Goal: Task Accomplishment & Management: Manage account settings

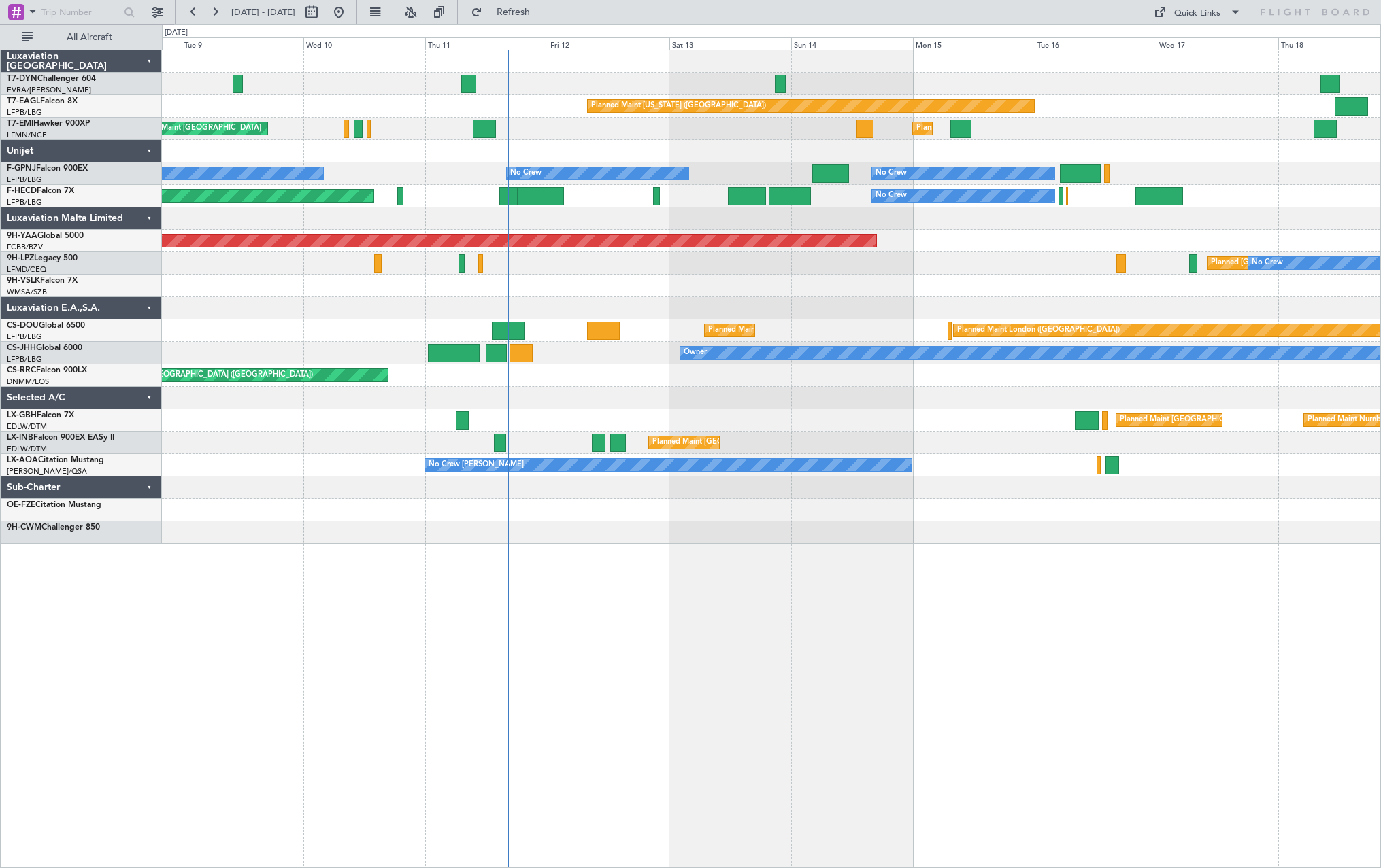
click at [581, 428] on div "Planned Maint [US_STATE] ([GEOGRAPHIC_DATA]) Planned Maint [GEOGRAPHIC_DATA] Pl…" at bounding box center [771, 297] width 1218 height 493
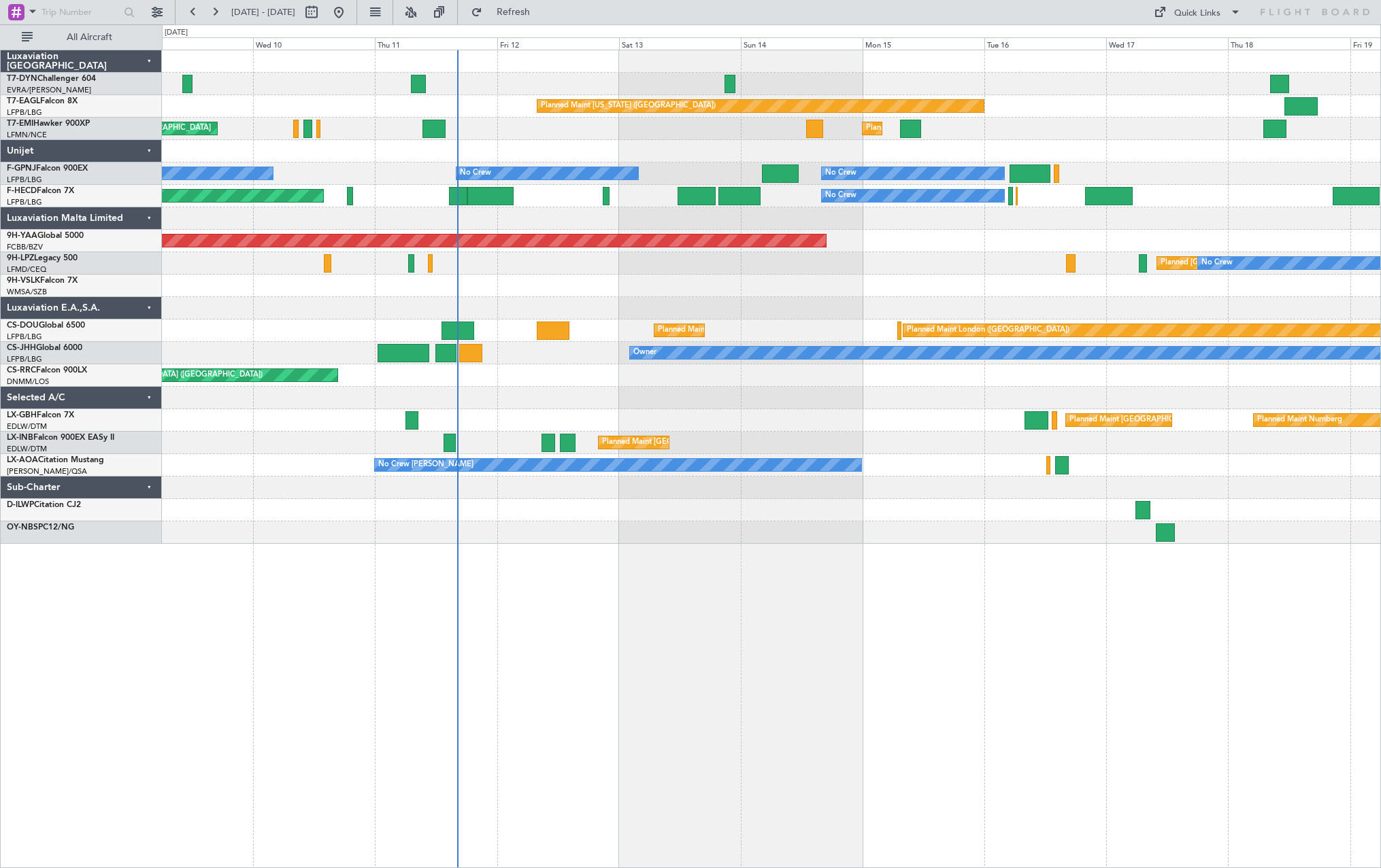
click at [530, 428] on div "Planned Maint [US_STATE] ([GEOGRAPHIC_DATA]) Planned Maint [GEOGRAPHIC_DATA] Pl…" at bounding box center [771, 297] width 1218 height 493
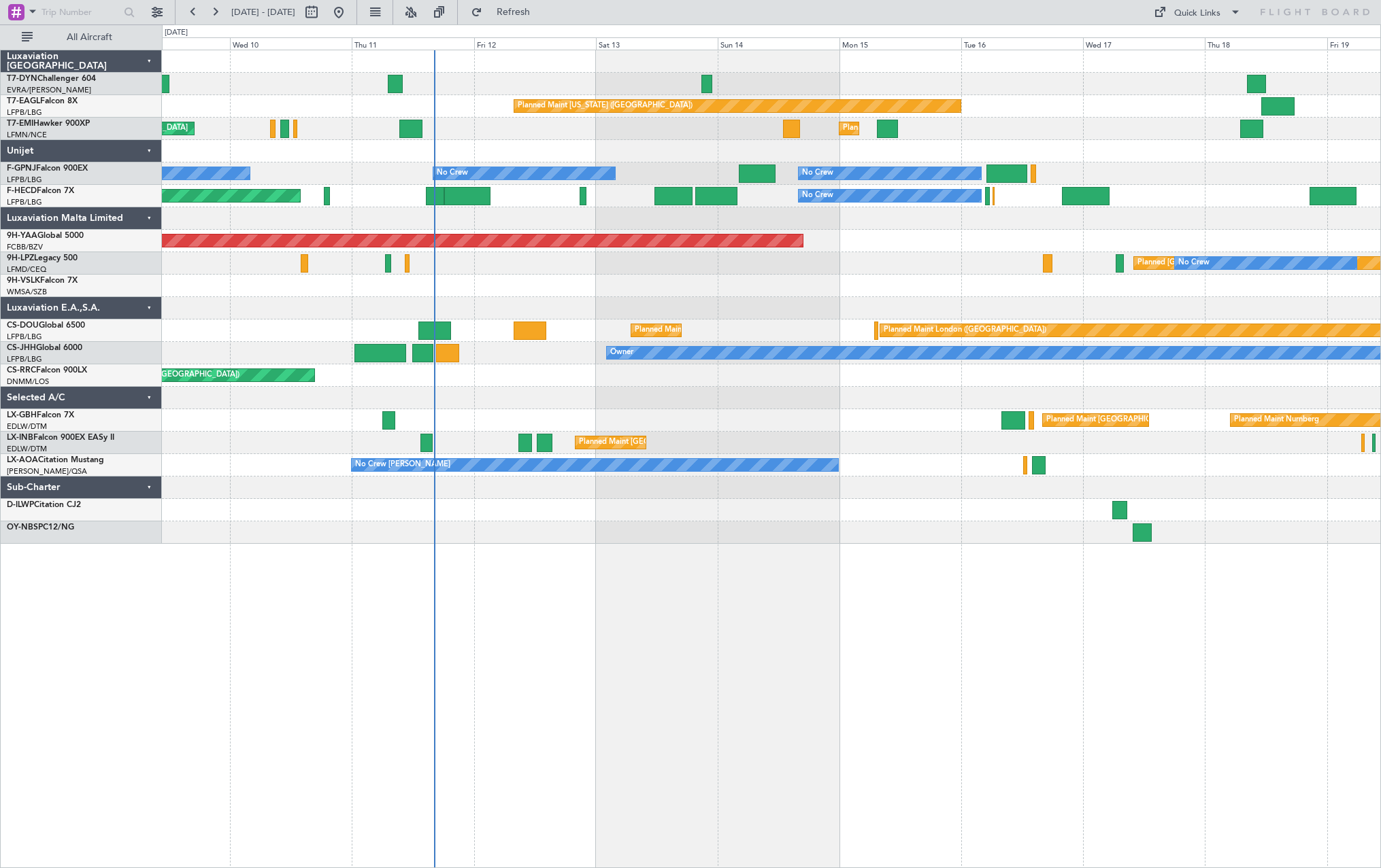
click at [681, 295] on div at bounding box center [771, 286] width 1218 height 22
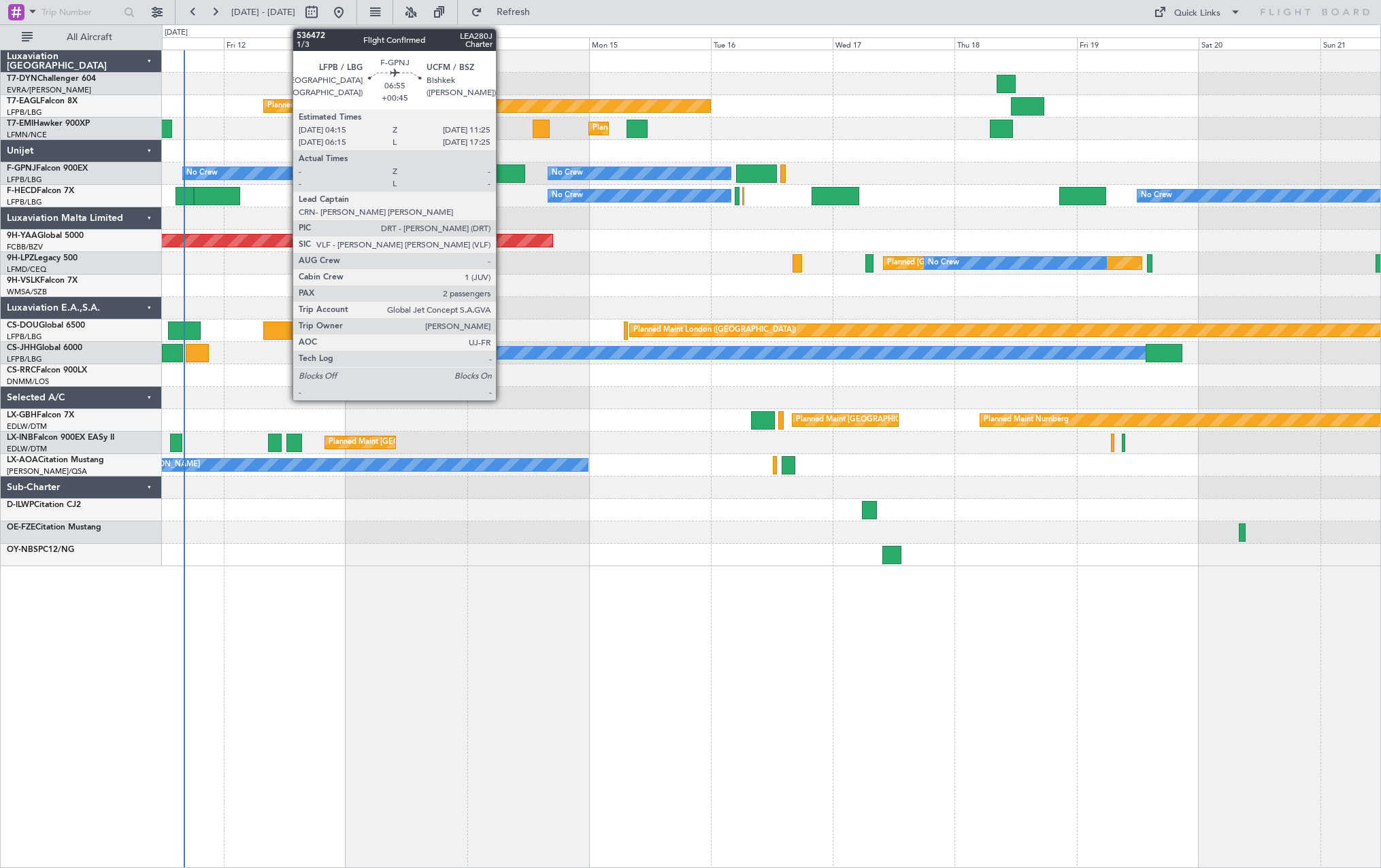
click at [502, 171] on div at bounding box center [506, 173] width 37 height 18
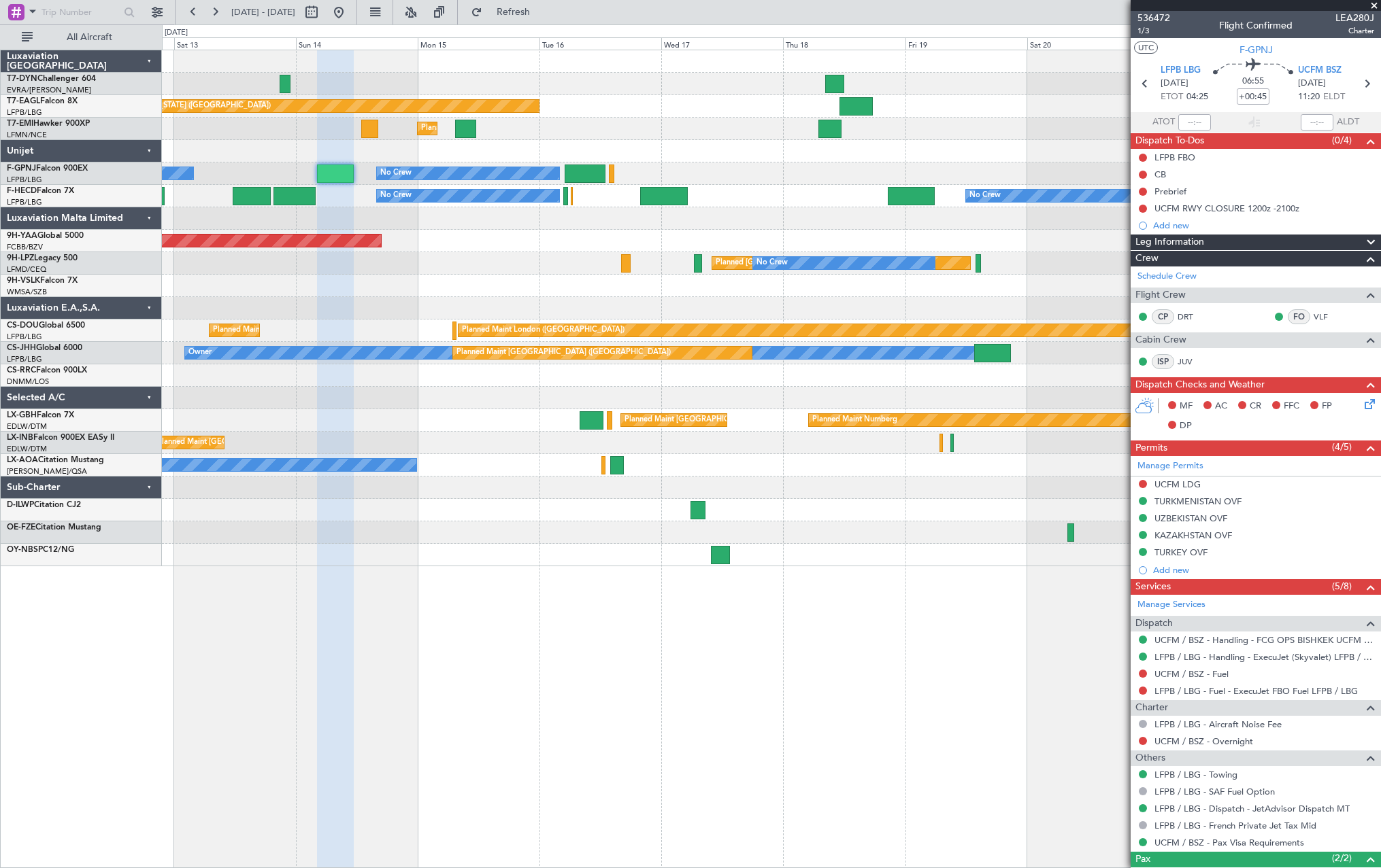
click at [591, 307] on div at bounding box center [771, 308] width 1218 height 22
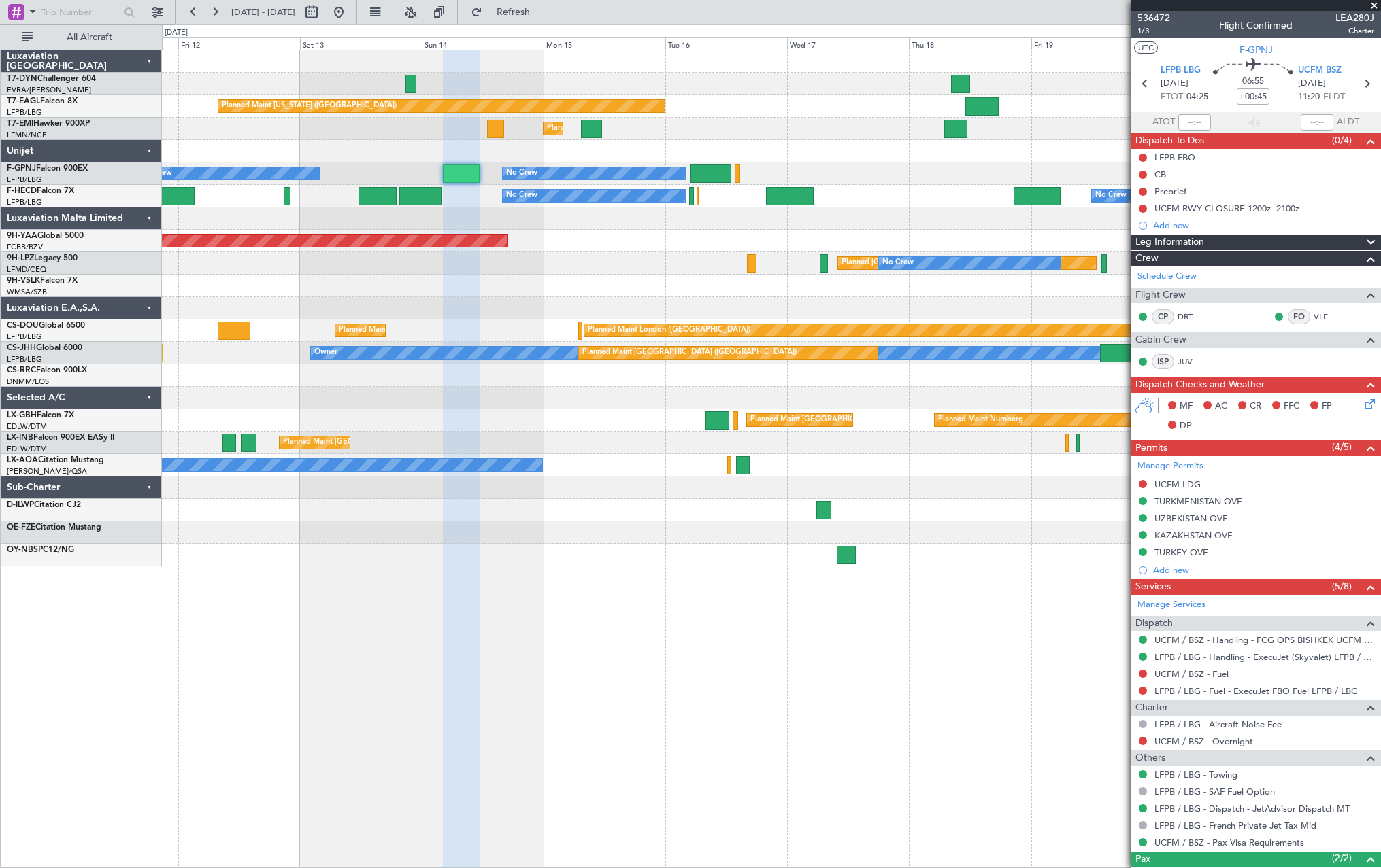
click at [681, 289] on div at bounding box center [771, 286] width 1218 height 22
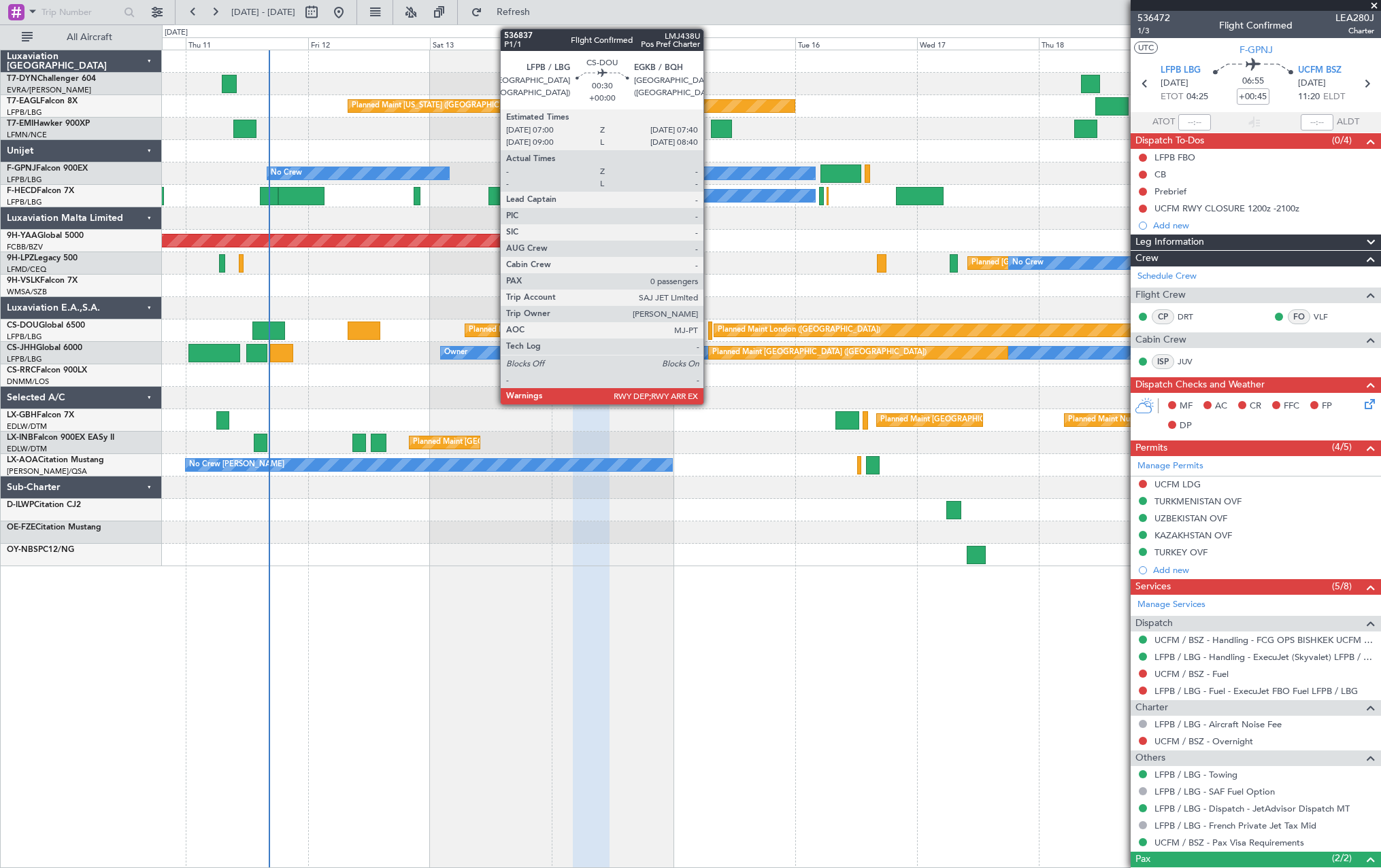
click at [681, 328] on div at bounding box center [710, 331] width 3 height 18
type input "0"
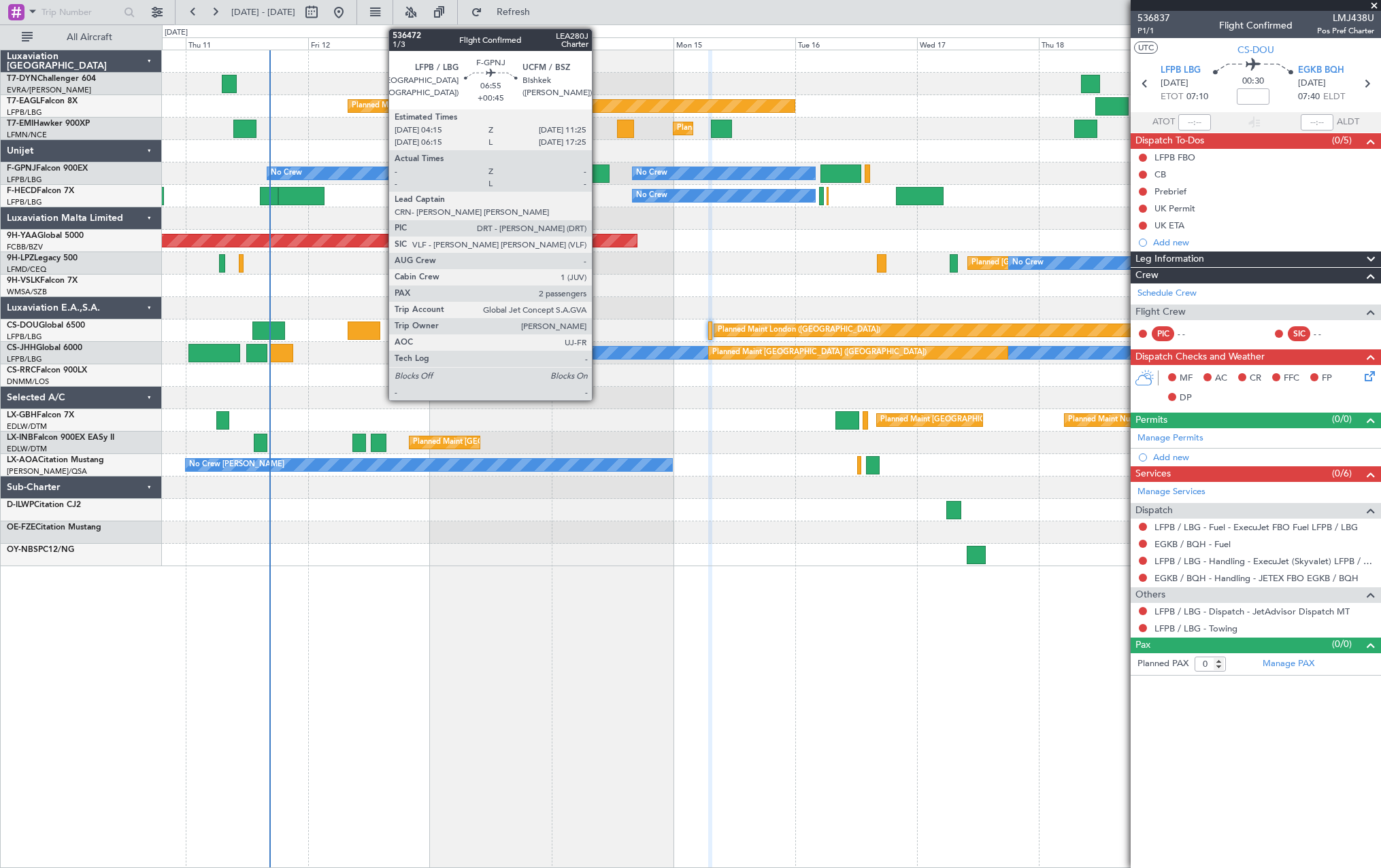
click at [598, 175] on div at bounding box center [591, 173] width 37 height 18
click at [593, 172] on div at bounding box center [591, 173] width 37 height 18
type input "+00:45"
type input "2"
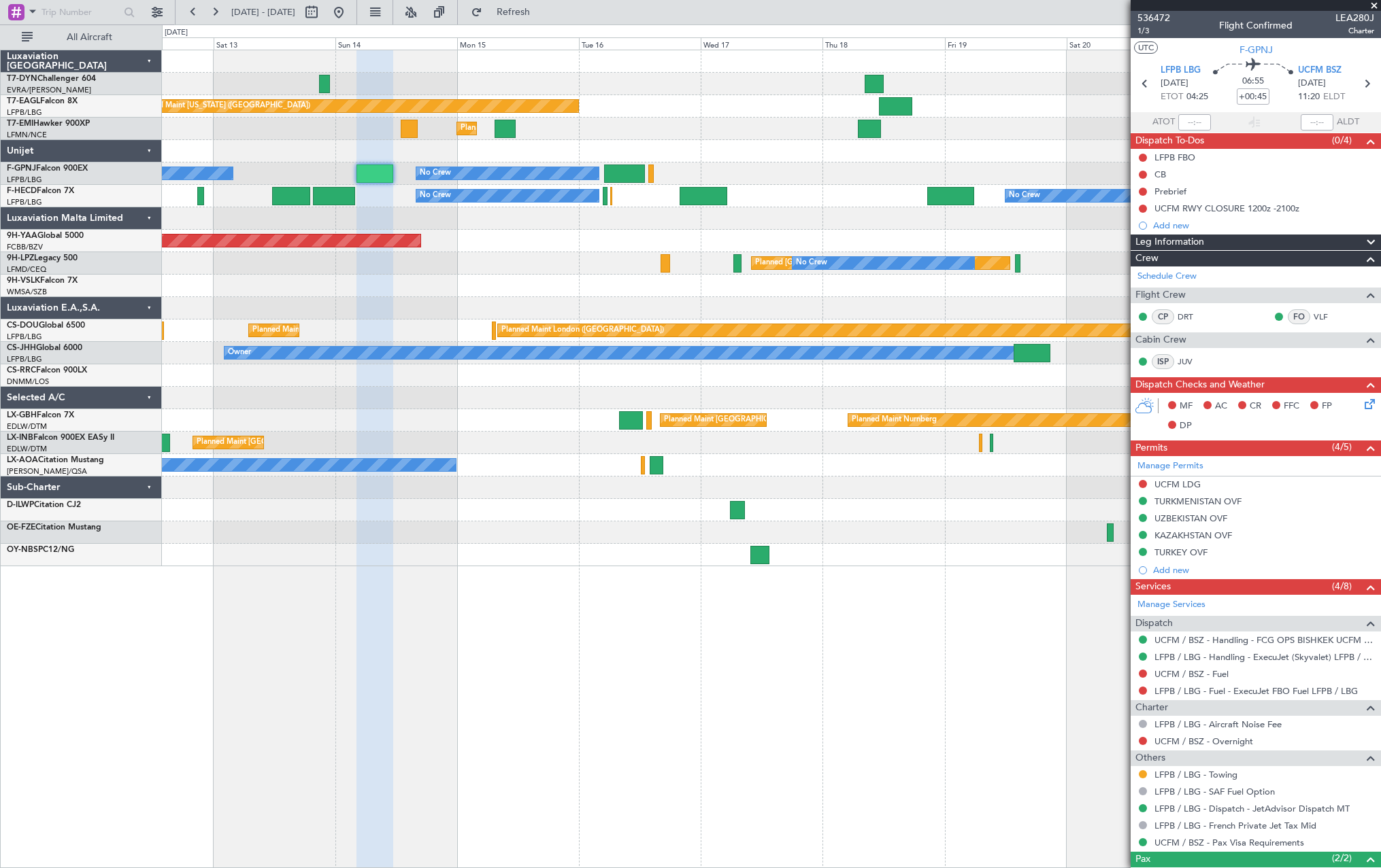
click at [442, 428] on div at bounding box center [771, 554] width 1218 height 22
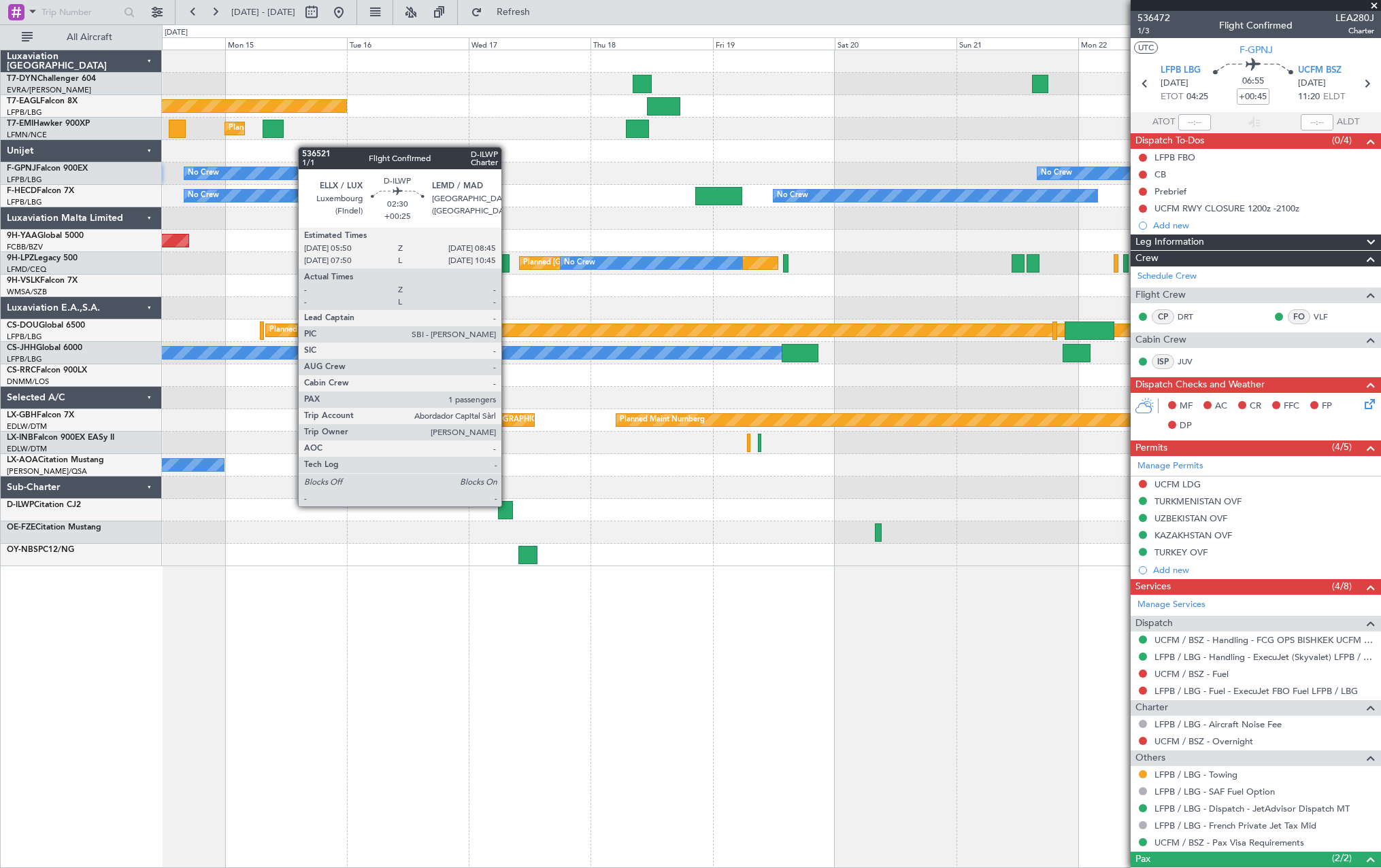
click at [507, 428] on div at bounding box center [506, 510] width 15 height 18
click at [503, 428] on div at bounding box center [506, 510] width 15 height 18
type input "+00:25"
type input "1"
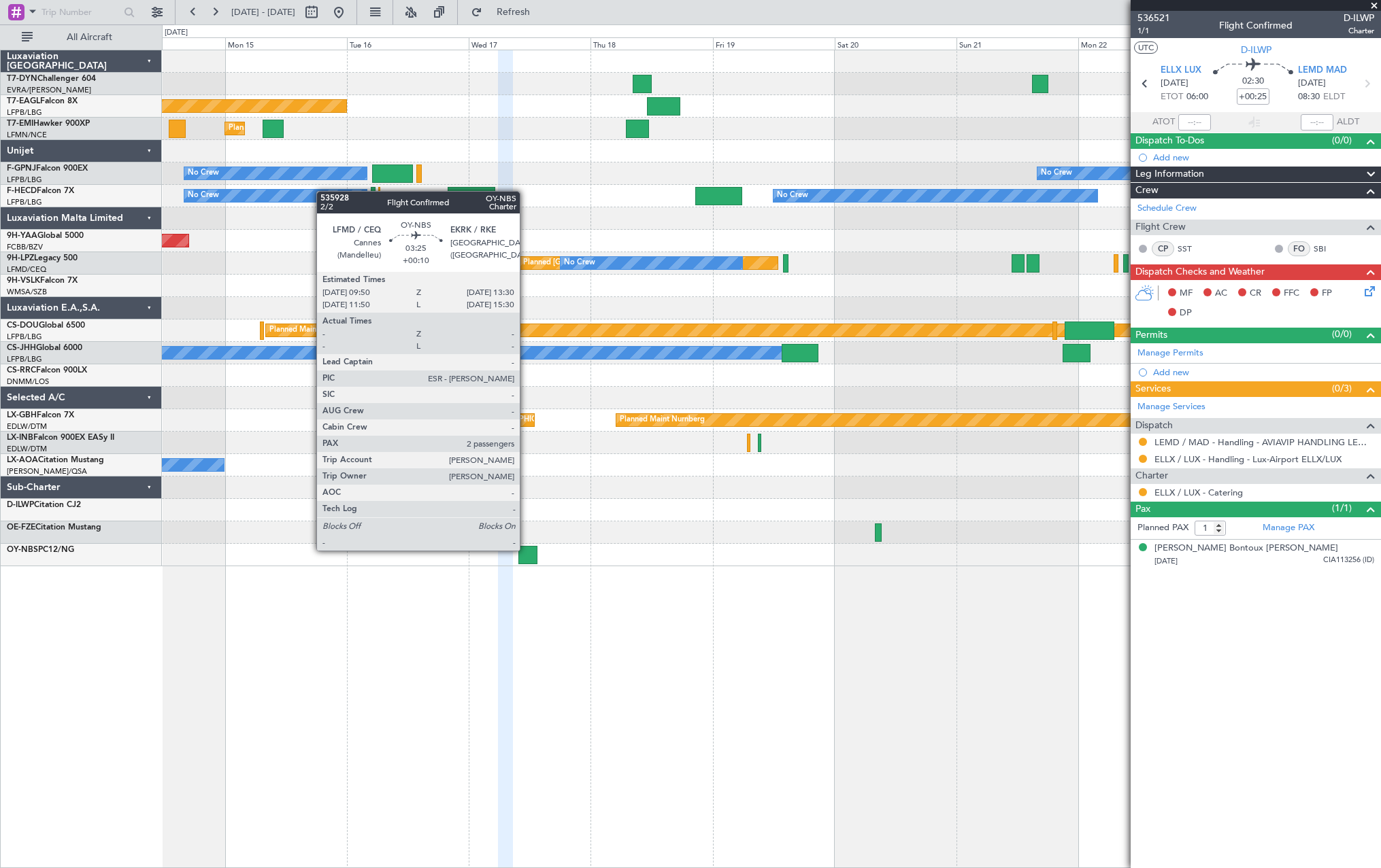
click at [526, 428] on div at bounding box center [528, 555] width 19 height 18
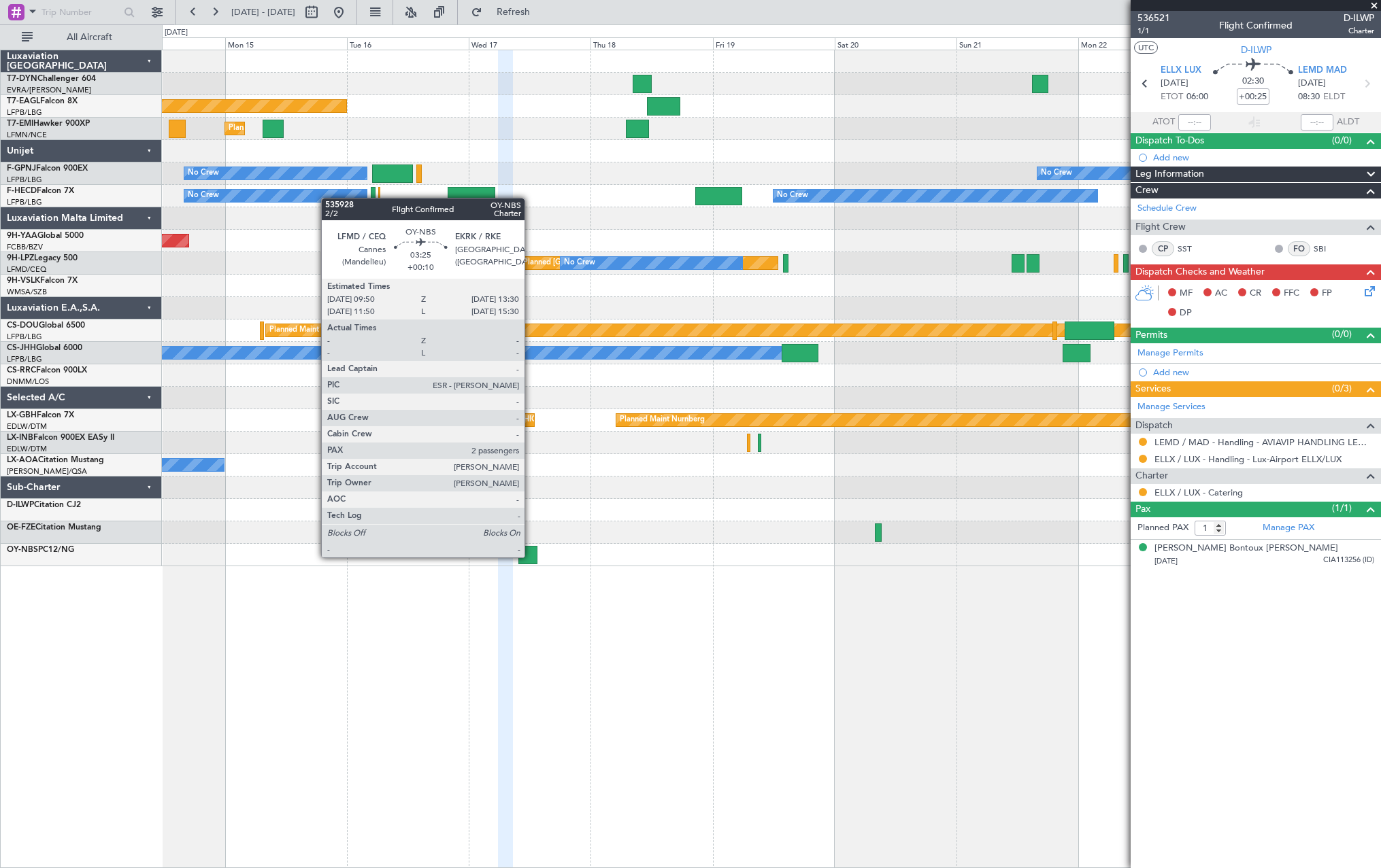
click at [531, 428] on div at bounding box center [528, 555] width 19 height 18
type input "+00:10"
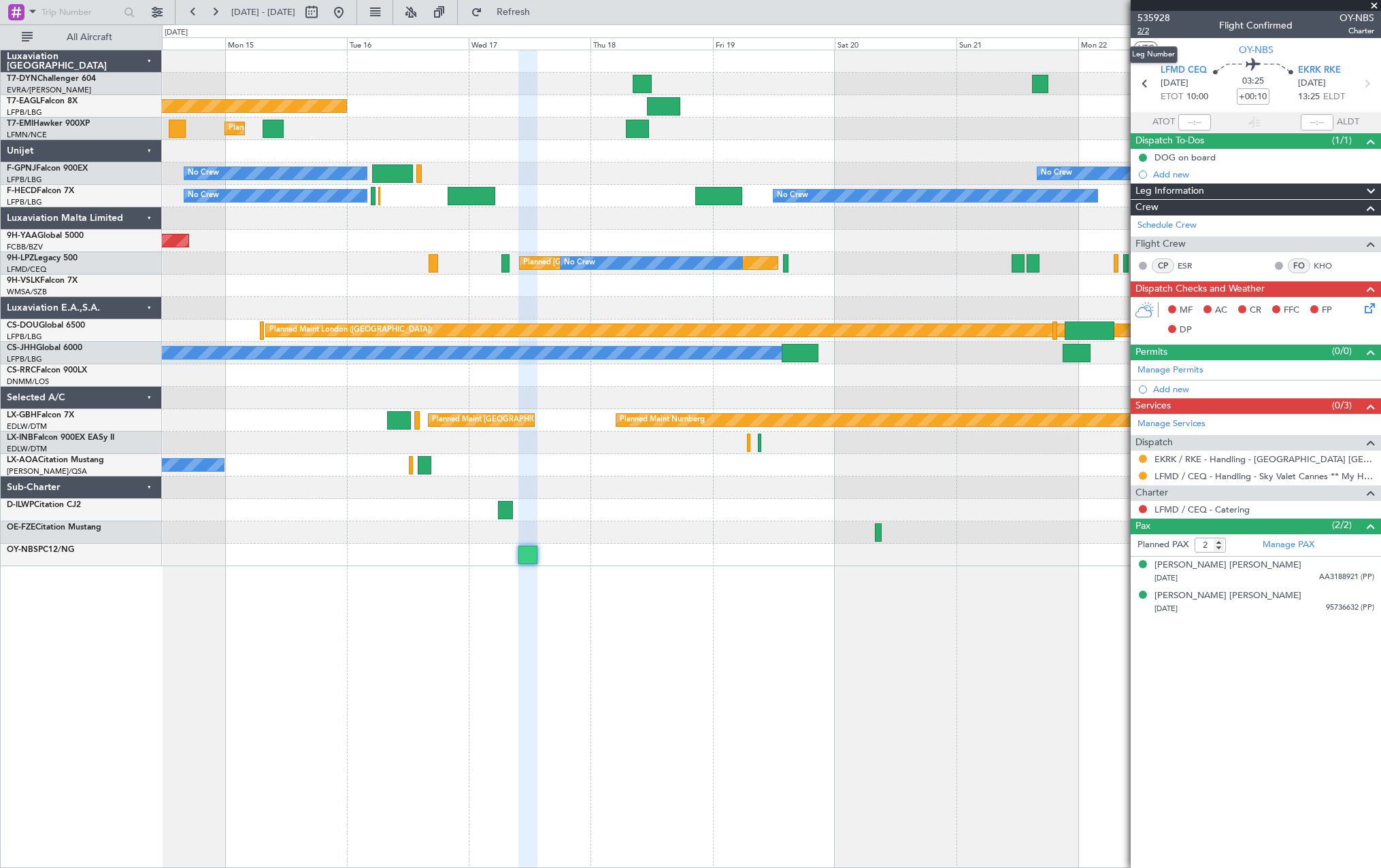
click at [681, 34] on span "2/2" at bounding box center [1153, 31] width 33 height 11
click at [681, 21] on span "535928" at bounding box center [1153, 18] width 33 height 15
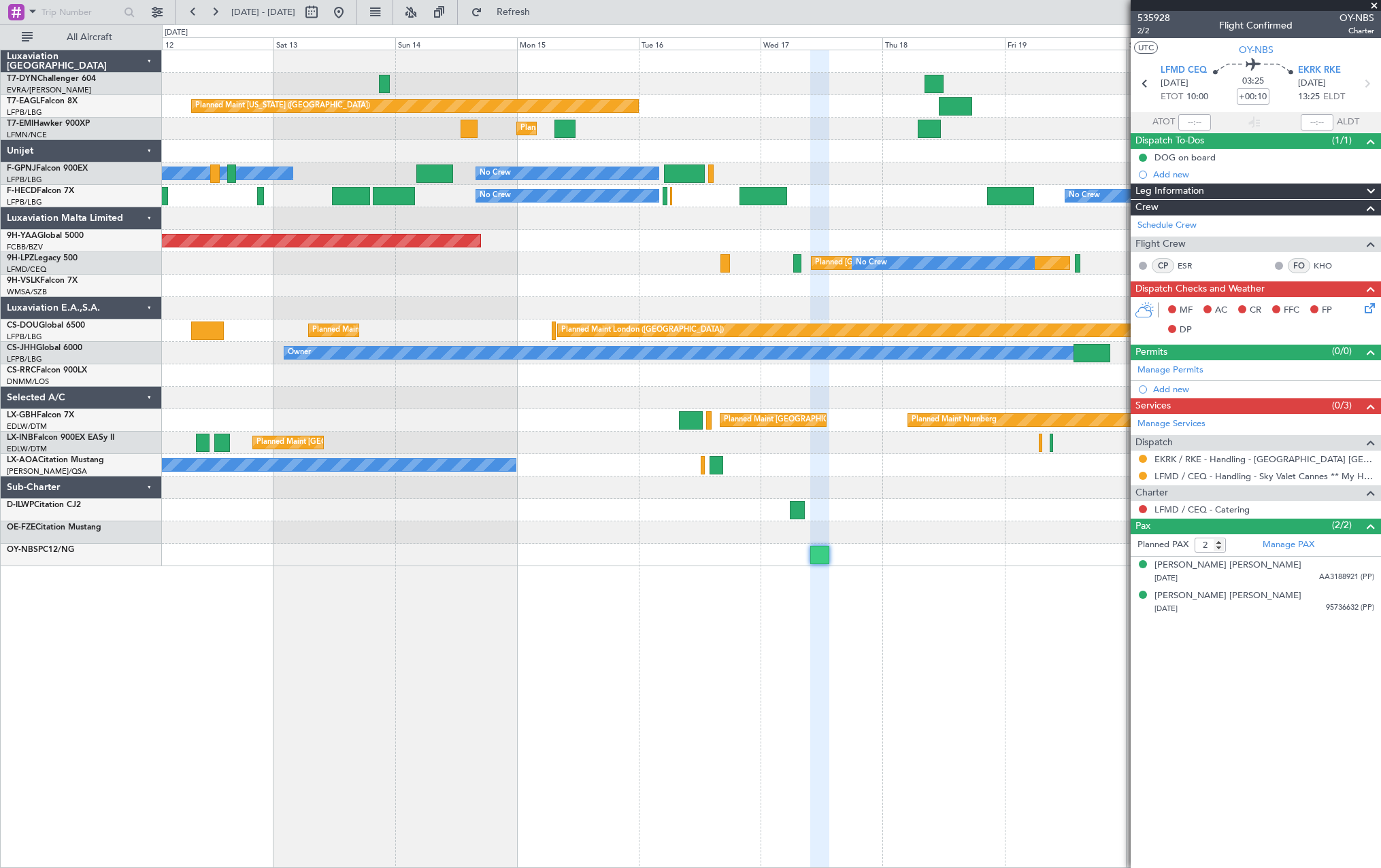
click at [681, 428] on div "Planned Maint New York (Teterboro) Planned Maint Zurich Planned Maint Zurich No…" at bounding box center [771, 459] width 1219 height 818
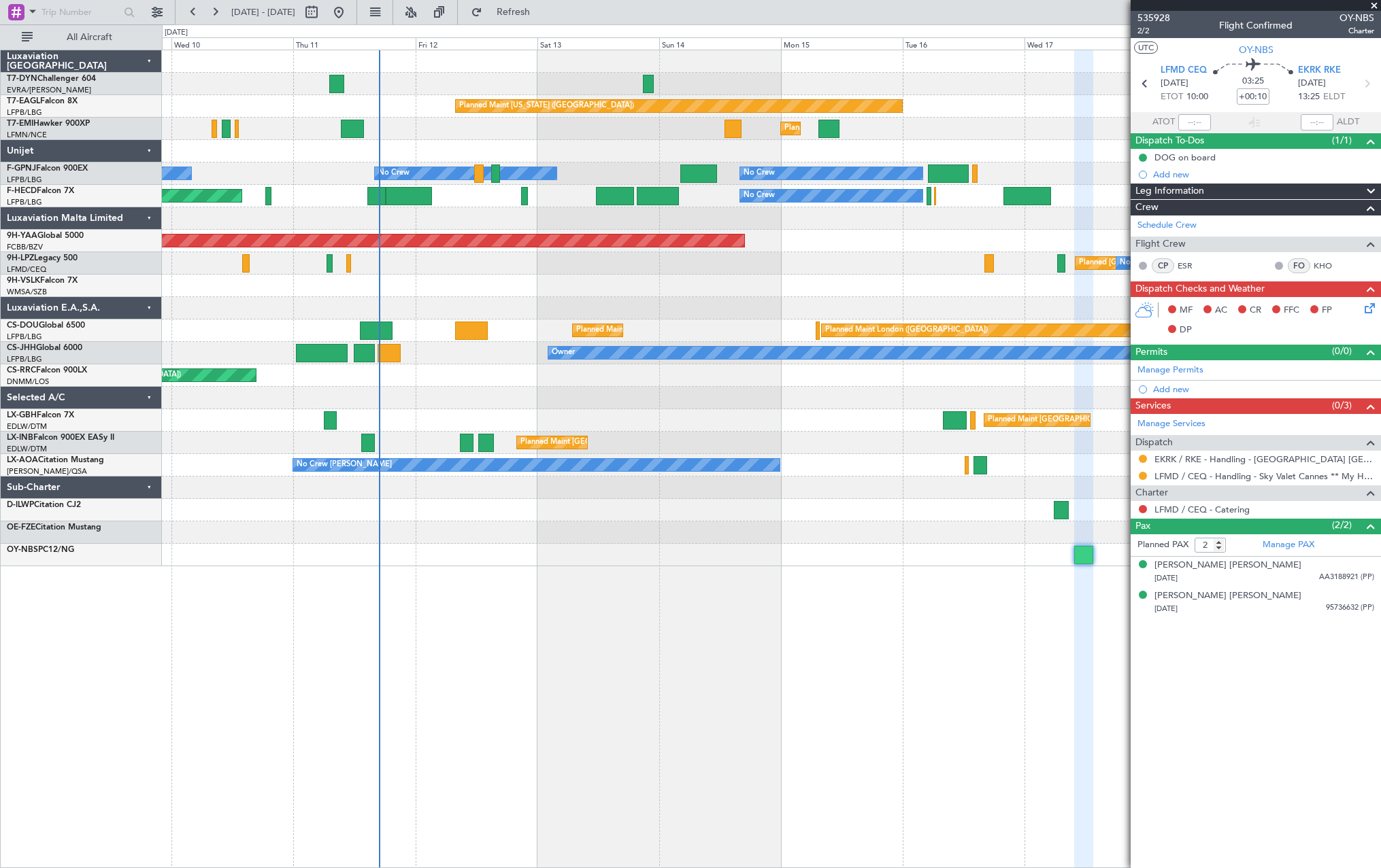
click at [681, 428] on div "Planned Maint New York (Teterboro) Planned Maint Zurich Planned Maint Zurich No…" at bounding box center [771, 459] width 1219 height 818
click at [681, 428] on div at bounding box center [771, 532] width 1218 height 22
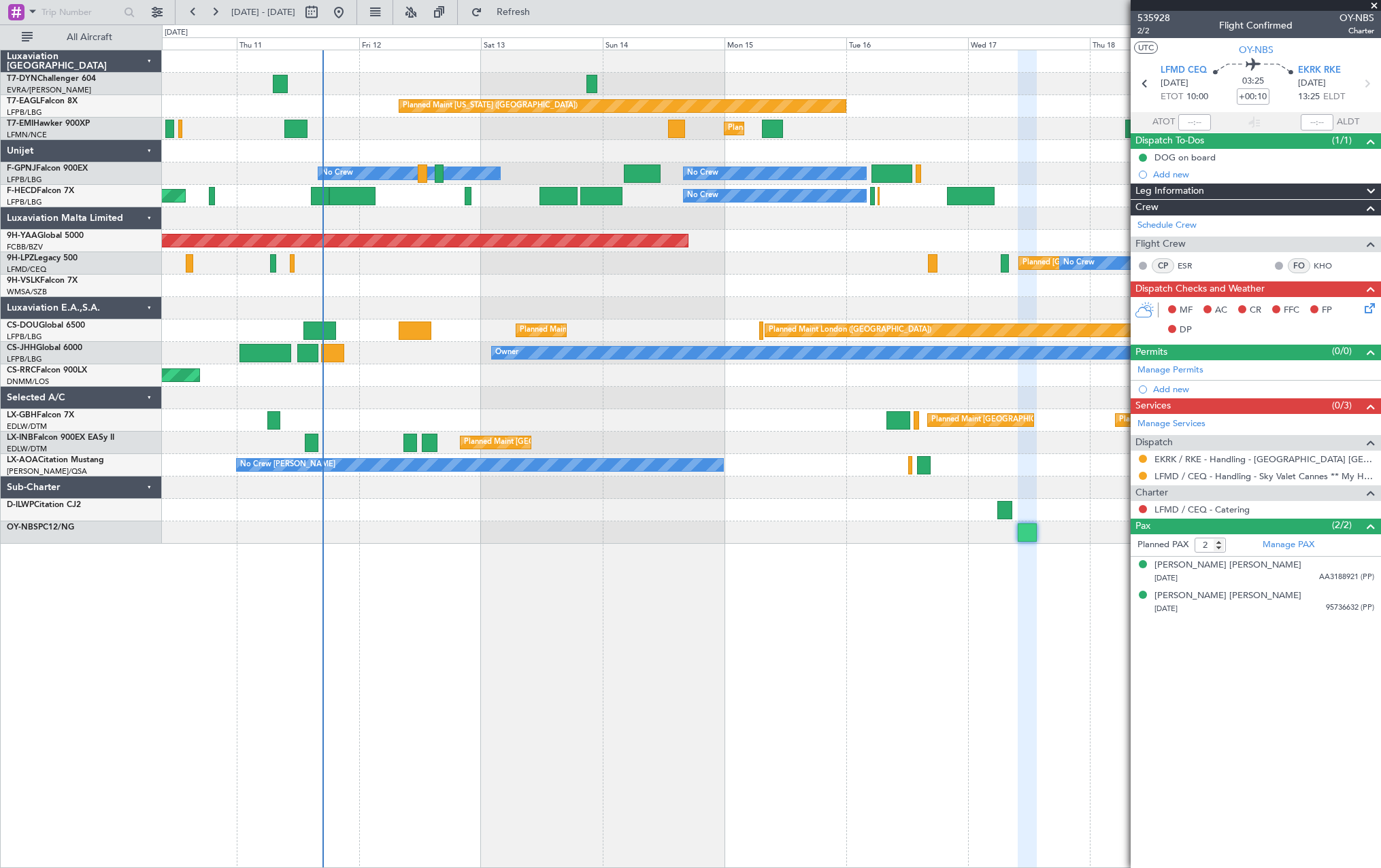
click at [628, 428] on div at bounding box center [771, 532] width 1218 height 22
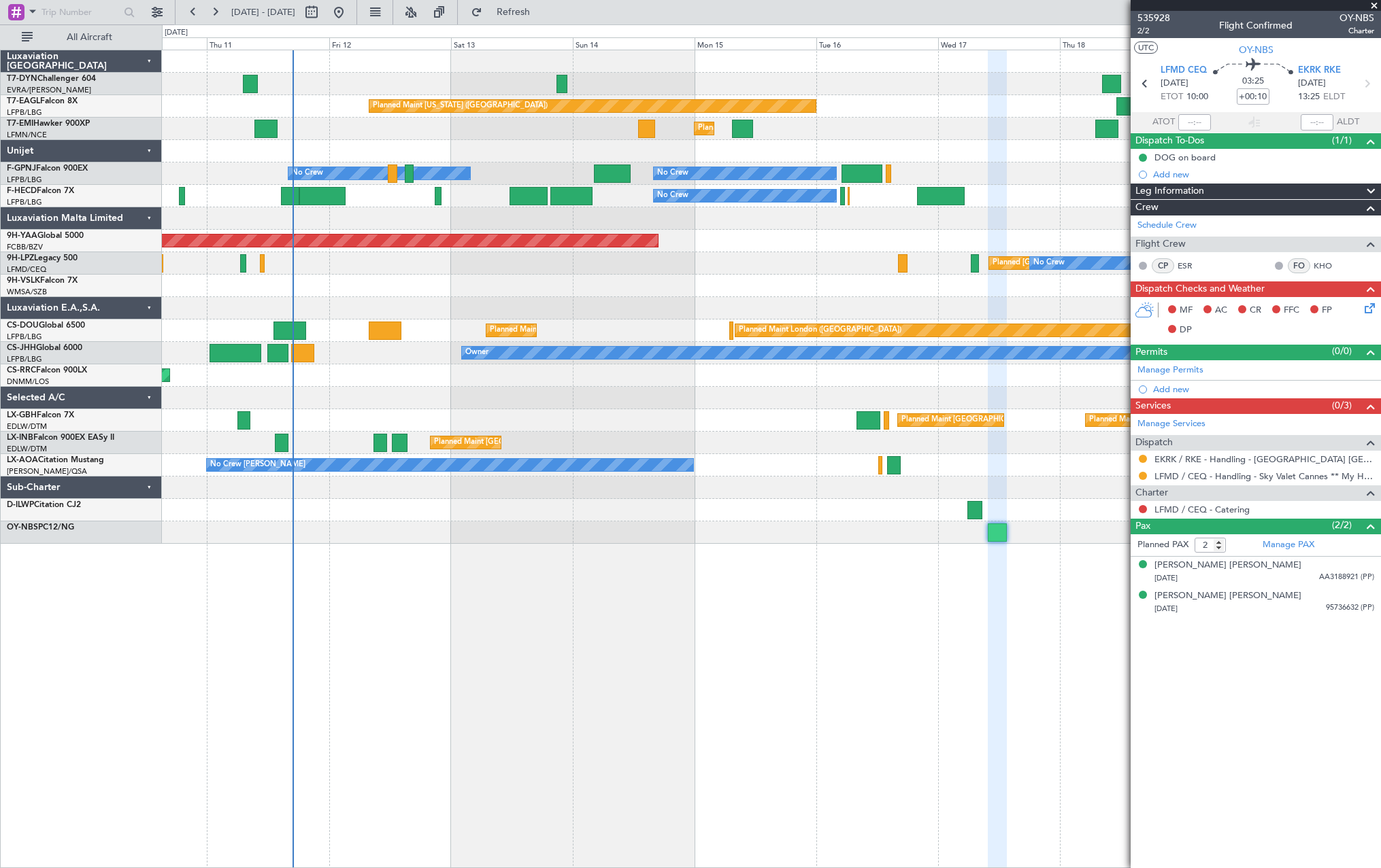
click at [628, 428] on div at bounding box center [771, 532] width 1218 height 22
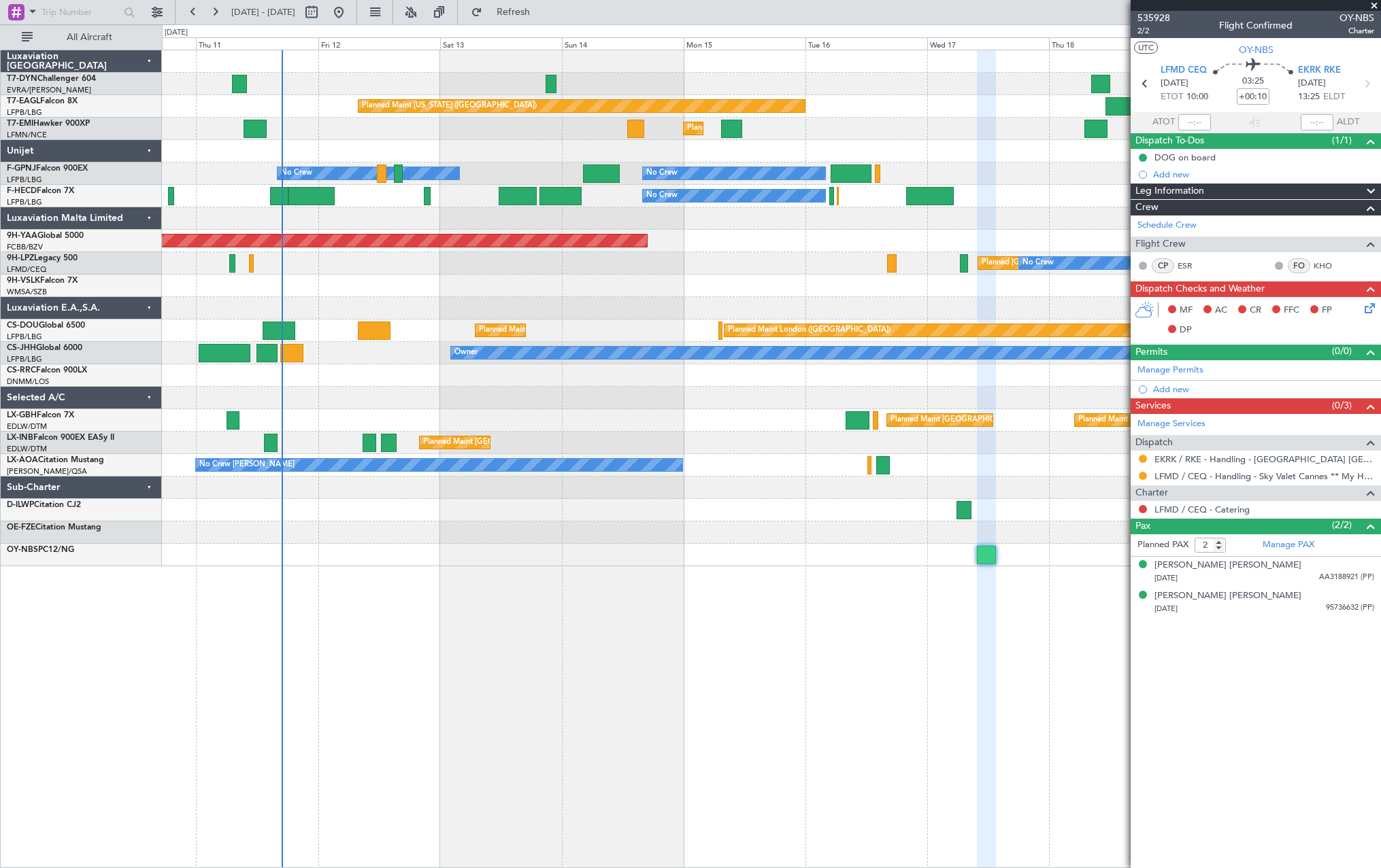
click at [681, 428] on div at bounding box center [771, 532] width 1218 height 22
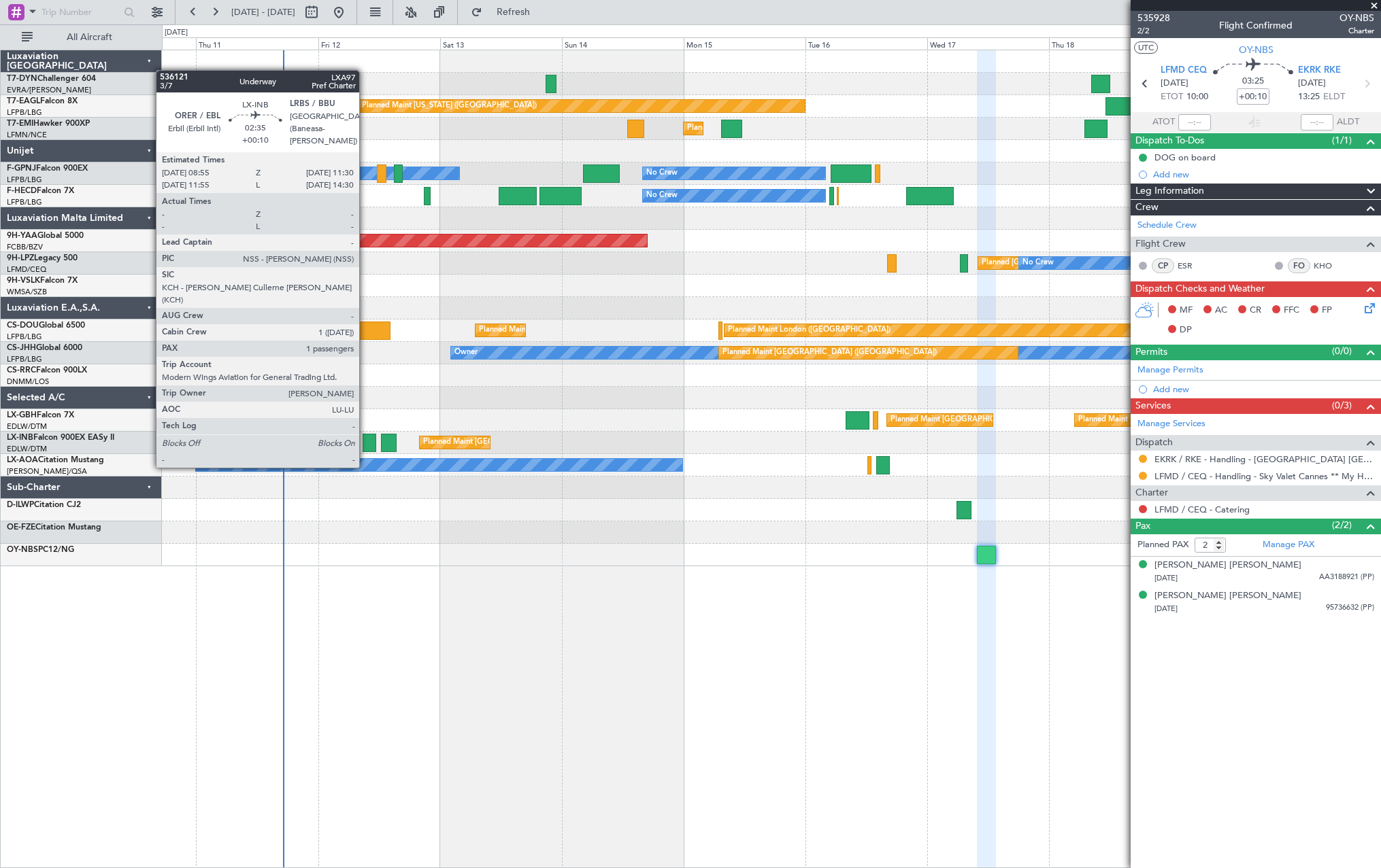
click at [365, 428] on div at bounding box center [370, 443] width 14 height 18
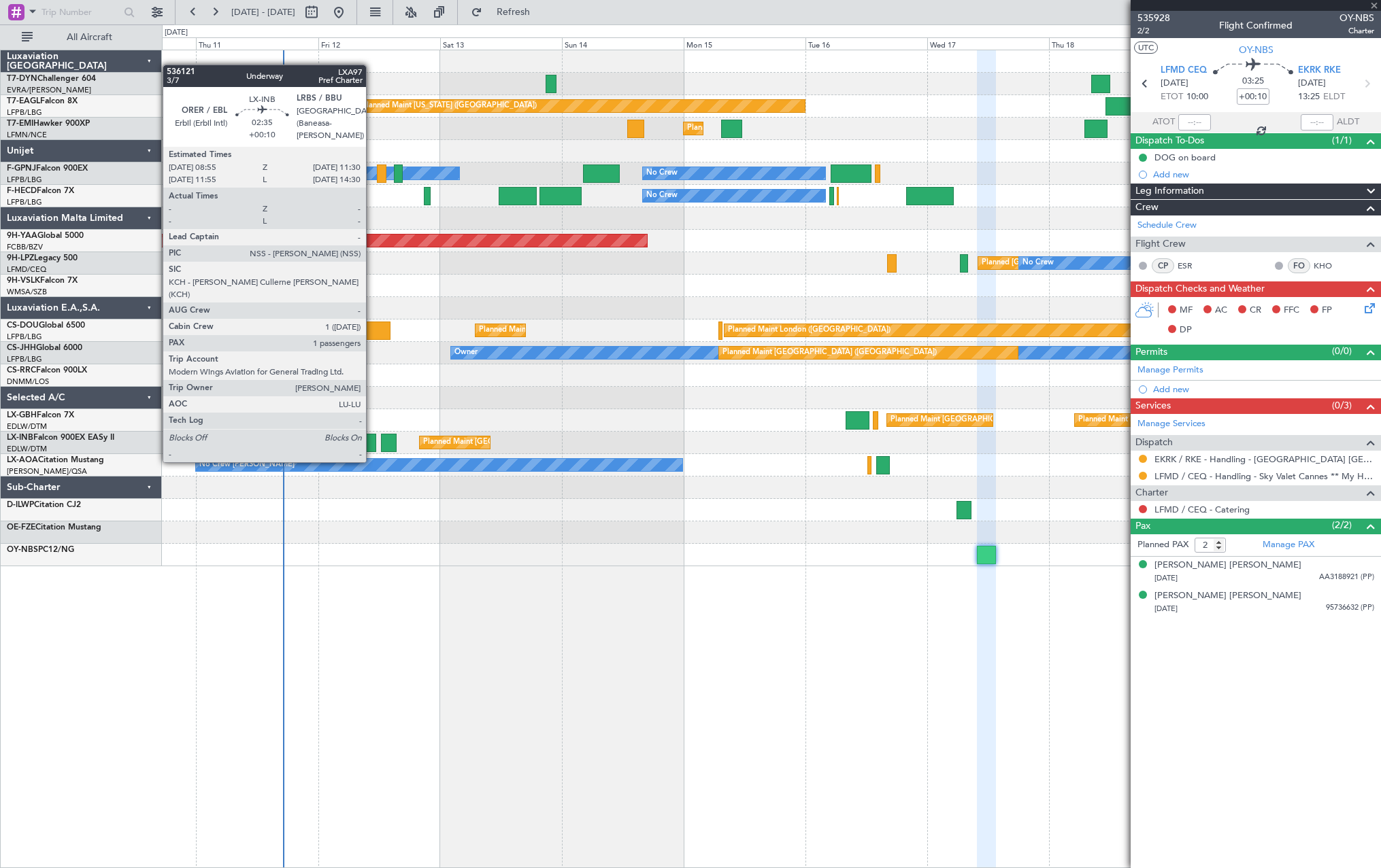
type input "1"
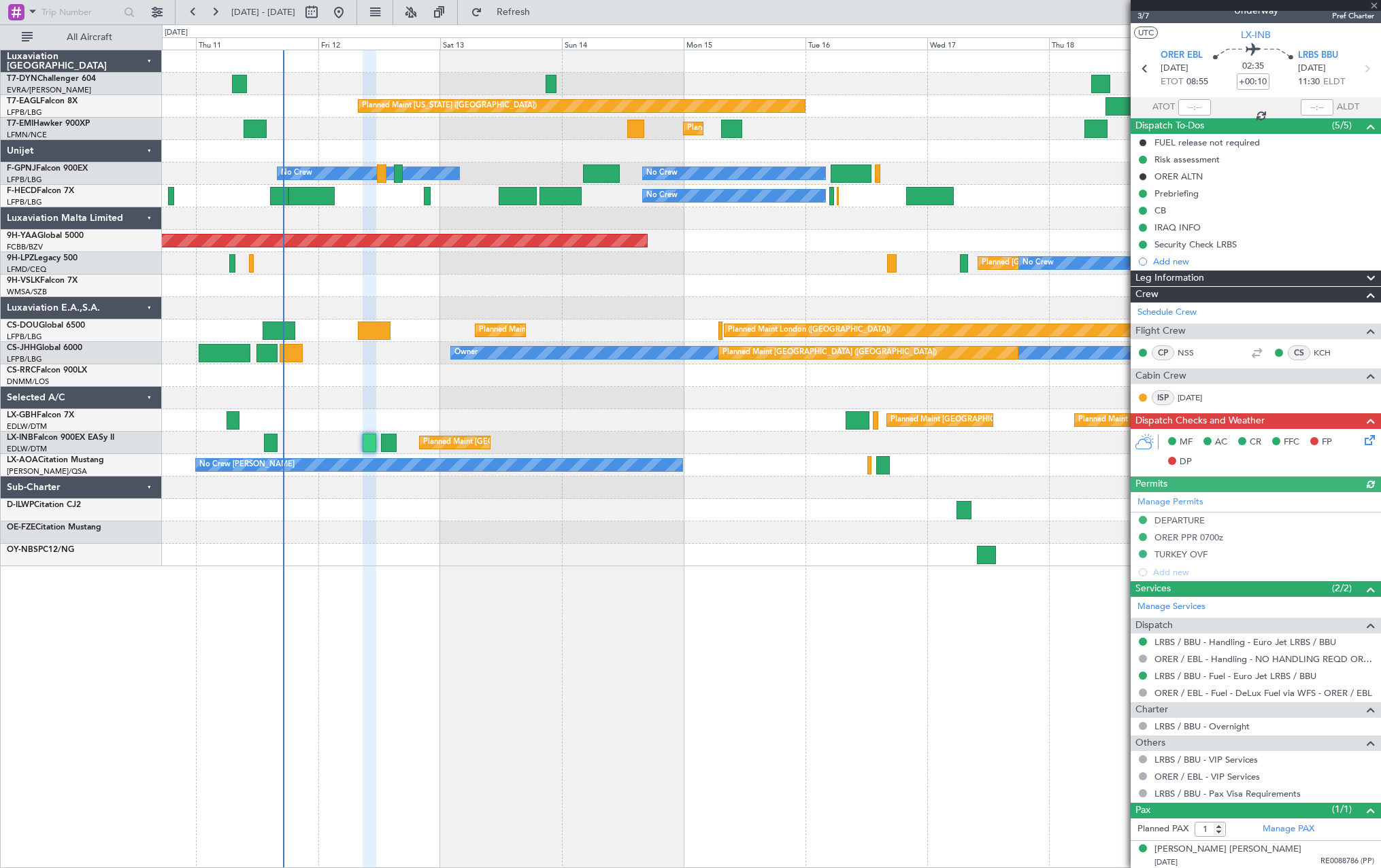
scroll to position [18, 0]
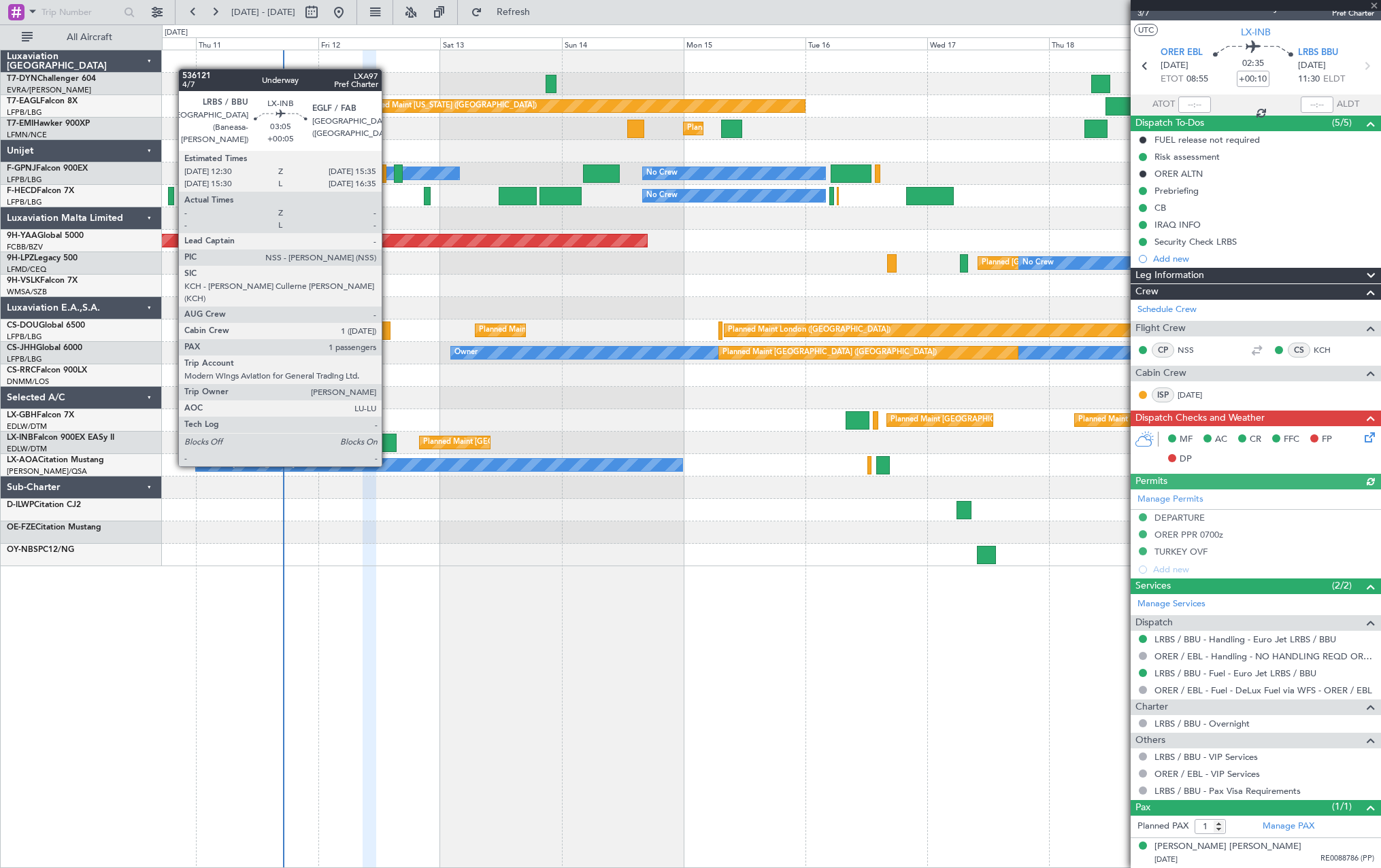
click at [388, 428] on div at bounding box center [389, 443] width 16 height 18
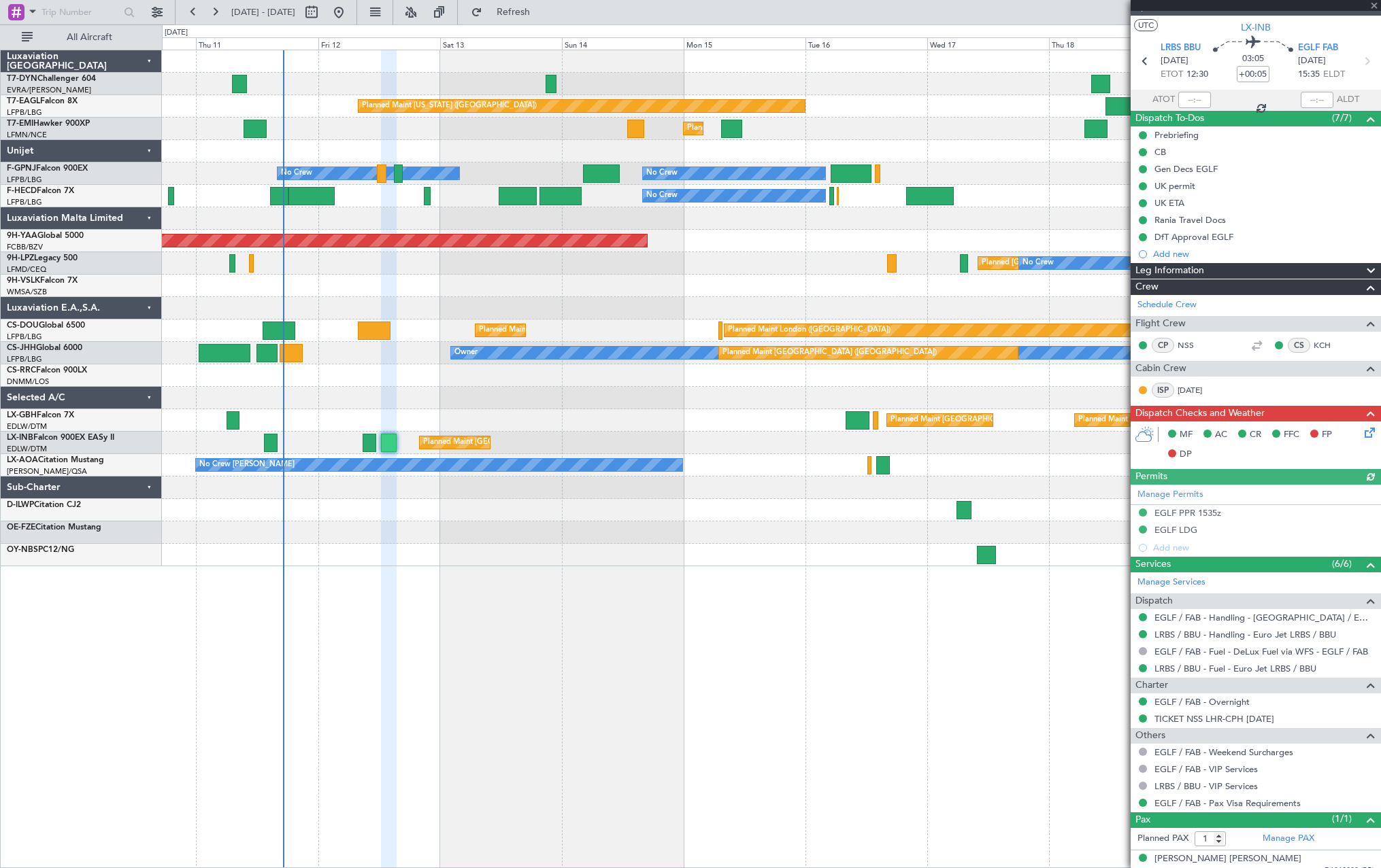
scroll to position [34, 0]
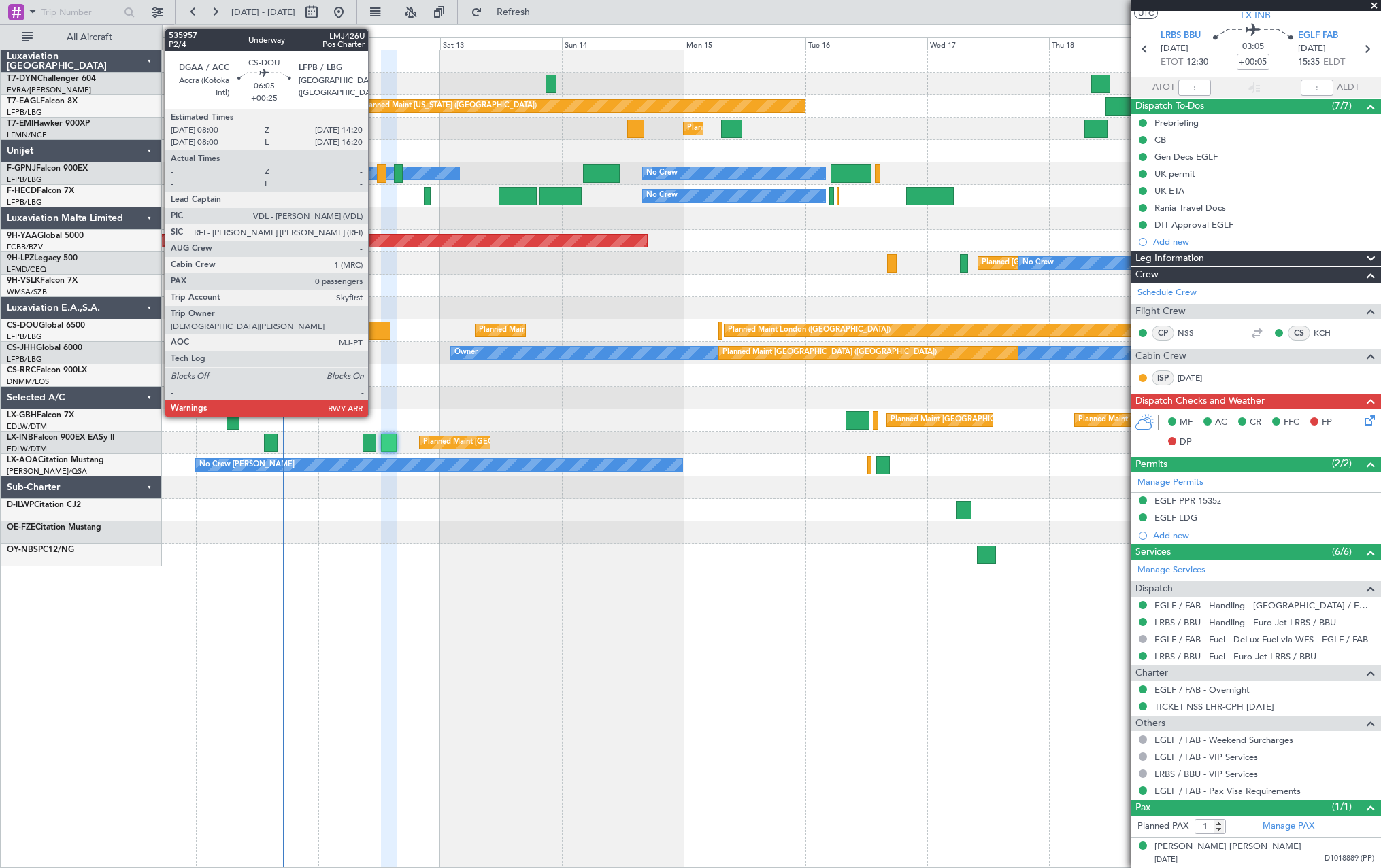
click at [374, 331] on div at bounding box center [374, 331] width 33 height 18
click at [370, 326] on div at bounding box center [374, 331] width 33 height 18
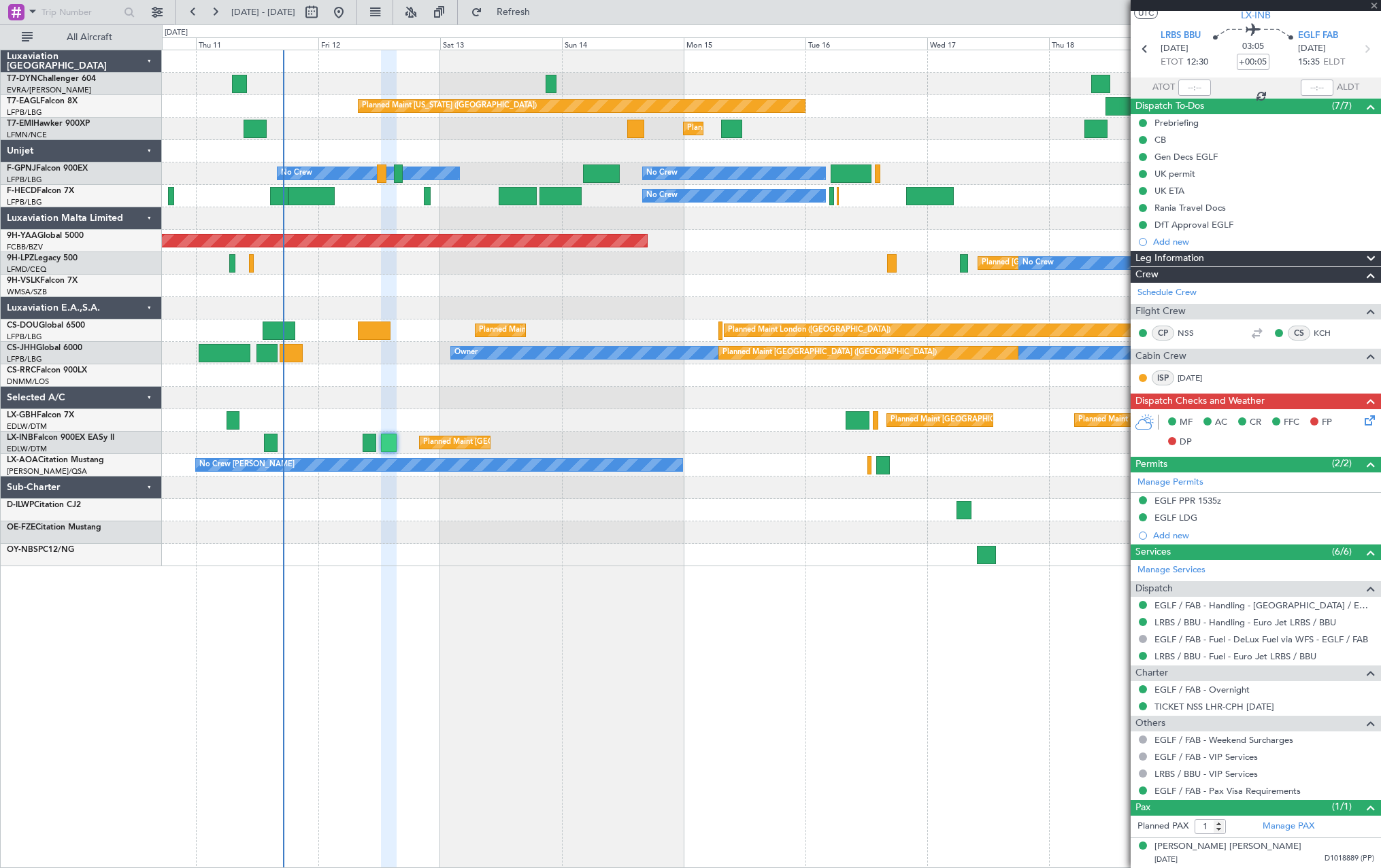
type input "+00:25"
type input "0"
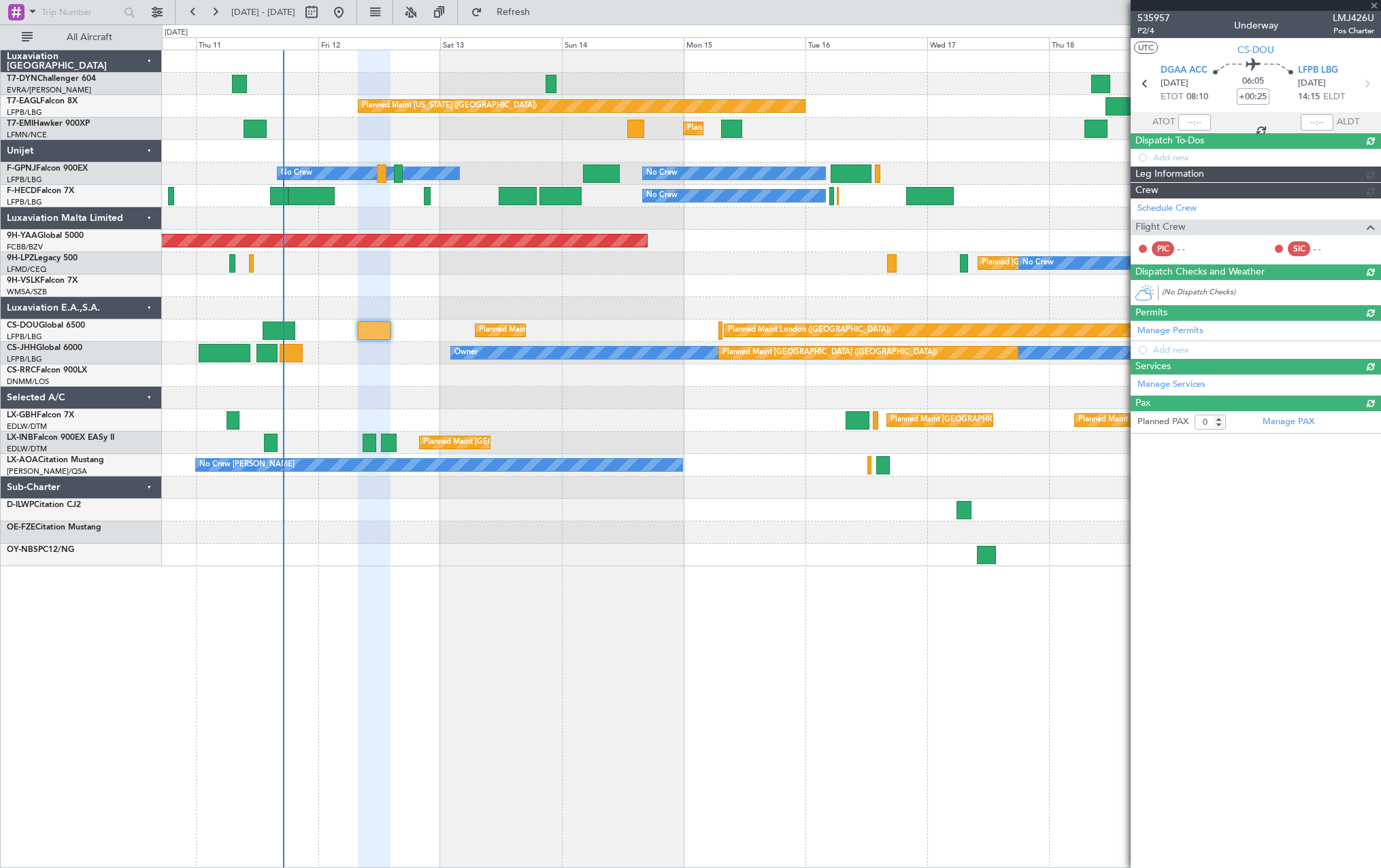
scroll to position [0, 0]
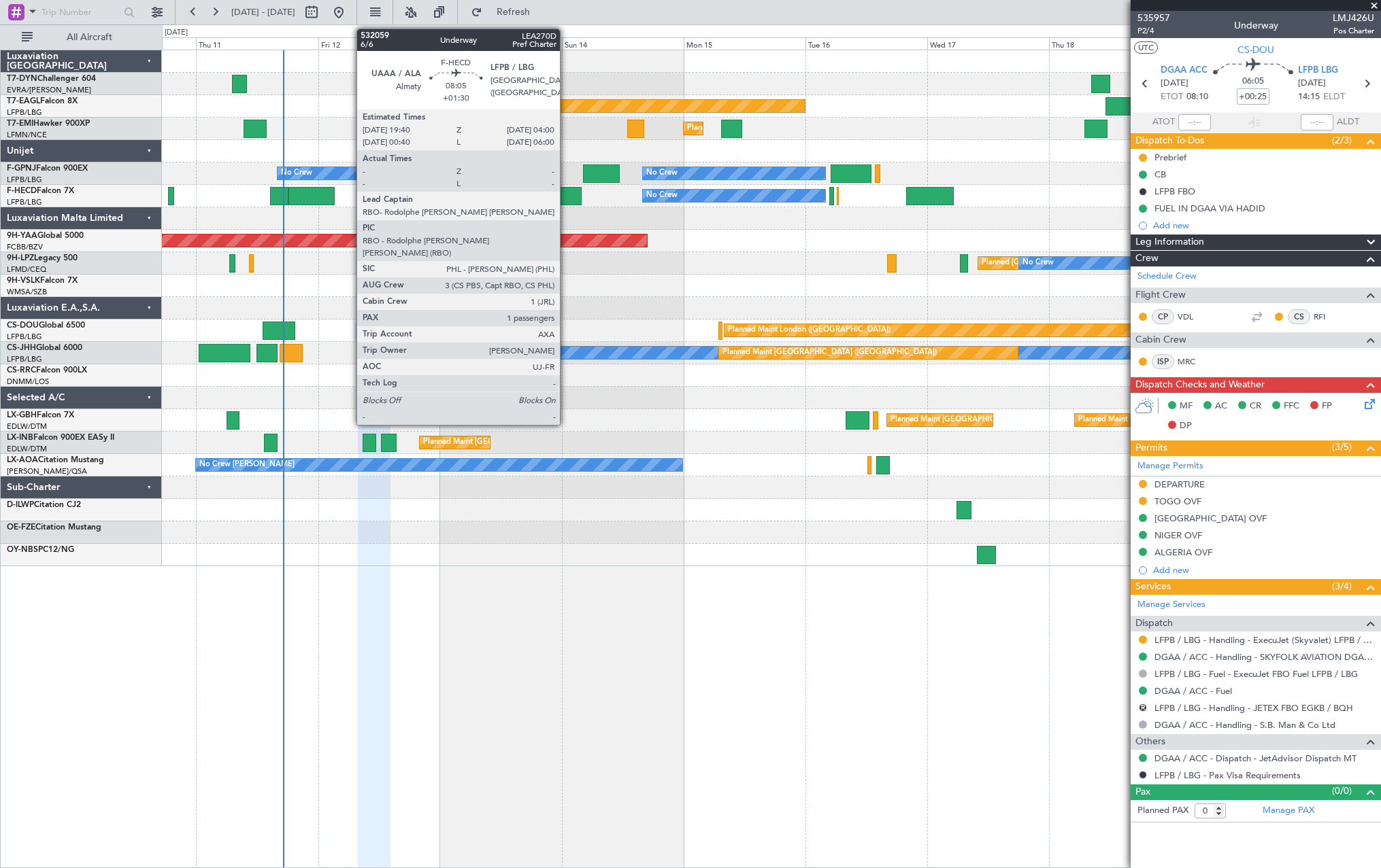
click at [566, 197] on div at bounding box center [561, 196] width 43 height 18
type input "+01:30"
type input "1"
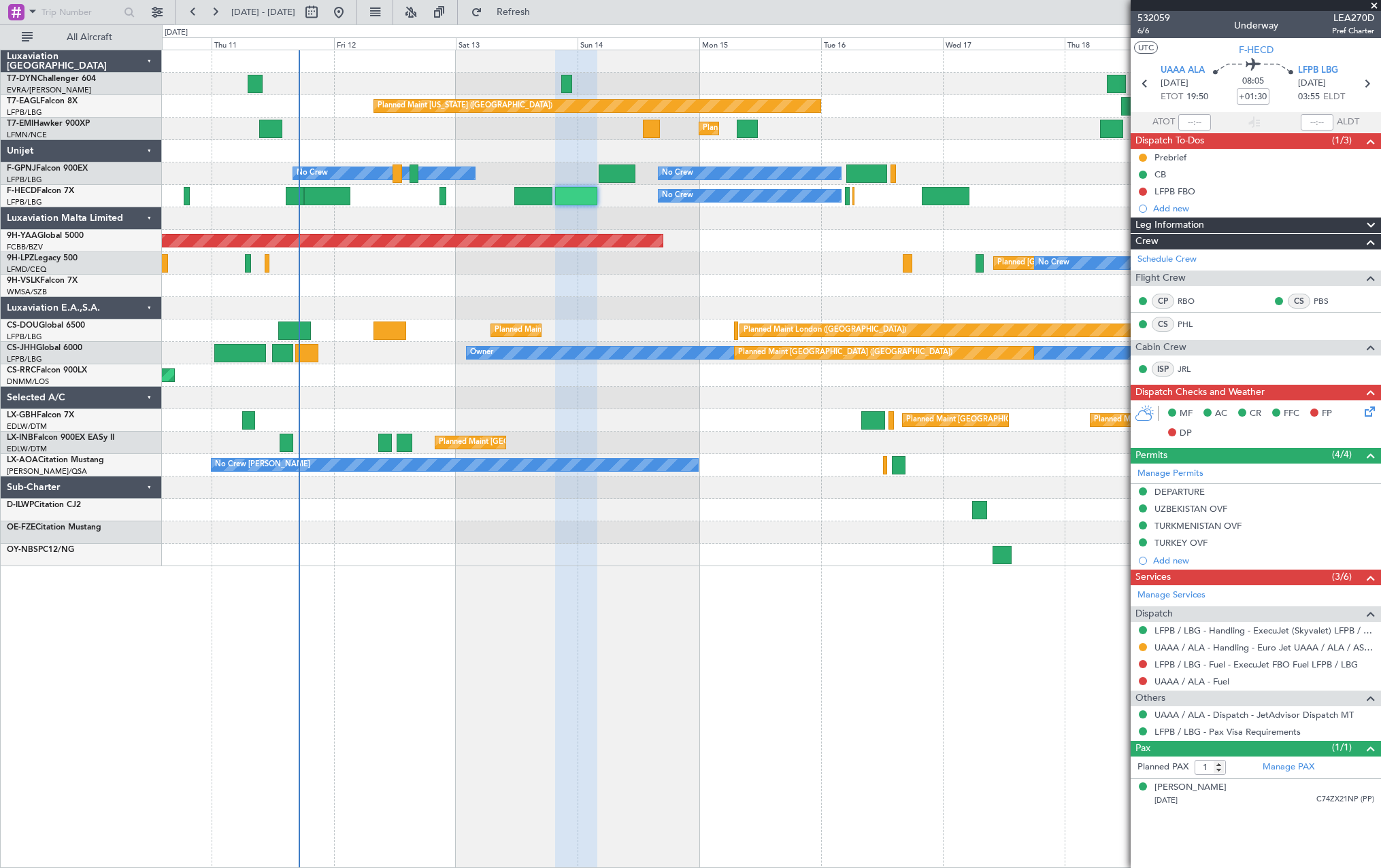
click at [650, 222] on div at bounding box center [771, 218] width 1218 height 22
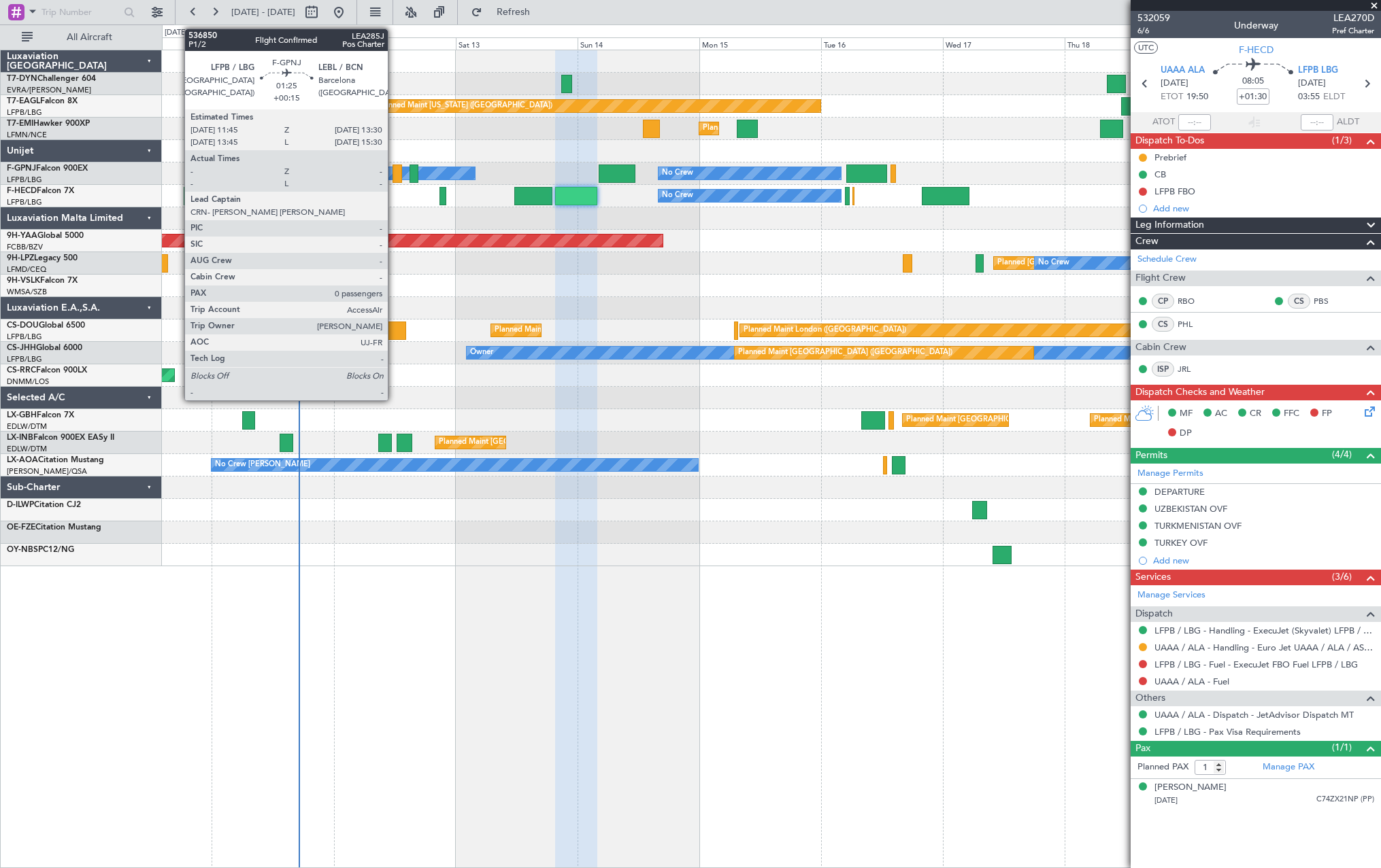
click at [394, 168] on div at bounding box center [397, 173] width 9 height 18
type input "+00:15"
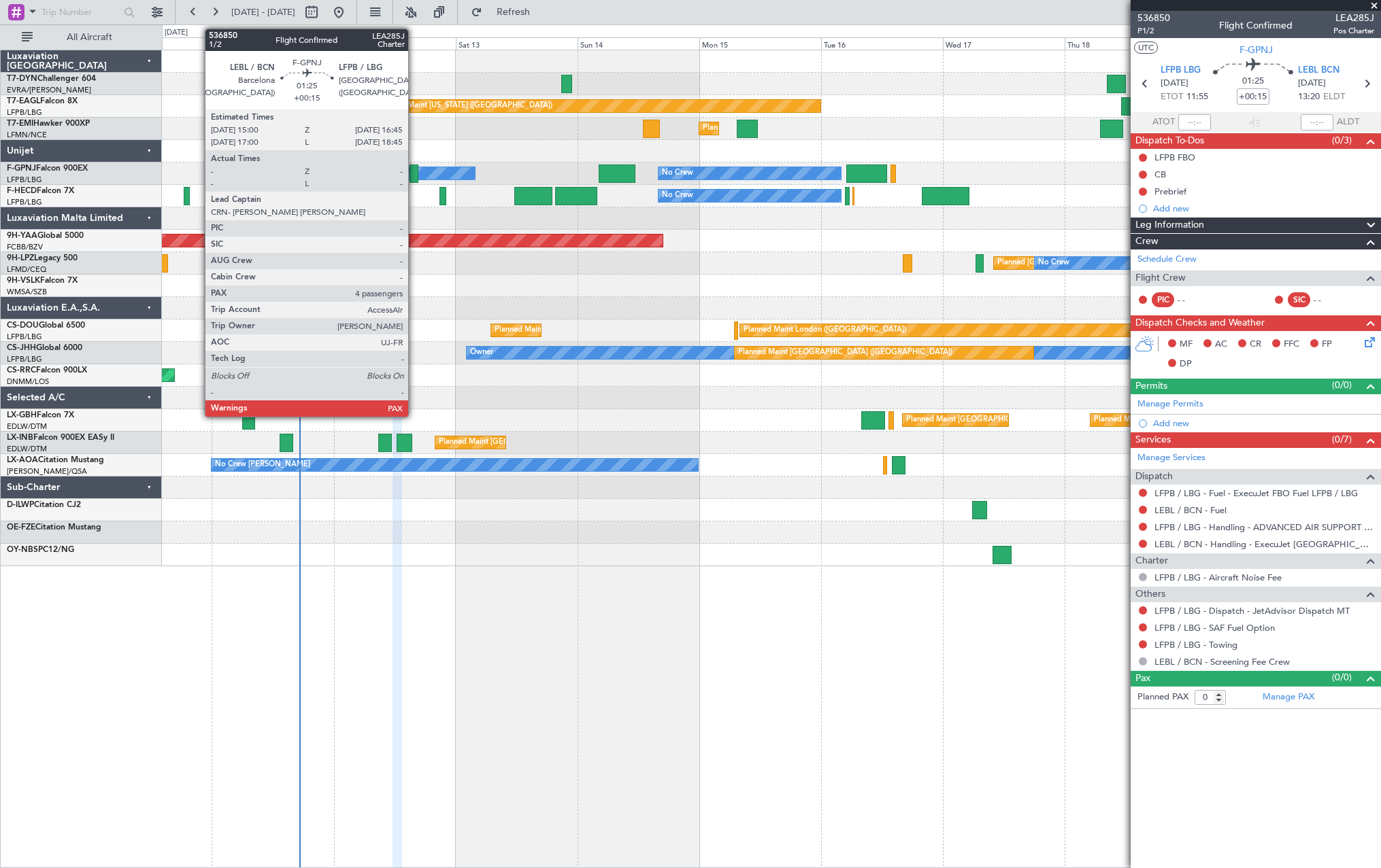
click at [414, 173] on div at bounding box center [414, 173] width 9 height 18
type input "4"
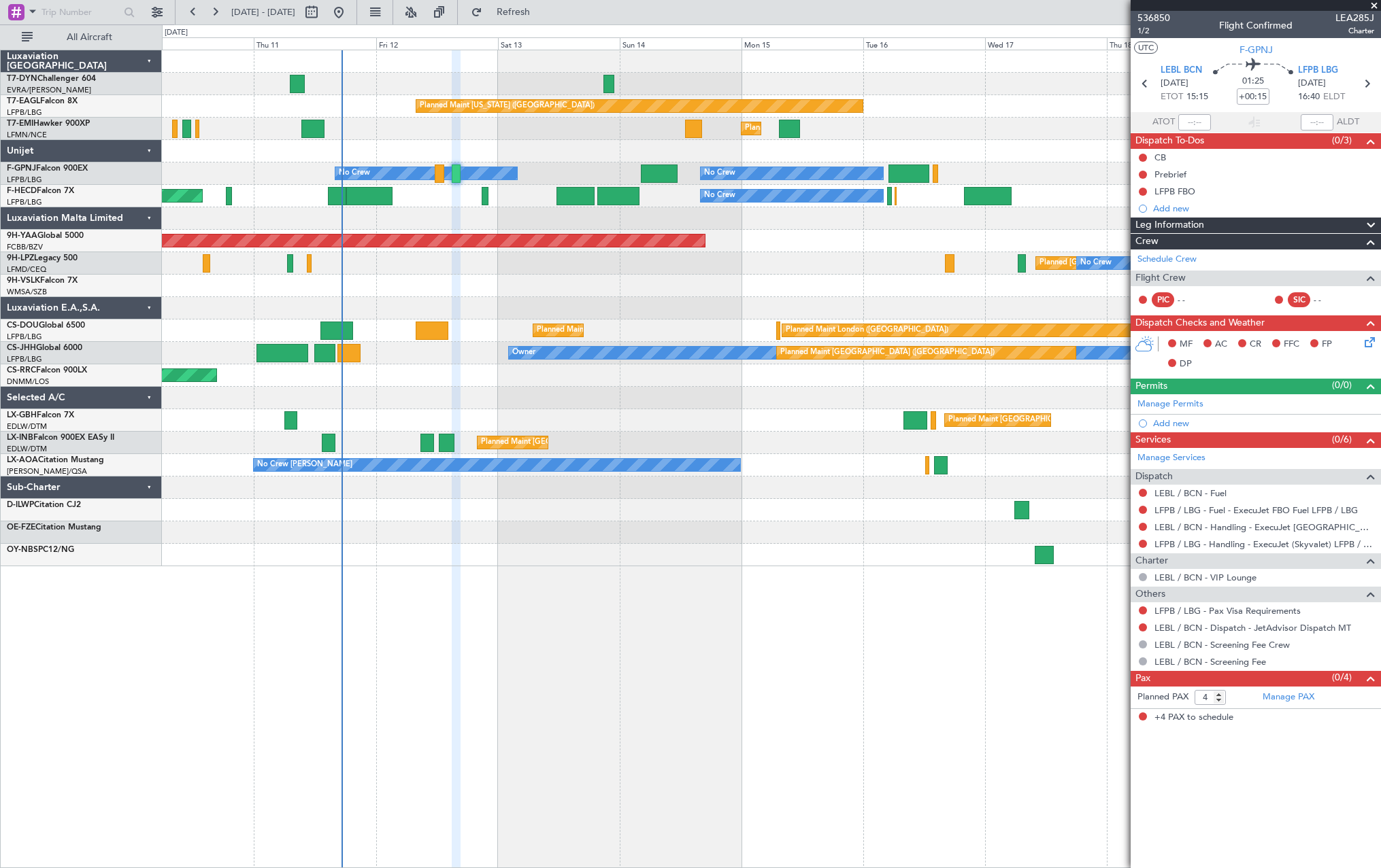
click at [445, 202] on div "No Crew No Crew Planned Maint Paris (Le Bourget)" at bounding box center [771, 195] width 1218 height 22
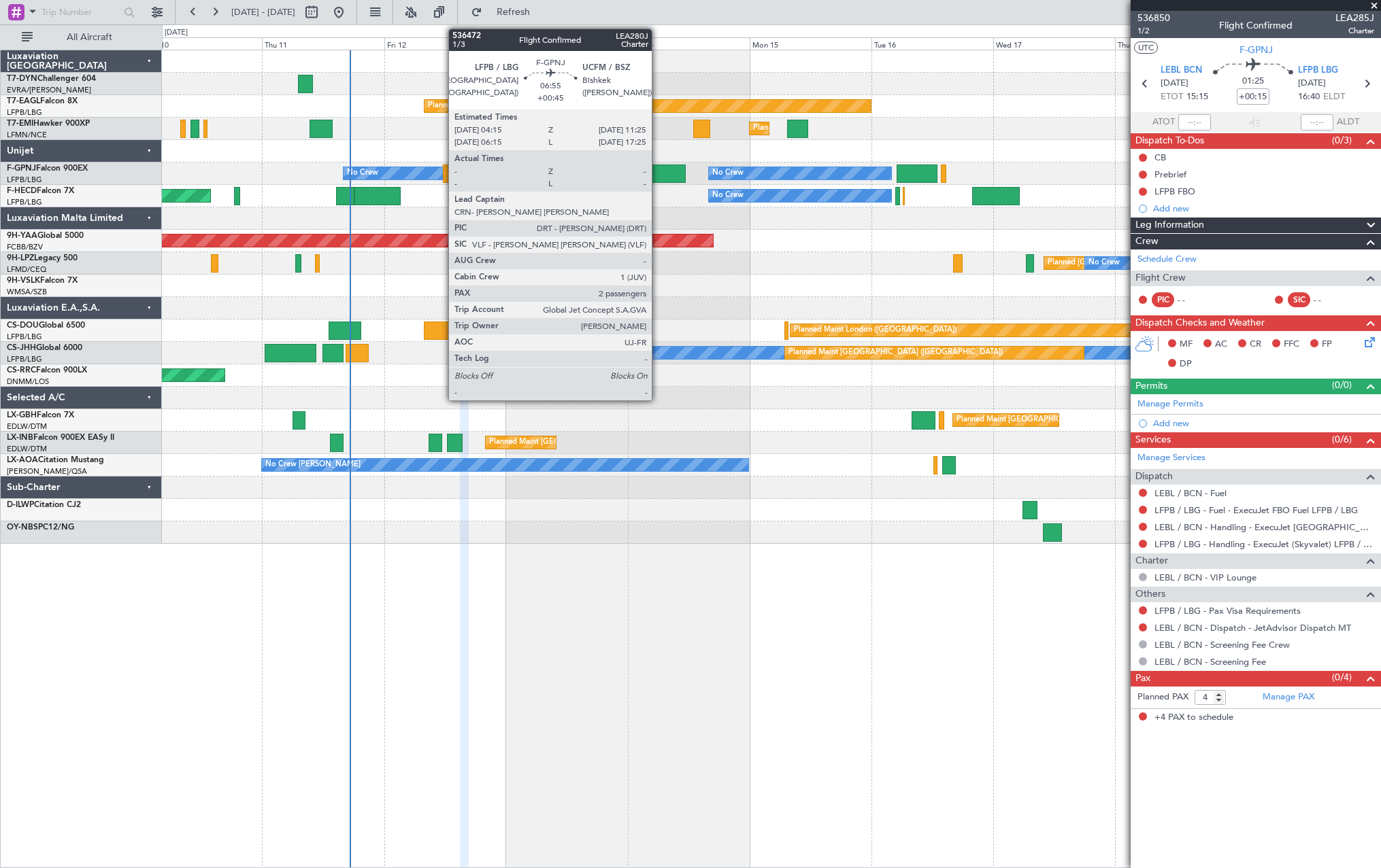
click at [658, 169] on div at bounding box center [667, 173] width 37 height 18
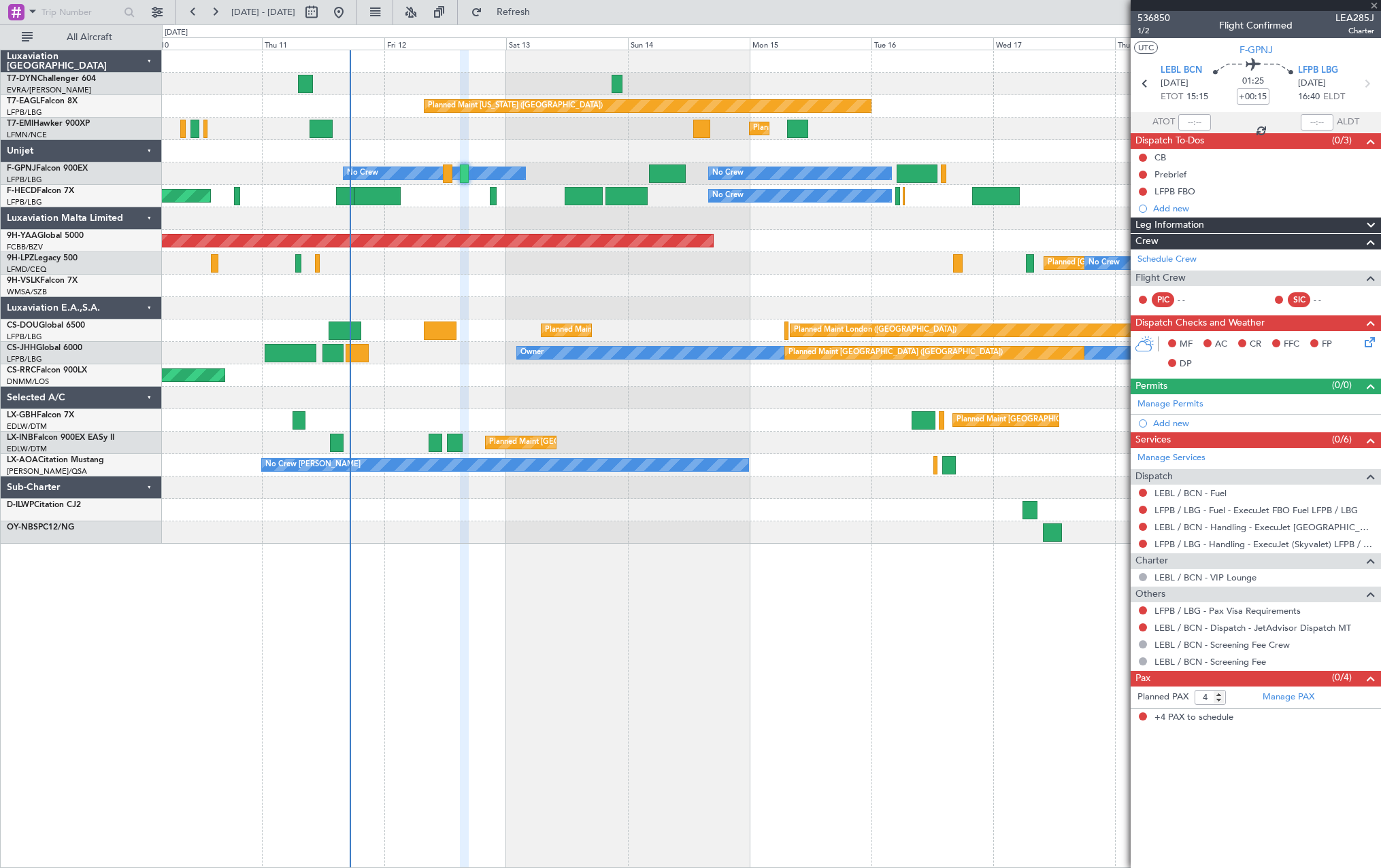
type input "+00:45"
type input "2"
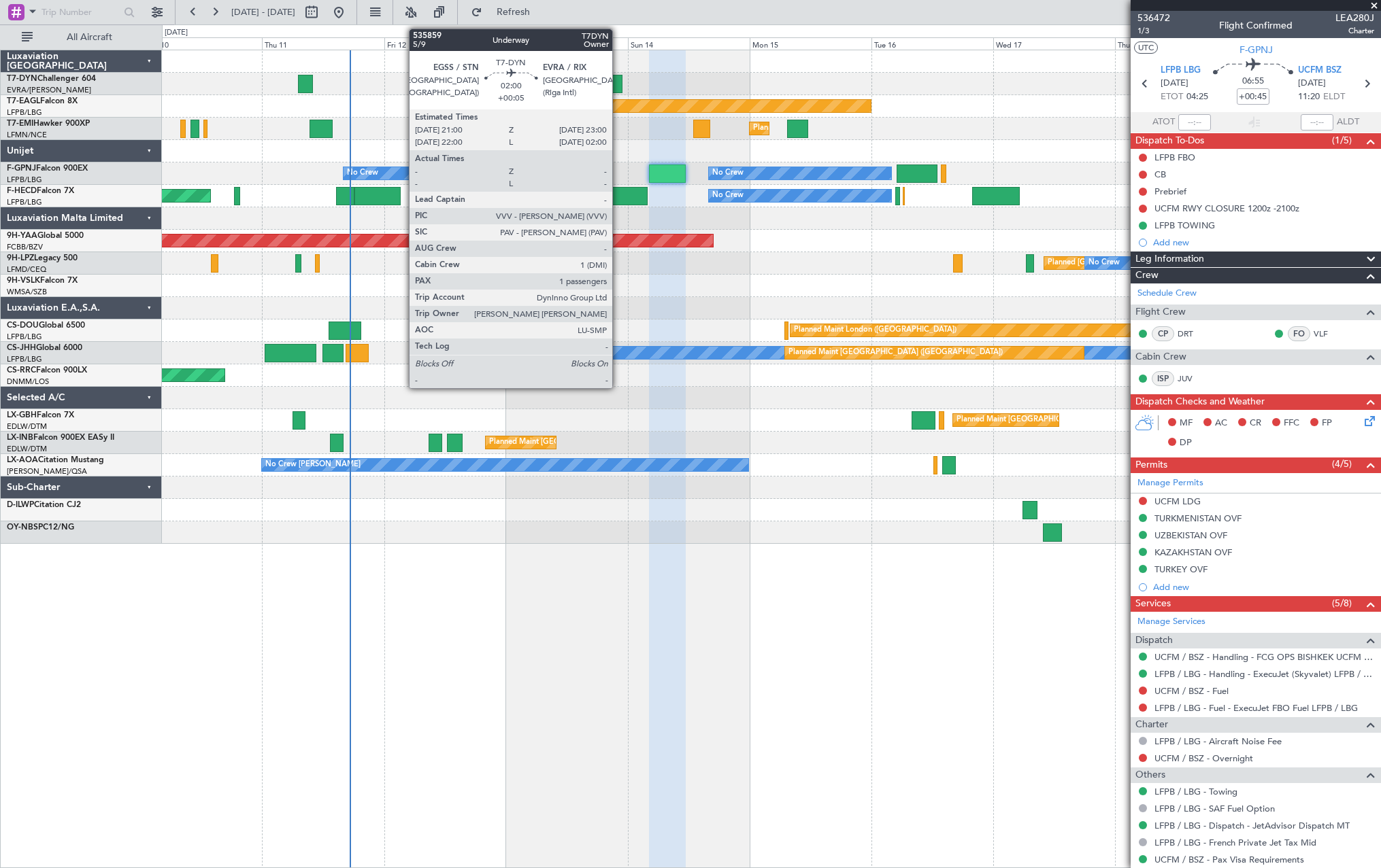
click at [618, 78] on div at bounding box center [616, 84] width 10 height 18
type input "+00:05"
type input "1"
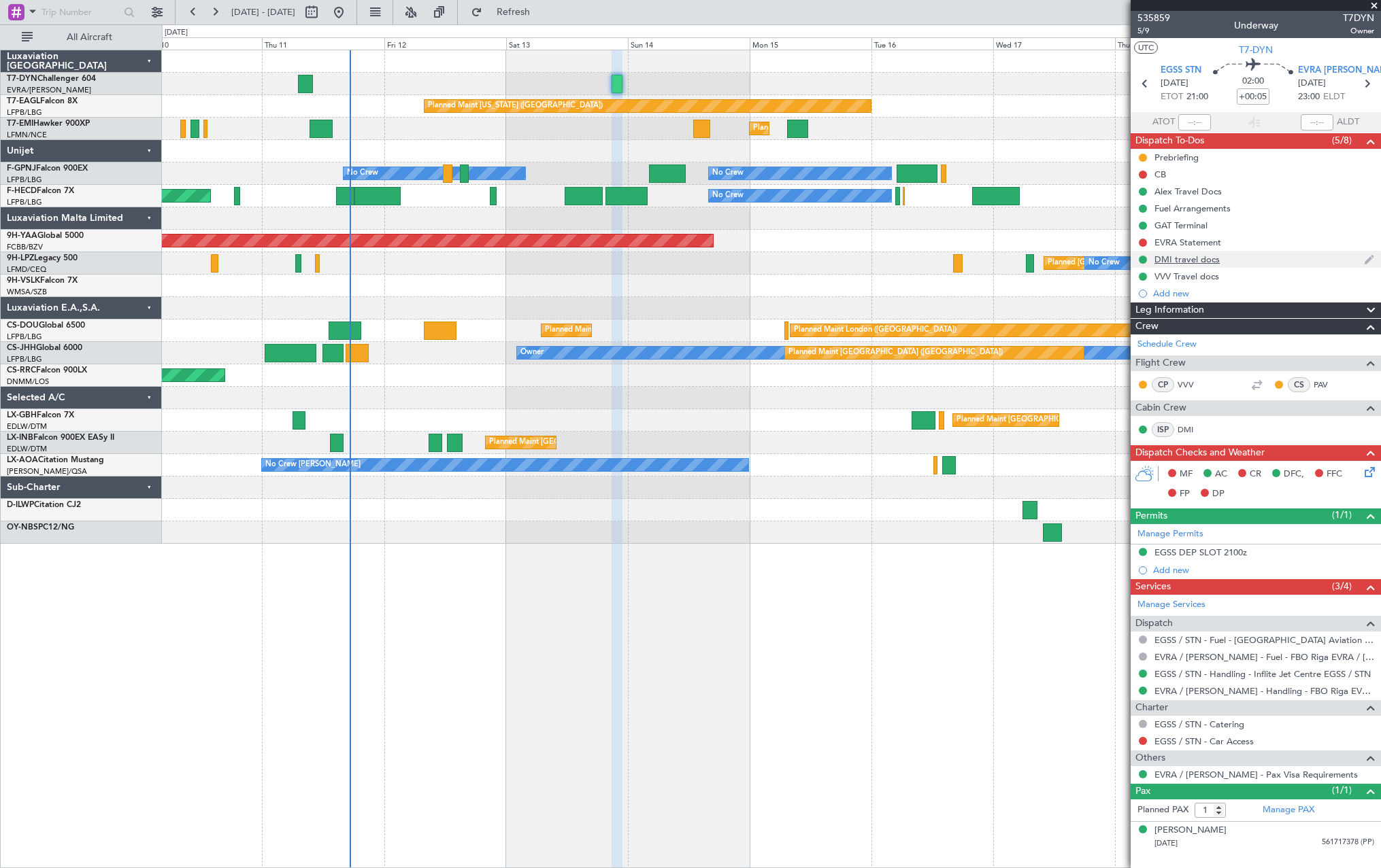
click at [681, 258] on div "DMI travel docs" at bounding box center [1256, 260] width 251 height 17
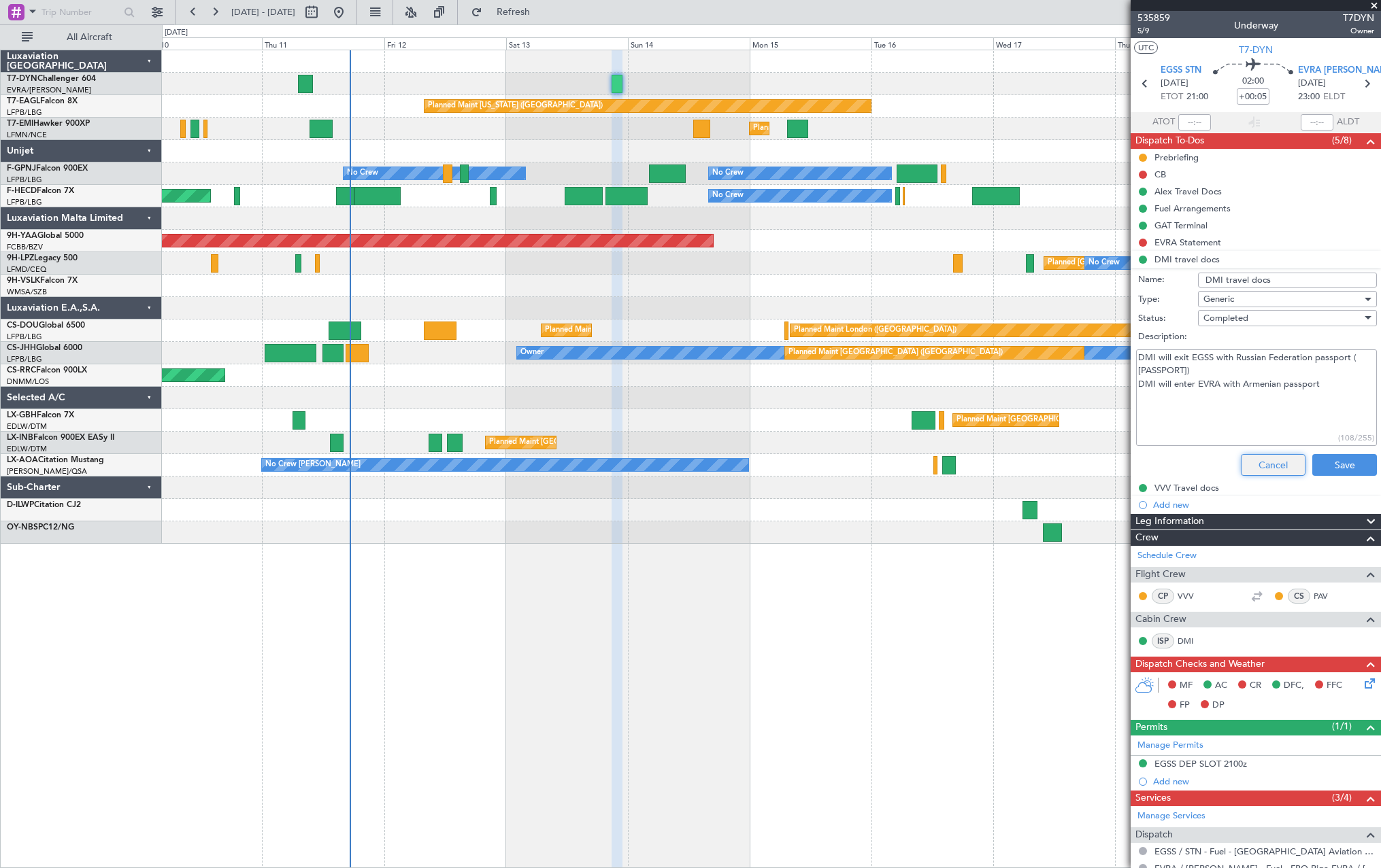
click at [681, 428] on button "Cancel" at bounding box center [1273, 465] width 65 height 21
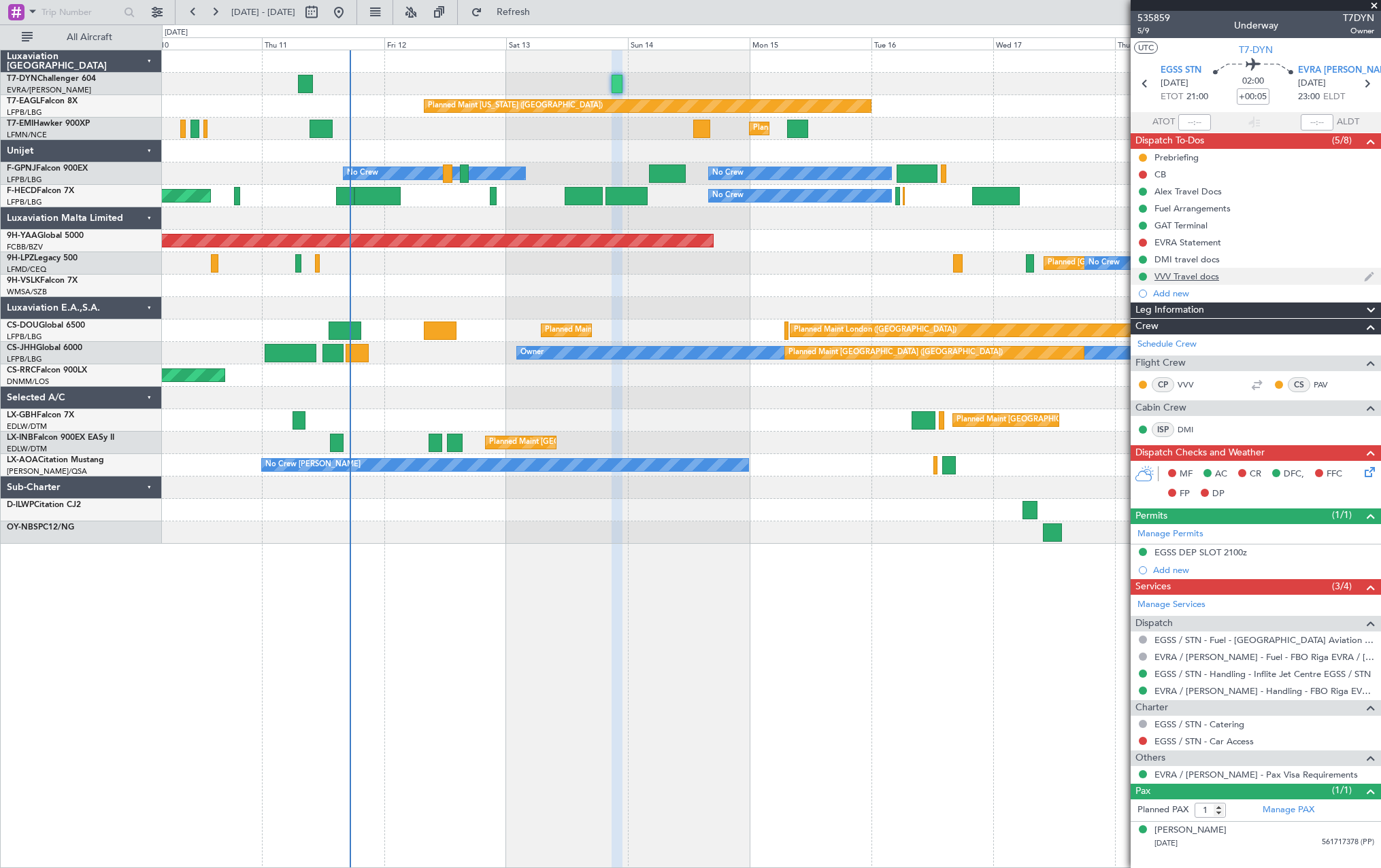
click at [681, 275] on div "VVV Travel docs" at bounding box center [1256, 276] width 251 height 17
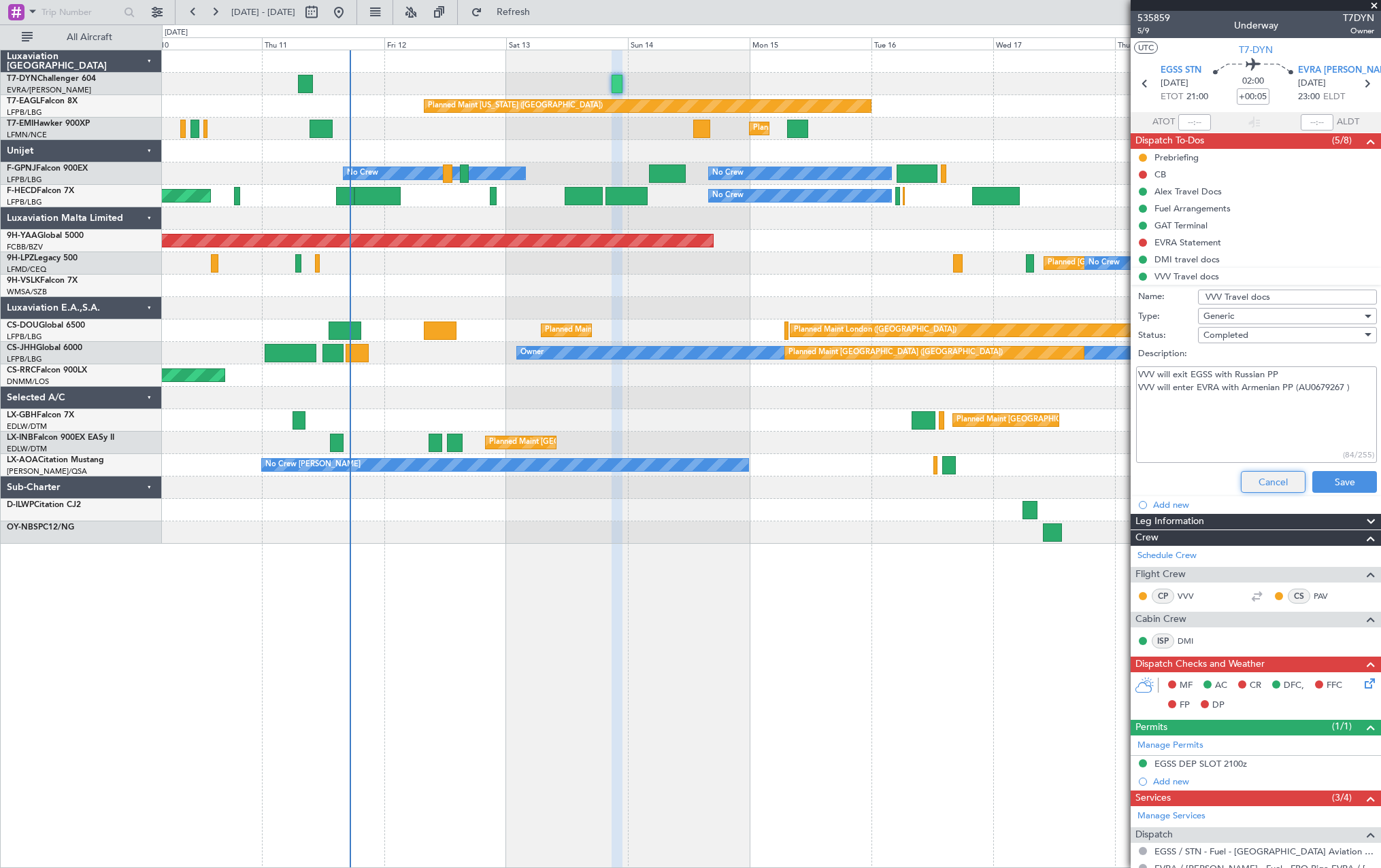
click at [681, 428] on button "Cancel" at bounding box center [1273, 482] width 65 height 21
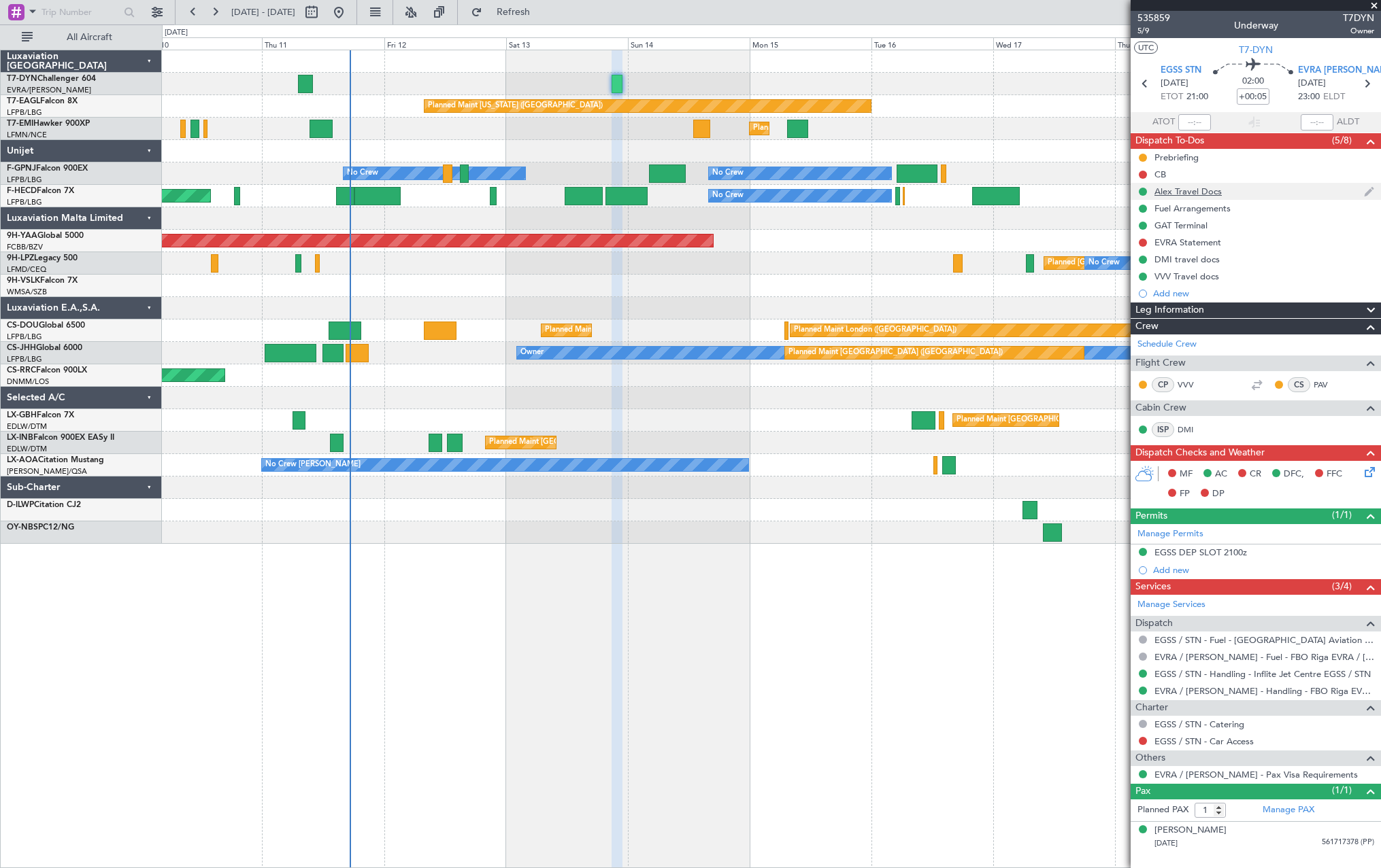
click at [681, 189] on div "Alex Travel Docs" at bounding box center [1256, 192] width 251 height 17
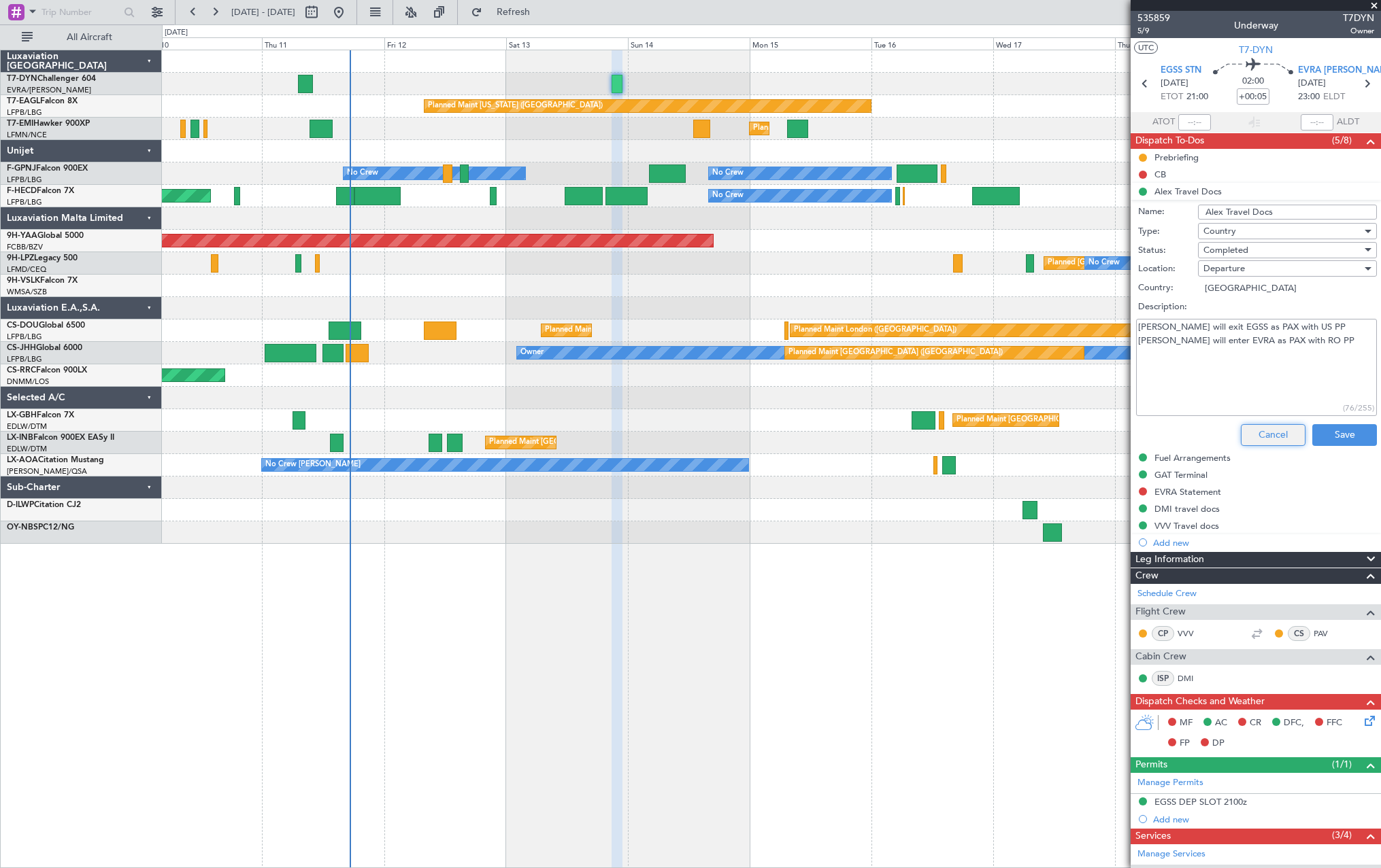
click at [681, 427] on button "Cancel" at bounding box center [1273, 435] width 65 height 21
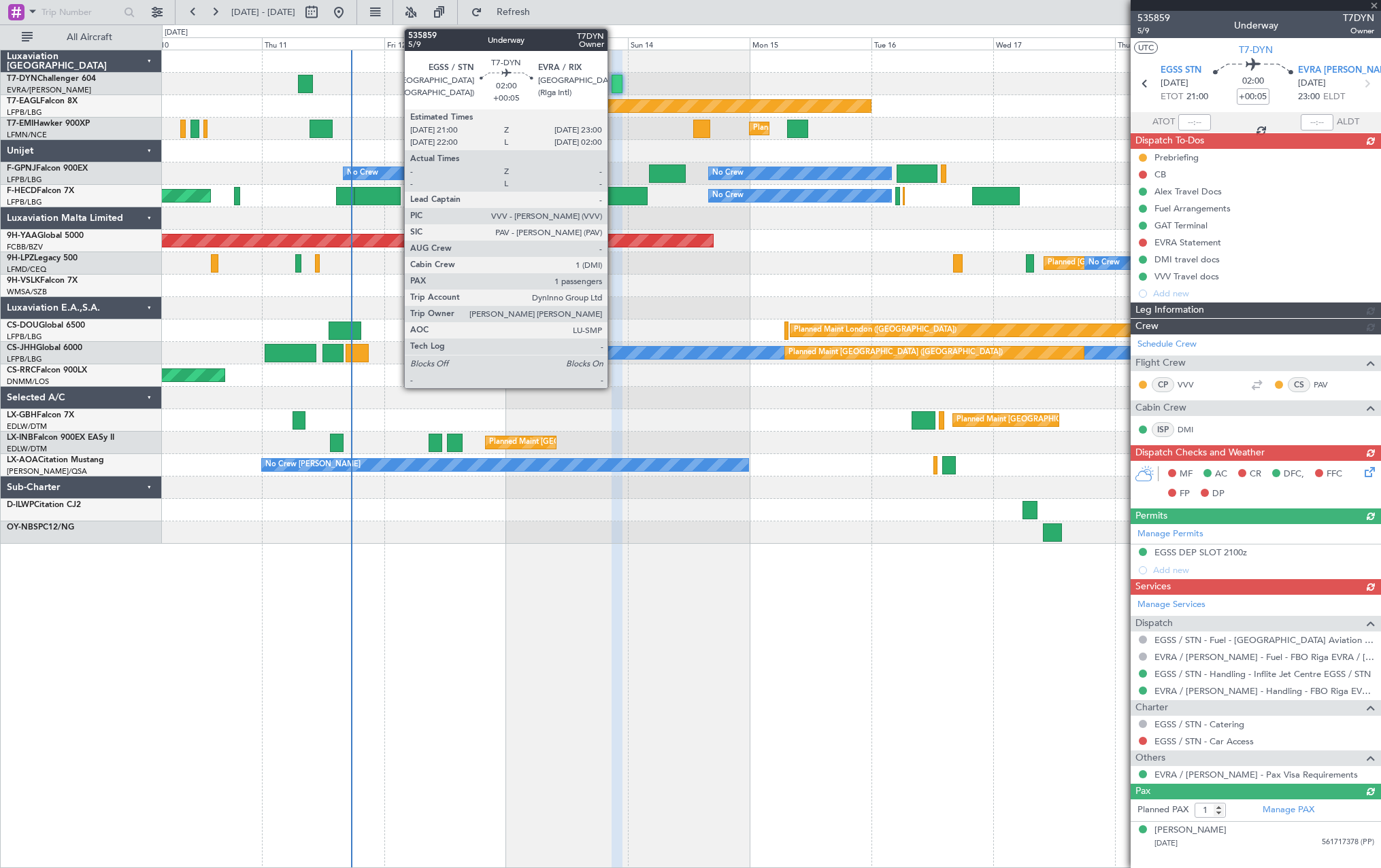
click at [613, 81] on div at bounding box center [616, 84] width 10 height 18
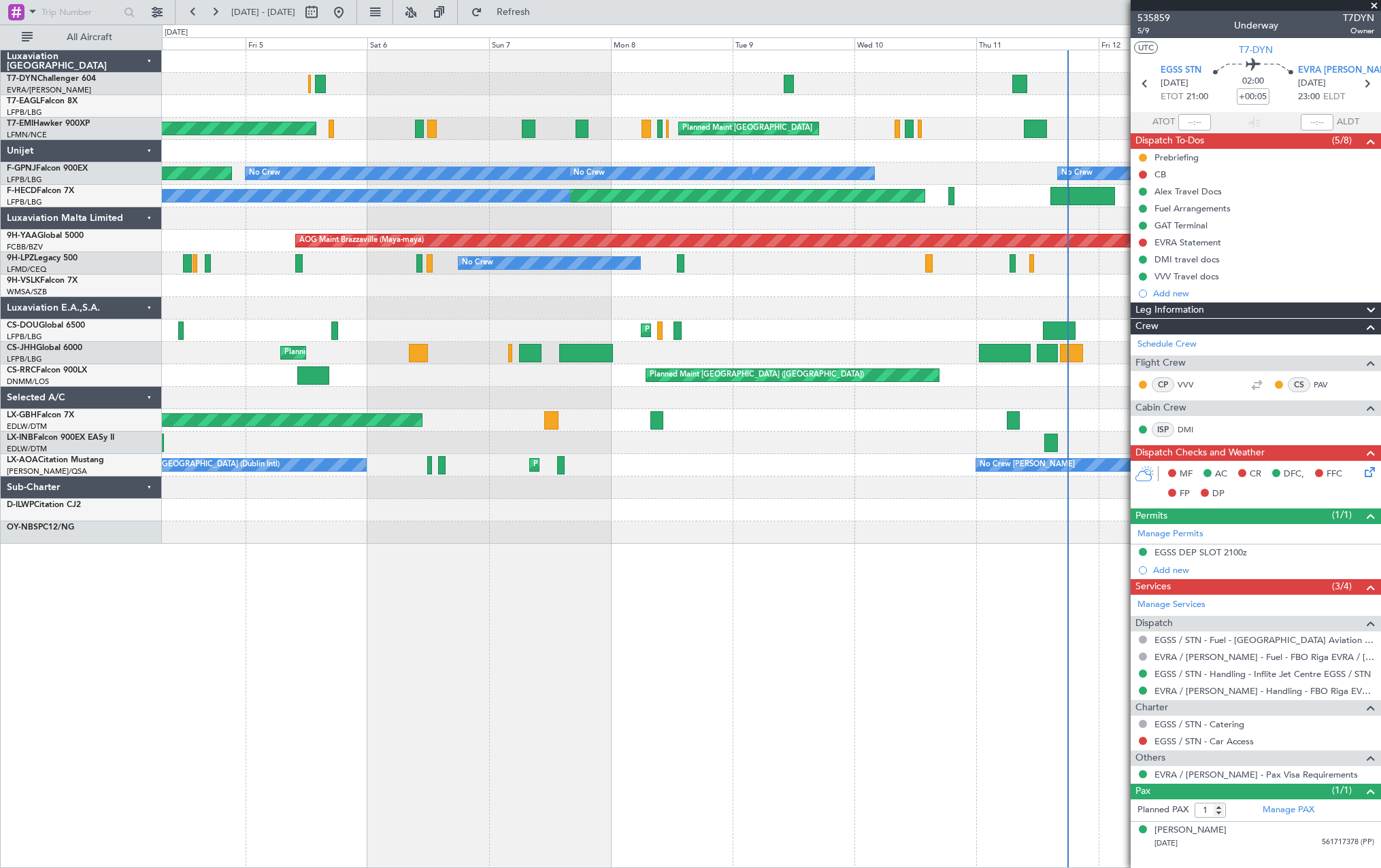
click at [681, 78] on fb-app "10 Sep 2025 - 20 Sep 2025 Refresh Quick Links All Aircraft AOG Maint Riga (Riga…" at bounding box center [690, 439] width 1381 height 858
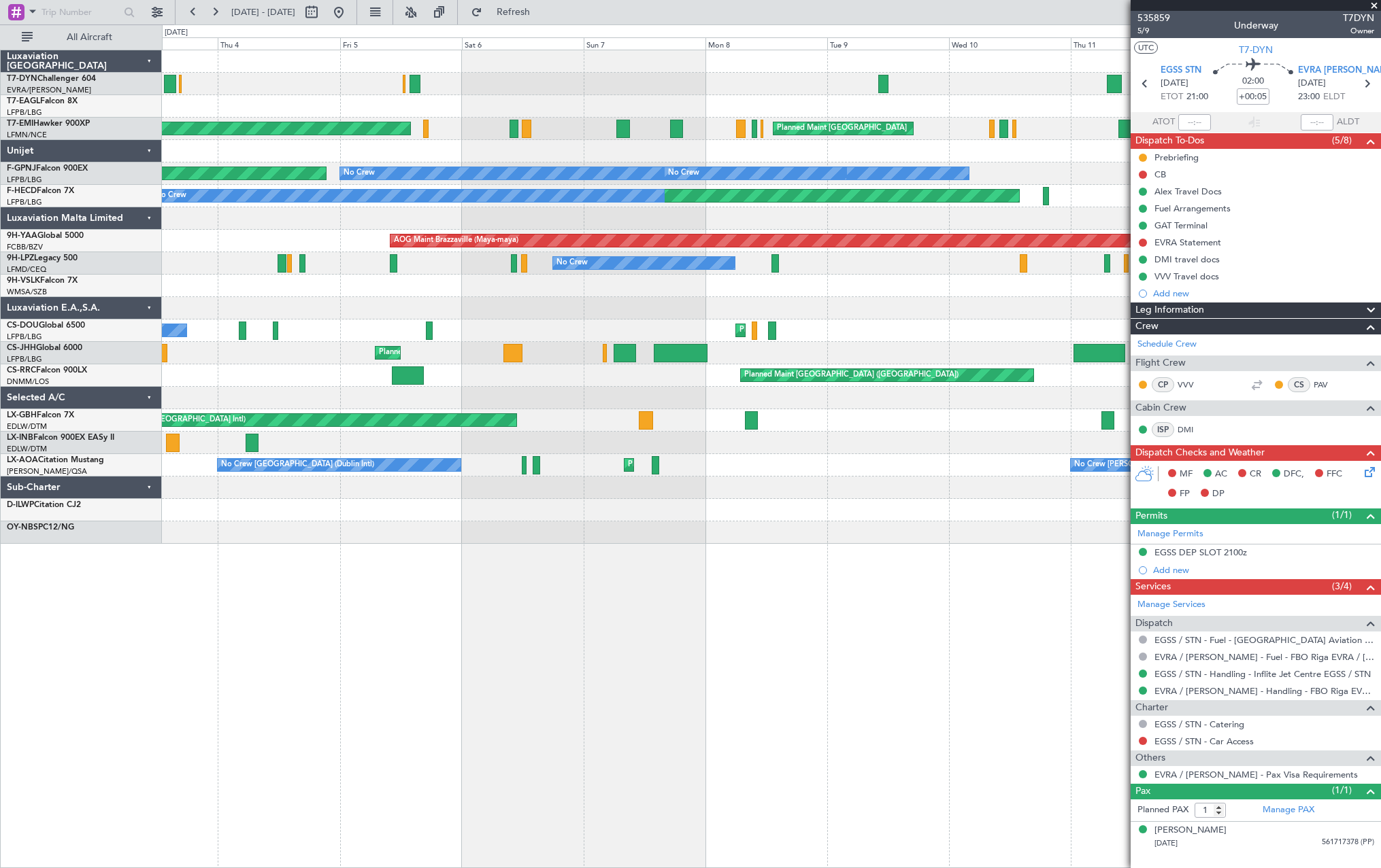
click at [681, 78] on div "02:00 +00:05" at bounding box center [1253, 84] width 90 height 50
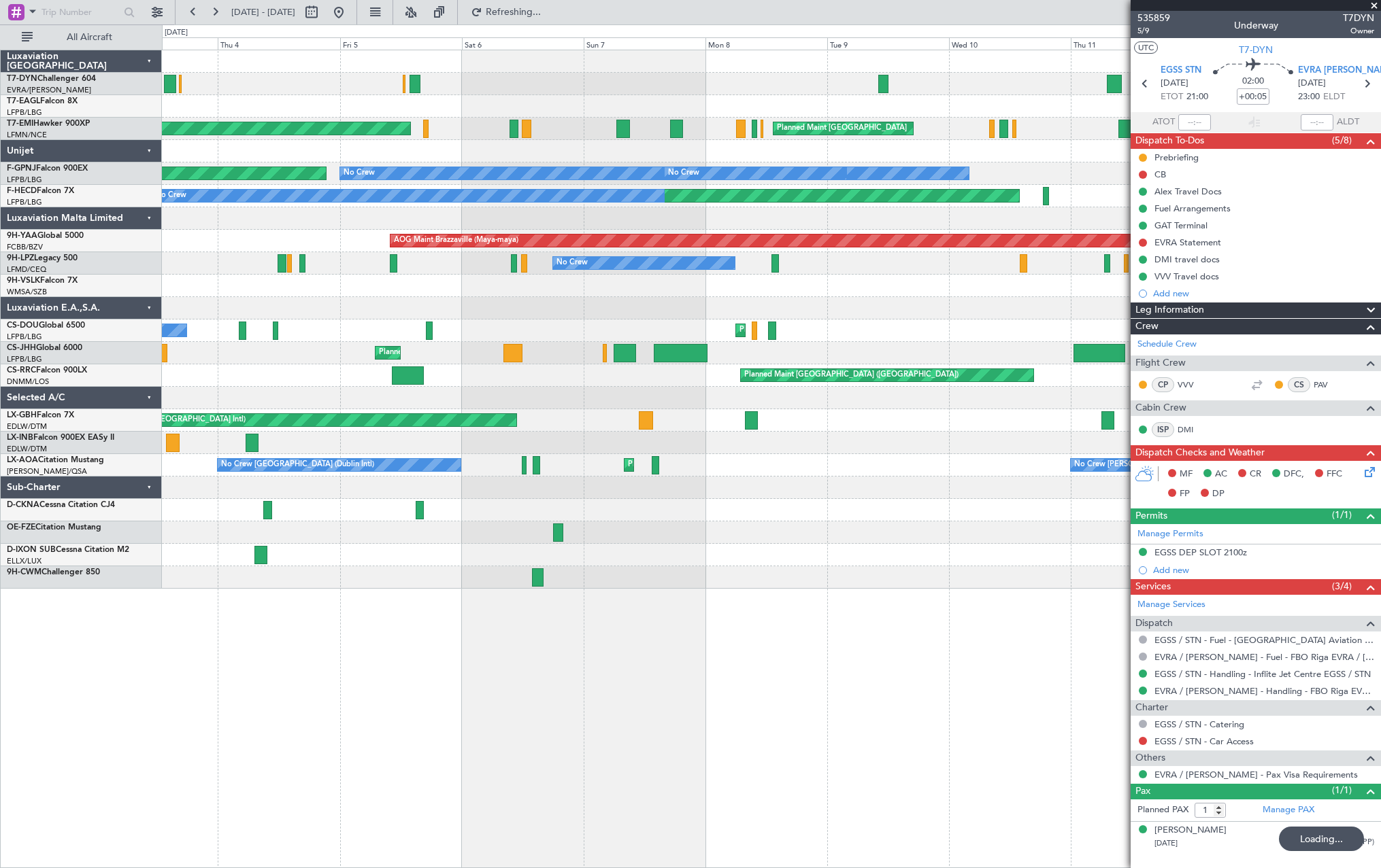
click at [681, 97] on div "AOG Maint Riga (Riga Intl) Planned Maint New York (Teterboro) Planned Maint Zur…" at bounding box center [771, 319] width 1218 height 538
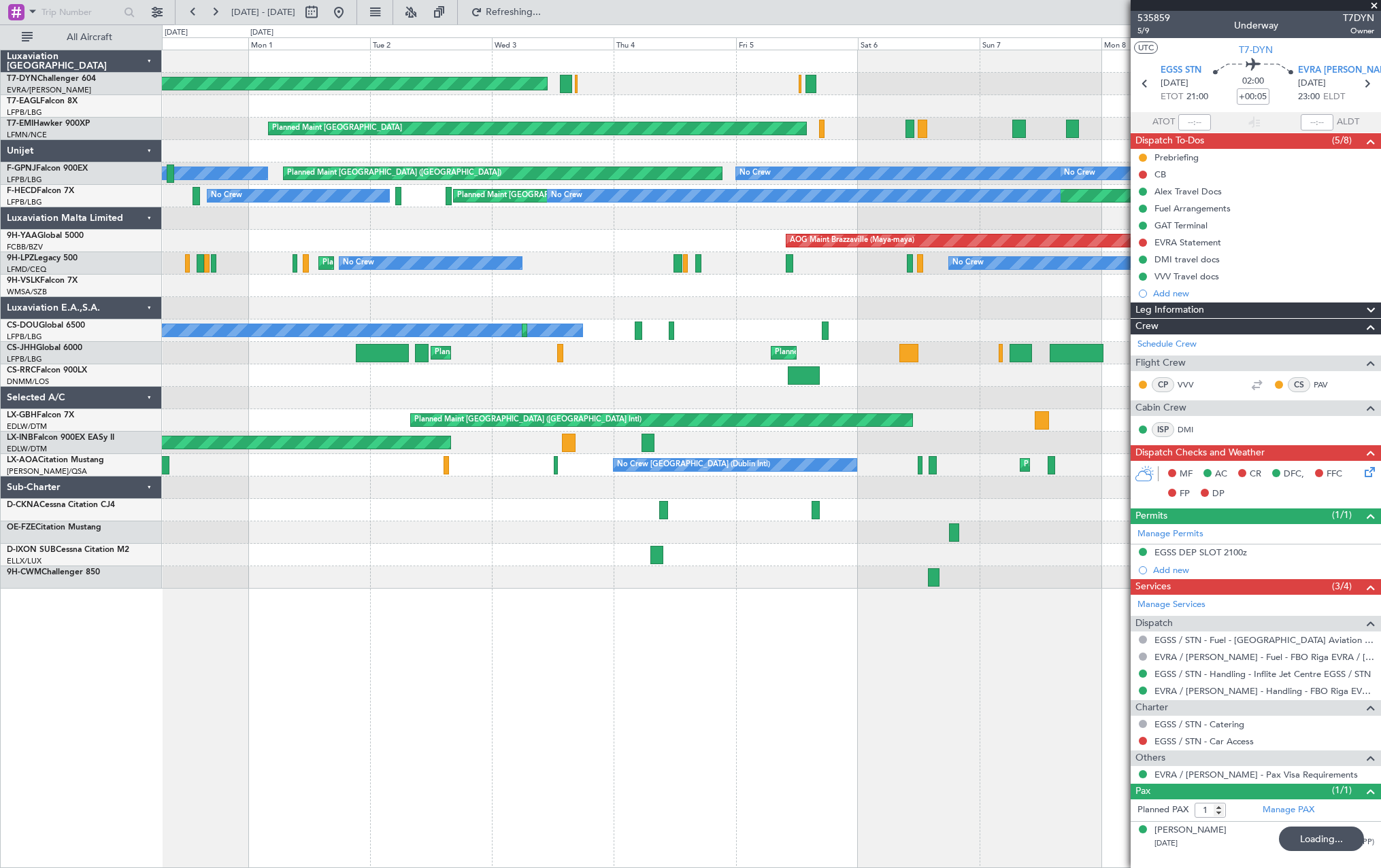
click at [681, 92] on div "AOG Maint Riga (Riga Intl)" at bounding box center [771, 83] width 1218 height 22
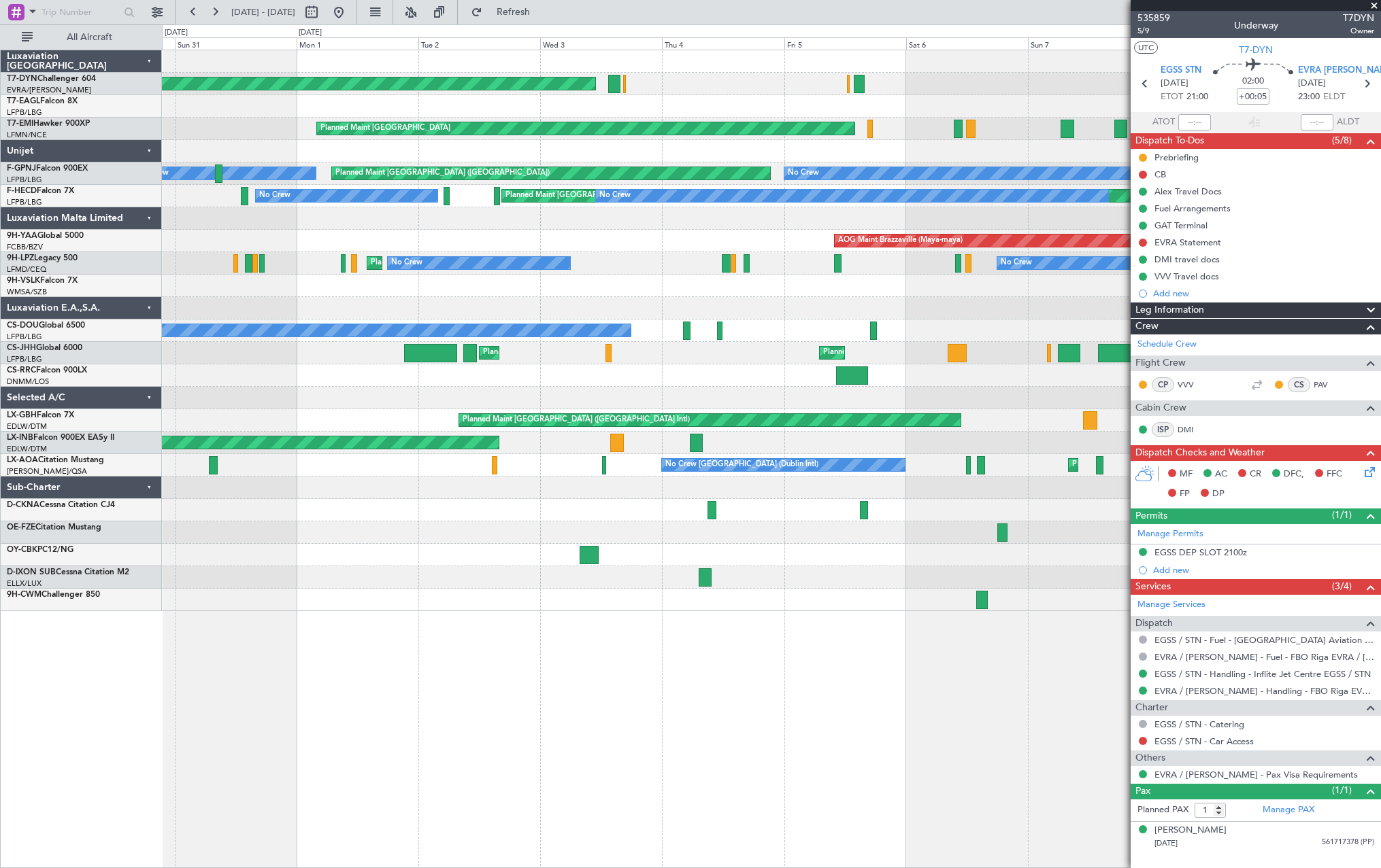
click at [681, 111] on div "AOG Maint Riga (Riga Intl) Planned Maint New York (Teterboro) Planned Maint Zur…" at bounding box center [771, 331] width 1218 height 561
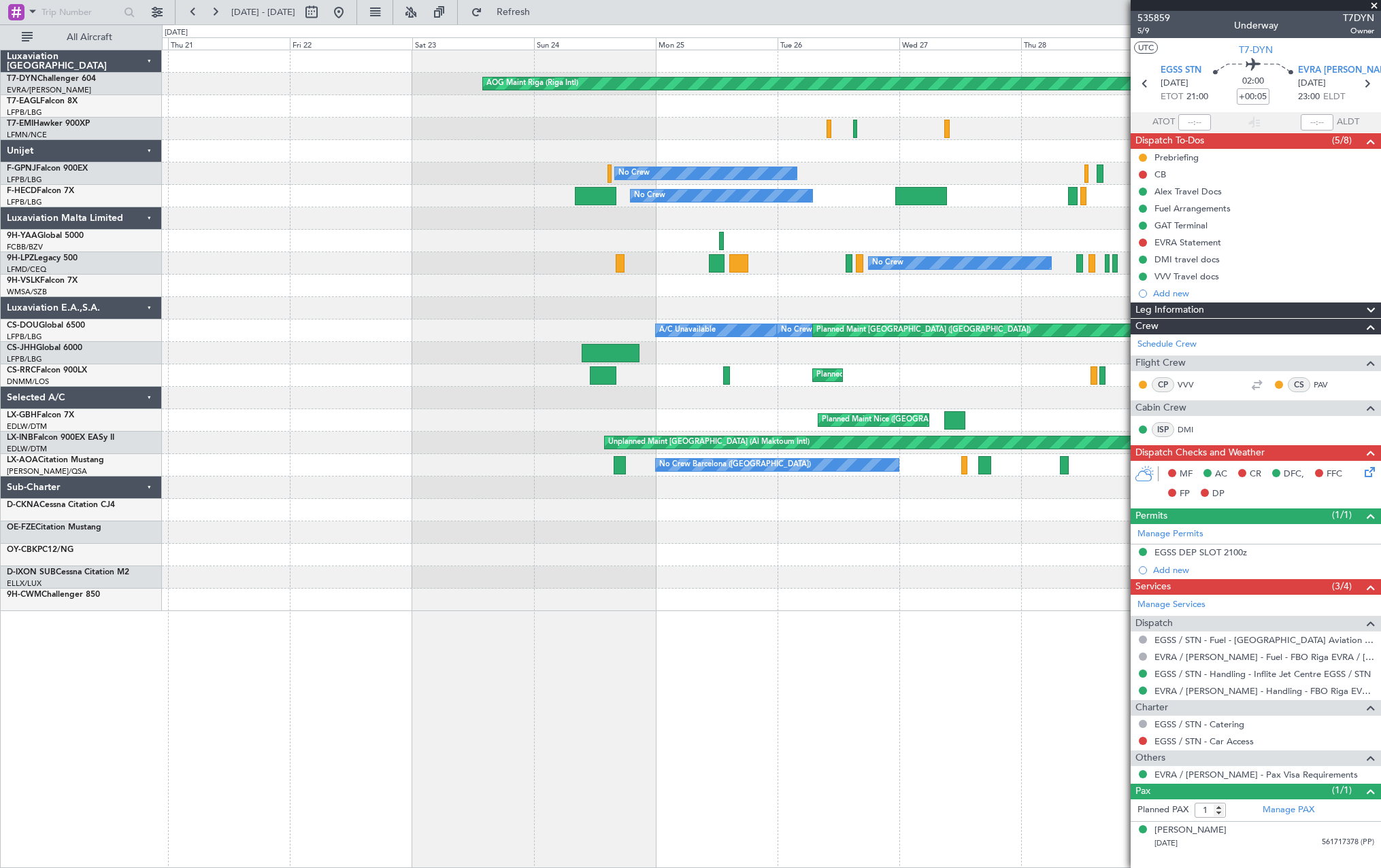
click at [681, 125] on div "Planned Maint [GEOGRAPHIC_DATA]" at bounding box center [771, 128] width 1218 height 22
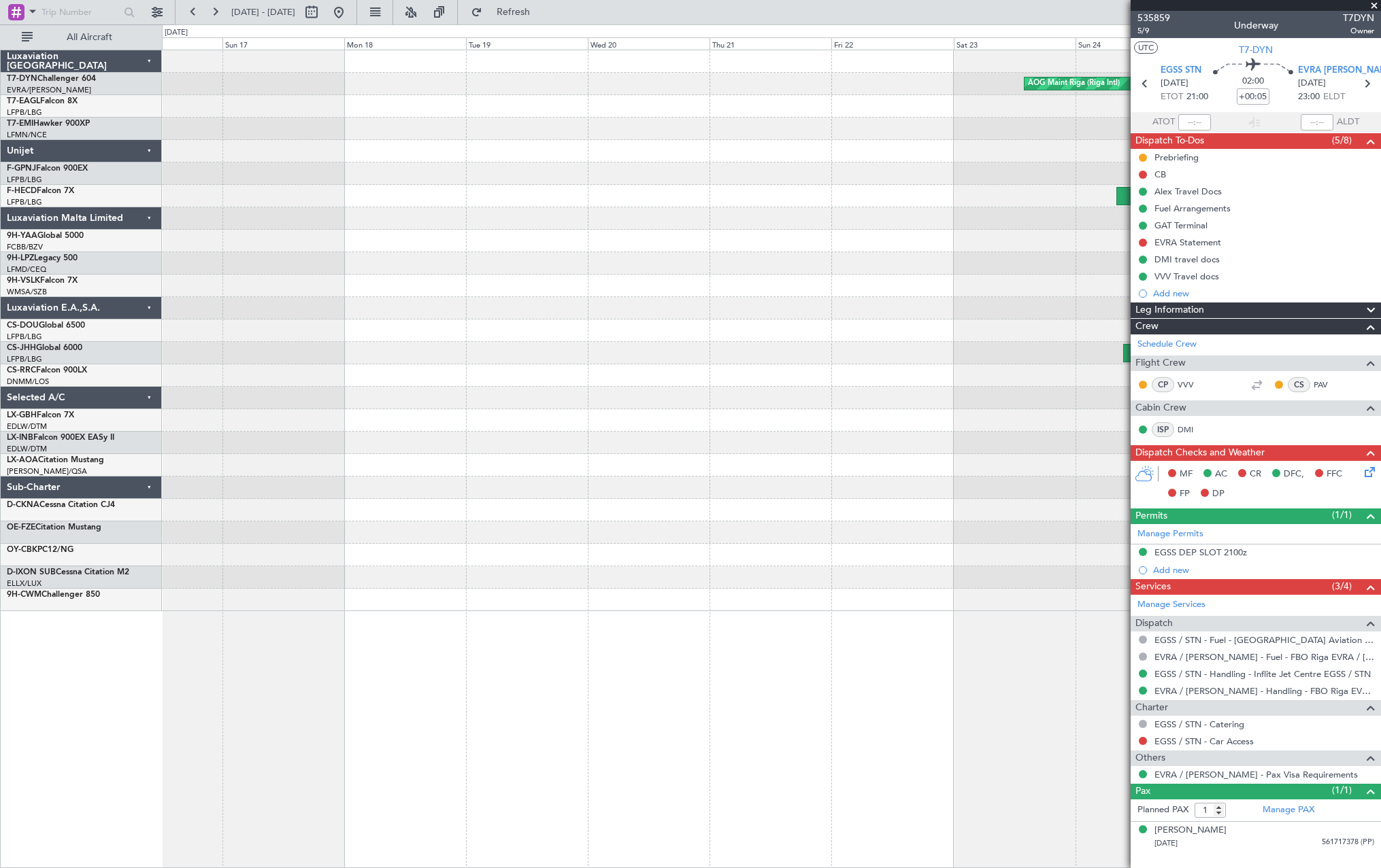
click at [681, 114] on div "AOG Maint Riga (Riga Intl) No Crew No Crew No Crew No Crew Planned Maint Paris …" at bounding box center [771, 331] width 1218 height 561
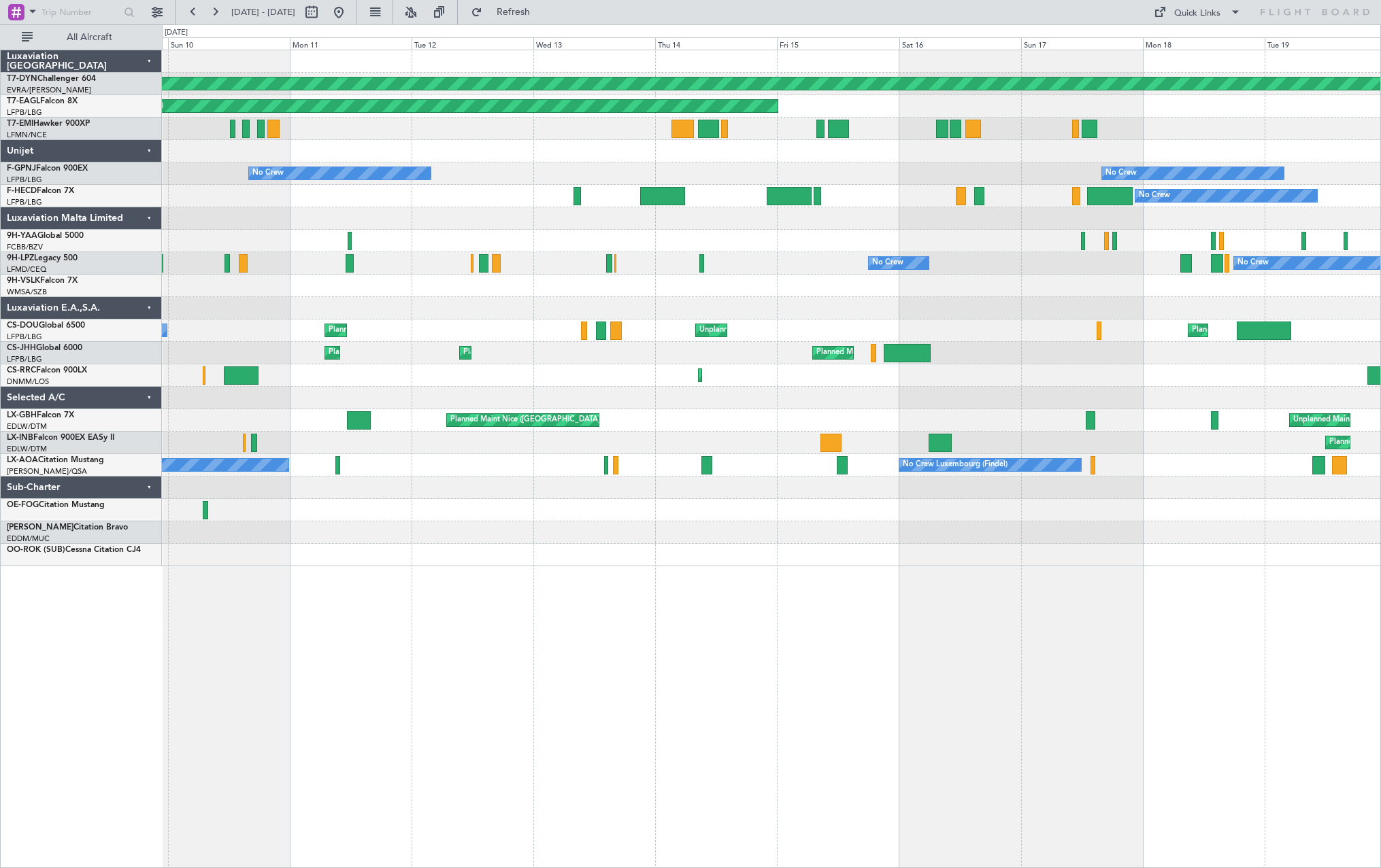
click at [681, 127] on div "Planned Maint Basel-Mulhouse Planned Maint New York (Teterboro) Planned Maint C…" at bounding box center [771, 308] width 1218 height 516
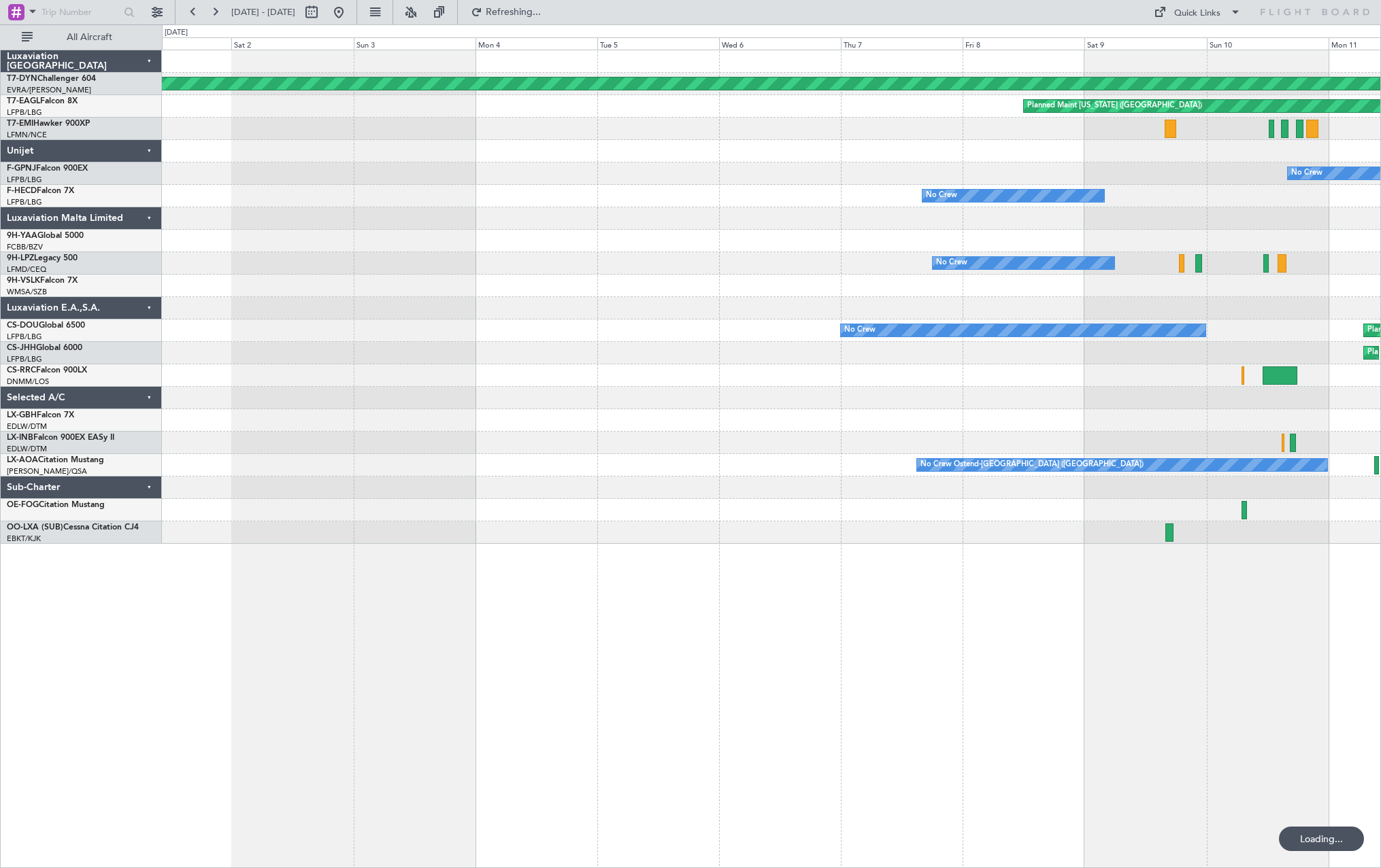
click at [681, 202] on div "No Crew" at bounding box center [771, 195] width 1218 height 22
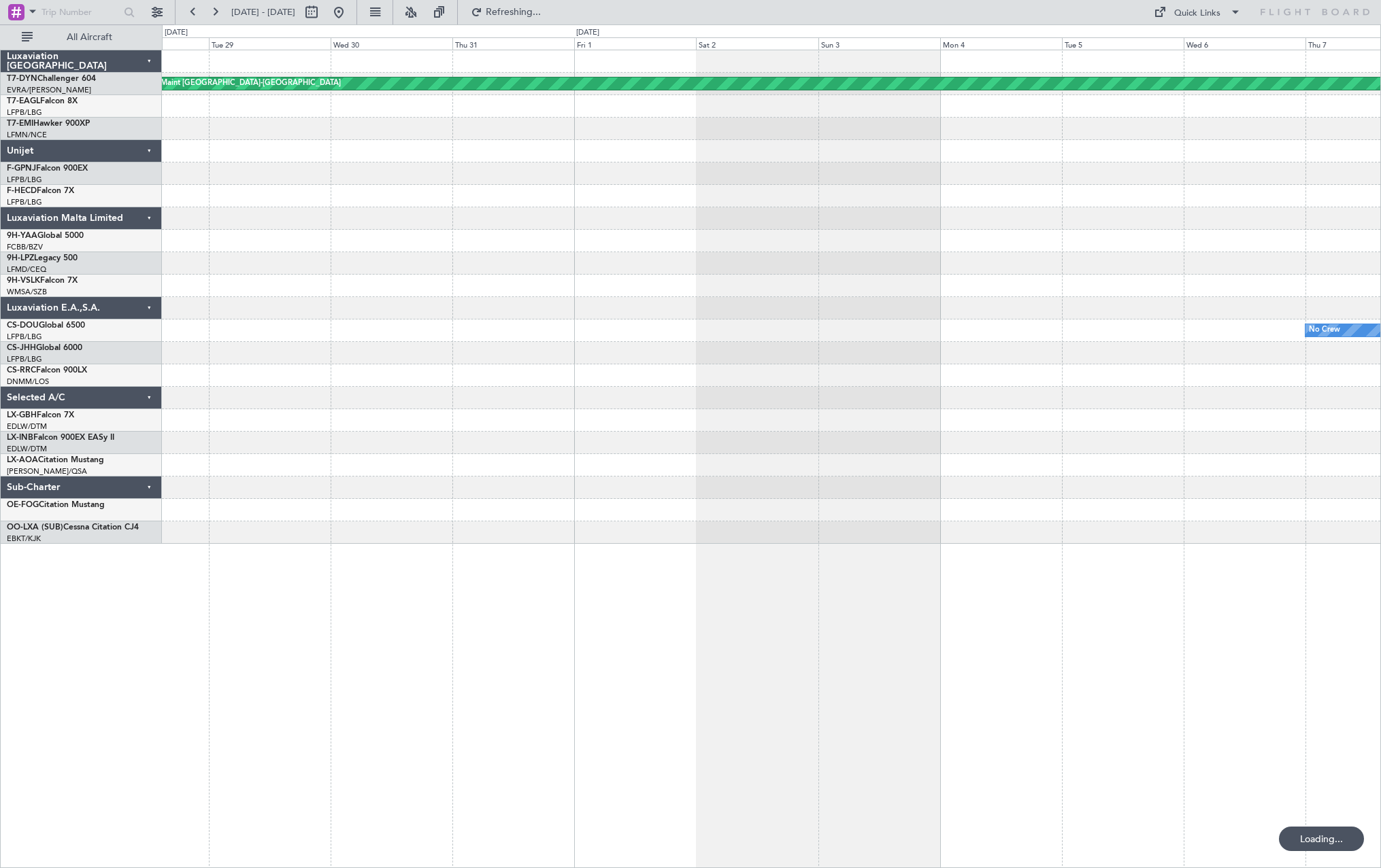
click at [681, 190] on div "Planned Maint Basel-Mulhouse Planned Maint New York (Teterboro) No Crew No Crew…" at bounding box center [771, 297] width 1218 height 493
click at [681, 192] on div "No Crew" at bounding box center [771, 195] width 1218 height 22
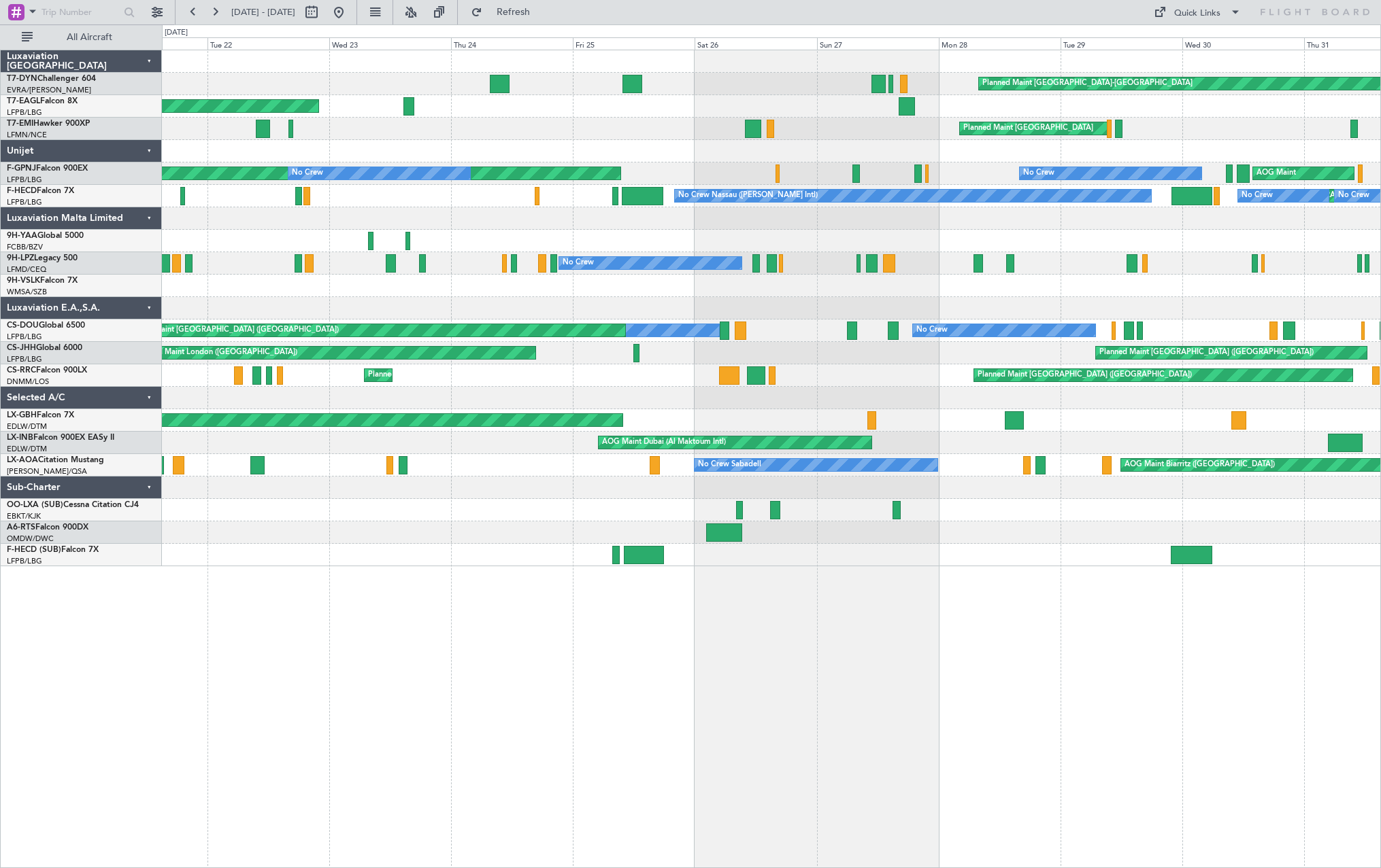
click at [681, 115] on div "Planned Maint [US_STATE] ([GEOGRAPHIC_DATA])" at bounding box center [771, 106] width 1218 height 22
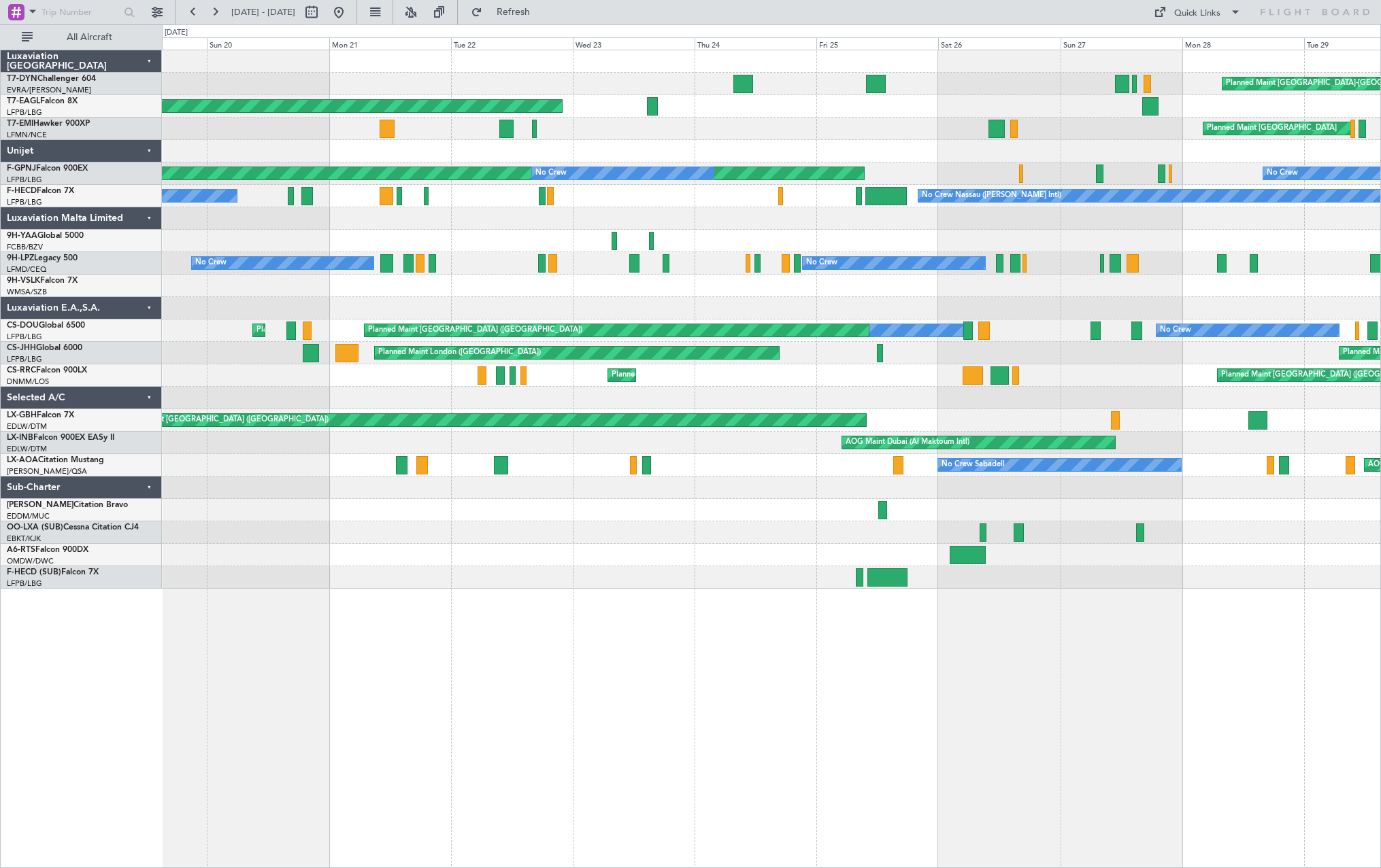
click at [681, 111] on div "Planned Maint [US_STATE] ([GEOGRAPHIC_DATA])" at bounding box center [771, 106] width 1218 height 22
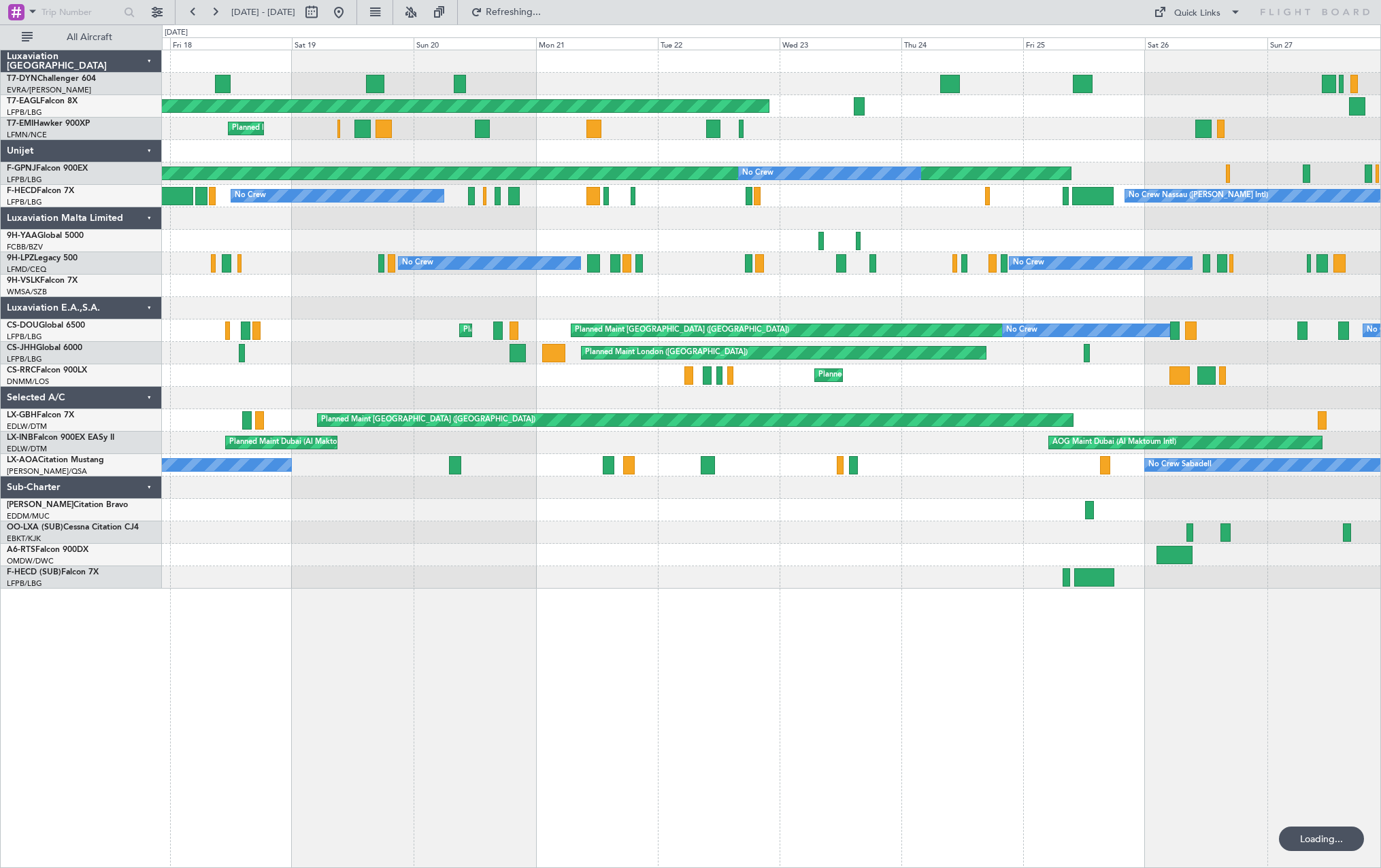
click at [681, 118] on div "Planned Maint Basel-Mulhouse Planned Maint New York (Teterboro) Planned Maint C…" at bounding box center [771, 319] width 1218 height 538
click at [681, 118] on div "Planned Maint Chester Planned Maint Zurich" at bounding box center [771, 128] width 1218 height 22
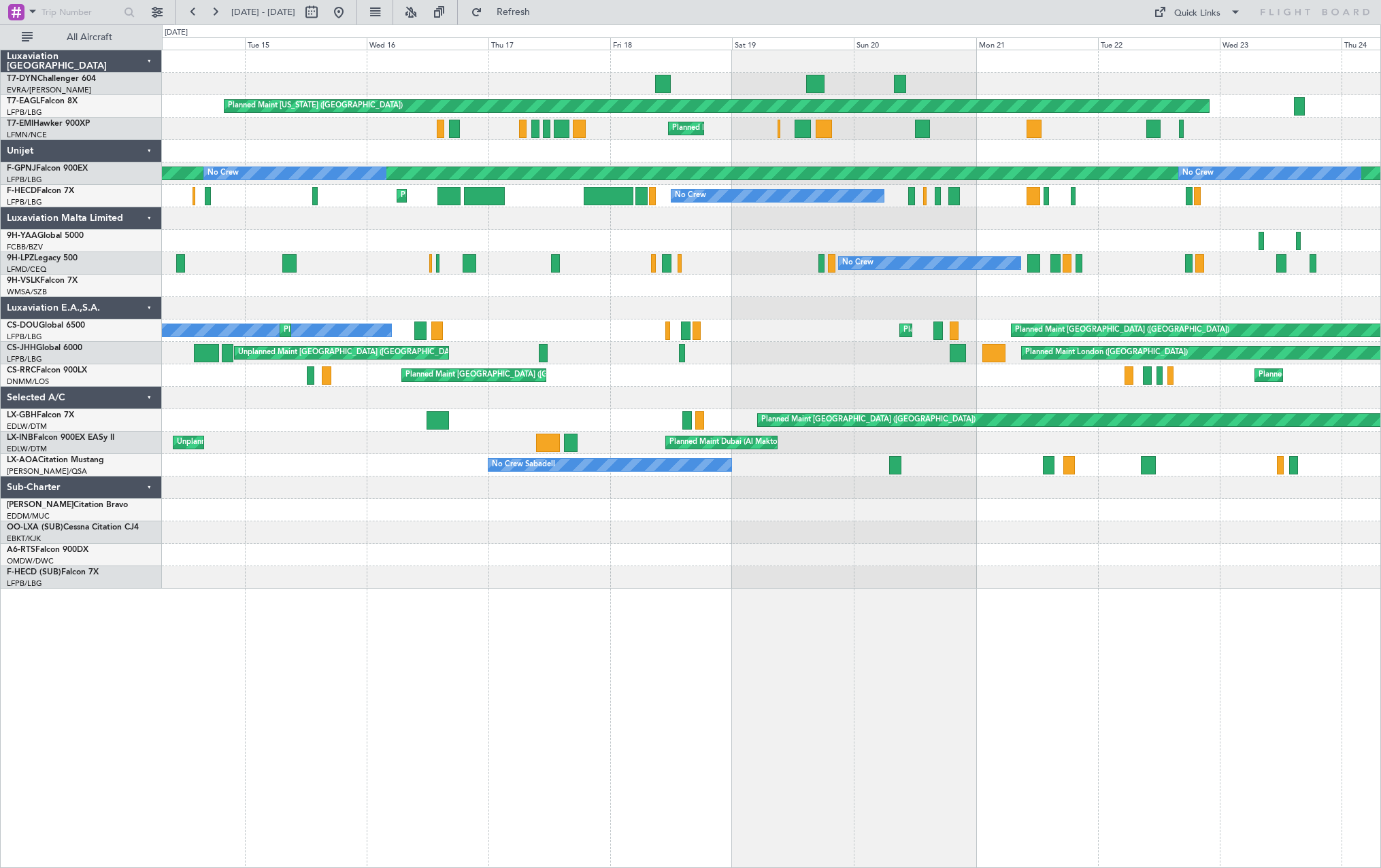
click at [681, 57] on div at bounding box center [771, 61] width 1218 height 22
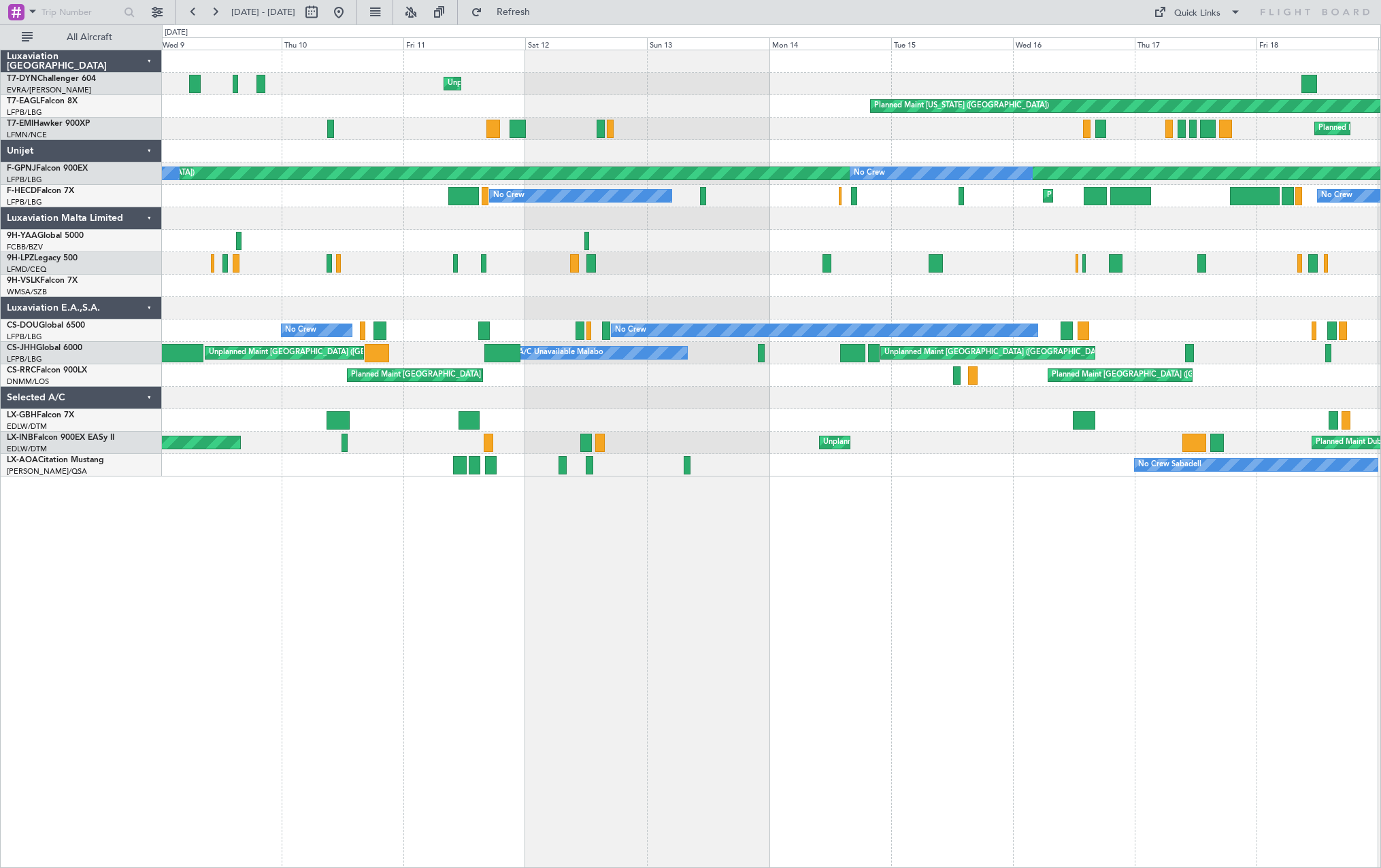
click at [681, 79] on div "Unplanned Maint Riga (Riga Intl) Planned Maint New York (Teterboro) Planned Mai…" at bounding box center [771, 263] width 1218 height 426
click at [681, 80] on div "Unplanned Maint [GEOGRAPHIC_DATA] (Riga Intl)" at bounding box center [771, 83] width 1218 height 22
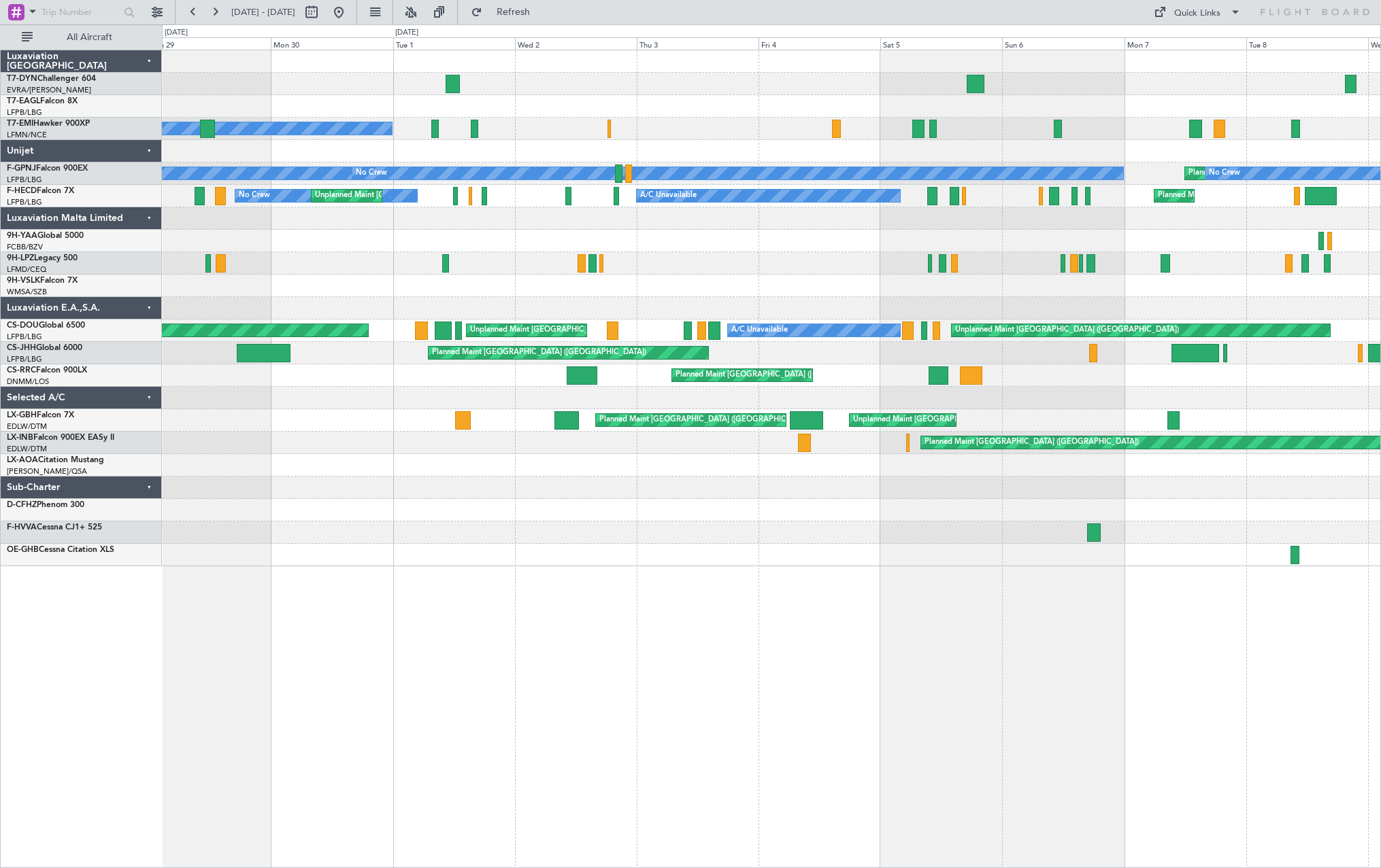
click at [681, 72] on div "Unplanned Maint Riga (Riga Intl) Planned Maint New York (Teterboro) No Crew Pla…" at bounding box center [771, 308] width 1218 height 516
click at [162, 146] on div "Unplanned Maint Riga (Riga Intl) Planned Maint New York (Teterboro) No Crew Pla…" at bounding box center [690, 446] width 1381 height 844
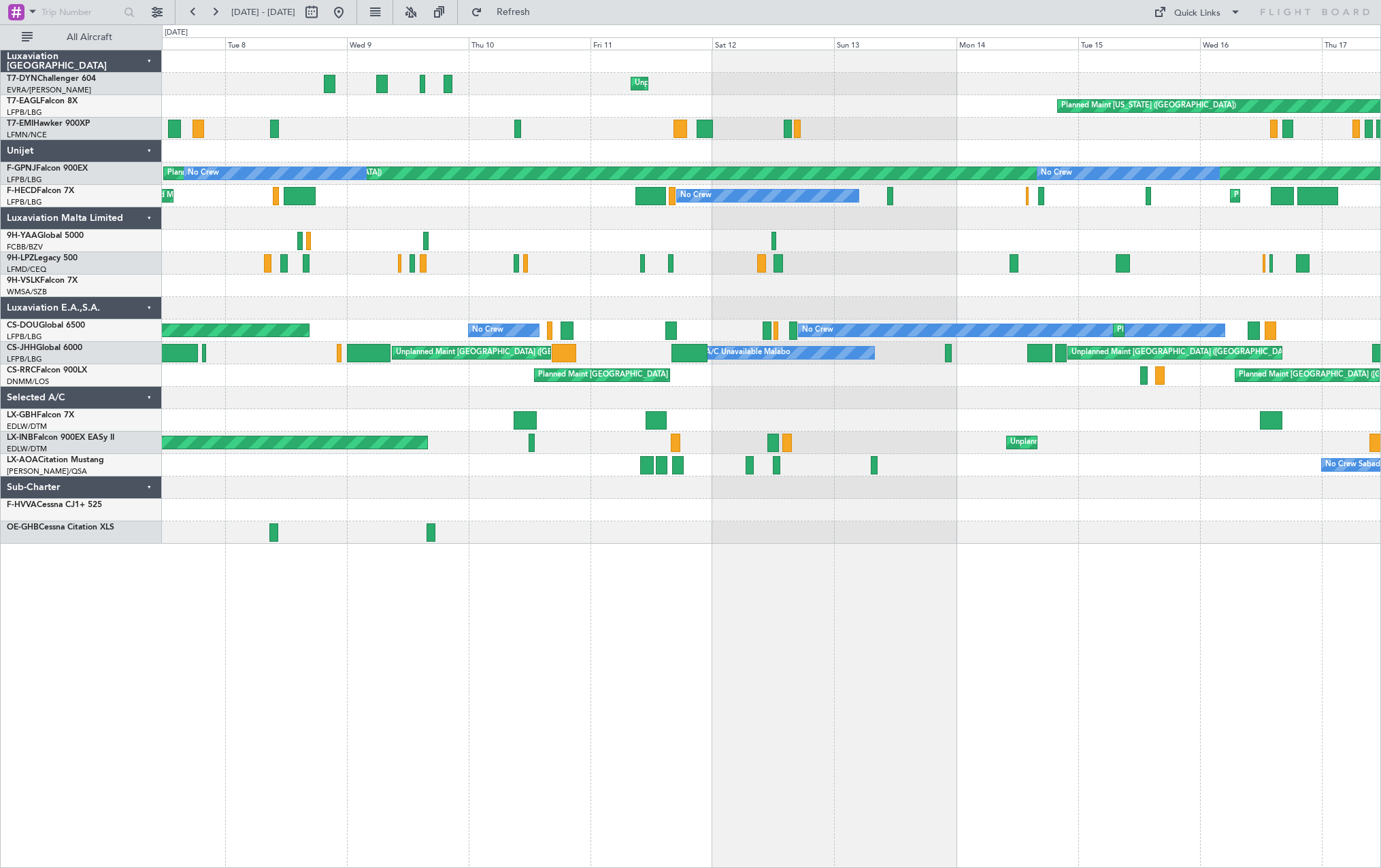
click at [152, 177] on div "Unplanned Maint Riga (Riga Intl) Planned Maint New York (Teterboro) Planned Mai…" at bounding box center [690, 446] width 1381 height 844
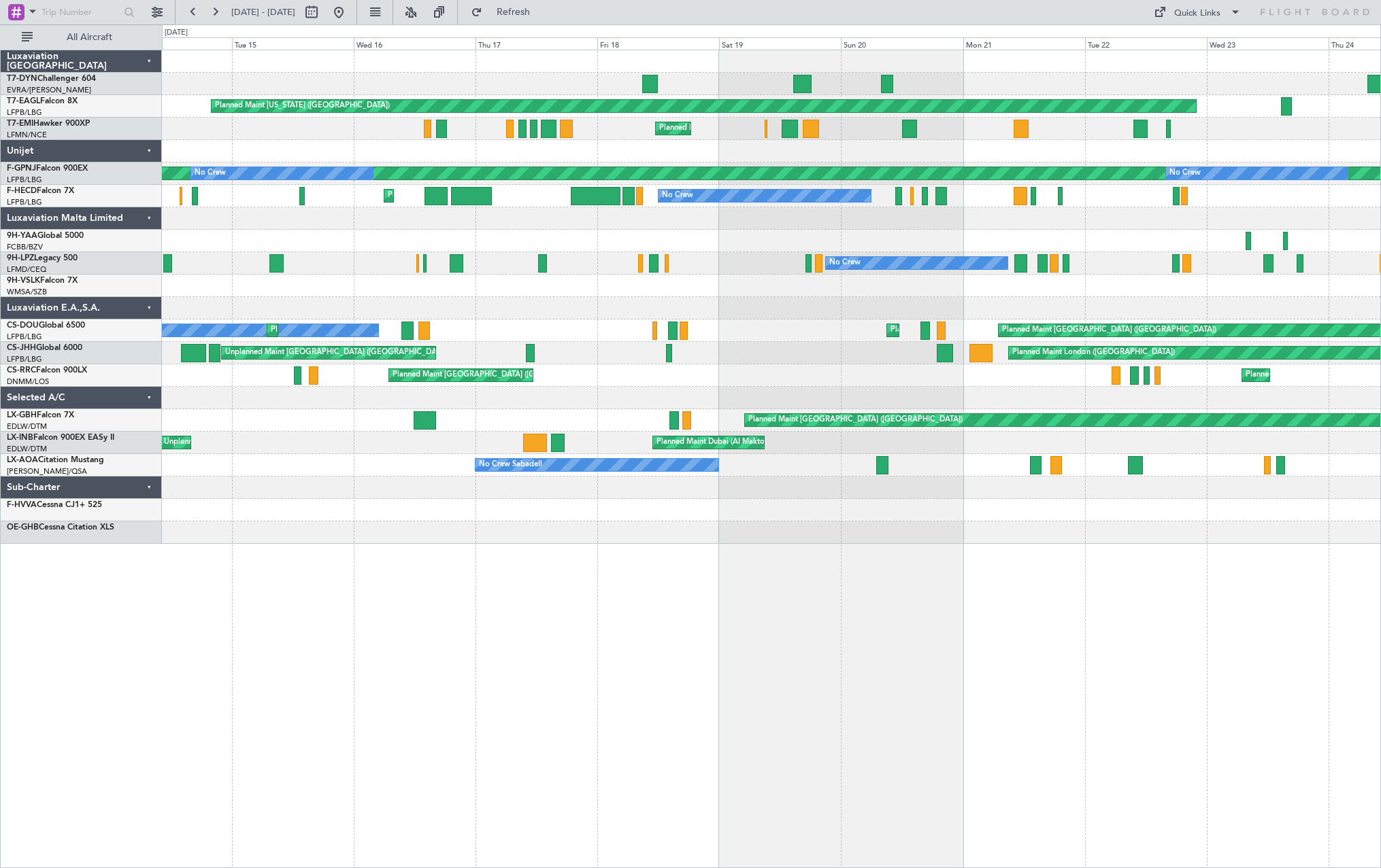
click at [274, 192] on div "Planned Maint New York (Teterboro) Planned Maint Chester Planned Maint Paris (L…" at bounding box center [771, 297] width 1218 height 493
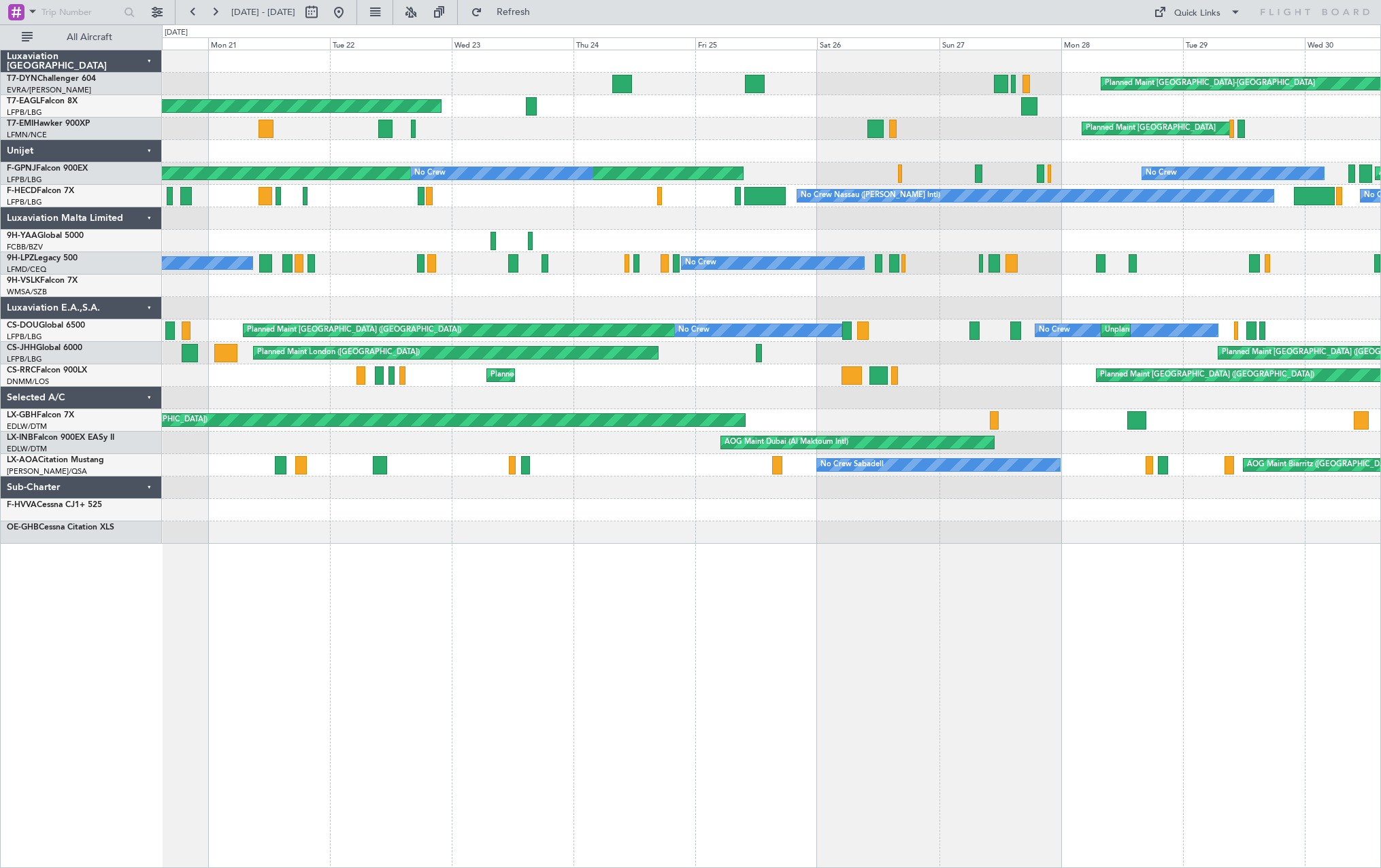
click at [348, 202] on div "Planned Maint Basel-Mulhouse Planned Maint New York (Teterboro) Planned Maint Z…" at bounding box center [771, 297] width 1218 height 493
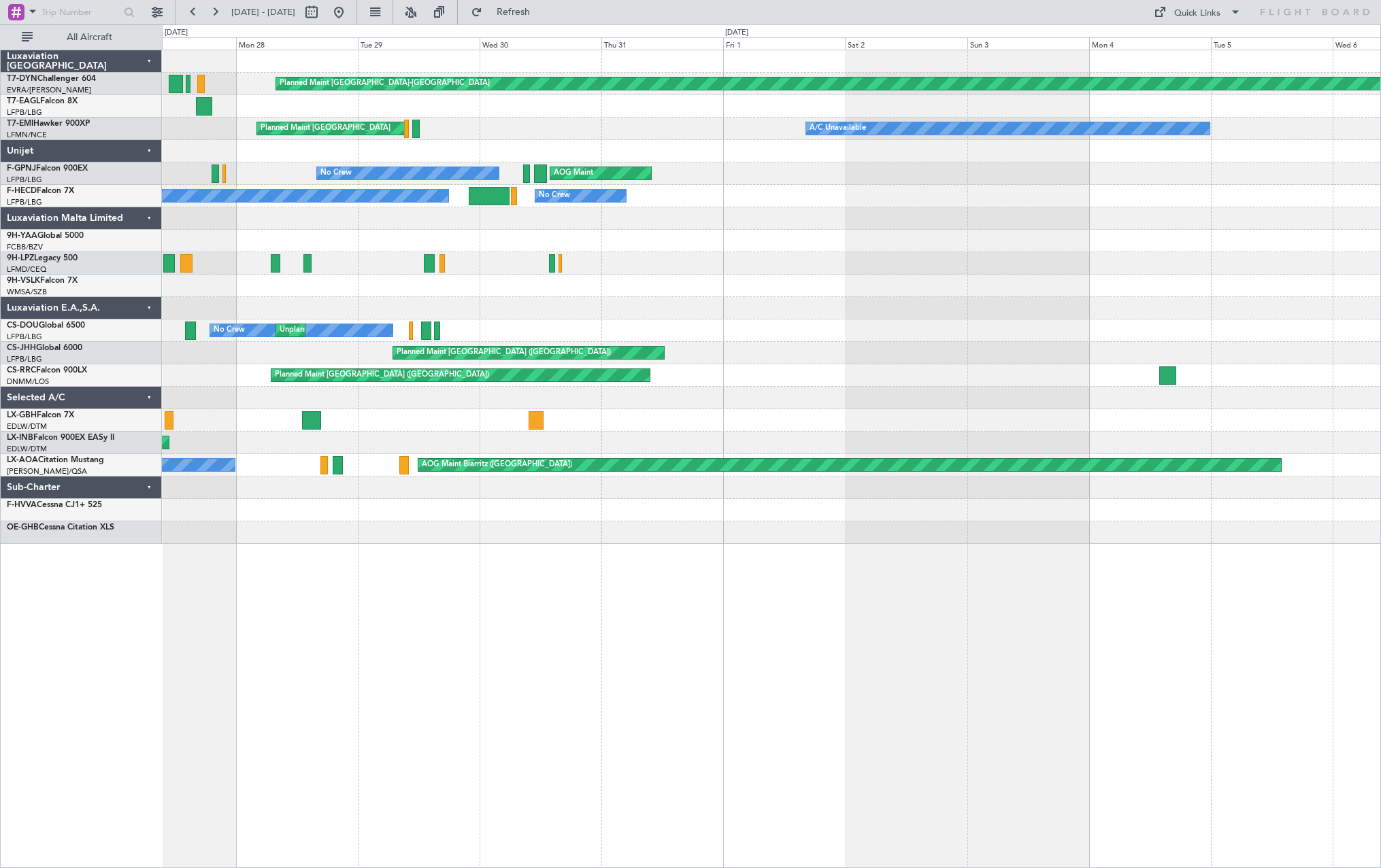
click at [430, 215] on div "Planned Maint Basel-Mulhouse Planned Maint New York (Teterboro) Planned Maint Z…" at bounding box center [771, 297] width 1218 height 493
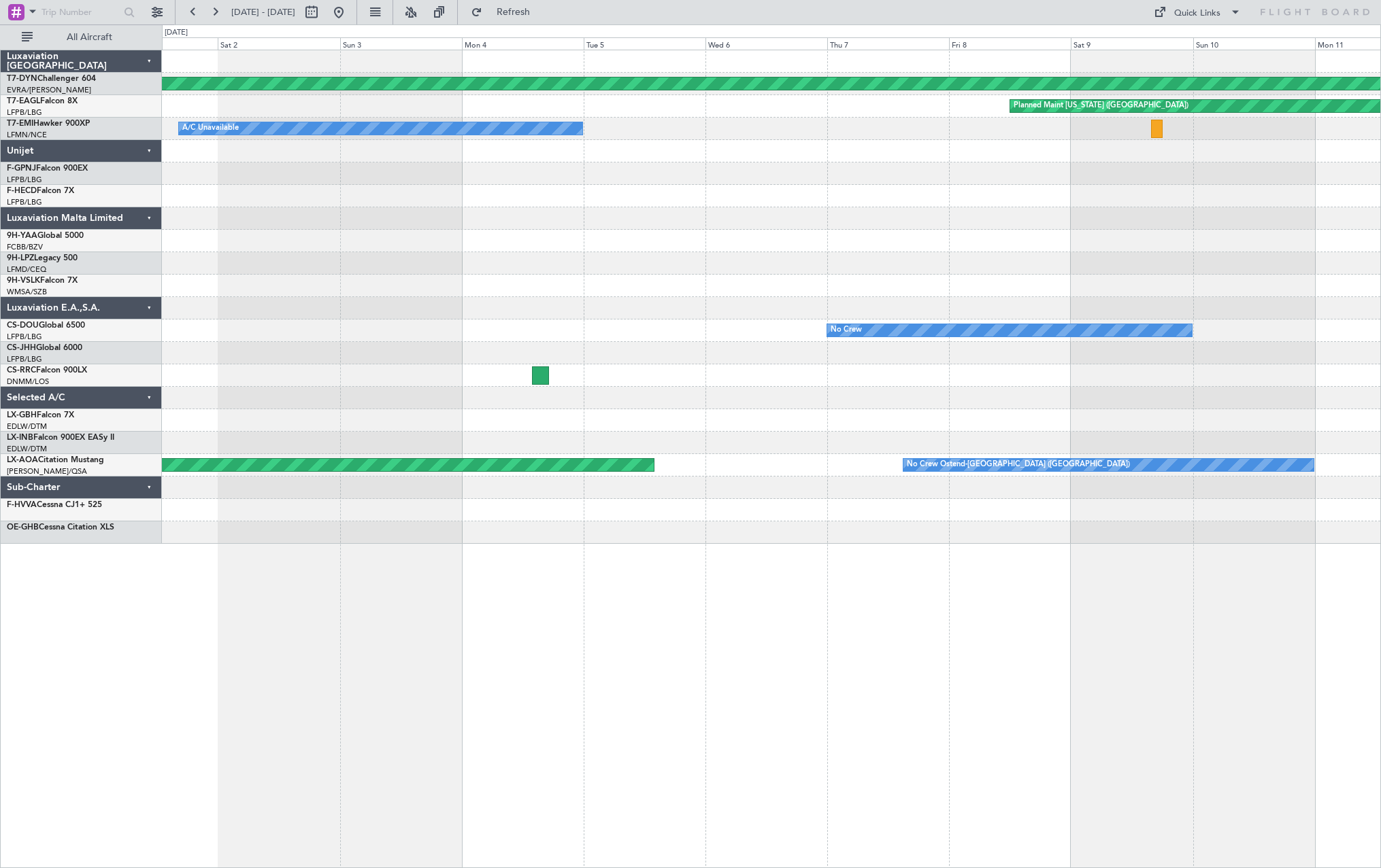
click at [358, 298] on div "Planned Maint Basel-Mulhouse Planned Maint New York (Teterboro) A/C Unavailable…" at bounding box center [771, 297] width 1218 height 493
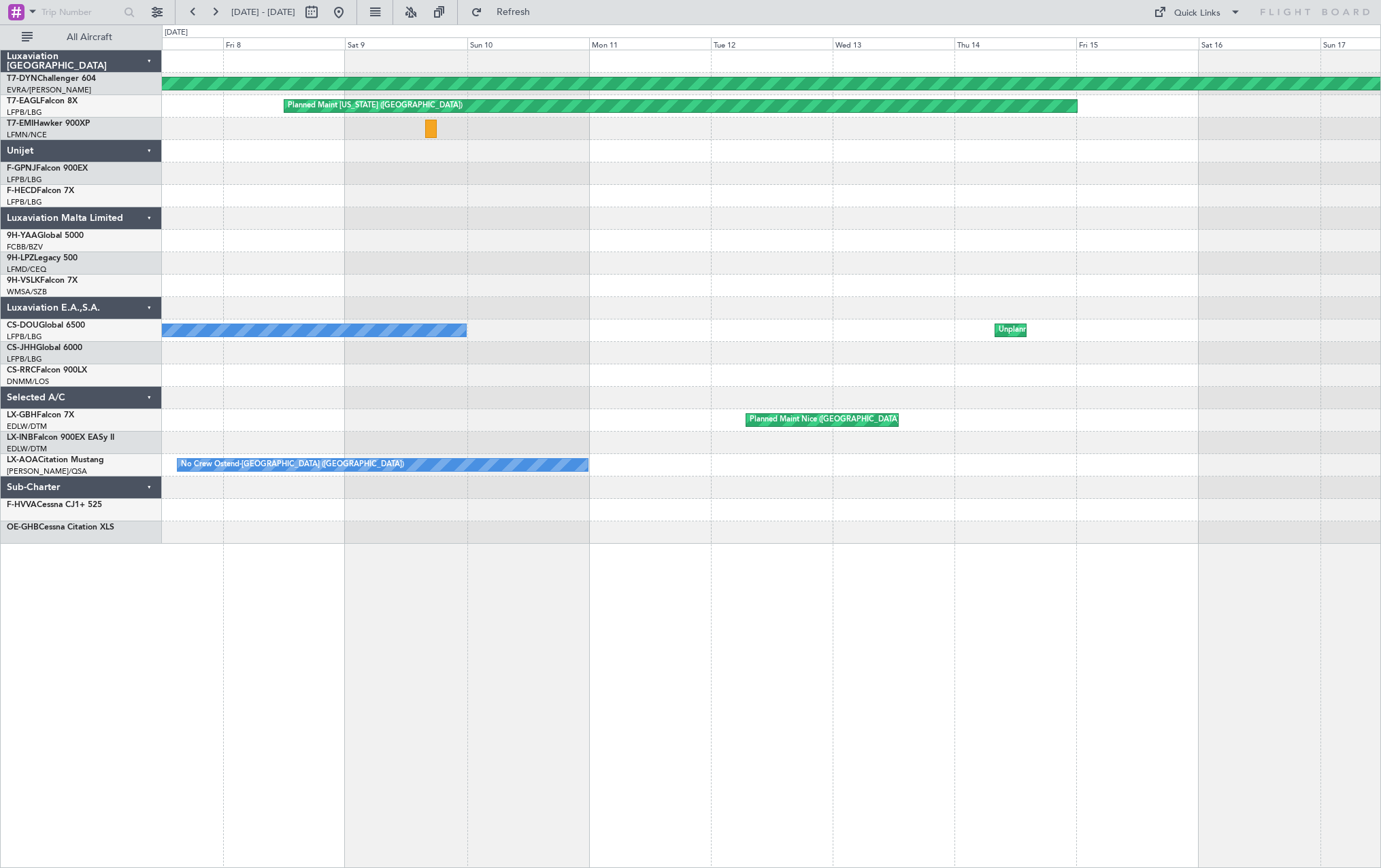
click at [503, 266] on div "Planned Maint Basel-Mulhouse Planned Maint New York (Teterboro) No Crew No Crew…" at bounding box center [771, 297] width 1218 height 493
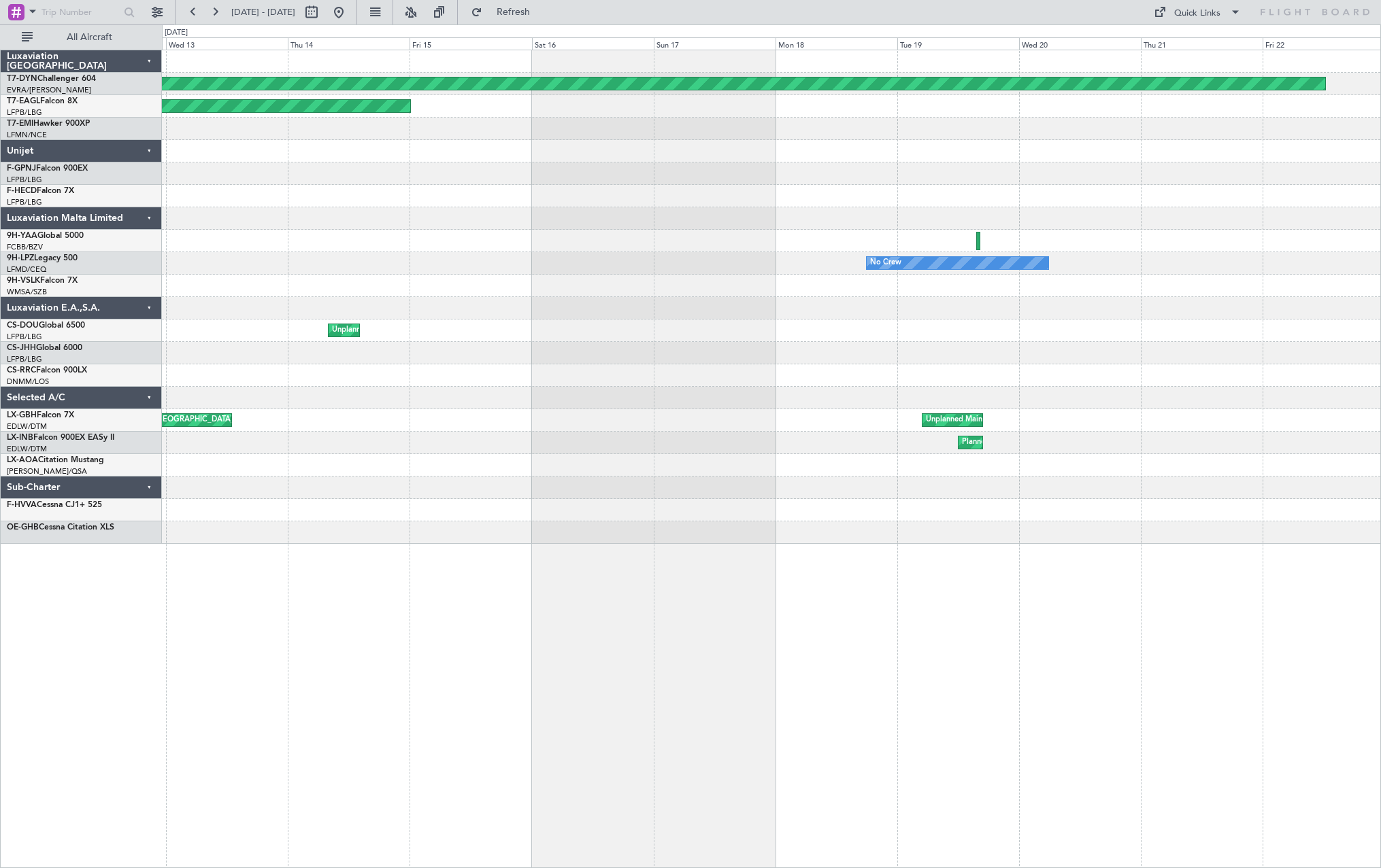
click at [395, 268] on div "No Crew" at bounding box center [771, 263] width 1218 height 22
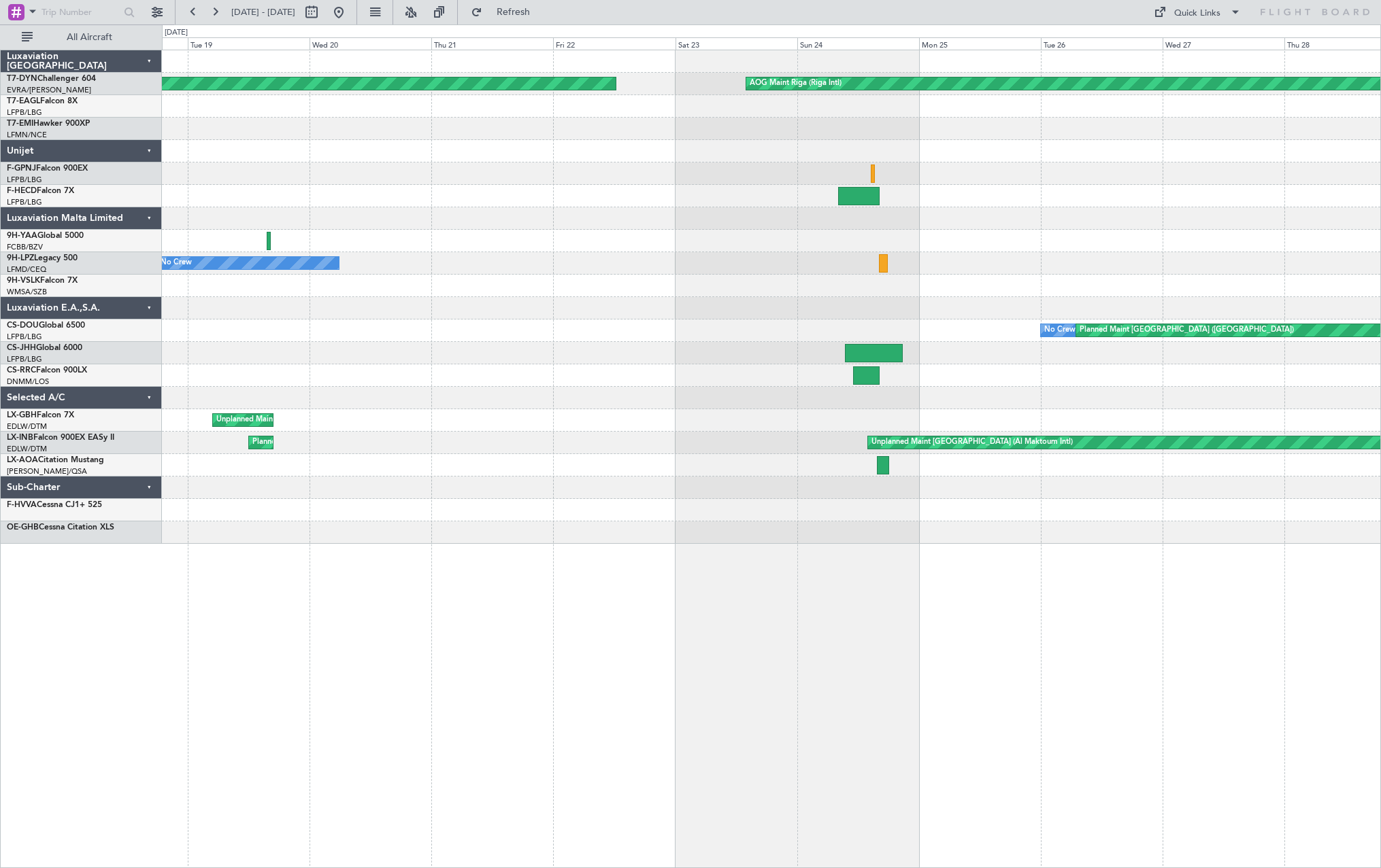
click at [515, 257] on div "Planned Maint Basel-Mulhouse AOG Maint Riga (Riga Intl) No Crew No Crew Planned…" at bounding box center [771, 297] width 1218 height 493
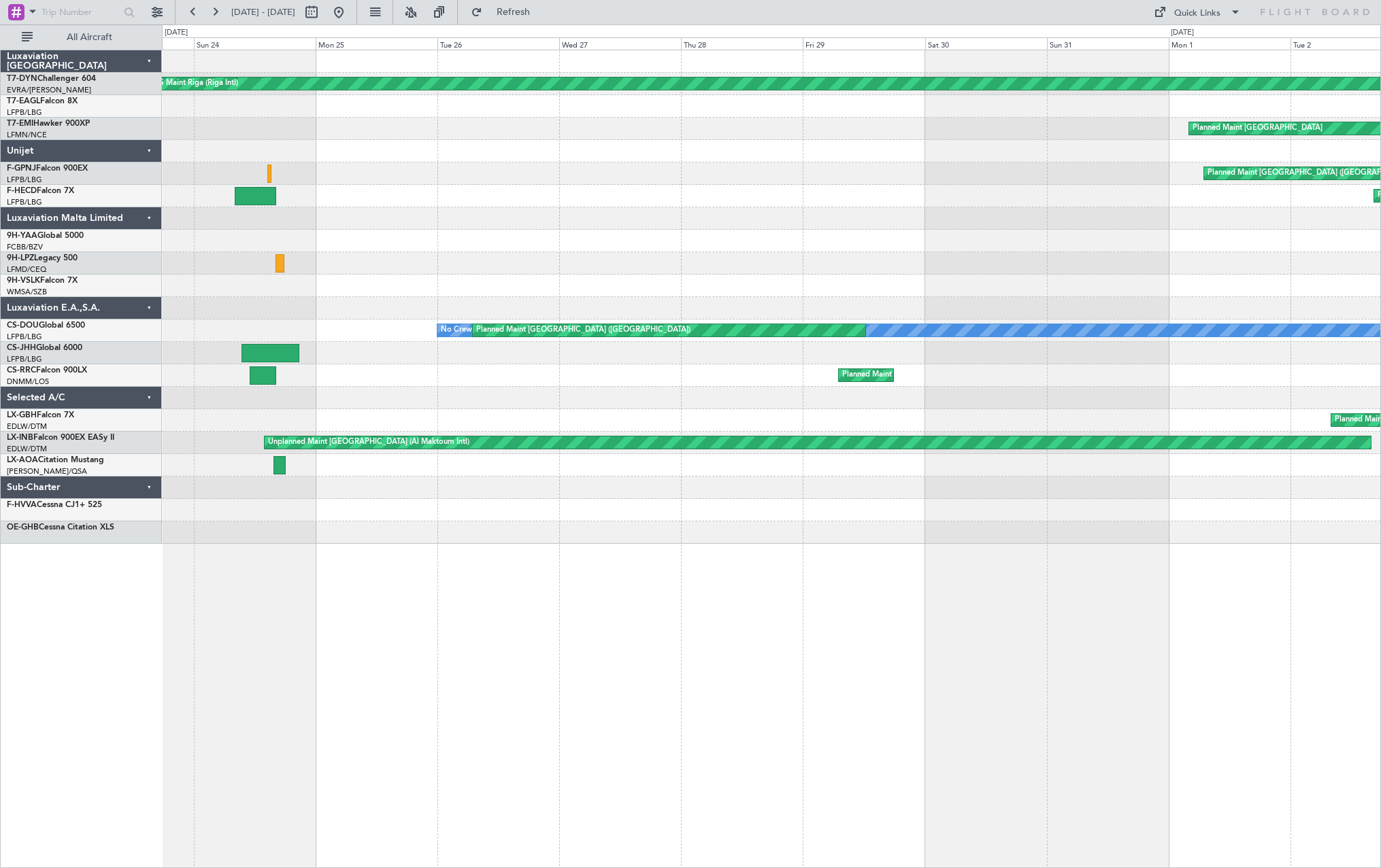
click at [499, 181] on div "AOG Maint Riga (Riga Intl) Planned Maint Basel-Mulhouse Planned Maint Zurich Pl…" at bounding box center [771, 297] width 1218 height 493
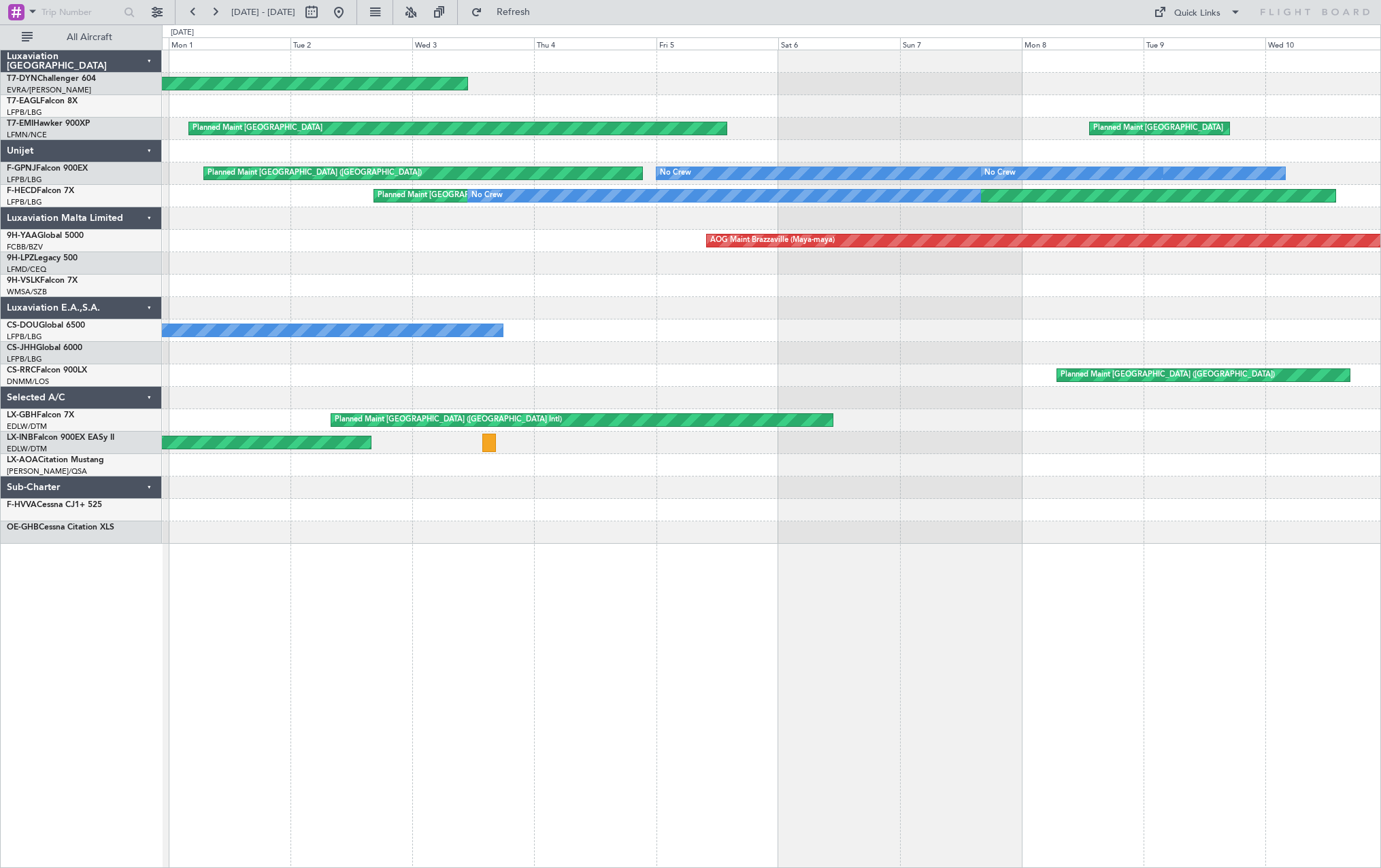
click at [354, 244] on div "AOG Maint Riga (Riga Intl) Planned Maint New York (Teterboro) Planned Maint Zur…" at bounding box center [771, 297] width 1218 height 493
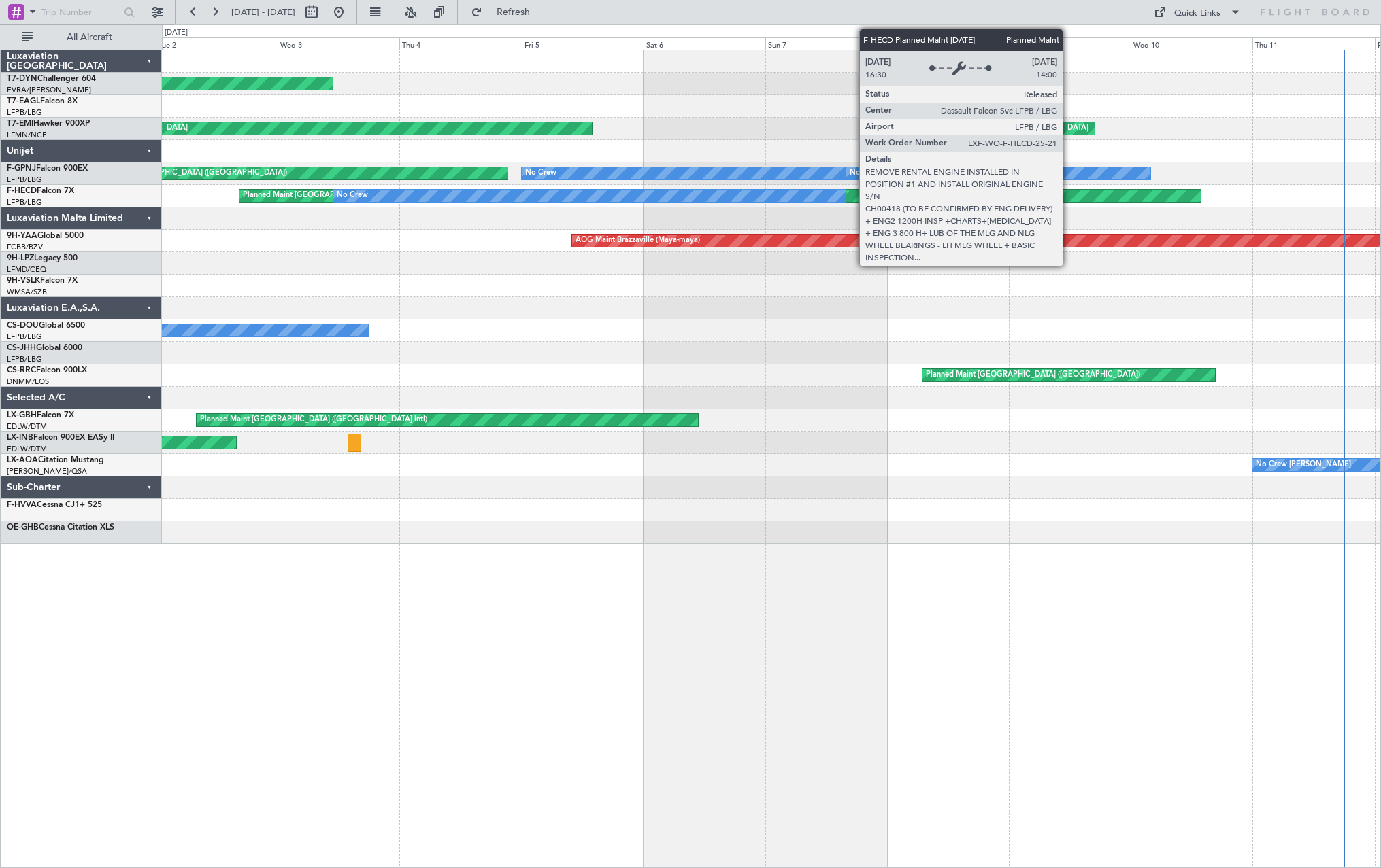
click at [532, 244] on div "AOG Maint Riga (Riga Intl) Planned Maint New York (Teterboro) Planned Maint Zur…" at bounding box center [771, 297] width 1218 height 493
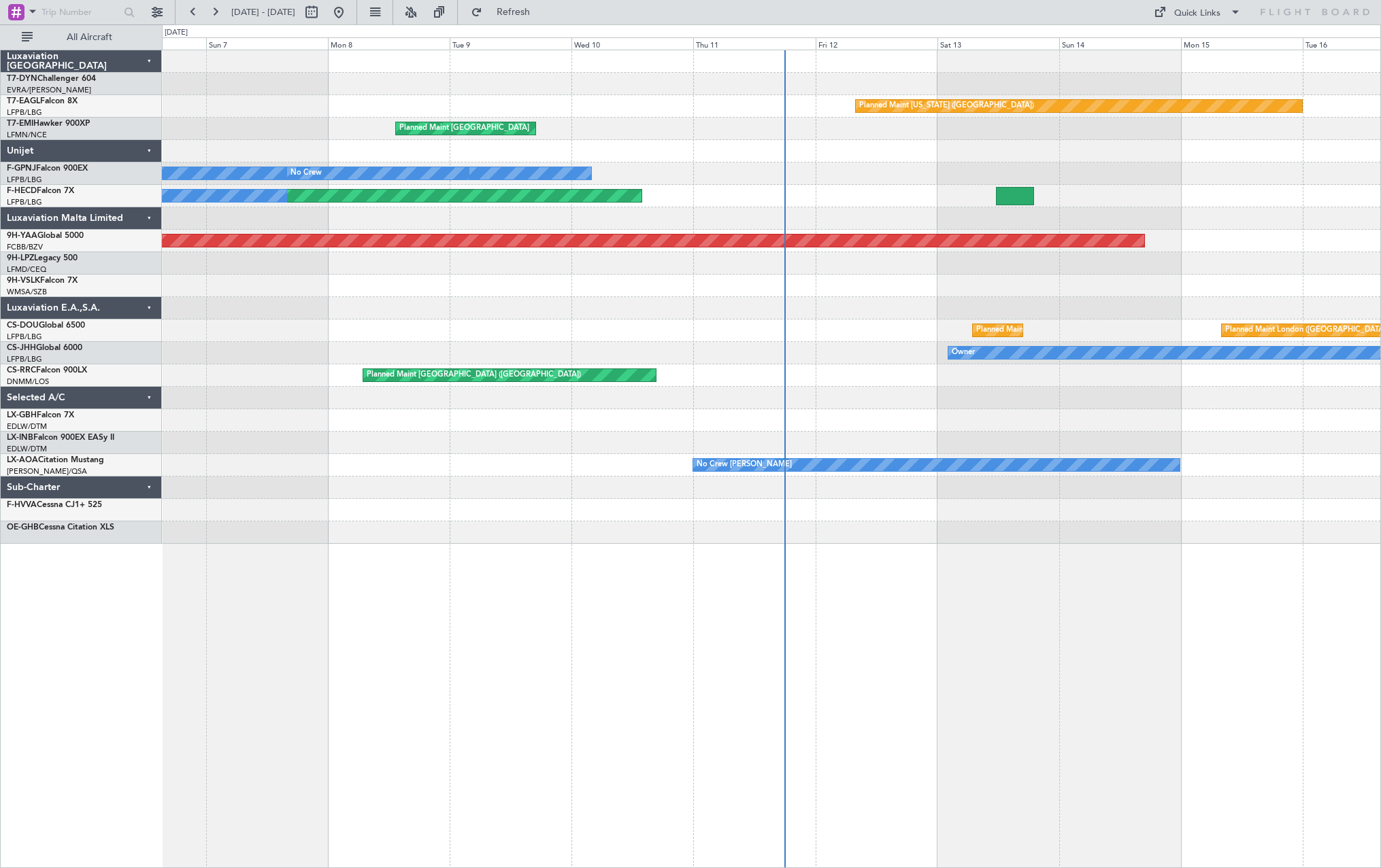
click at [624, 237] on div "Planned Maint New York (Teterboro) Planned Maint Zurich Planned Maint Zurich No…" at bounding box center [771, 297] width 1218 height 493
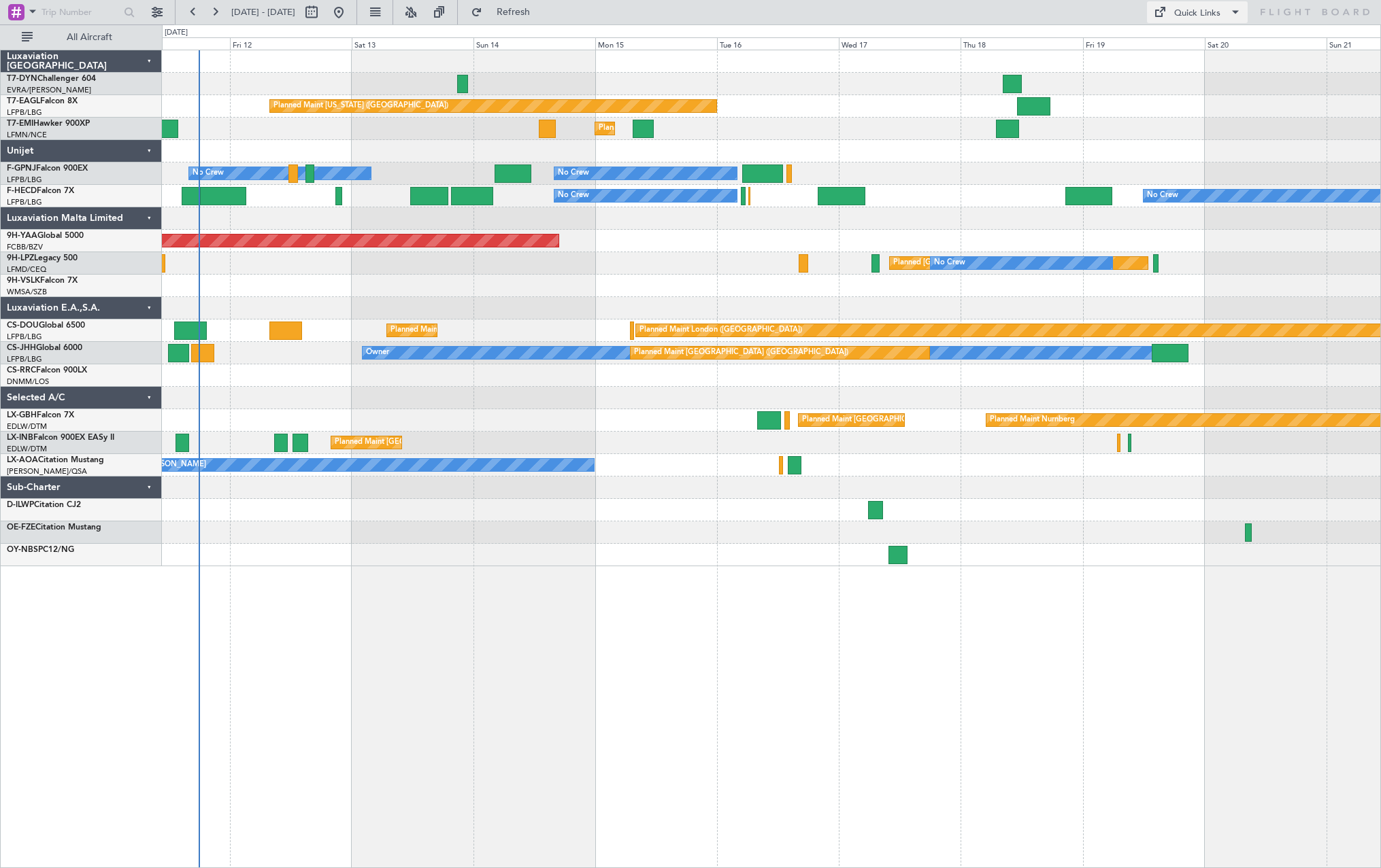
click at [681, 12] on span at bounding box center [1234, 11] width 16 height 16
click at [681, 37] on button "Trip Builder" at bounding box center [1198, 44] width 102 height 33
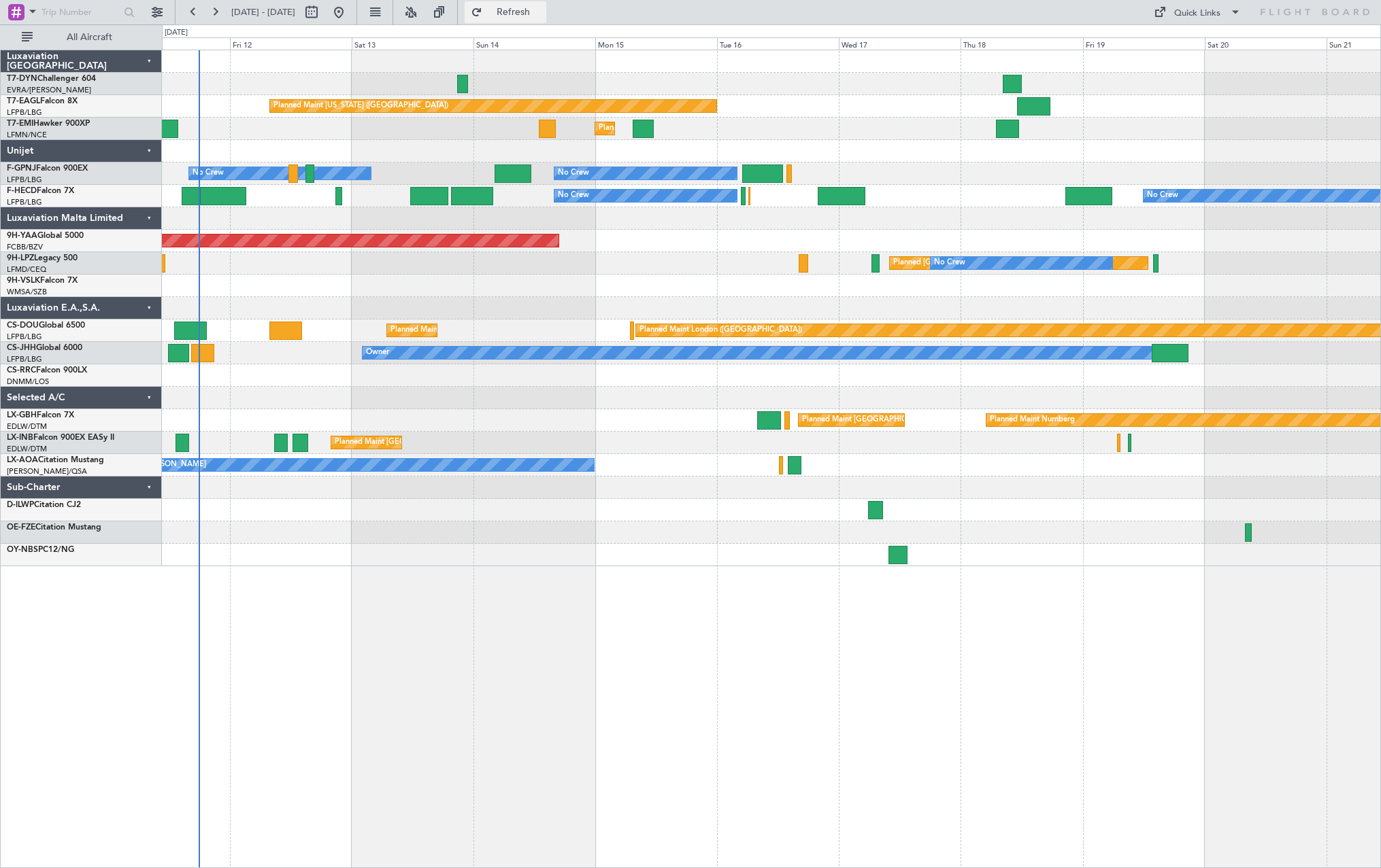
click at [542, 15] on span "Refresh" at bounding box center [513, 12] width 57 height 9
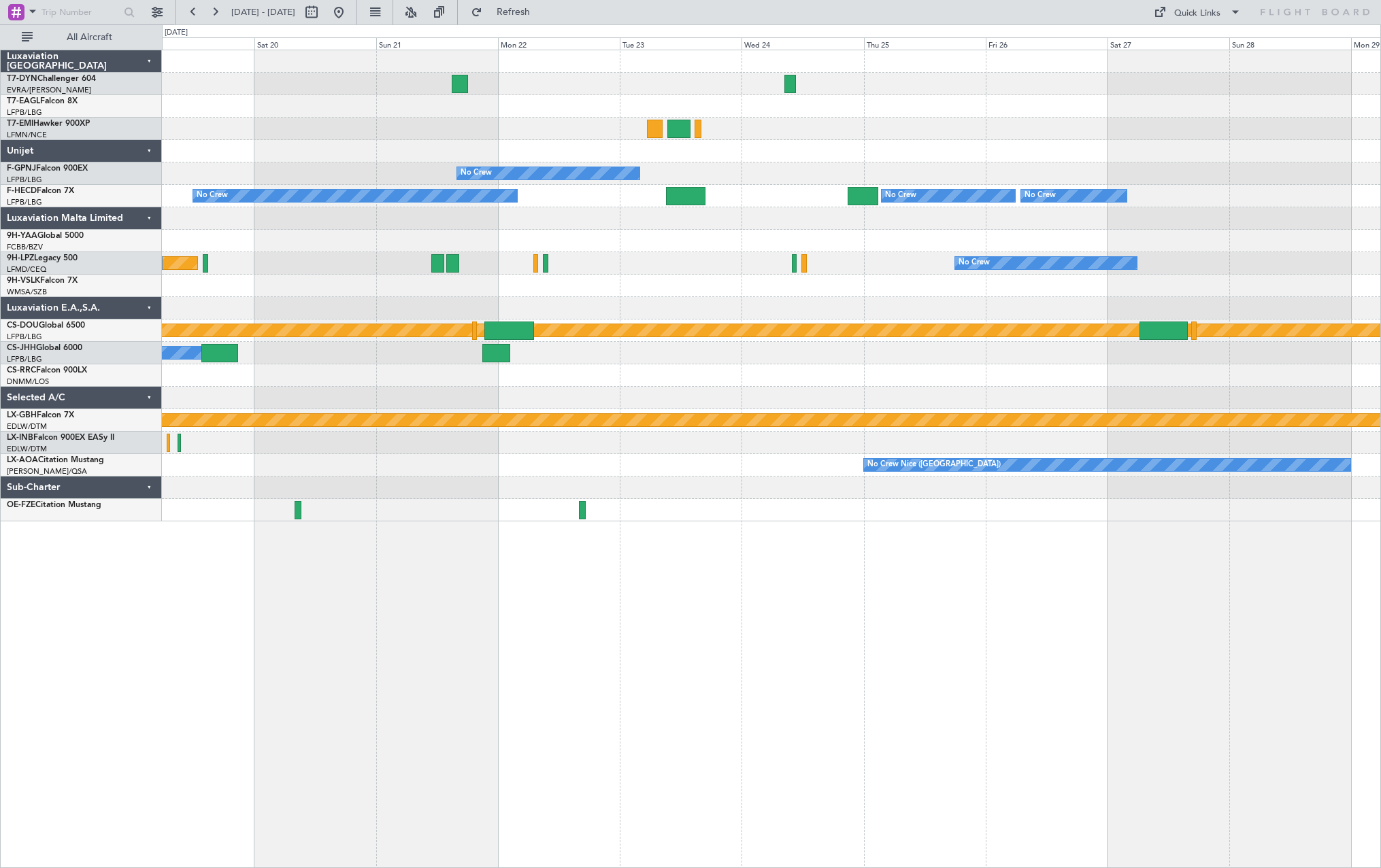
click at [540, 102] on div at bounding box center [771, 106] width 1218 height 22
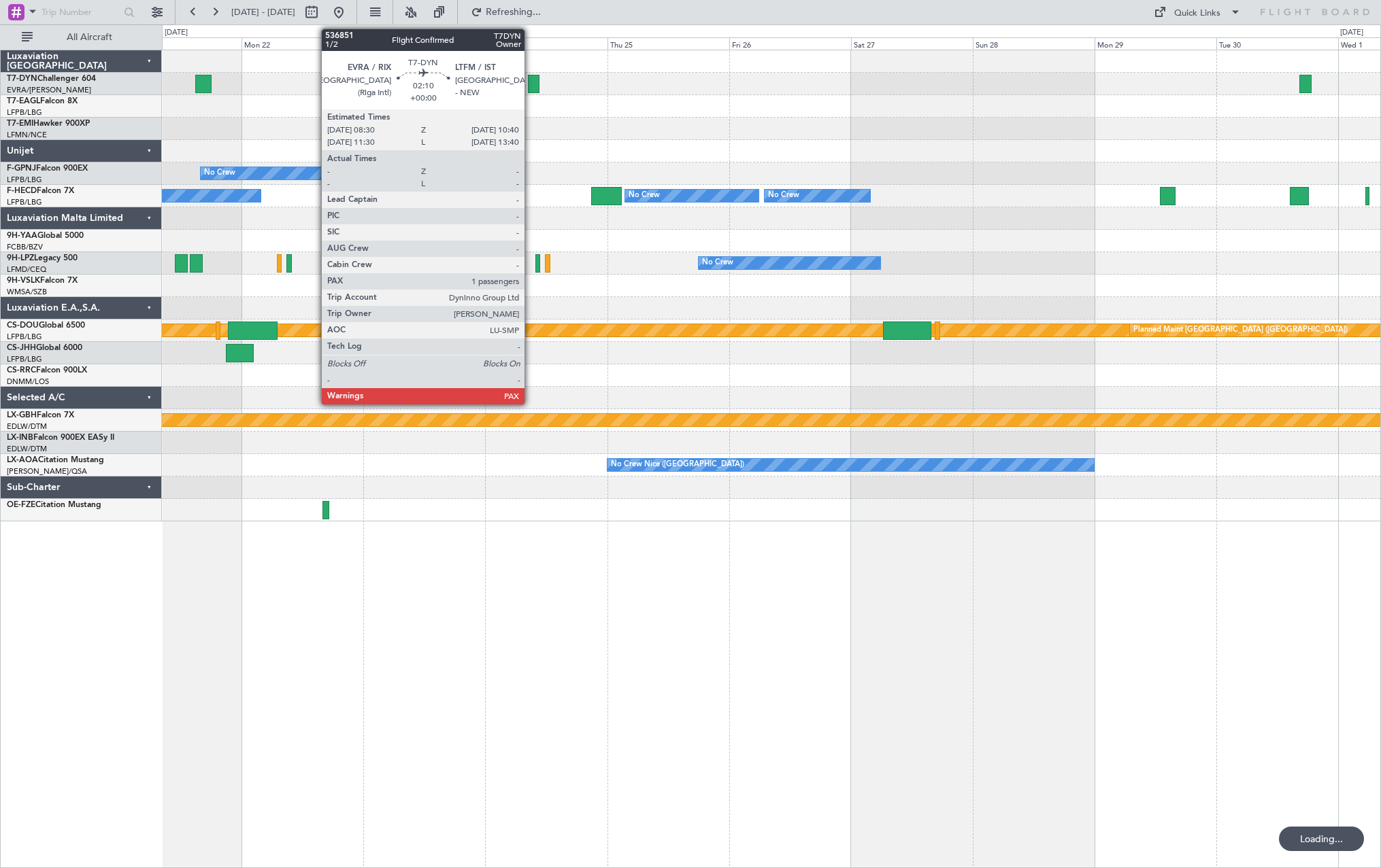
click at [531, 79] on div at bounding box center [533, 84] width 11 height 18
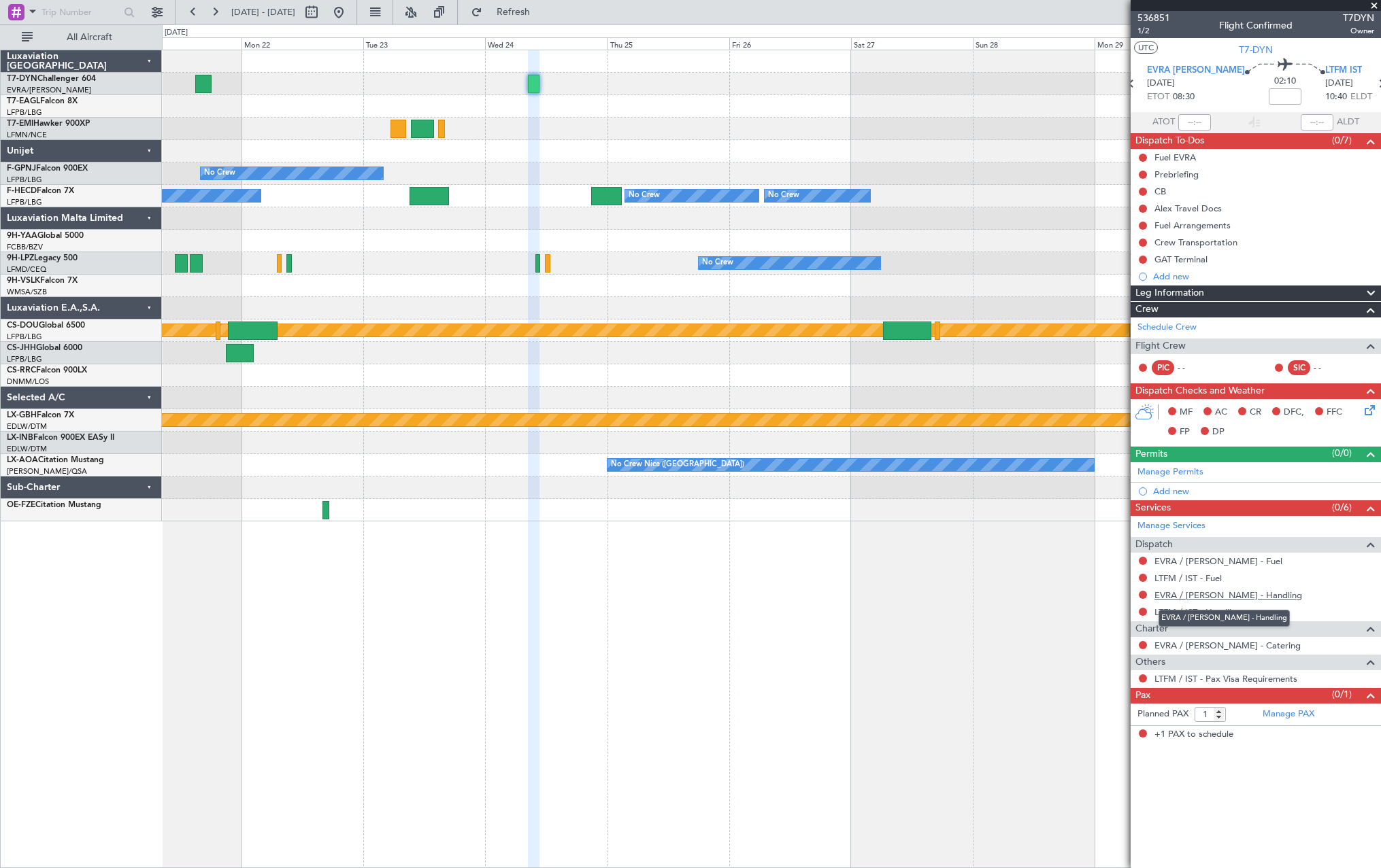
click at [681, 428] on link "EVRA / RIX - Handling" at bounding box center [1227, 595] width 147 height 11
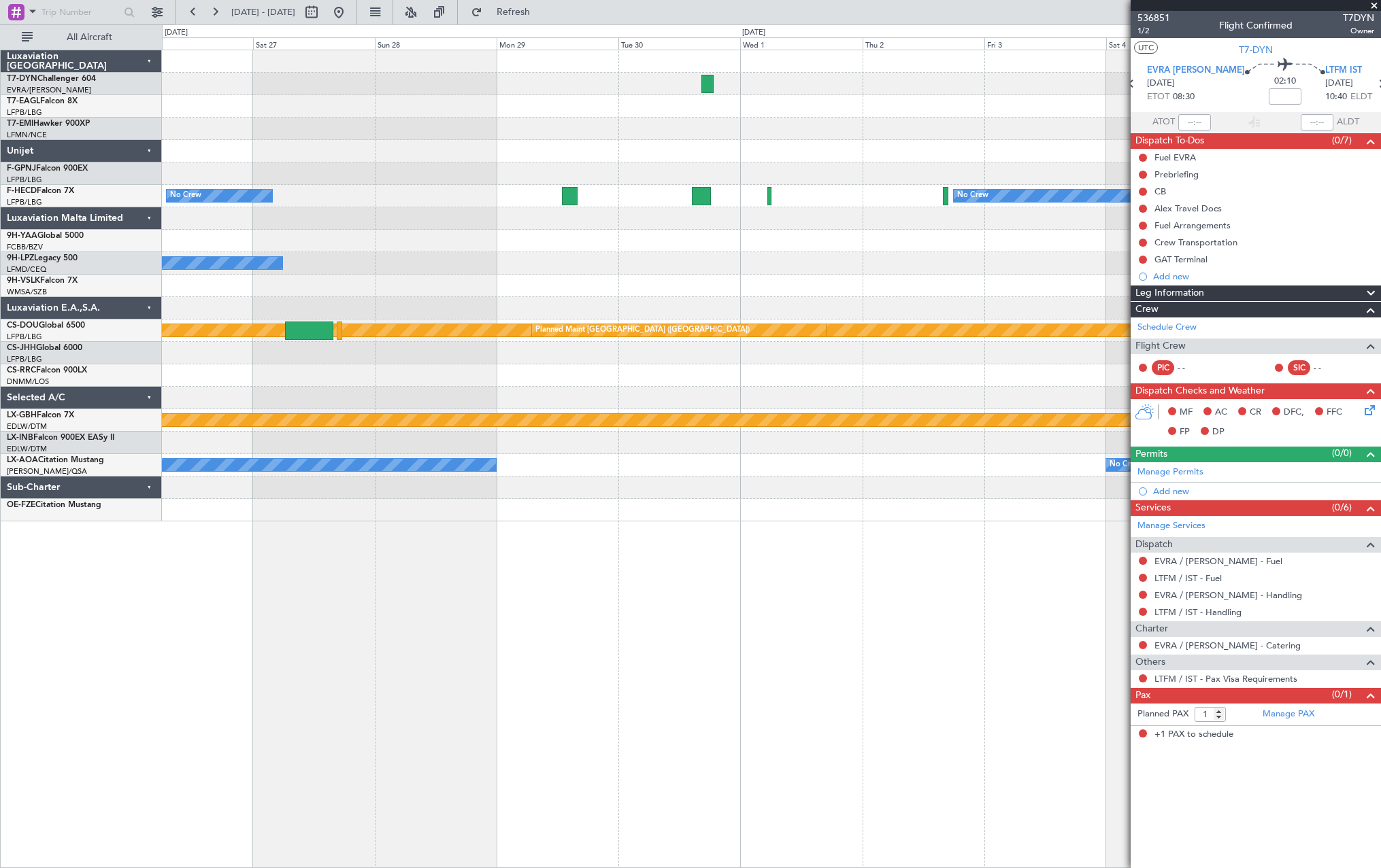
click at [378, 140] on div "Planned Maint [GEOGRAPHIC_DATA] ([GEOGRAPHIC_DATA]) No Crew No Crew No Crew No …" at bounding box center [771, 286] width 1218 height 471
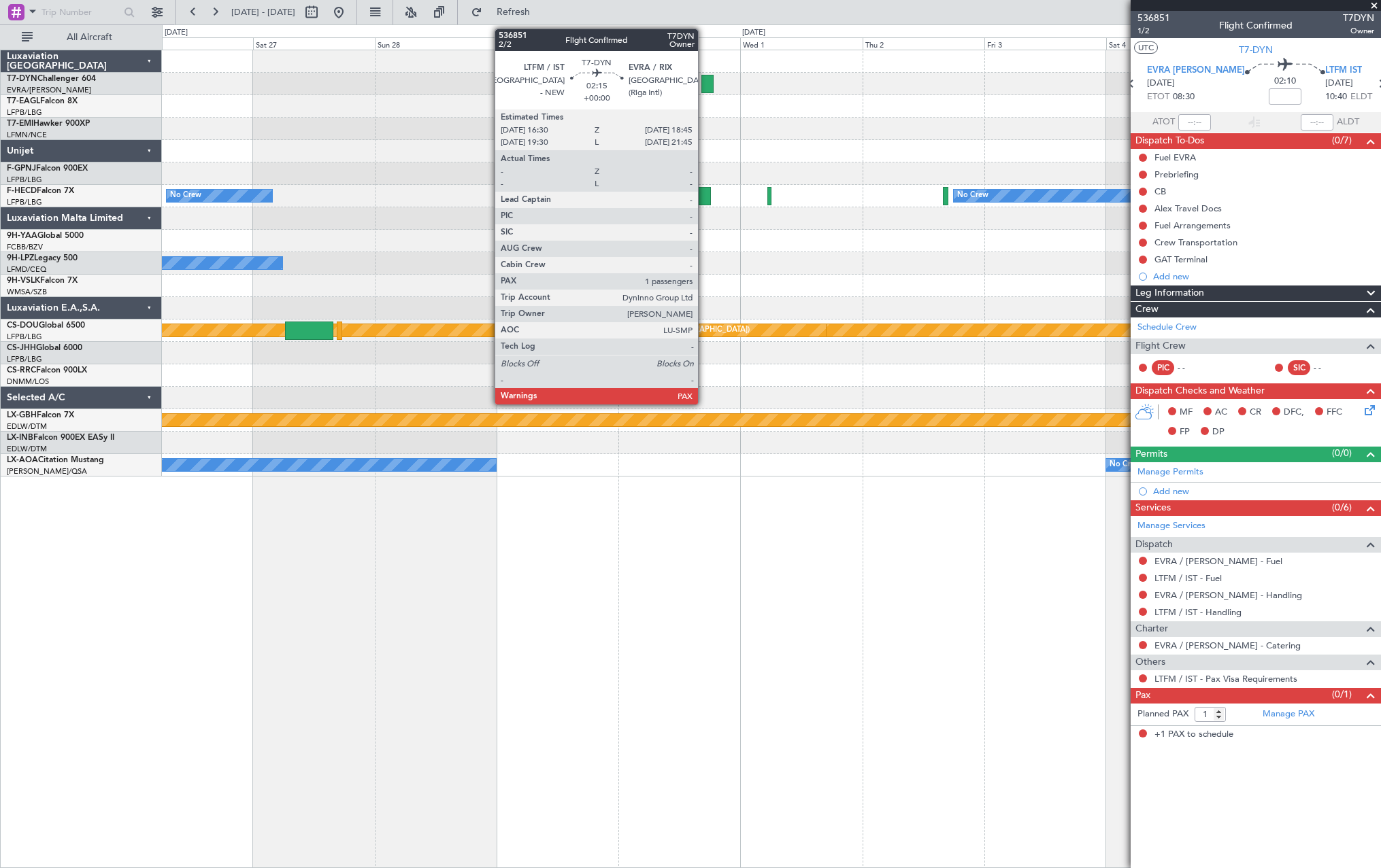
click at [681, 79] on div at bounding box center [707, 84] width 11 height 18
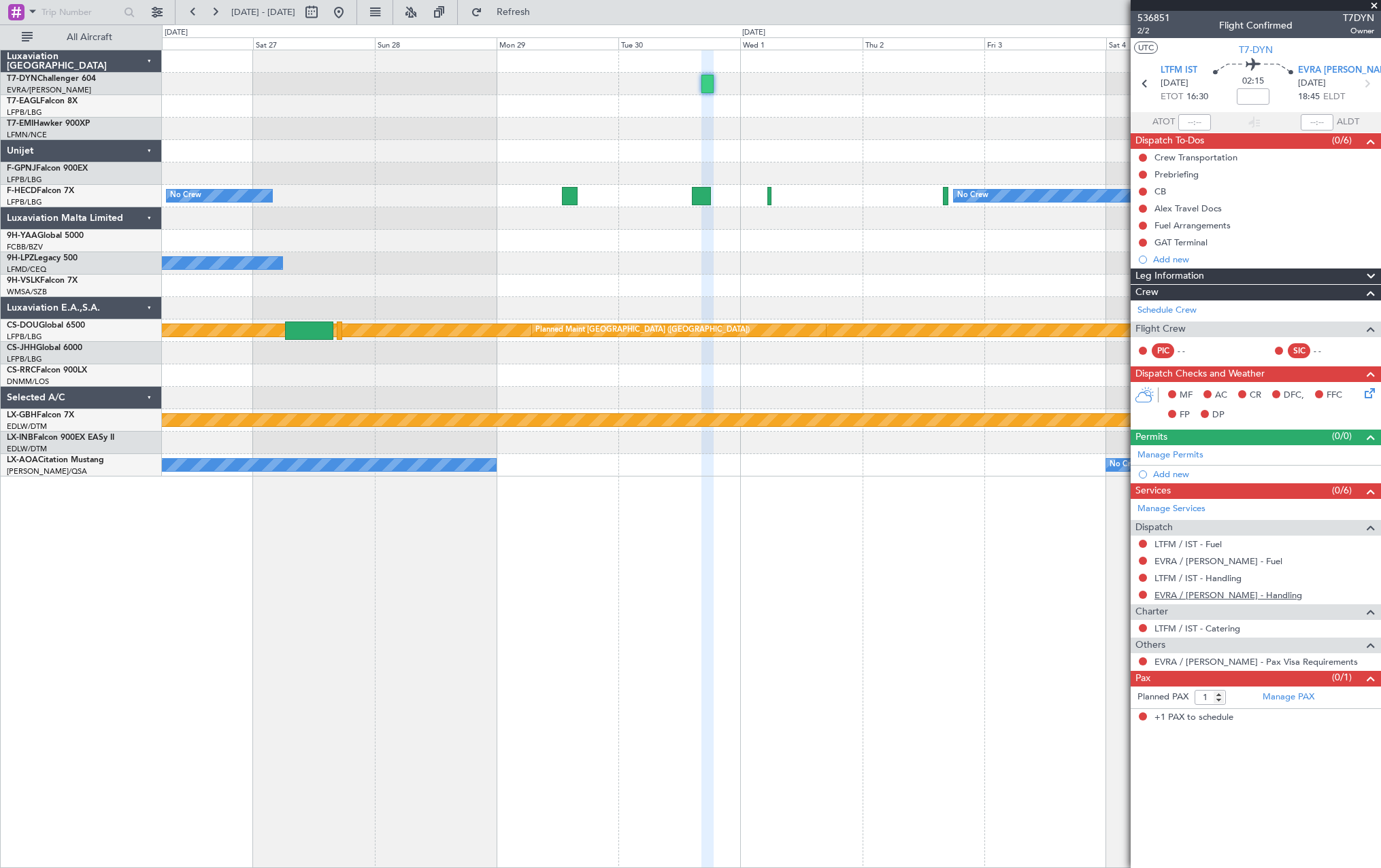
click at [681, 428] on link "EVRA / RIX - Handling" at bounding box center [1227, 595] width 147 height 11
click at [535, 18] on button "Refresh" at bounding box center [505, 12] width 82 height 21
click at [681, 134] on div at bounding box center [771, 128] width 1218 height 22
click at [681, 133] on div at bounding box center [771, 128] width 1218 height 22
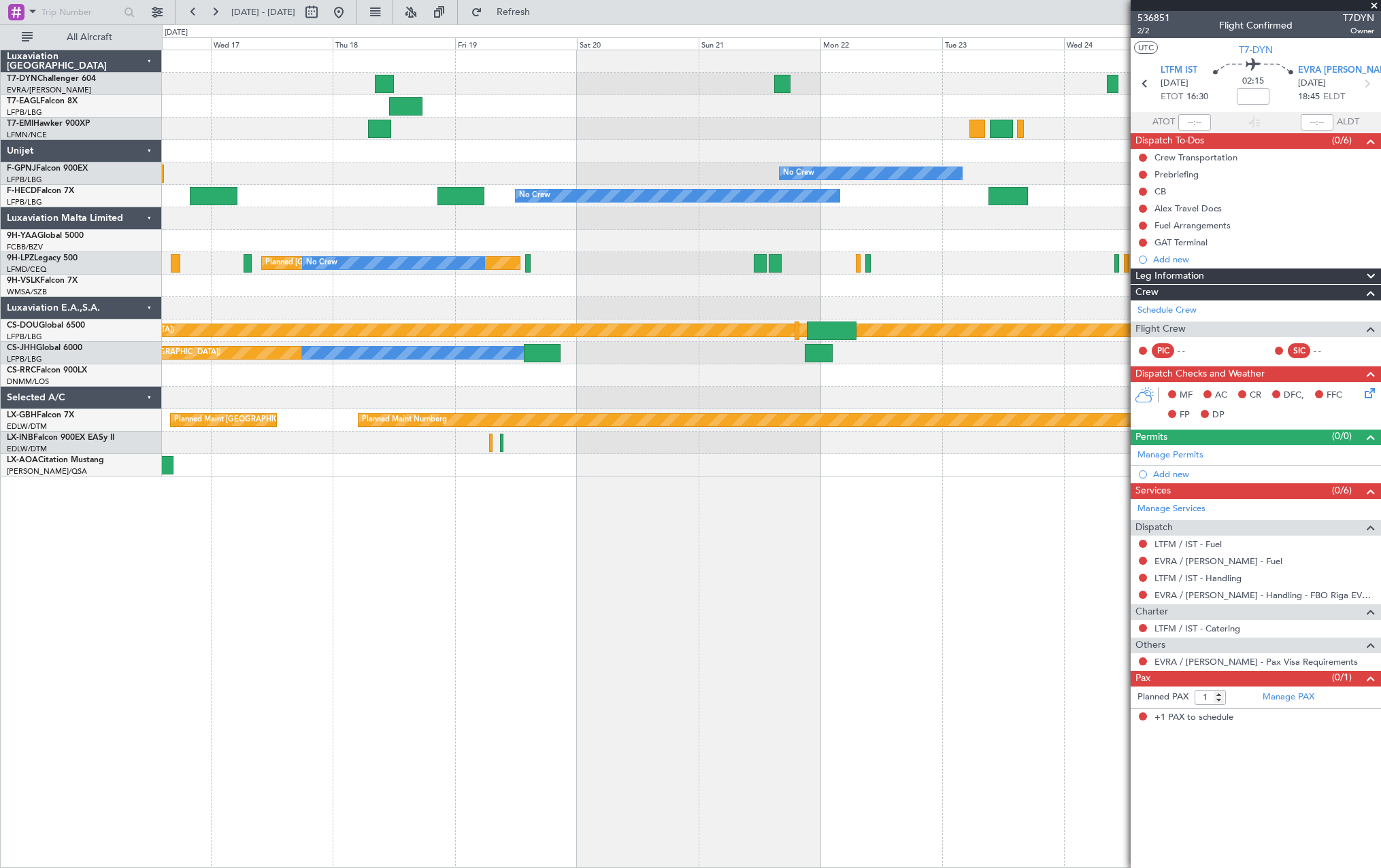
click at [681, 115] on div "Planned Maint New York (Teterboro) Planned Maint Zurich No Crew No Crew No Crew…" at bounding box center [771, 263] width 1218 height 426
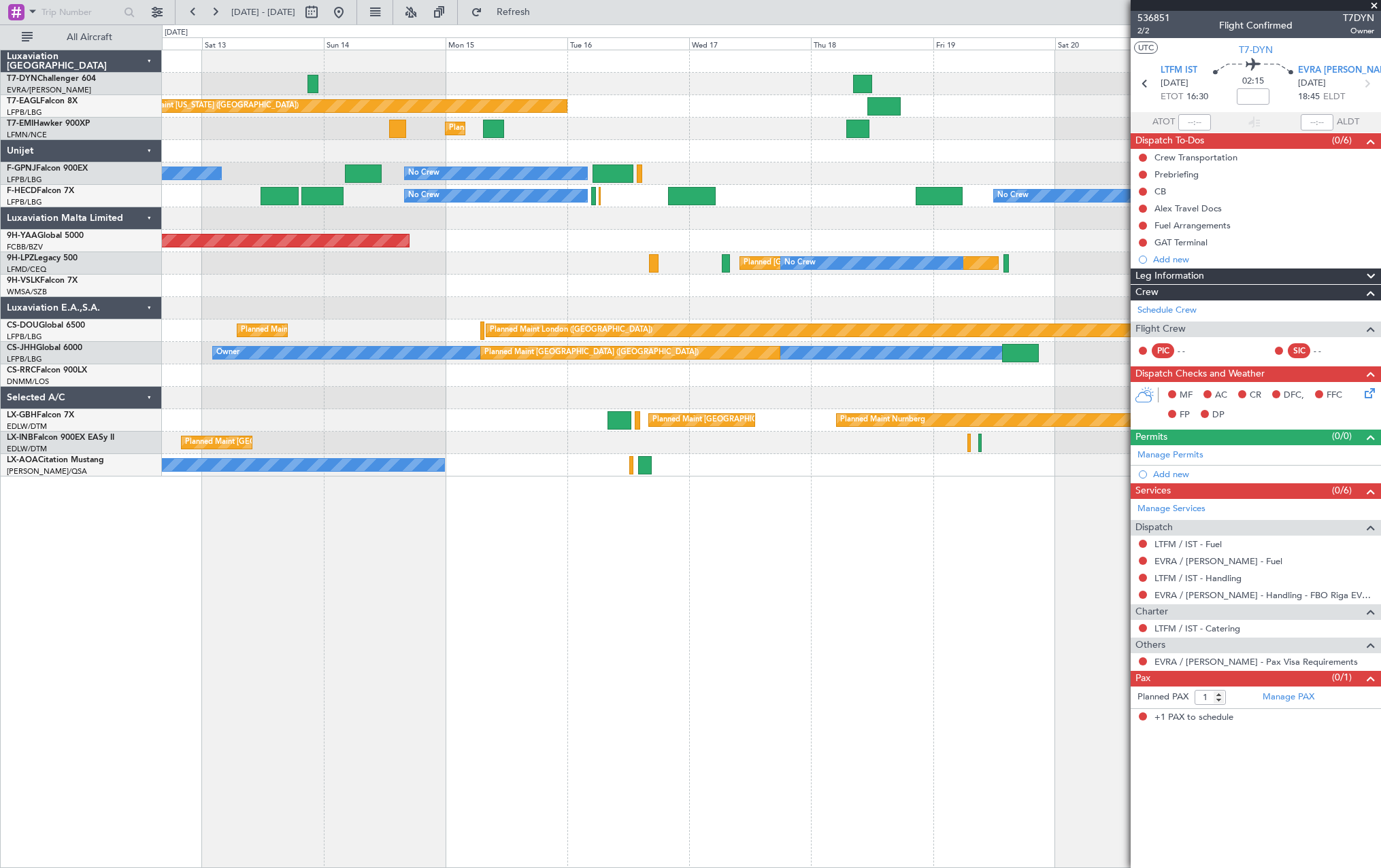
click at [681, 115] on div "Planned Maint New York (Teterboro) Planned Maint Zurich No Crew No Crew No Crew…" at bounding box center [771, 263] width 1218 height 426
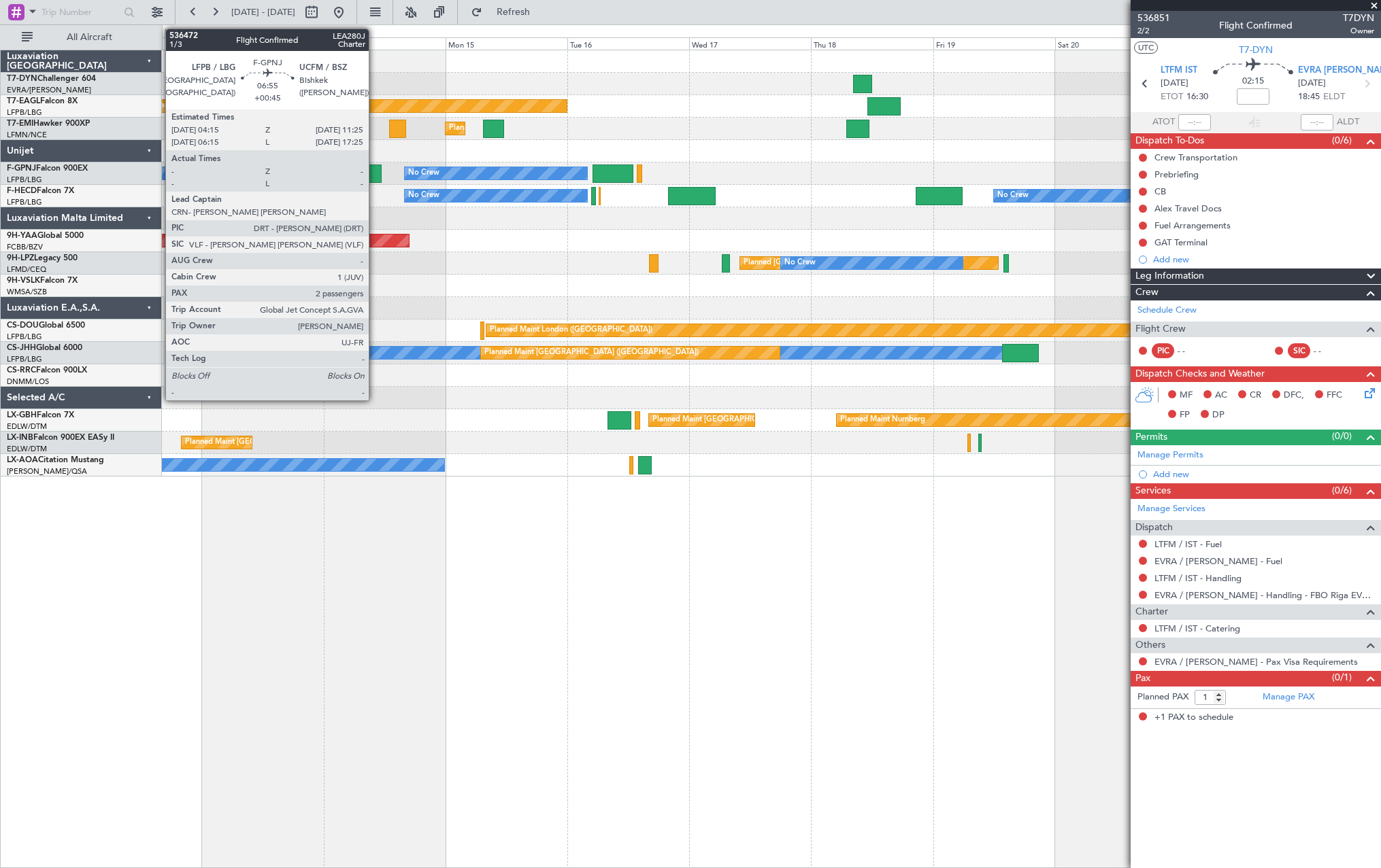
click at [681, 104] on div "Planned Maint New York (Teterboro) Planned Maint Zurich No Crew No Crew No Crew…" at bounding box center [771, 263] width 1218 height 426
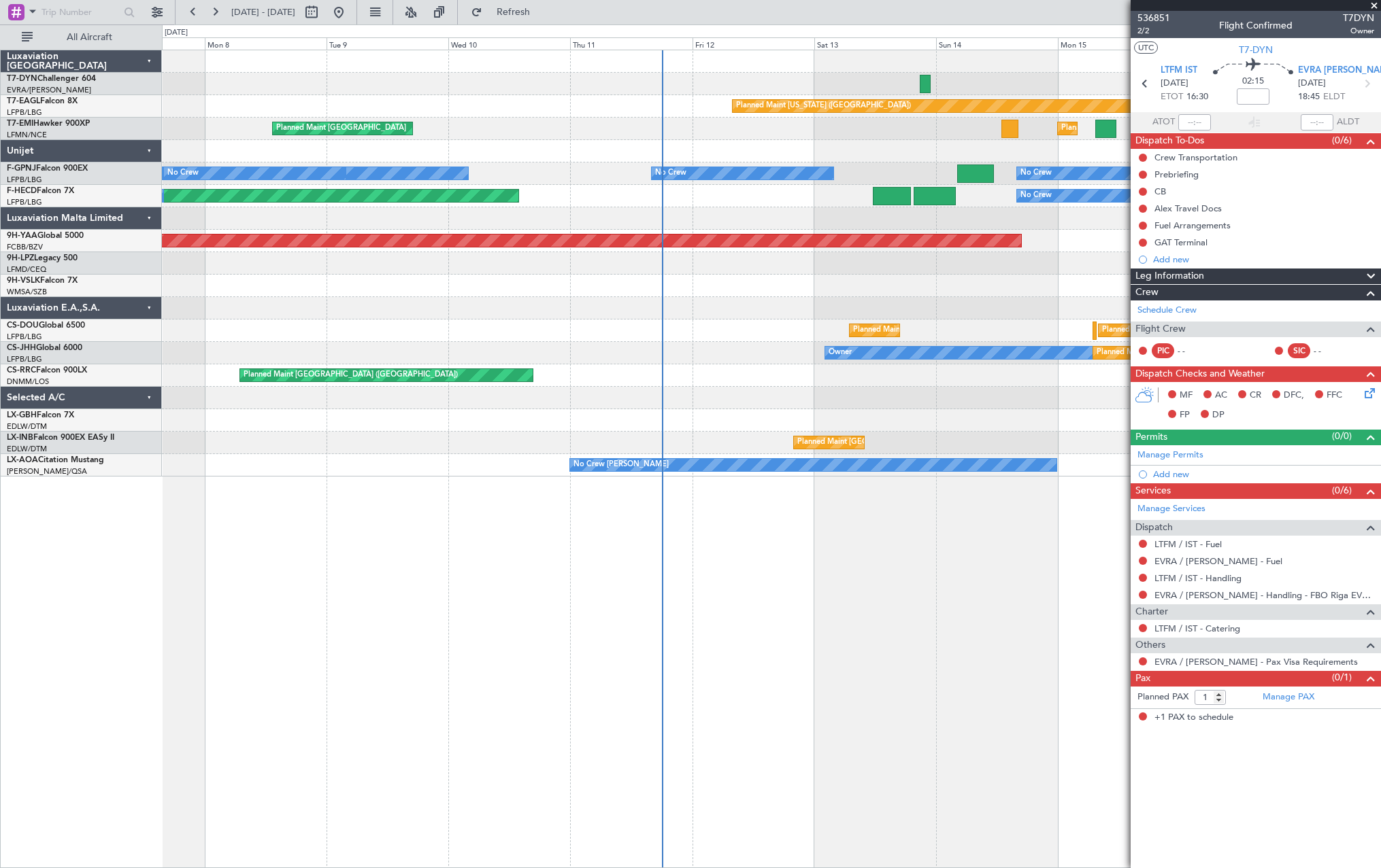
click at [681, 118] on div "Planned Maint Zurich Planned Maint Zurich Planned Maint Zurich" at bounding box center [771, 128] width 1218 height 22
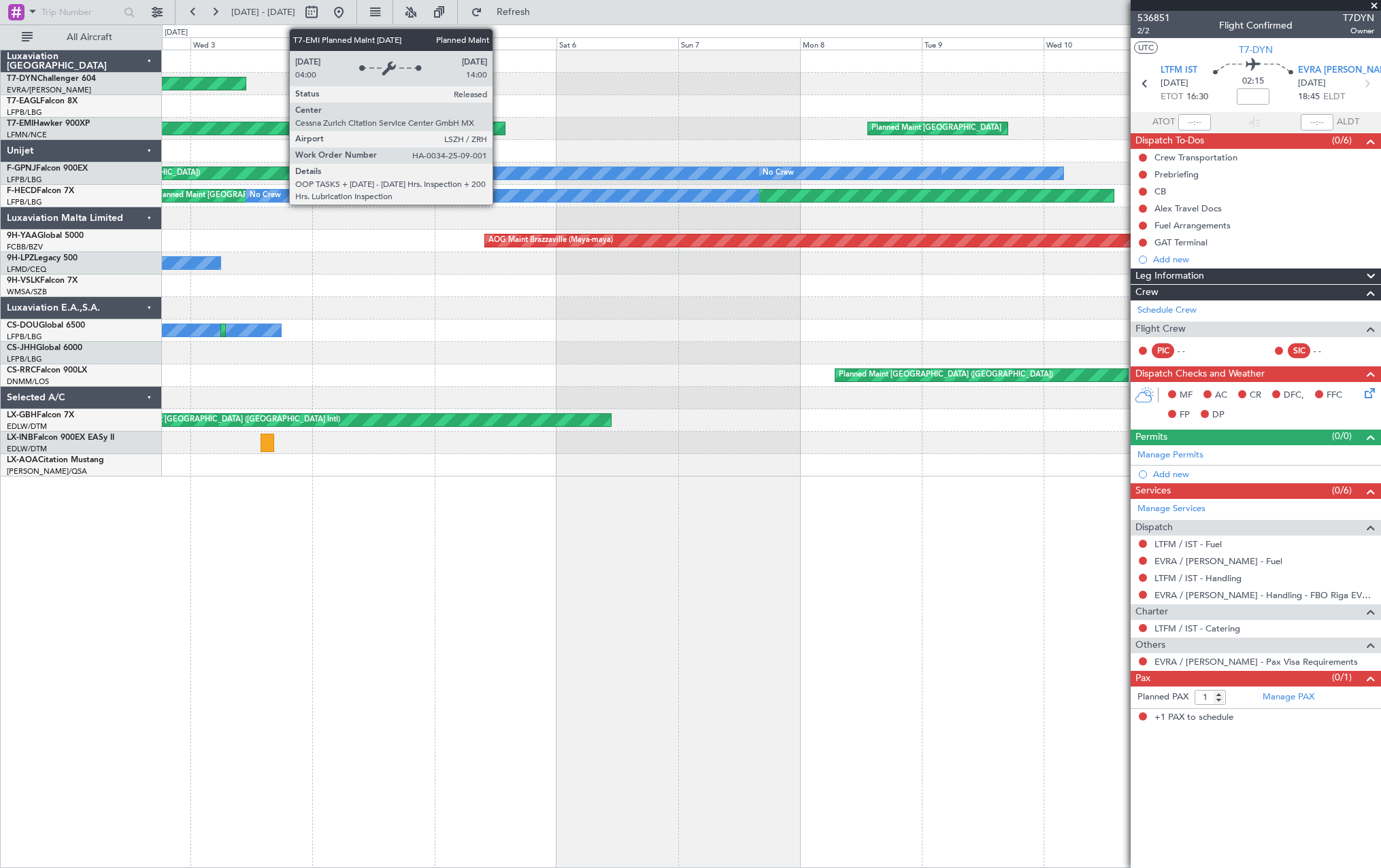
click at [681, 91] on div "AOG Maint Riga (Riga Intl) Planned Maint New York (Teterboro) Planned Maint Zur…" at bounding box center [771, 263] width 1218 height 426
click at [681, 91] on div "AOG Maint Riga (Riga Intl)" at bounding box center [771, 83] width 1218 height 22
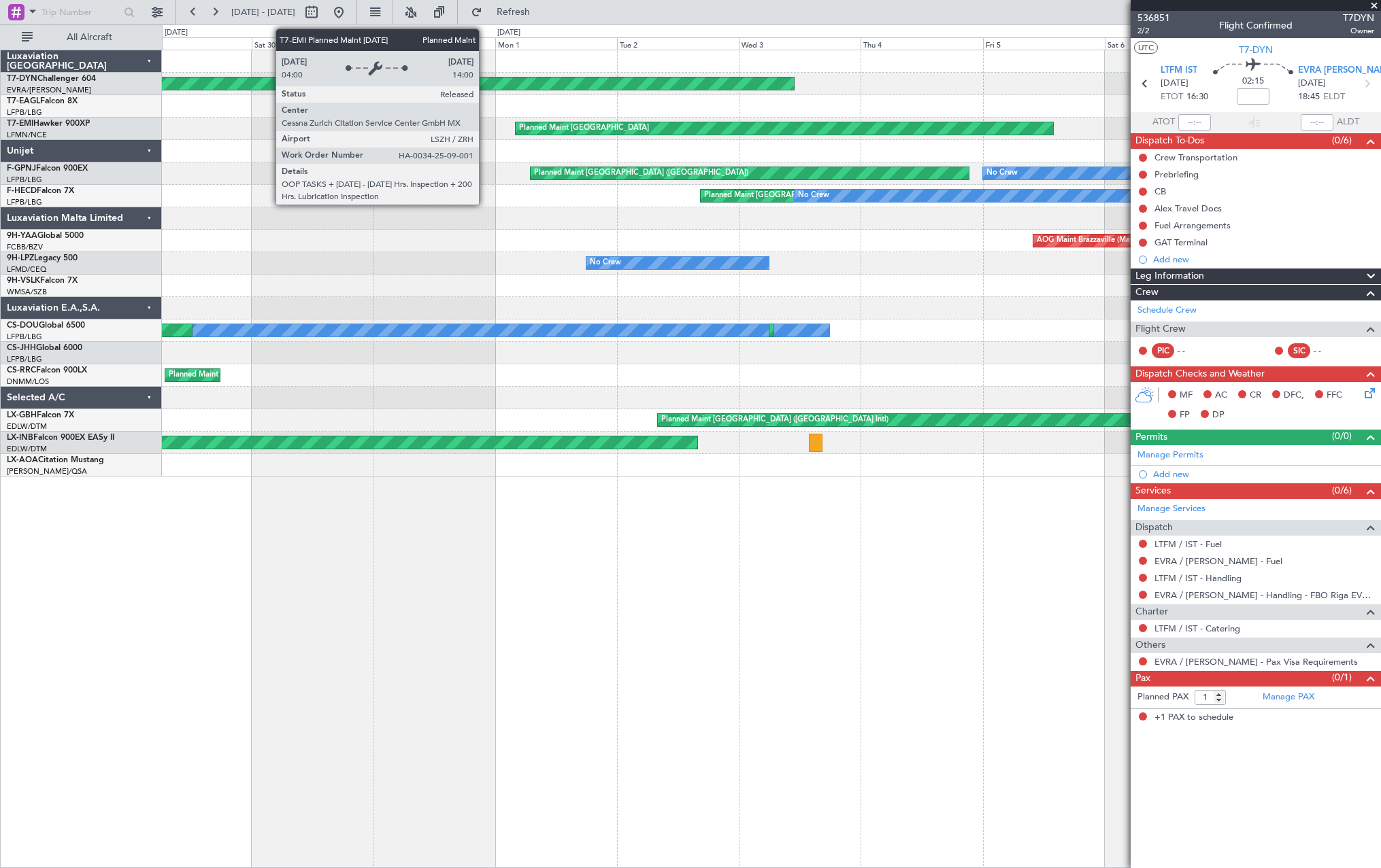
click at [681, 98] on div "AOG Maint Riga (Riga Intl) Planned Maint Zurich Planned Maint Zurich No Crew No…" at bounding box center [771, 263] width 1218 height 426
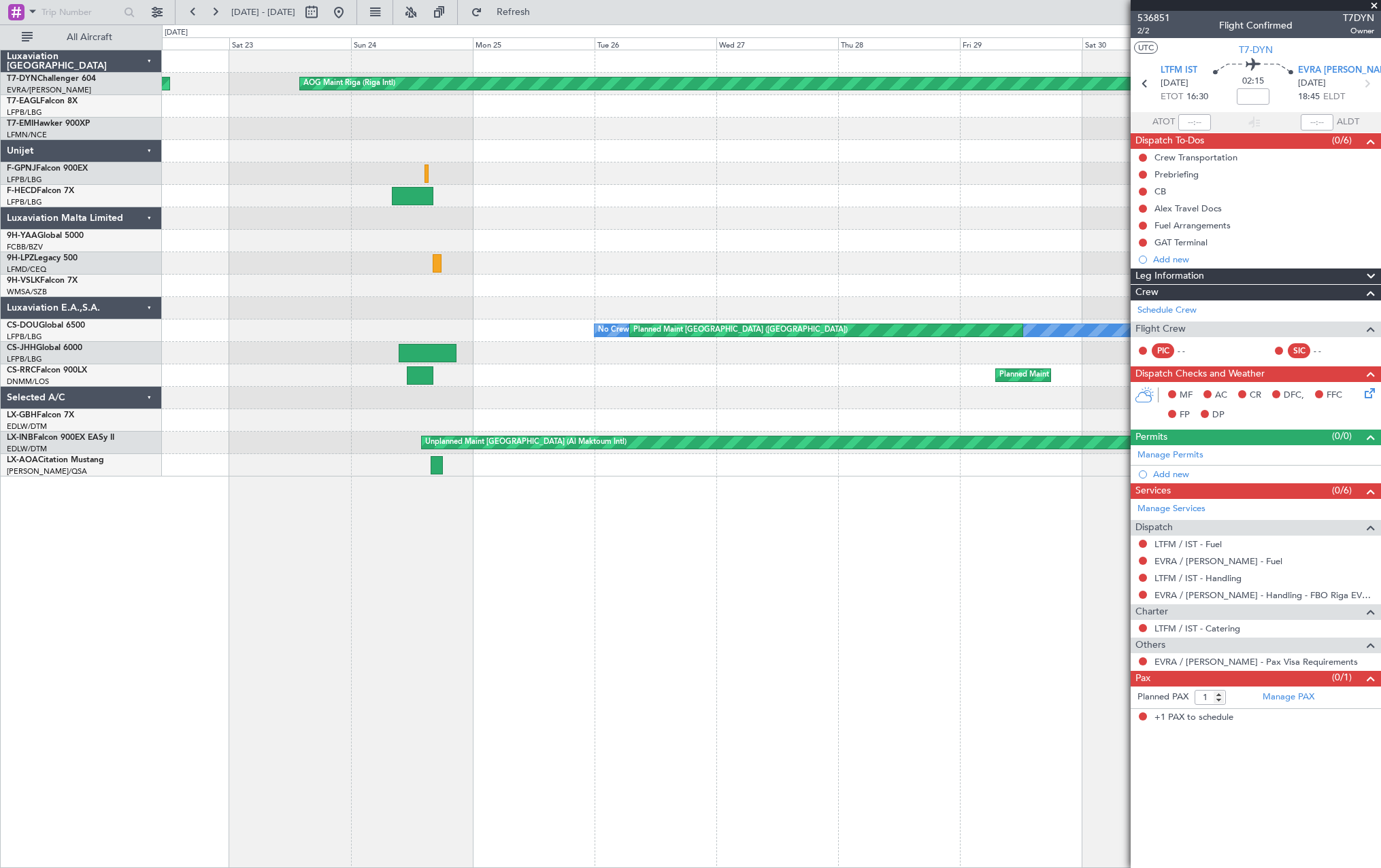
click at [681, 111] on div "AOG Maint Riga (Riga Intl) Planned Maint Basel-Mulhouse Planned Maint Zurich Pl…" at bounding box center [771, 263] width 1218 height 426
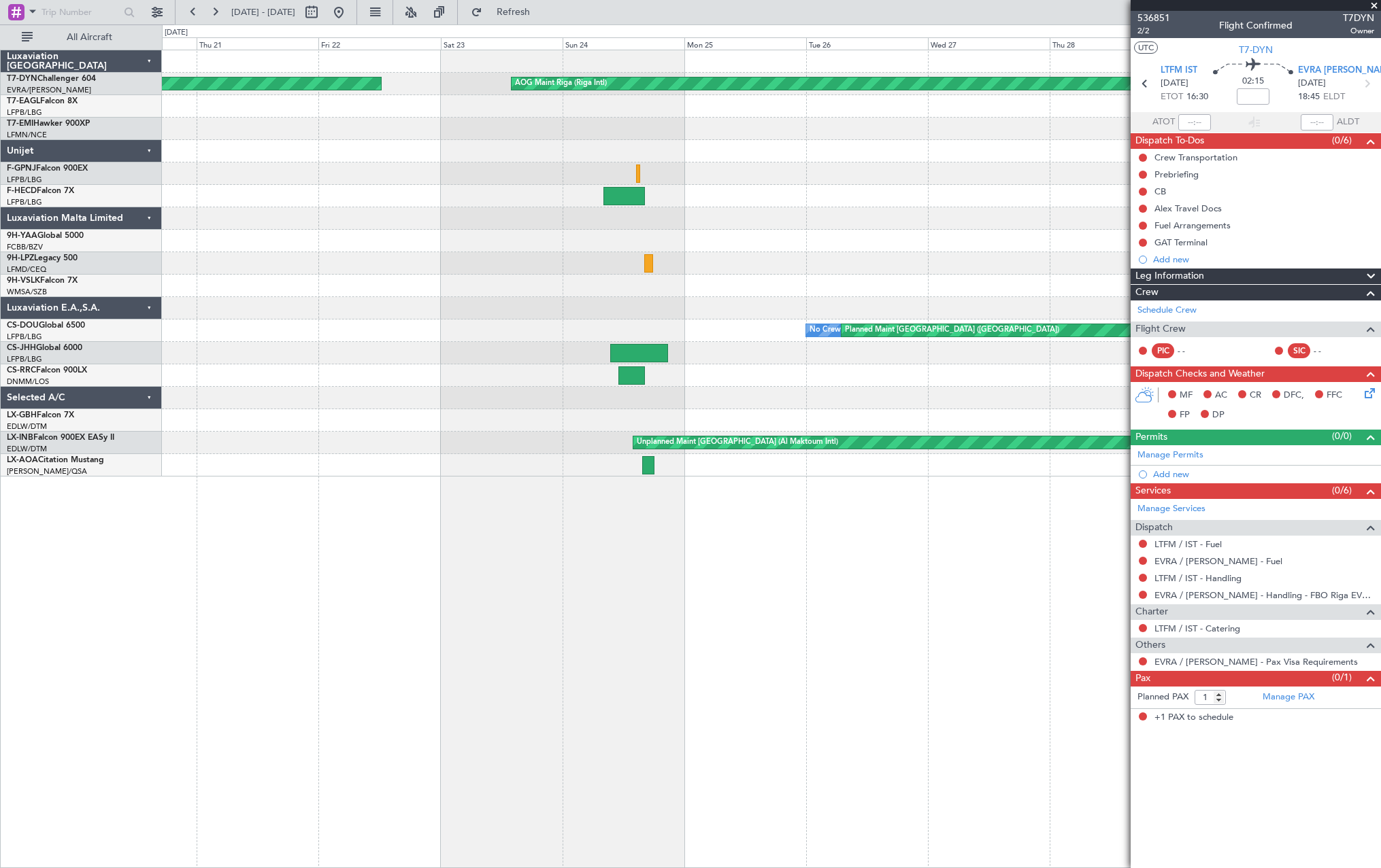
click at [681, 136] on div "AOG Maint Riga (Riga Intl) Planned Maint Basel-Mulhouse Planned Maint Zurich Pl…" at bounding box center [771, 263] width 1218 height 426
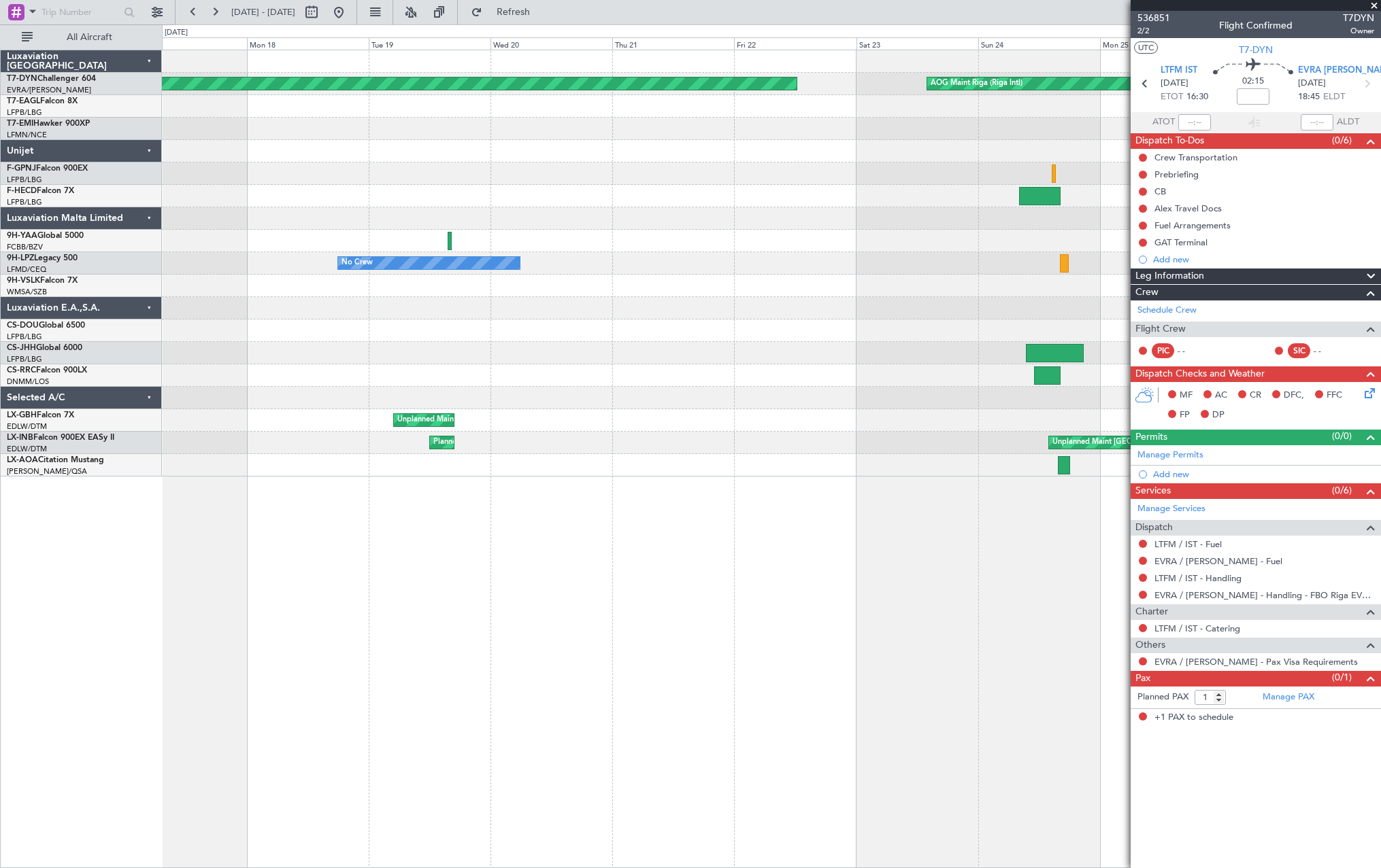
click at [681, 125] on div at bounding box center [771, 128] width 1218 height 22
click at [681, 128] on div "AOG Maint Riga (Riga Intl) Planned Maint Basel-Mulhouse Planned Maint New York …" at bounding box center [771, 263] width 1218 height 426
click at [681, 127] on div at bounding box center [771, 128] width 1218 height 22
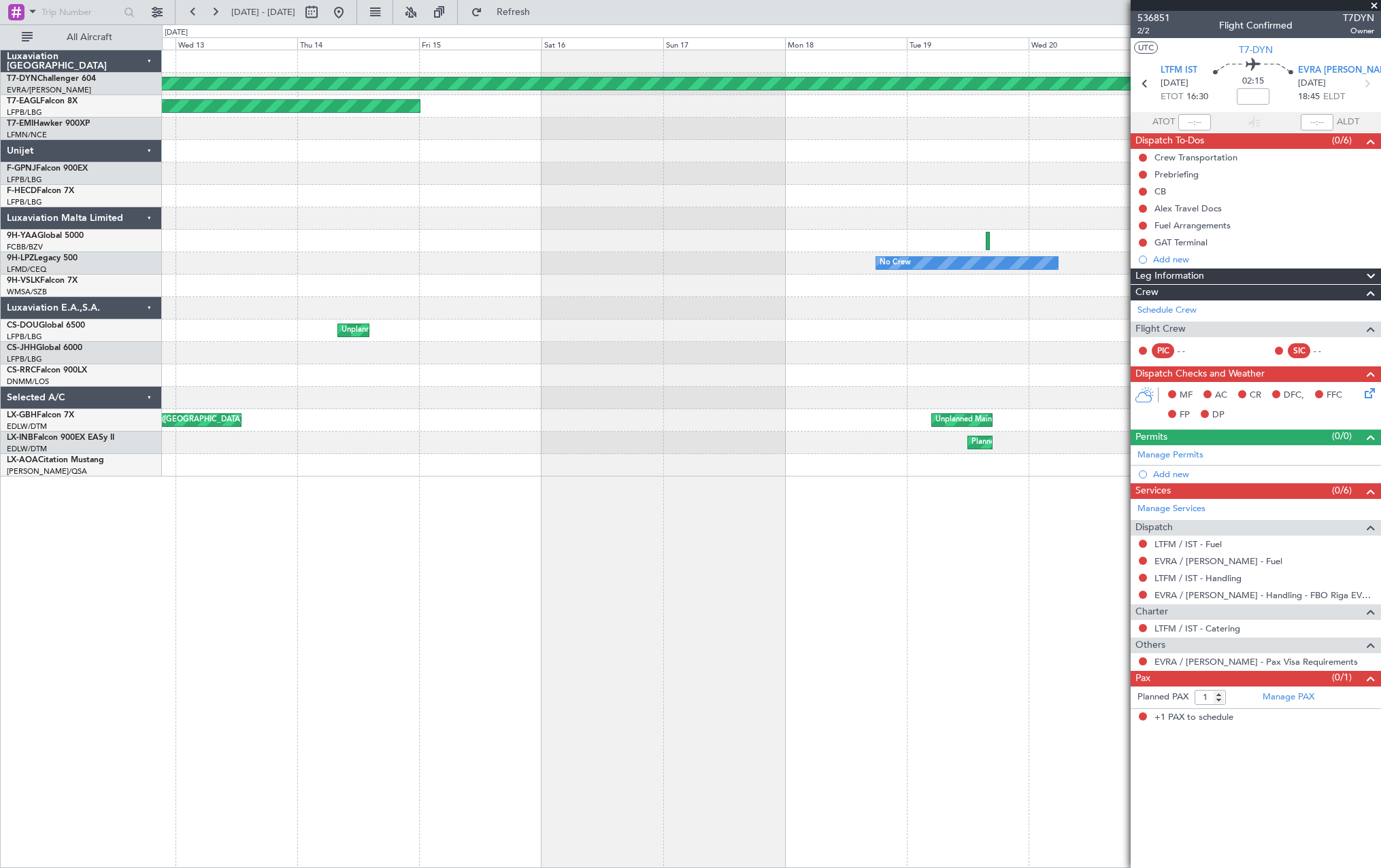
click at [681, 154] on div "Planned Maint Basel-Mulhouse AOG Maint Riga (Riga Intl) Planned Maint New York …" at bounding box center [771, 263] width 1218 height 426
click at [681, 151] on div at bounding box center [771, 150] width 1218 height 22
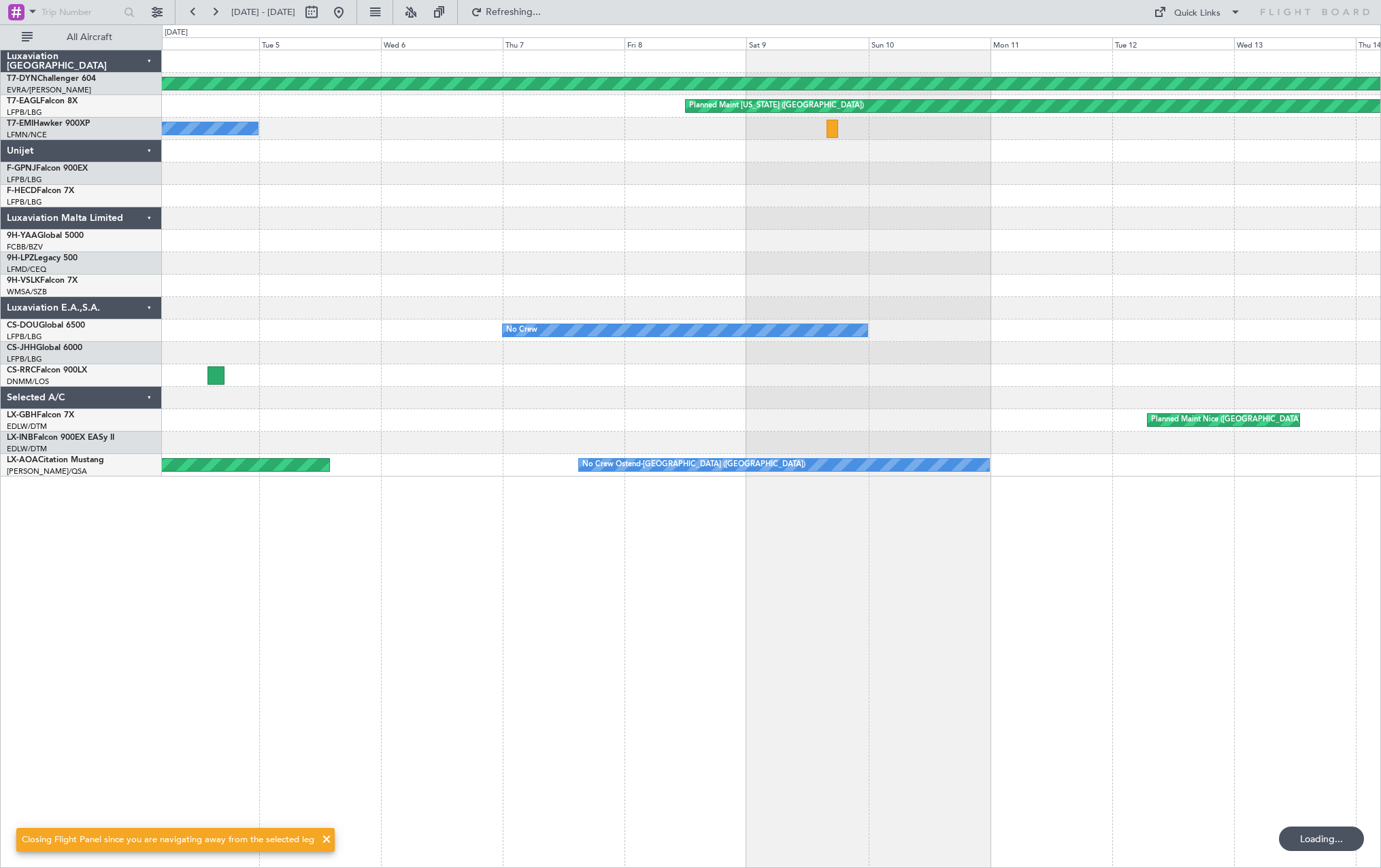
click at [681, 127] on div "Planned Maint Basel-Mulhouse Planned Maint New York (Teterboro) A/C Unavailable…" at bounding box center [771, 263] width 1218 height 426
click at [681, 141] on div "Planned Maint Basel-Mulhouse Planned Maint New York (Teterboro) A/C Unavailable…" at bounding box center [771, 263] width 1218 height 426
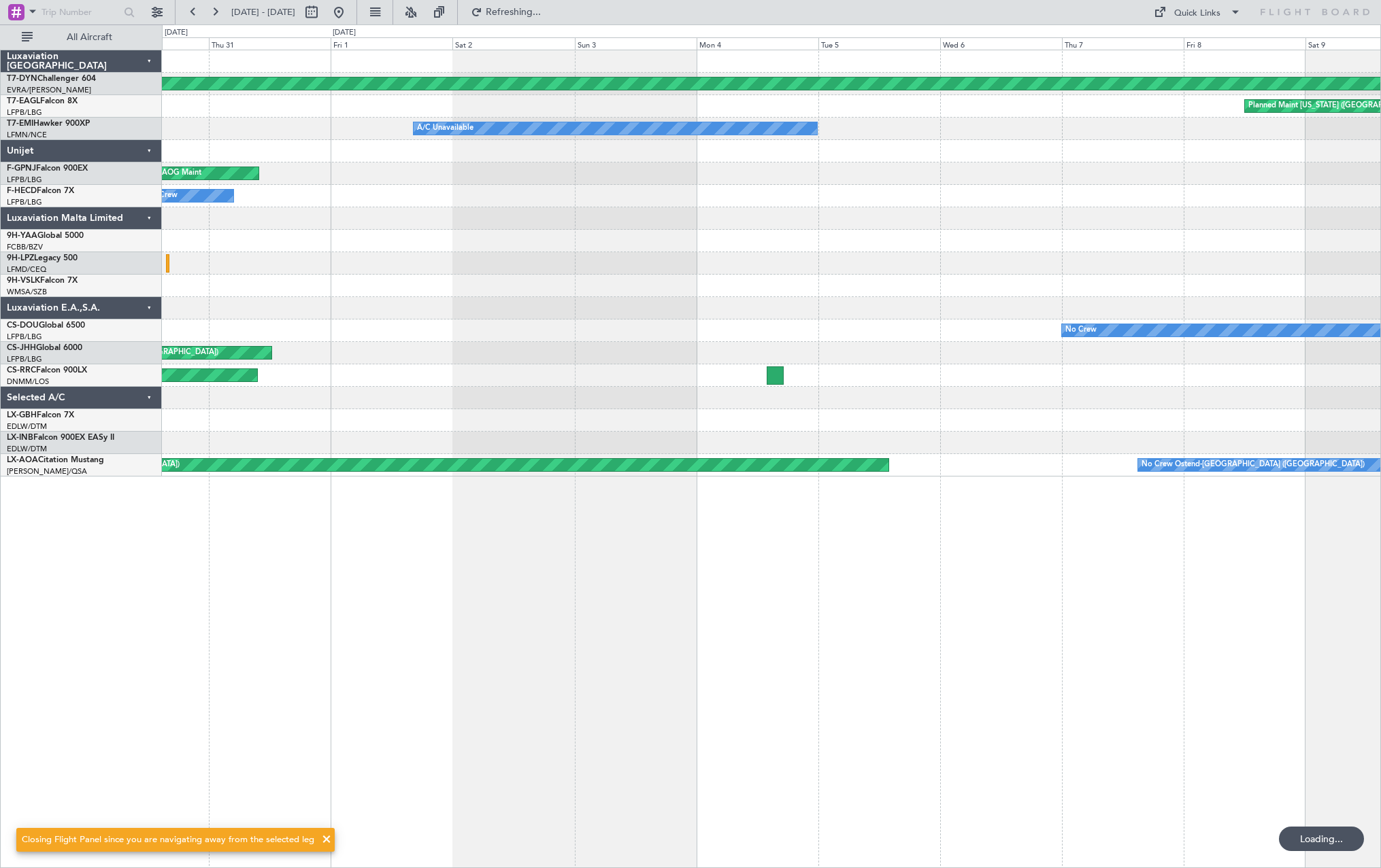
click at [681, 148] on div "Planned Maint Basel-Mulhouse Planned Maint New York (Teterboro) A/C Unavailable…" at bounding box center [771, 263] width 1218 height 426
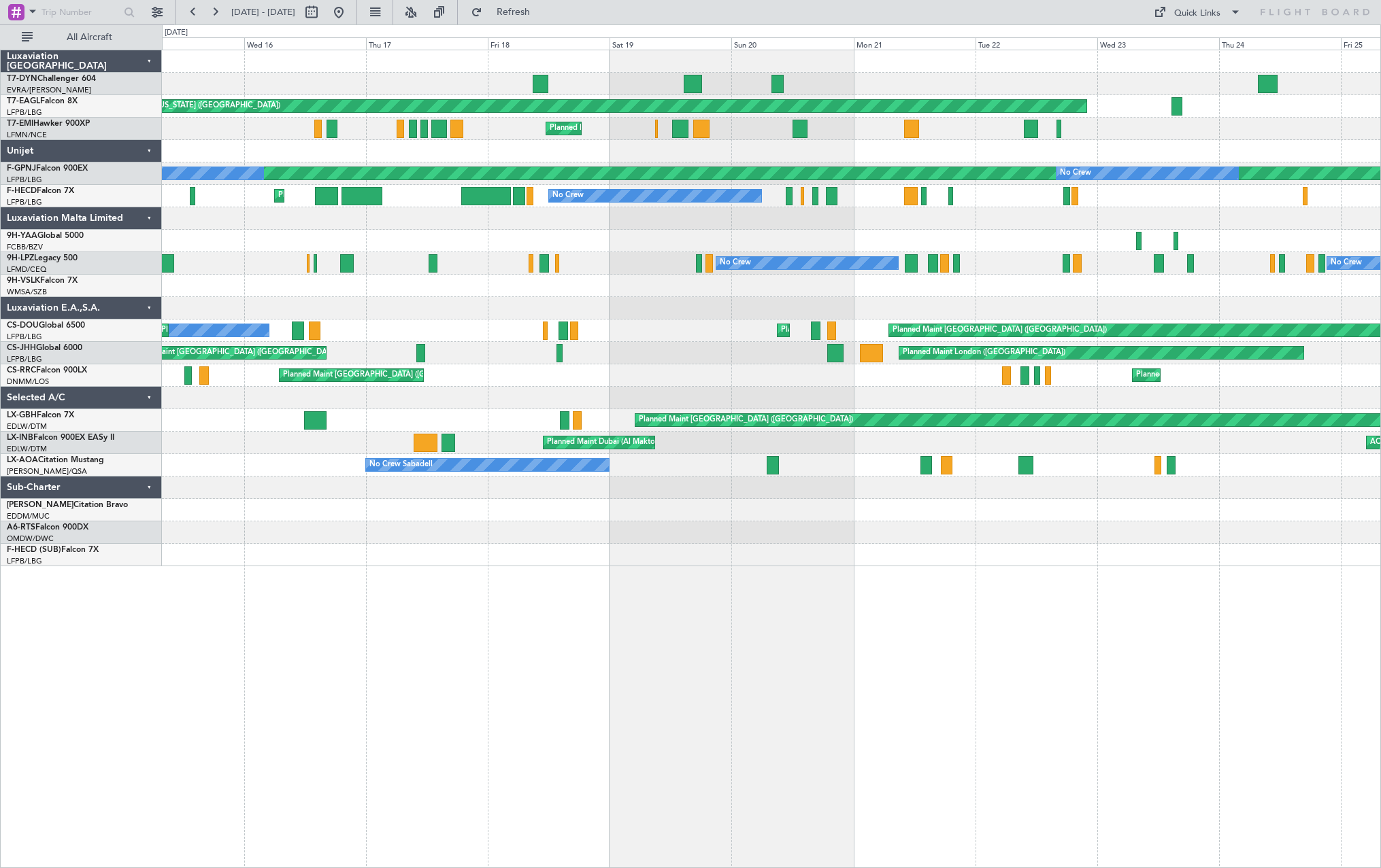
click at [524, 73] on div at bounding box center [771, 83] width 1218 height 22
click at [526, 73] on div at bounding box center [771, 83] width 1218 height 22
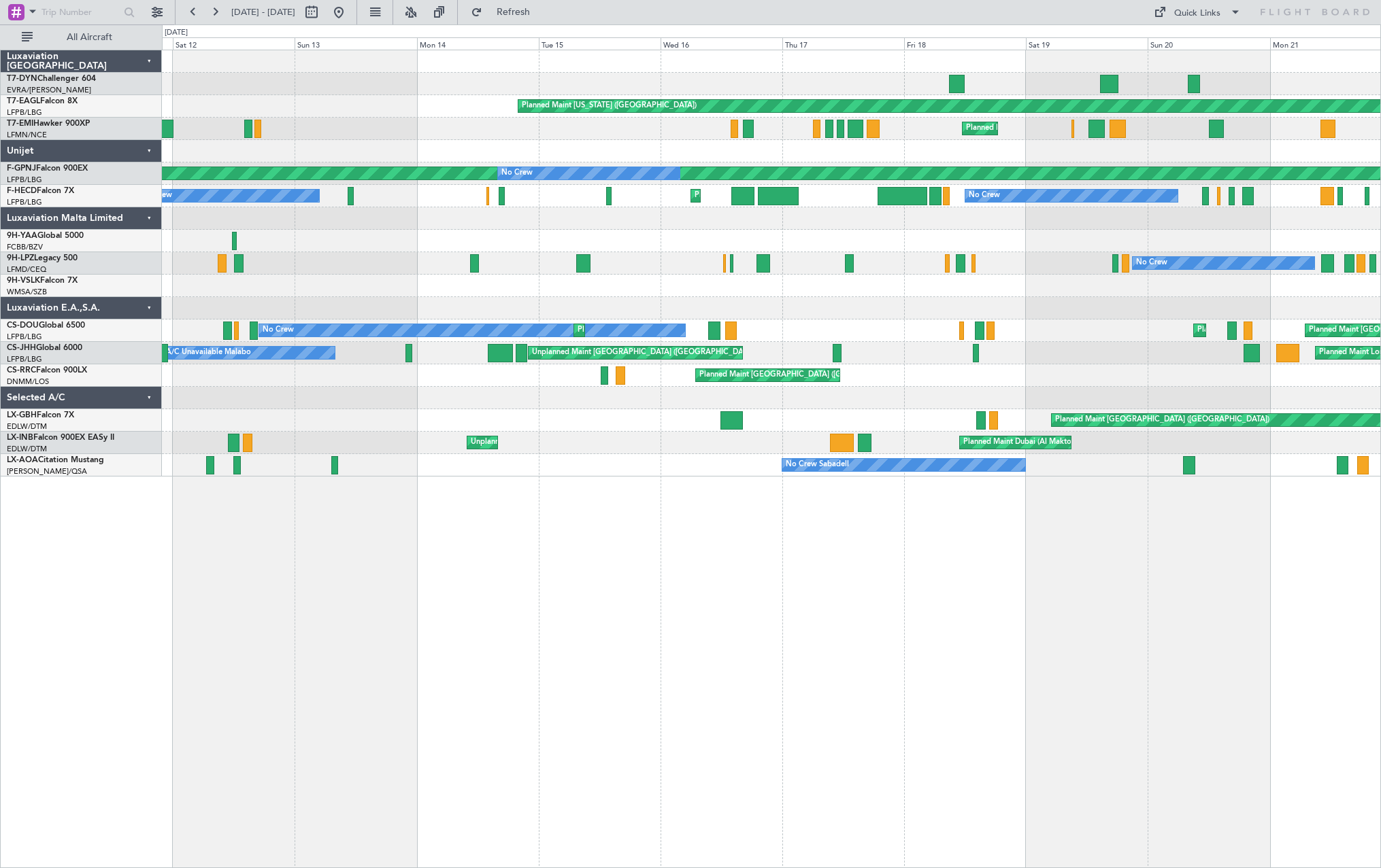
click at [937, 61] on div at bounding box center [771, 61] width 1218 height 22
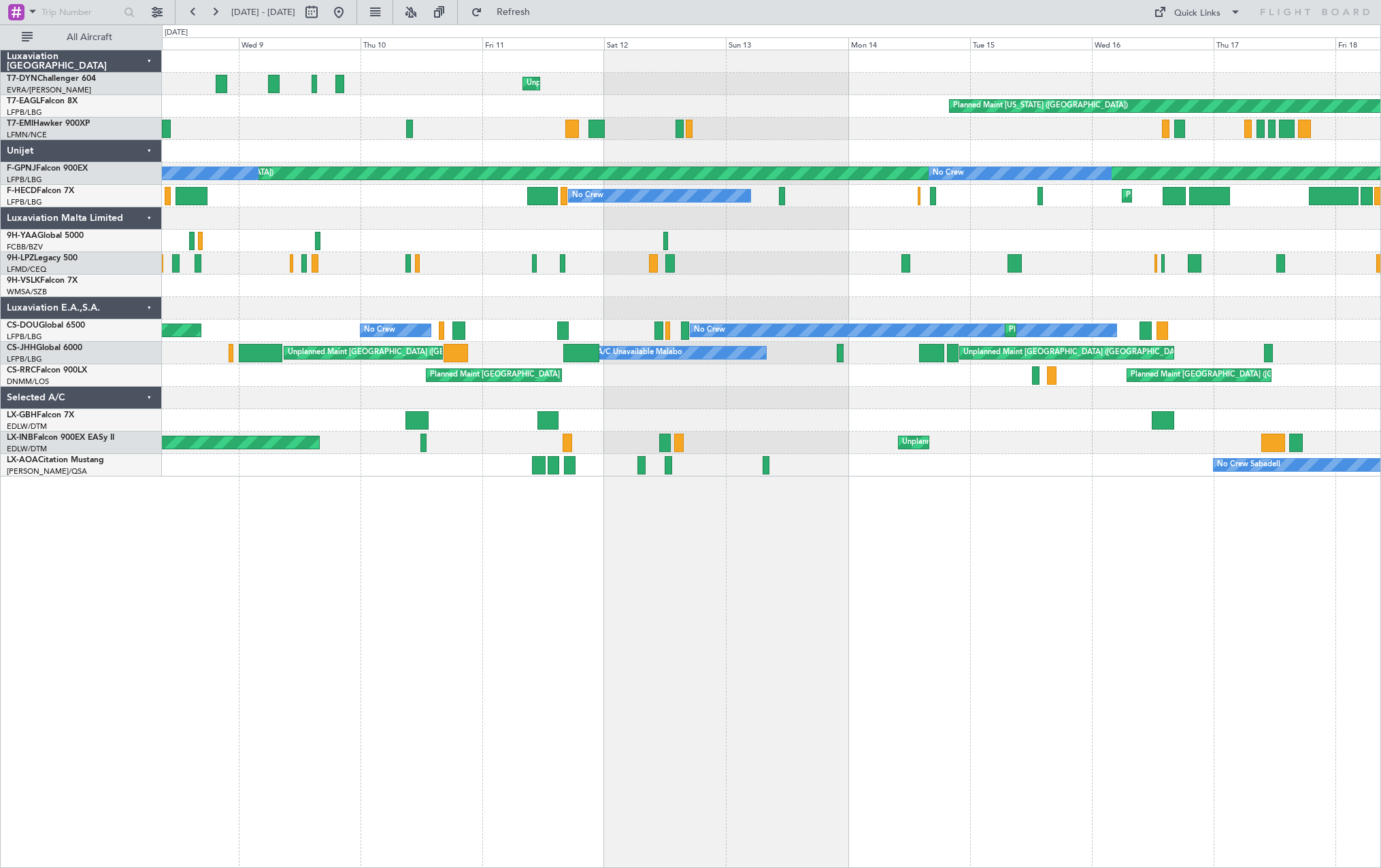
click at [961, 97] on div "Unplanned Maint [GEOGRAPHIC_DATA] (Riga Intl) Planned Maint [US_STATE] ([GEOGRA…" at bounding box center [771, 263] width 1218 height 426
click at [961, 97] on div "Planned Maint [US_STATE] ([GEOGRAPHIC_DATA])" at bounding box center [771, 106] width 1218 height 22
click at [961, 96] on div "Planned Maint [US_STATE] ([GEOGRAPHIC_DATA])" at bounding box center [771, 106] width 1218 height 22
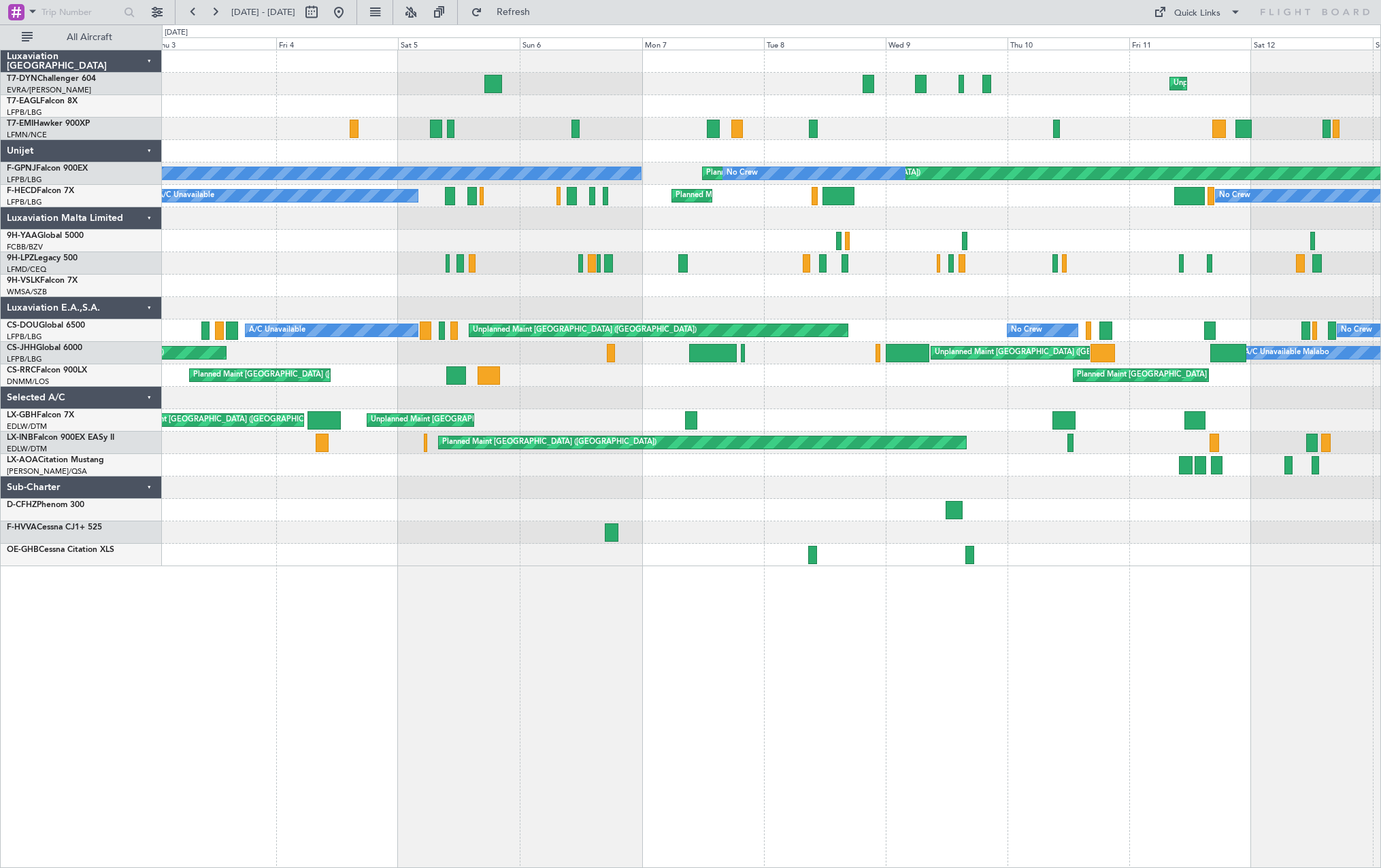
click at [1118, 72] on div "Unplanned Maint [GEOGRAPHIC_DATA] (Riga Intl) Planned Maint [US_STATE] ([GEOGRA…" at bounding box center [771, 308] width 1218 height 516
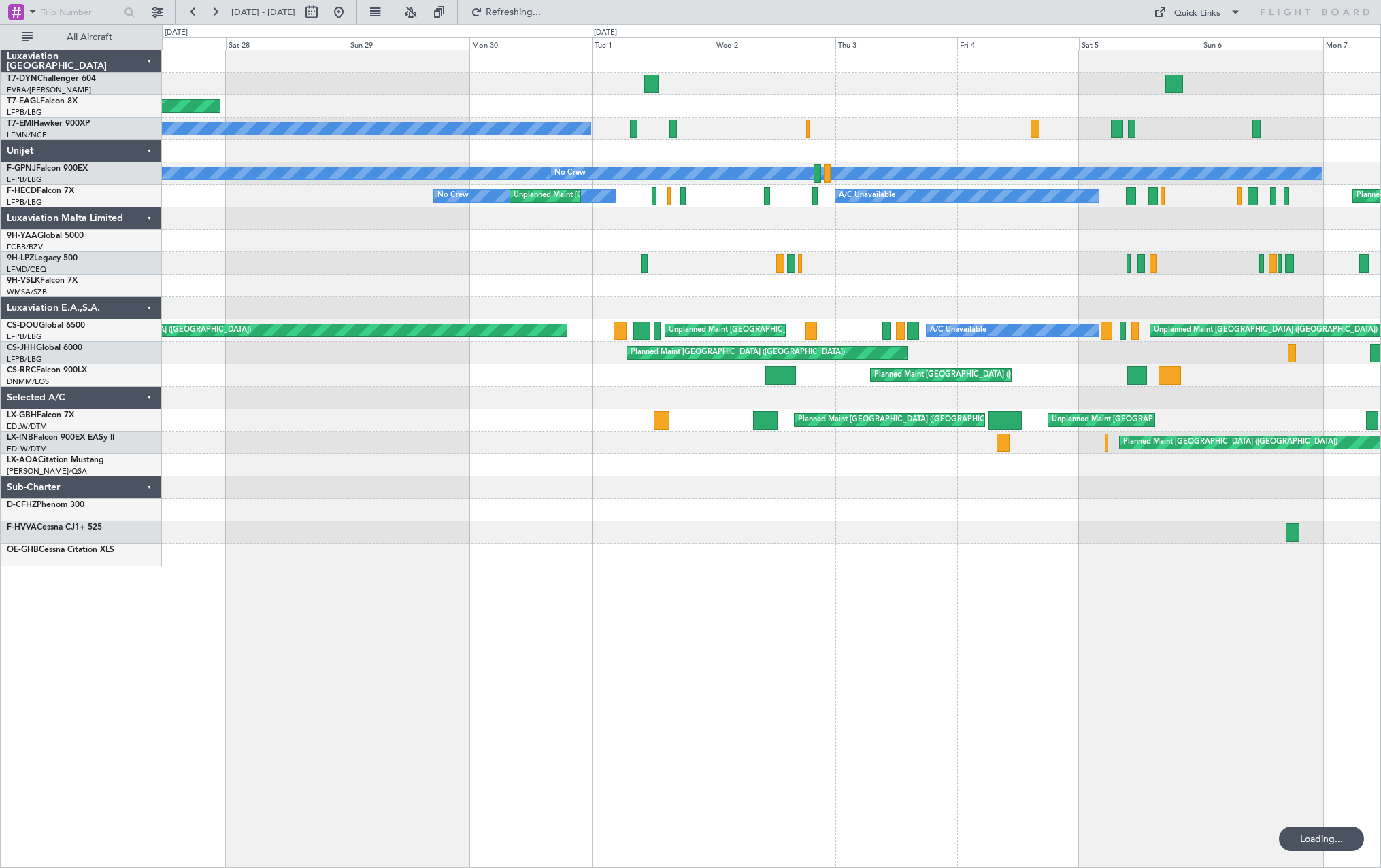
click at [934, 78] on div at bounding box center [771, 83] width 1218 height 22
click at [947, 78] on div at bounding box center [771, 83] width 1218 height 22
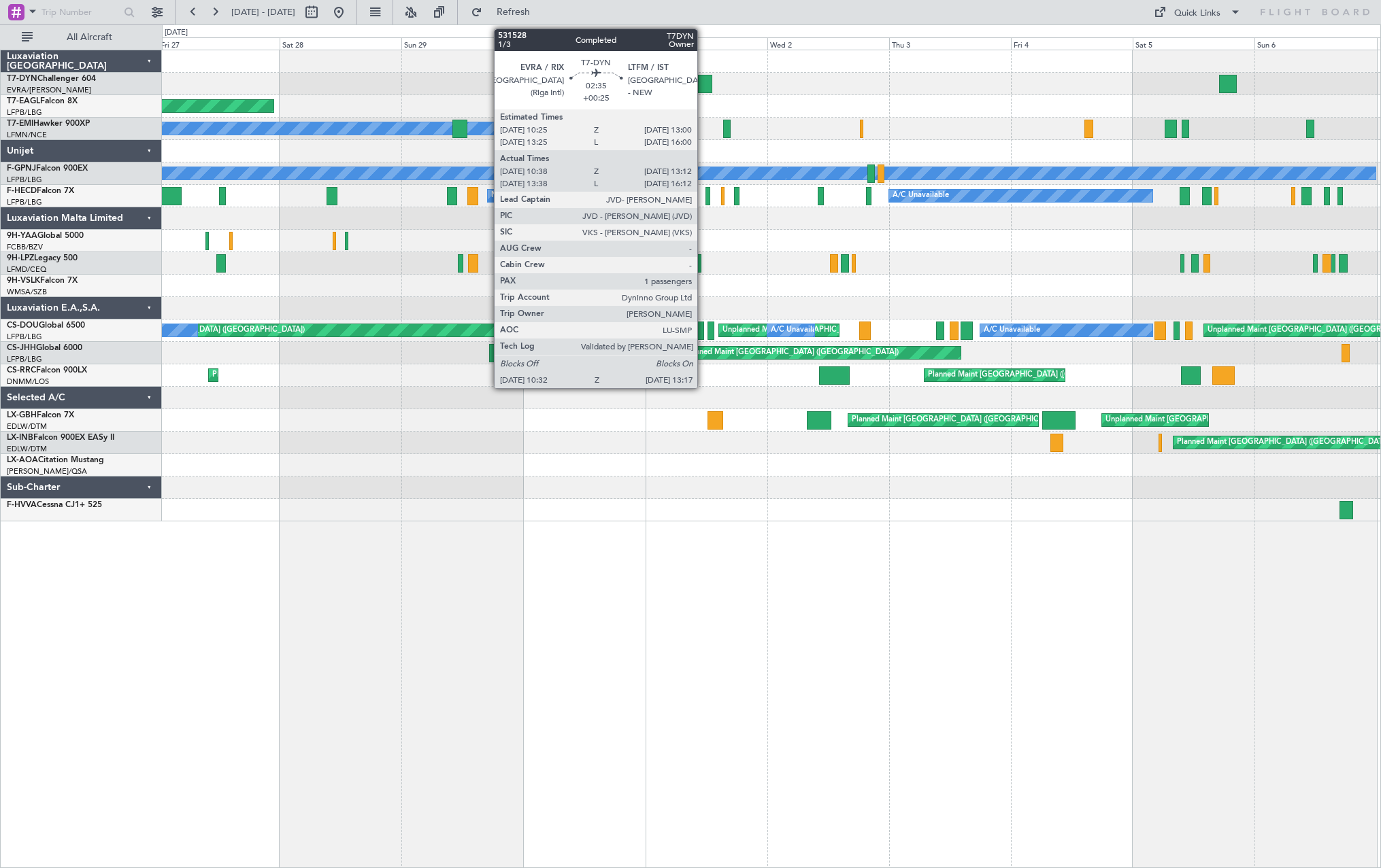
click at [703, 84] on div at bounding box center [705, 84] width 15 height 18
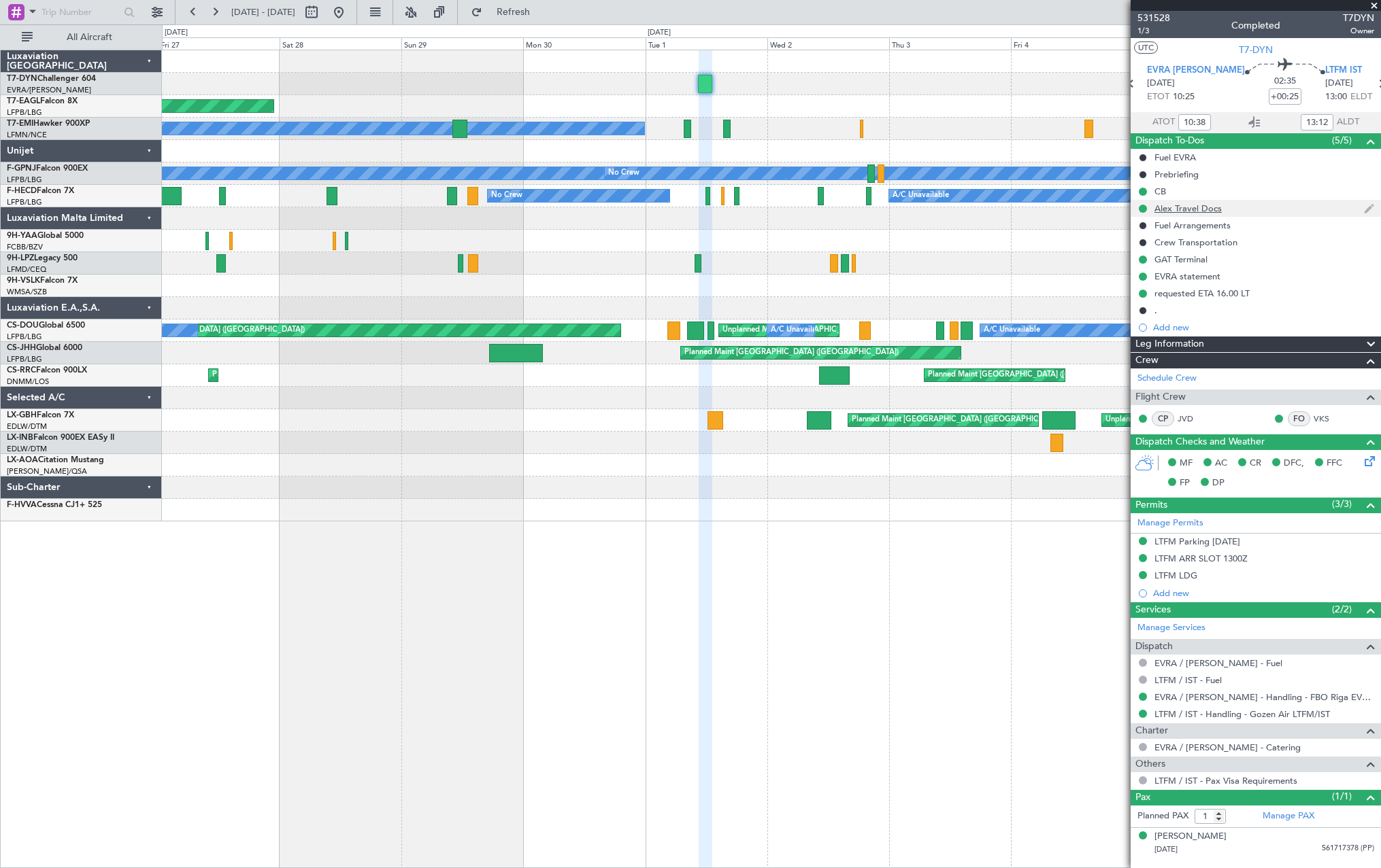
click at [1289, 209] on div "Alex Travel Docs" at bounding box center [1256, 208] width 251 height 17
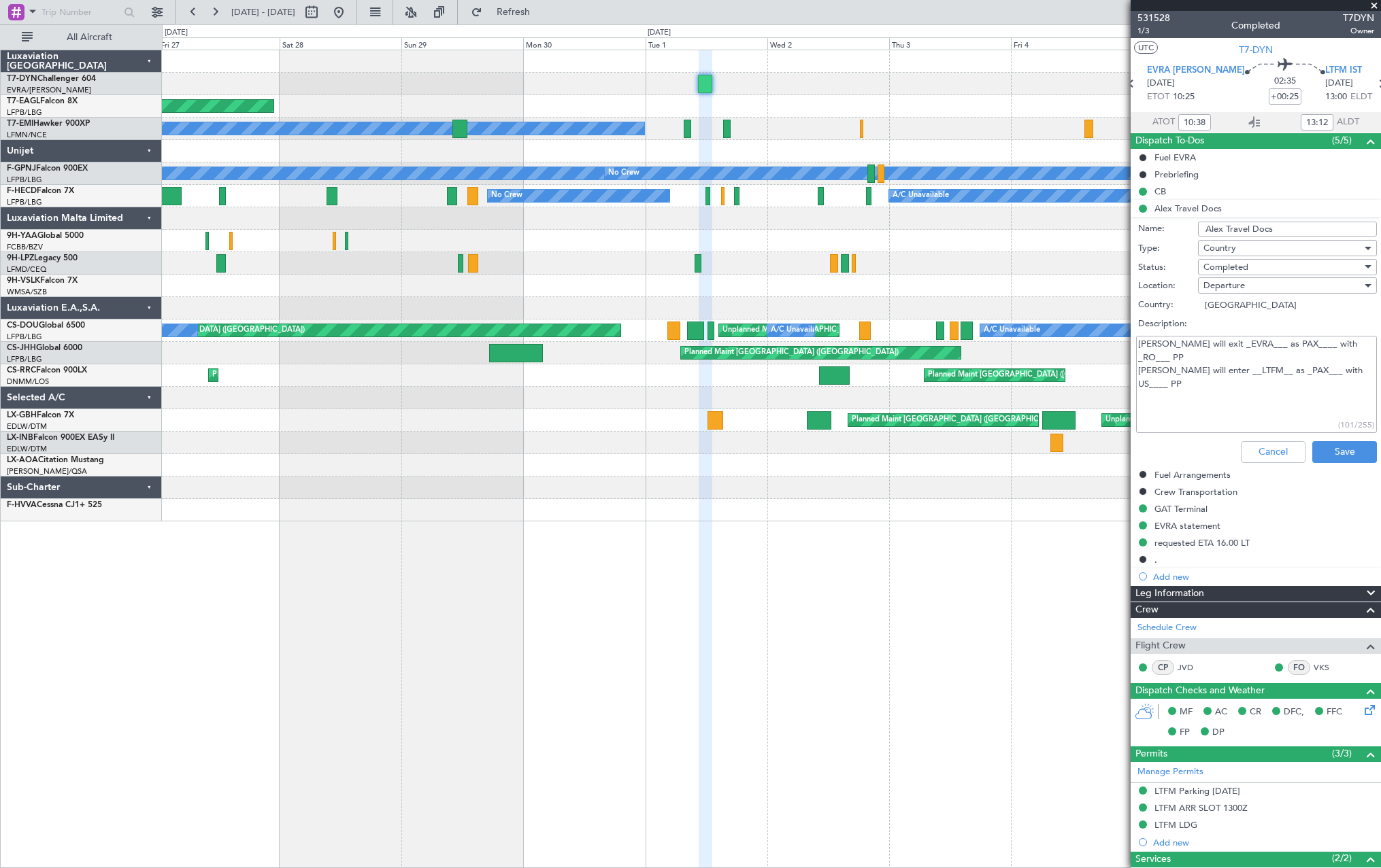
drag, startPoint x: 1206, startPoint y: 341, endPoint x: 1369, endPoint y: 362, distance: 164.3
click at [1369, 362] on div "[PERSON_NAME] will exit _EVRA___ as PAX____ with _RO___ PP [PERSON_NAME] will e…" at bounding box center [1255, 384] width 264 height 102
click at [1269, 444] on button "Cancel" at bounding box center [1273, 452] width 65 height 21
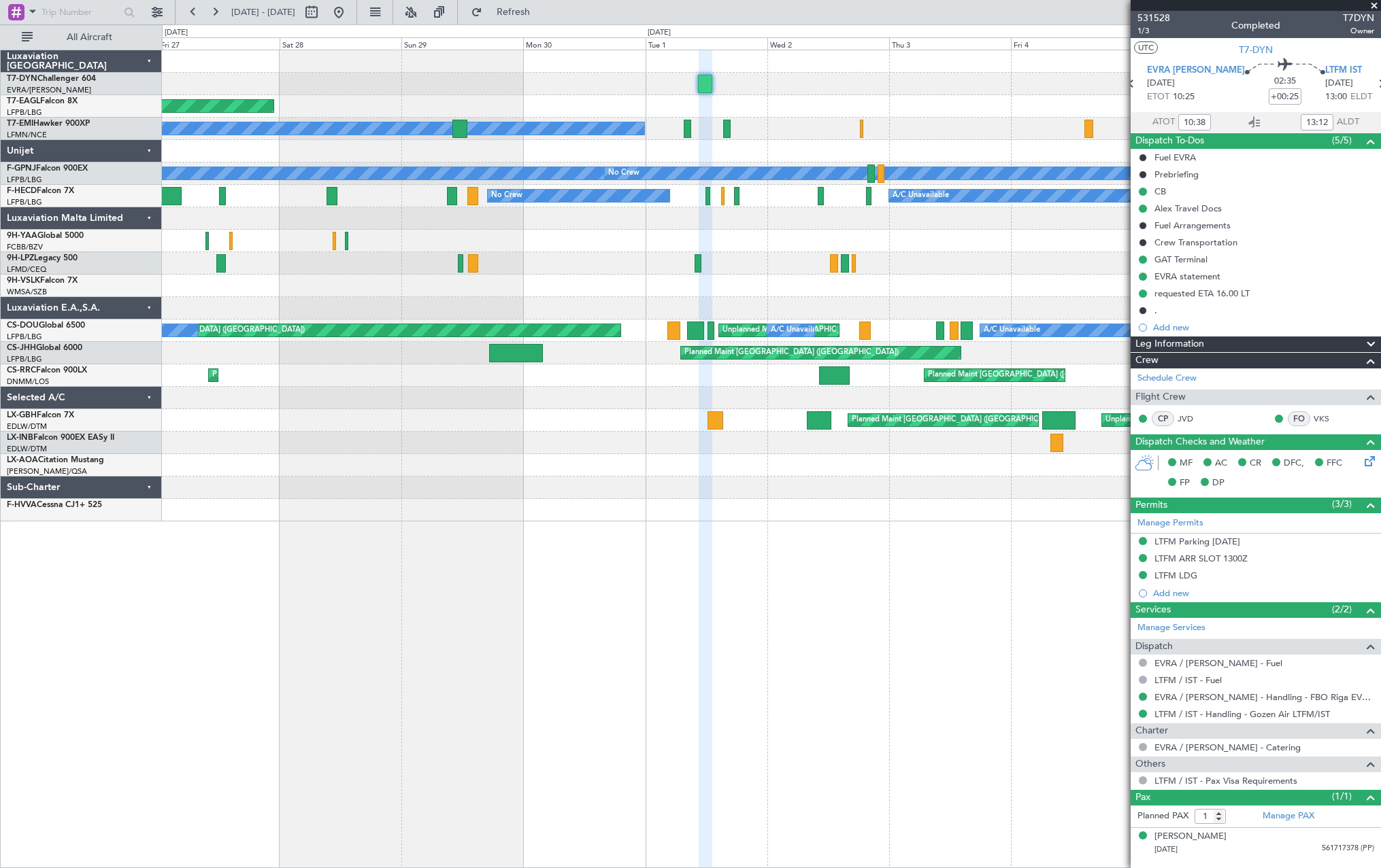
click at [354, 128] on div "No Crew" at bounding box center [771, 128] width 1218 height 22
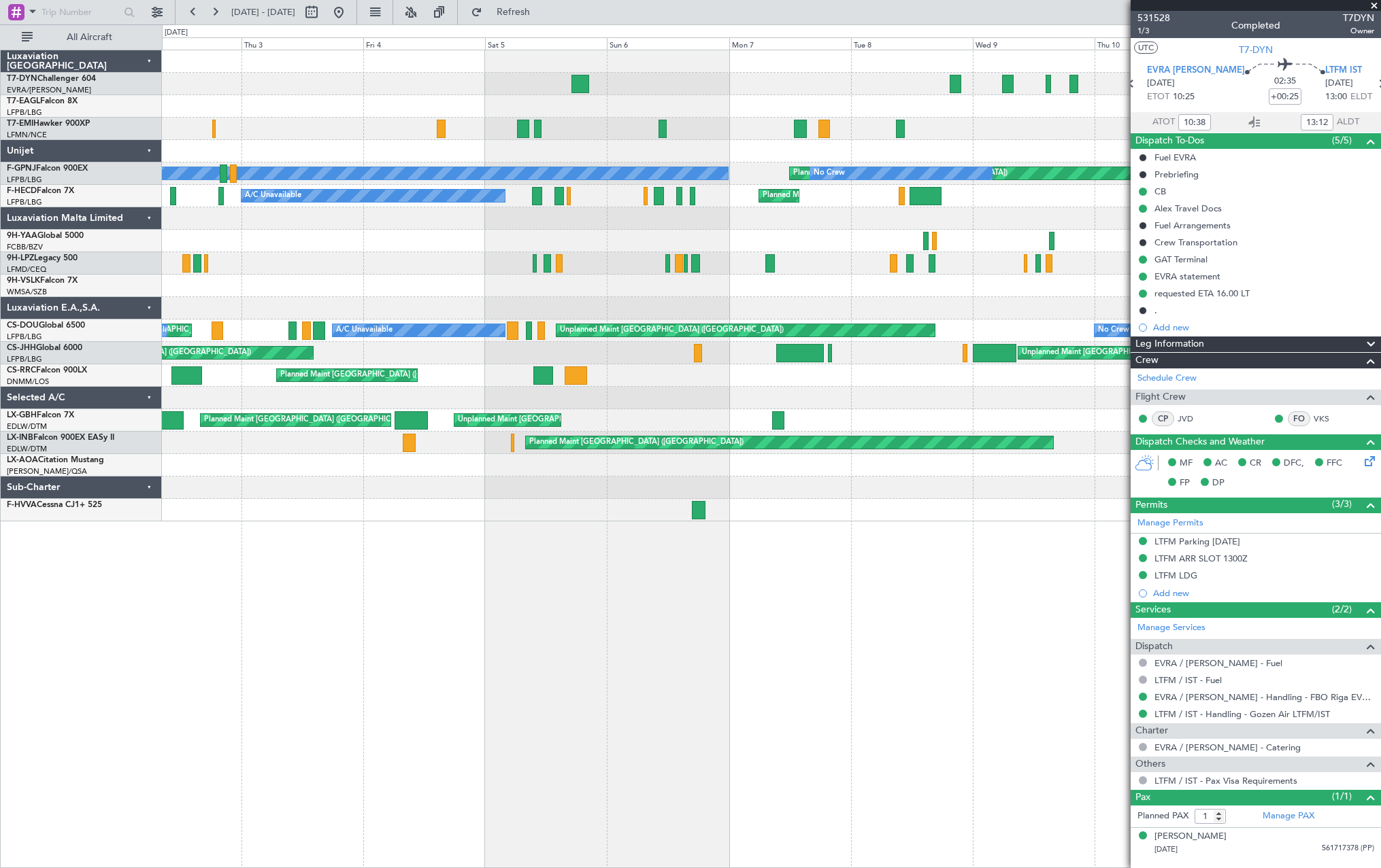
click at [295, 142] on div "Unplanned Maint [GEOGRAPHIC_DATA] (Riga Intl) Planned Maint [US_STATE] ([GEOGRA…" at bounding box center [771, 286] width 1218 height 471
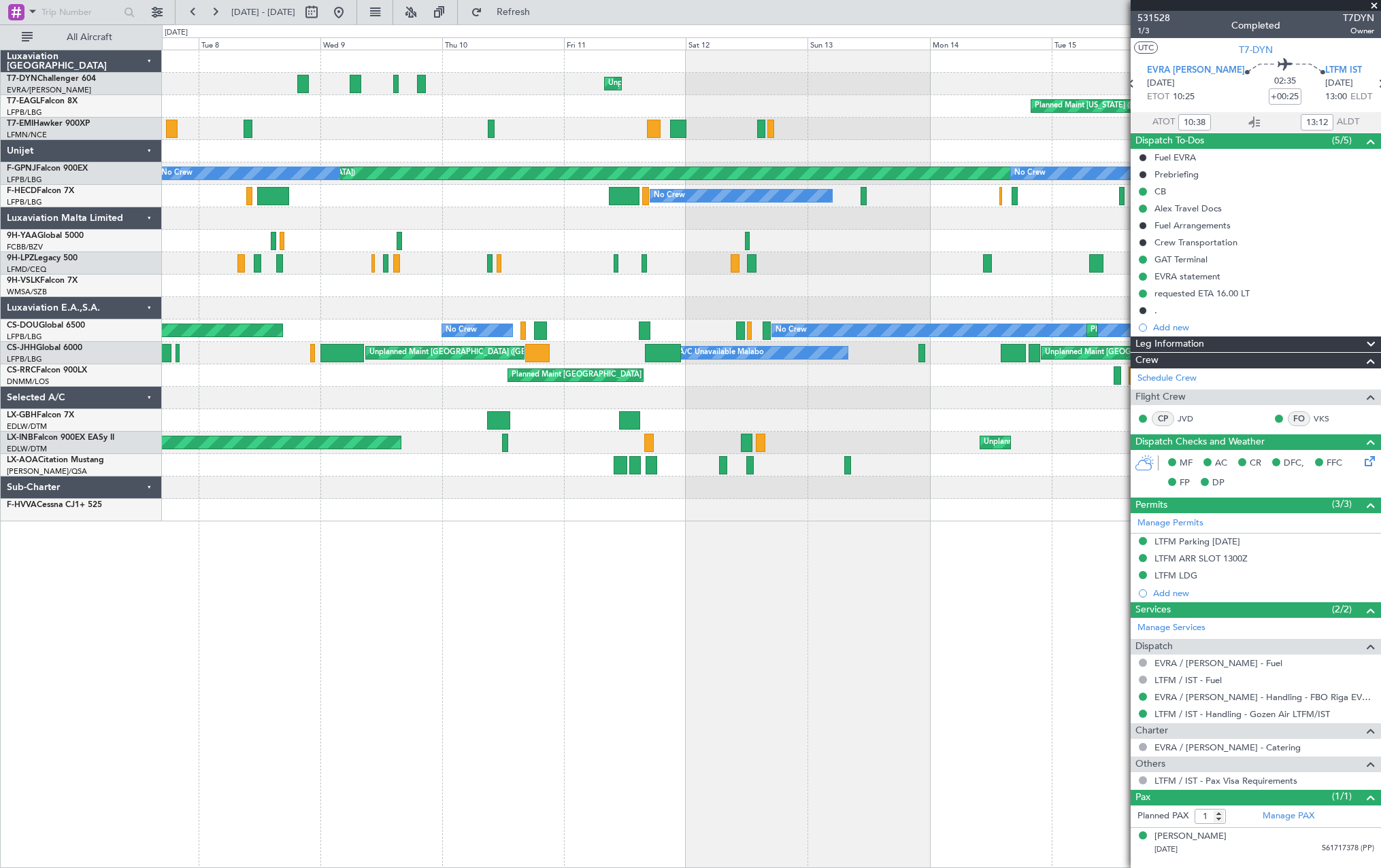
click at [314, 184] on div "Unplanned Maint [GEOGRAPHIC_DATA] (Riga Intl) Planned Maint [US_STATE] ([GEOGRA…" at bounding box center [771, 286] width 1218 height 471
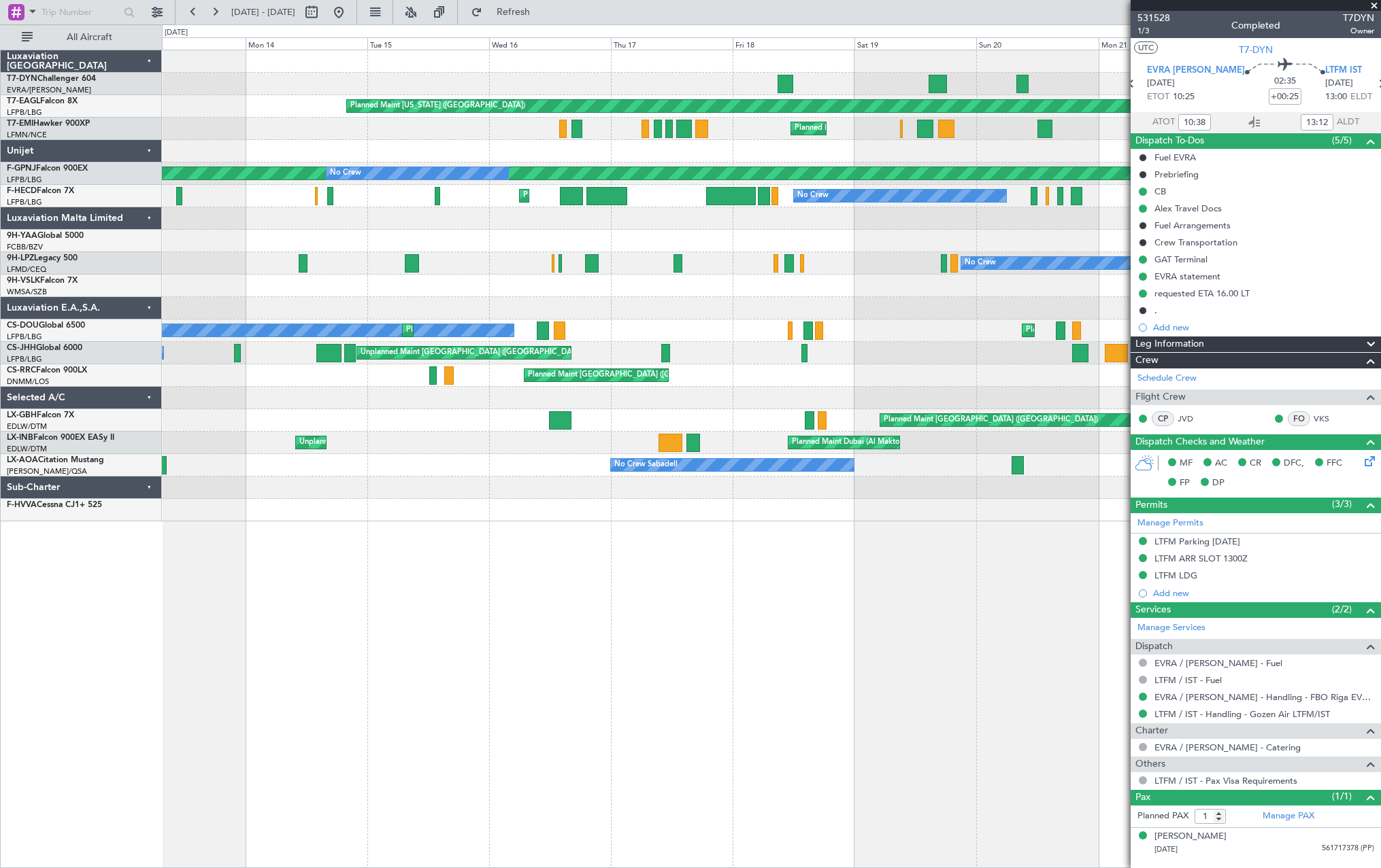
click at [280, 179] on div "Unplanned Maint [GEOGRAPHIC_DATA] (Riga Intl) Planned Maint [US_STATE] ([GEOGRA…" at bounding box center [771, 286] width 1218 height 471
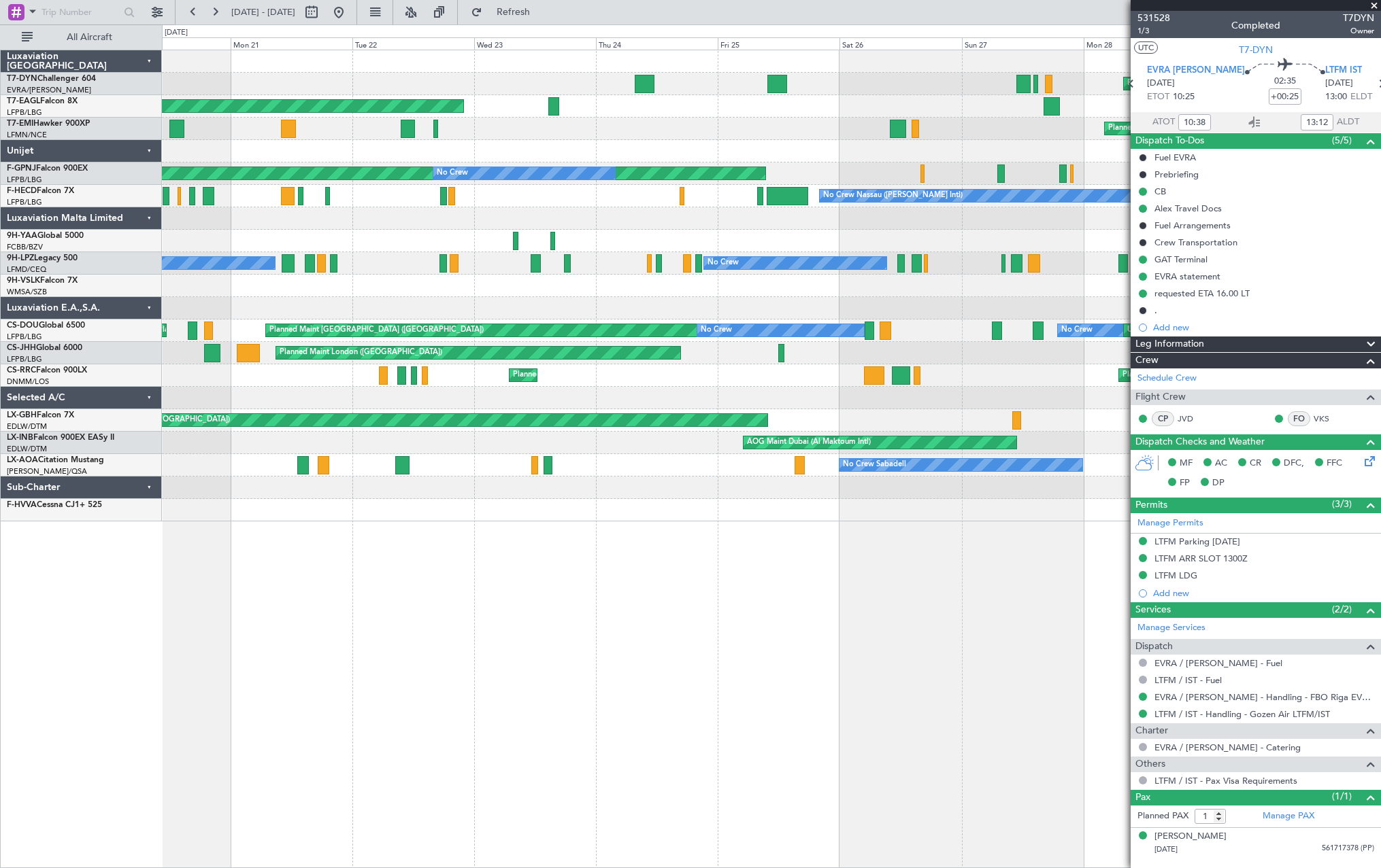
click at [243, 186] on div "Planned Maint [GEOGRAPHIC_DATA]-[GEOGRAPHIC_DATA] Planned Maint [US_STATE] ([GE…" at bounding box center [771, 286] width 1218 height 471
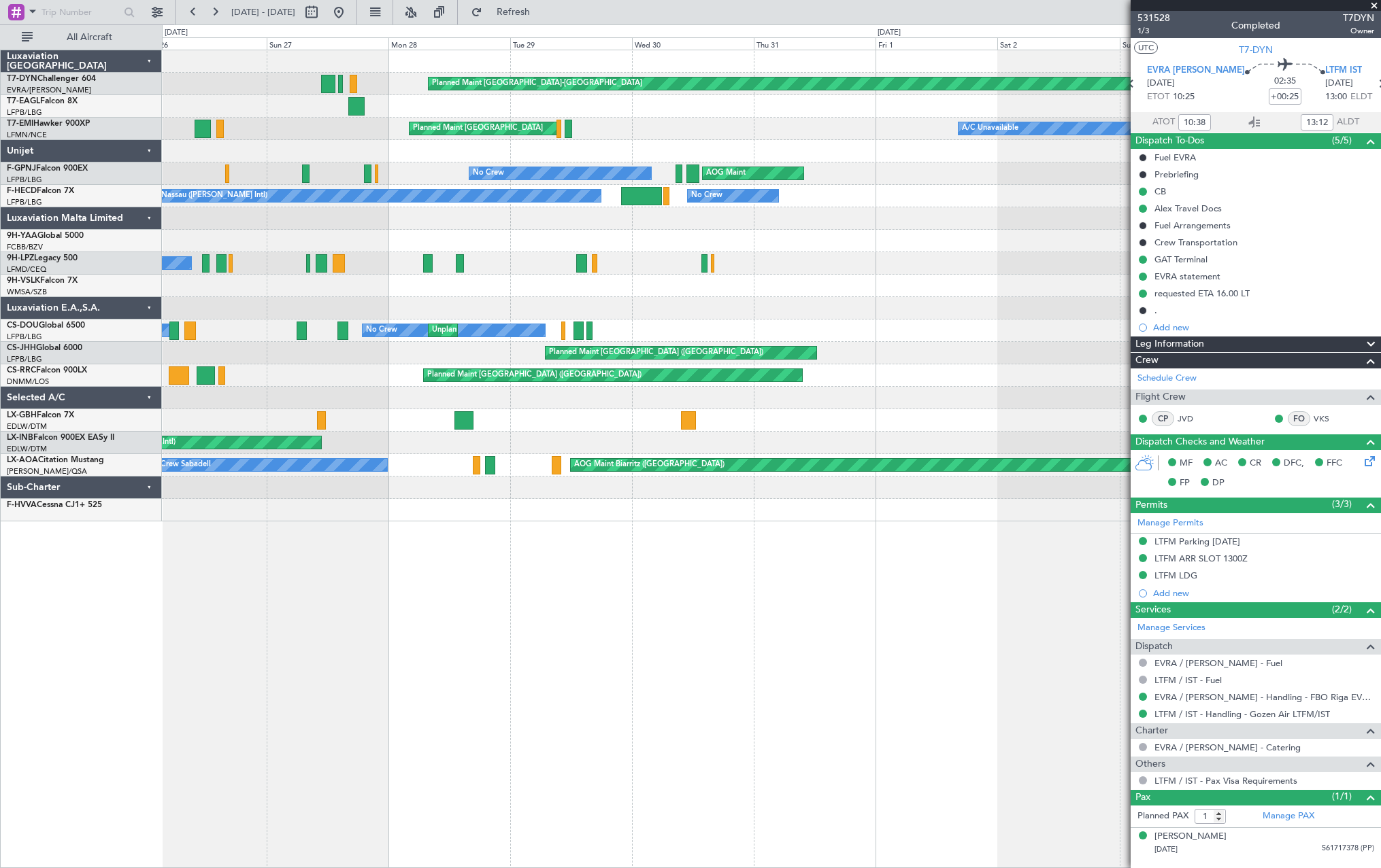
click at [271, 172] on div "Planned Maint [GEOGRAPHIC_DATA]-[GEOGRAPHIC_DATA] Planned Maint [GEOGRAPHIC_DAT…" at bounding box center [771, 286] width 1218 height 471
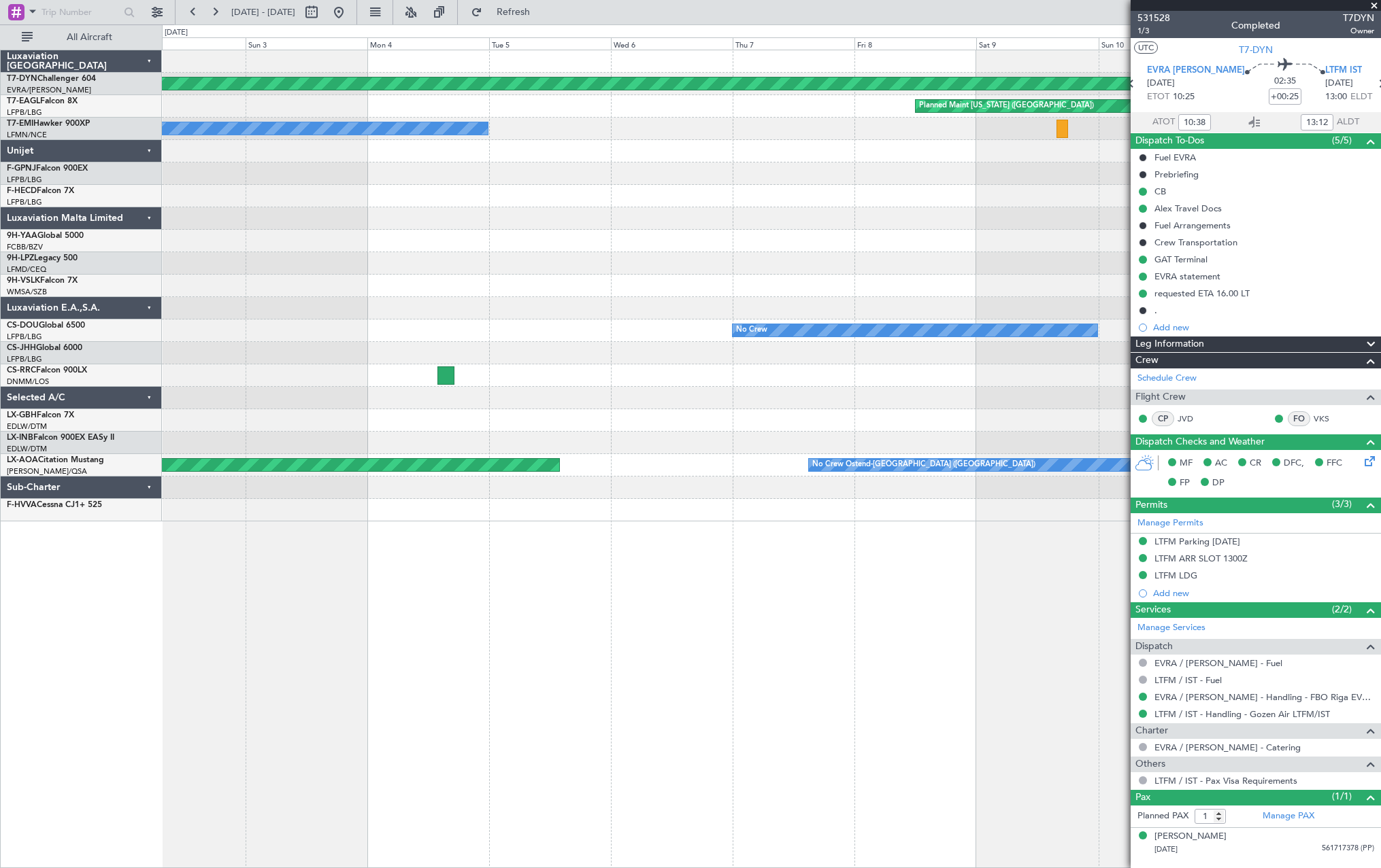
click at [221, 205] on div "Planned Maint [GEOGRAPHIC_DATA]-[GEOGRAPHIC_DATA] Planned Maint [US_STATE] ([GE…" at bounding box center [771, 286] width 1218 height 471
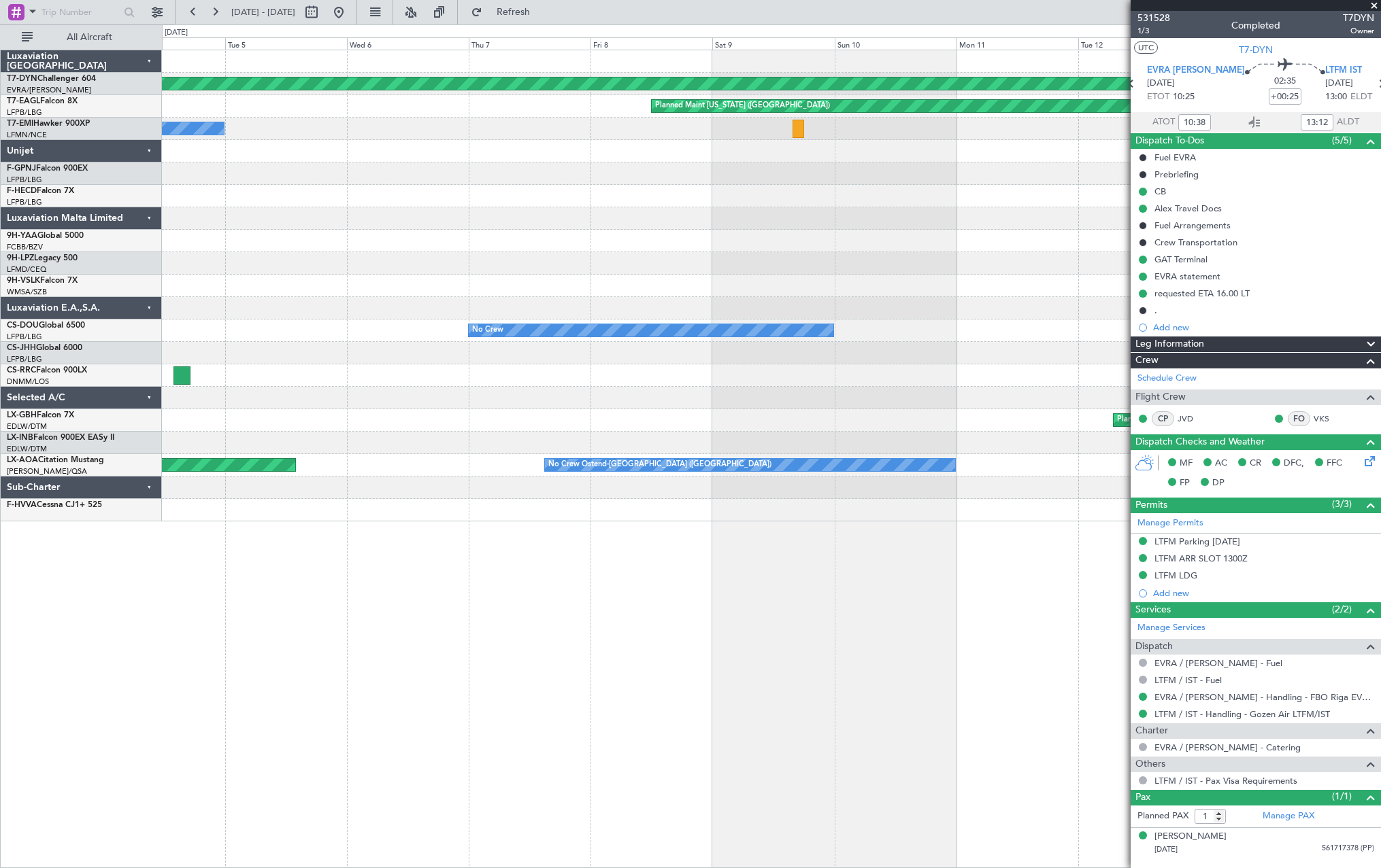
click at [108, 241] on div "Planned Maint [GEOGRAPHIC_DATA]-[GEOGRAPHIC_DATA] Planned Maint [US_STATE] ([GE…" at bounding box center [690, 446] width 1381 height 844
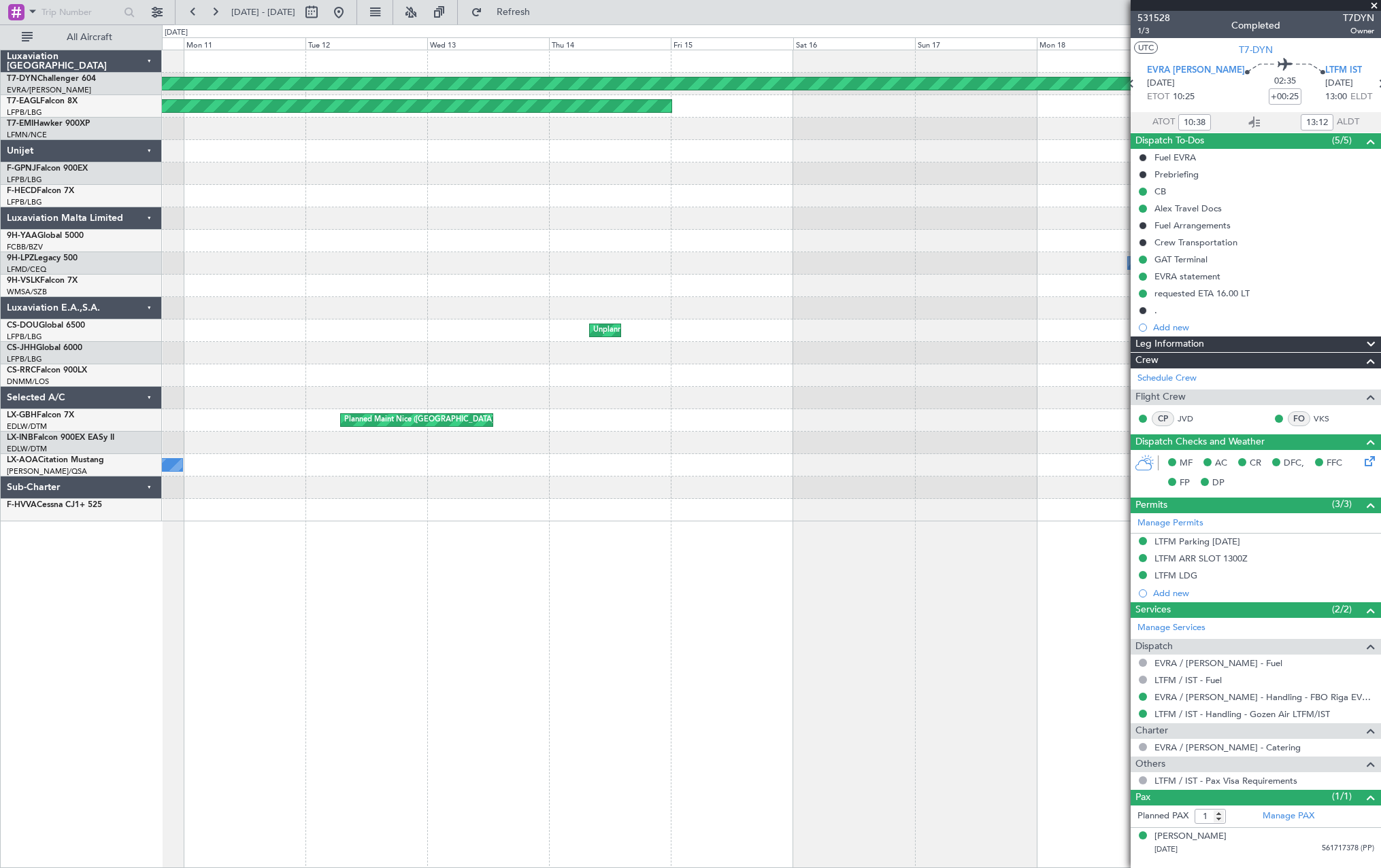
click at [222, 255] on div "Planned Maint [GEOGRAPHIC_DATA]-[GEOGRAPHIC_DATA] Planned Maint [US_STATE] ([GE…" at bounding box center [771, 286] width 1218 height 471
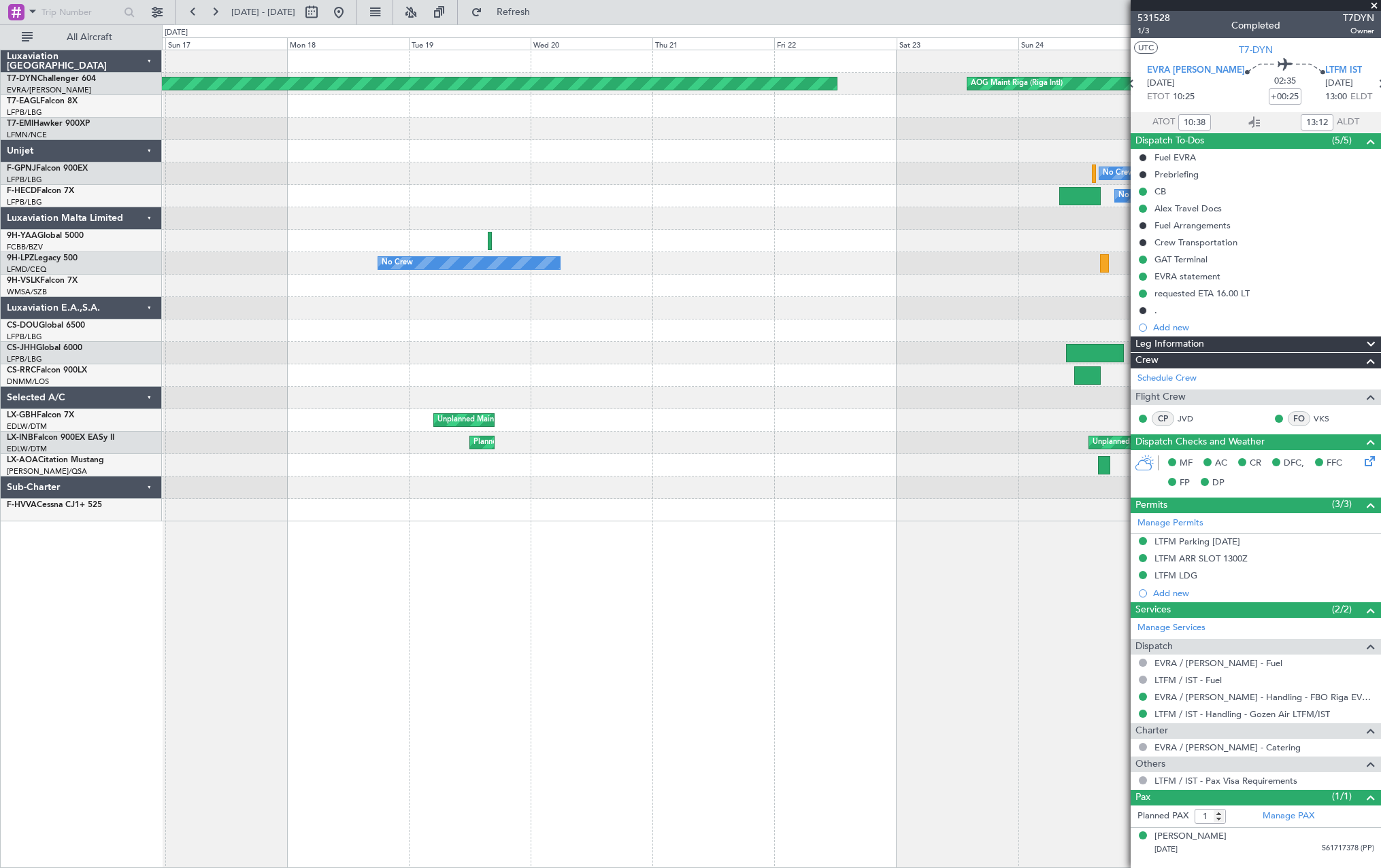
click at [149, 233] on div "Planned Maint [GEOGRAPHIC_DATA]-[GEOGRAPHIC_DATA] AOG Maint Riga (Riga Intl) Pl…" at bounding box center [690, 446] width 1381 height 844
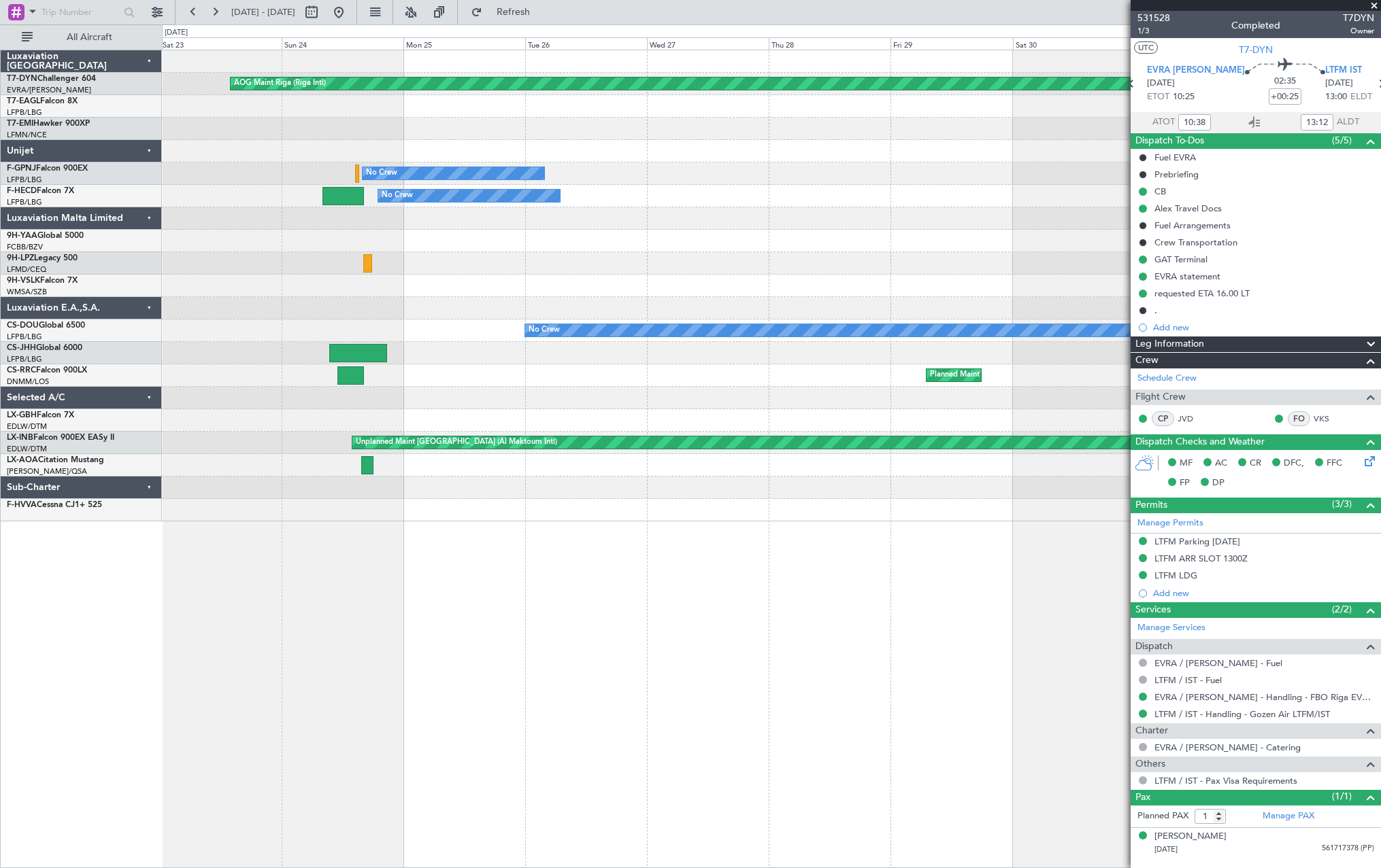
click at [191, 227] on div "AOG Maint Riga (Riga Intl) Planned Maint [GEOGRAPHIC_DATA]-[GEOGRAPHIC_DATA] Pl…" at bounding box center [771, 286] width 1218 height 471
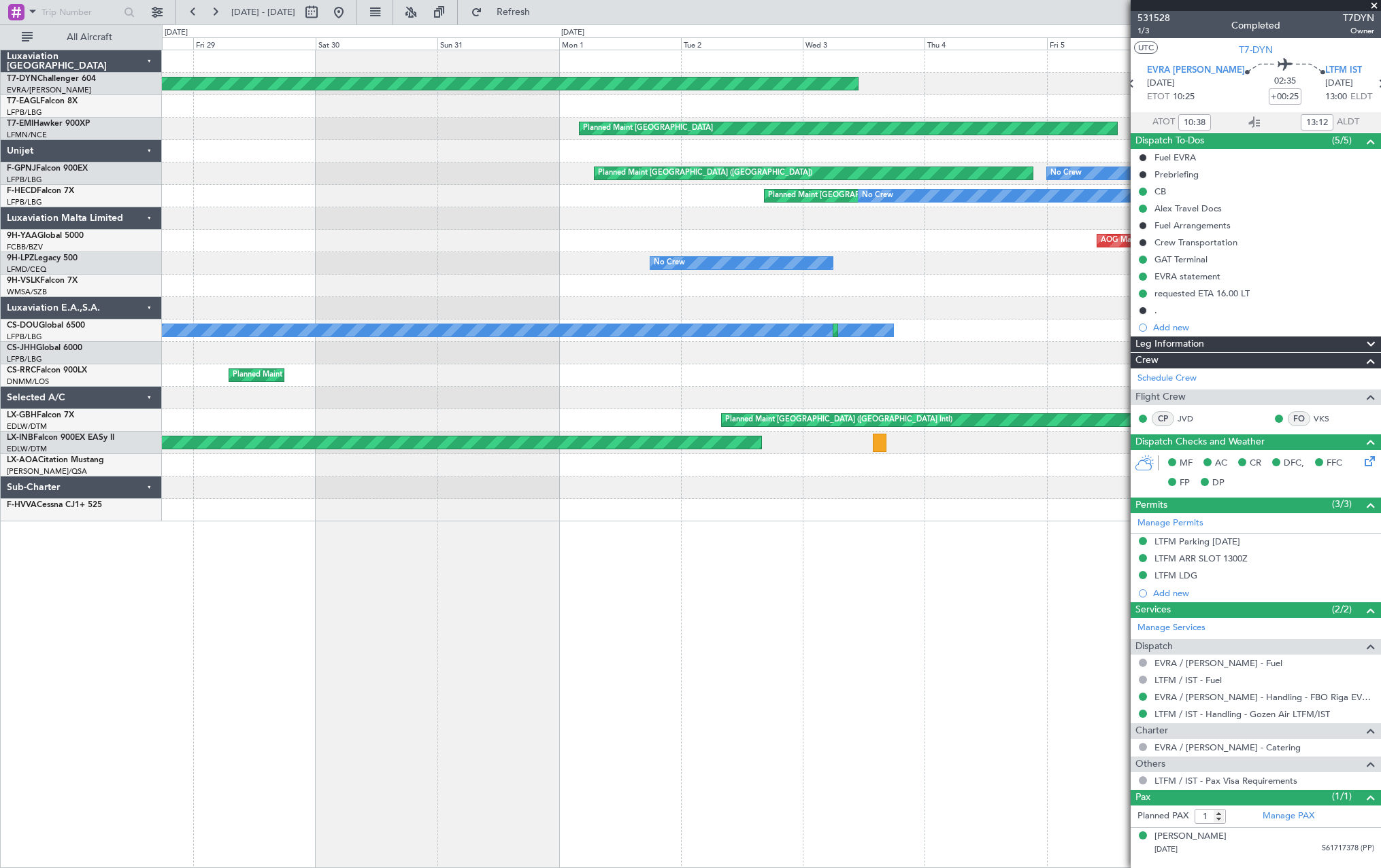
click at [341, 225] on div at bounding box center [771, 218] width 1218 height 22
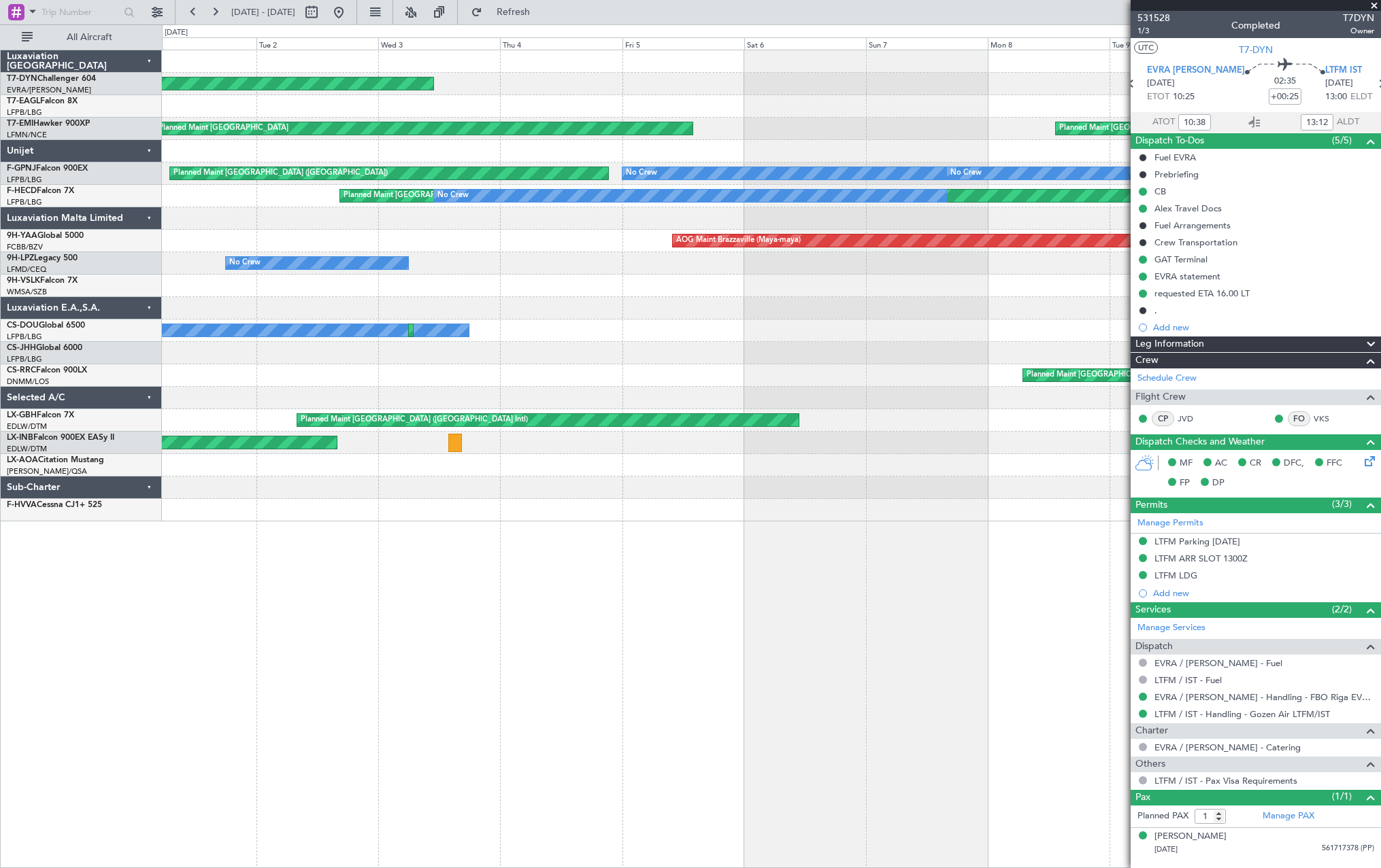
click at [425, 189] on div "AOG Maint Riga (Riga Intl) Planned Maint [US_STATE] ([GEOGRAPHIC_DATA]) Planned…" at bounding box center [771, 286] width 1218 height 471
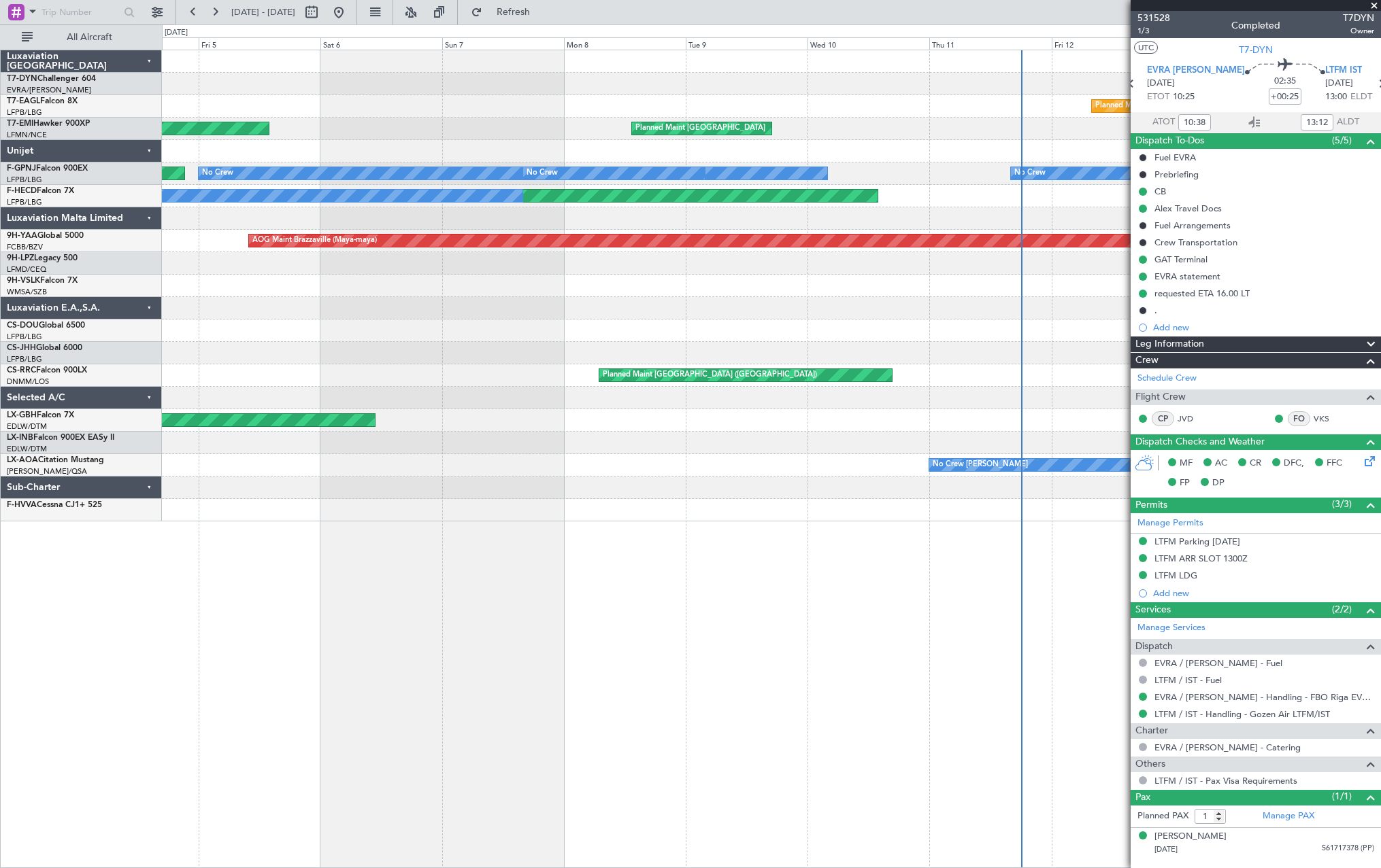
click at [518, 164] on div "AOG Maint Riga (Riga Intl) Planned Maint [US_STATE] ([GEOGRAPHIC_DATA]) Planned…" at bounding box center [771, 286] width 1218 height 471
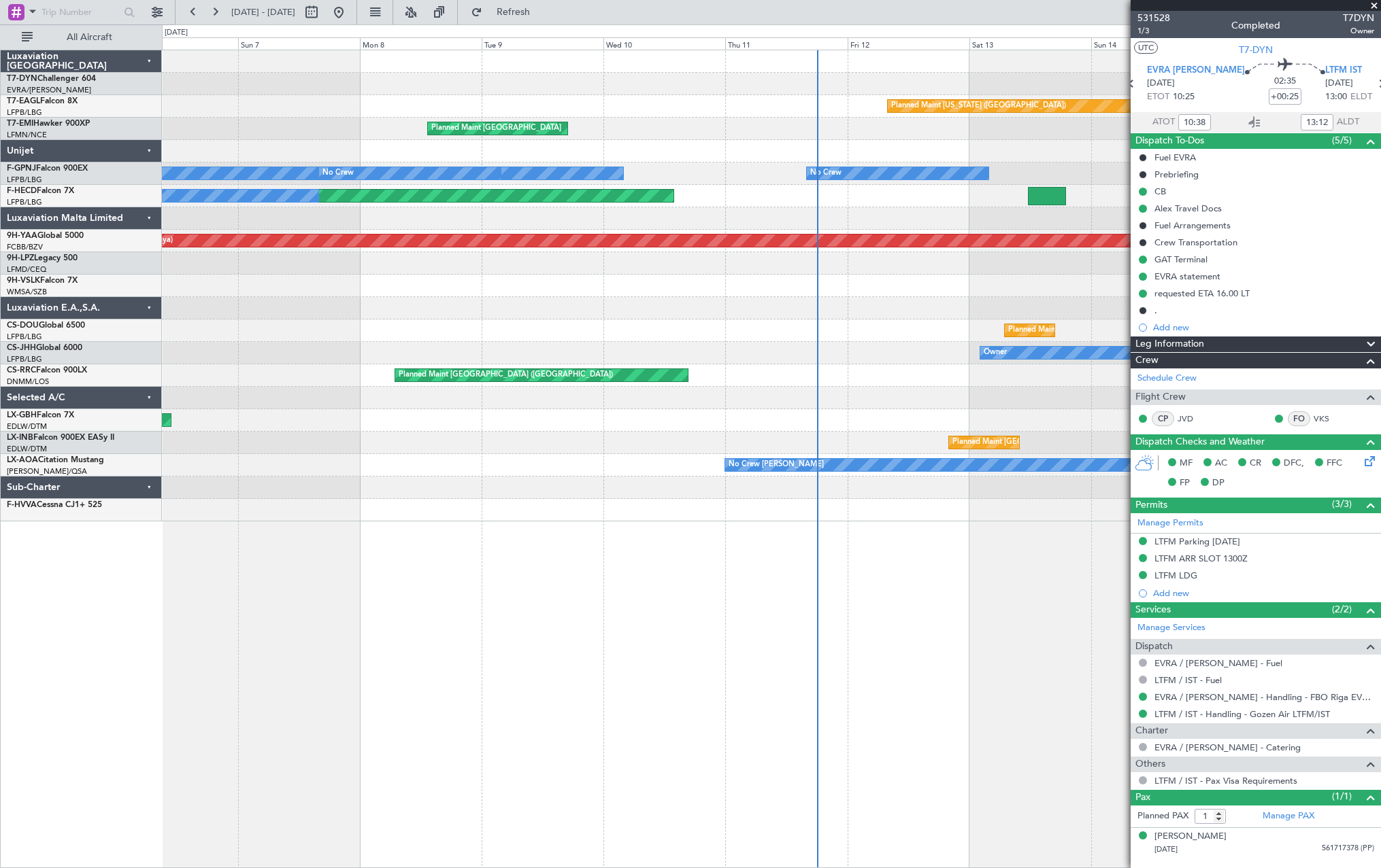
click at [488, 164] on div "Planned Maint [US_STATE] ([GEOGRAPHIC_DATA]) Planned Maint [GEOGRAPHIC_DATA] Pl…" at bounding box center [771, 286] width 1218 height 471
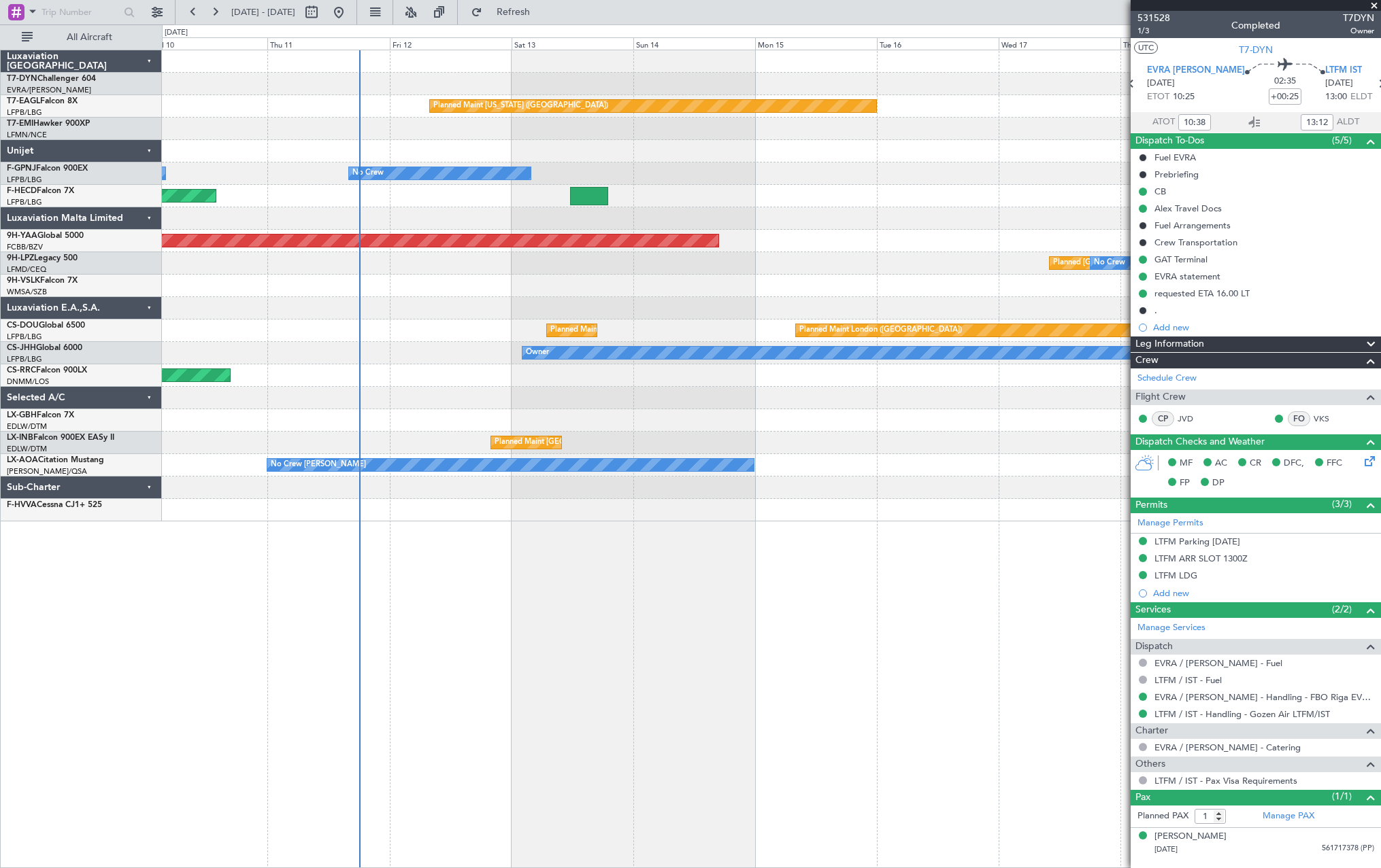
click at [474, 176] on div "Planned Maint [US_STATE] ([GEOGRAPHIC_DATA]) Planned Maint [GEOGRAPHIC_DATA] No…" at bounding box center [771, 286] width 1218 height 471
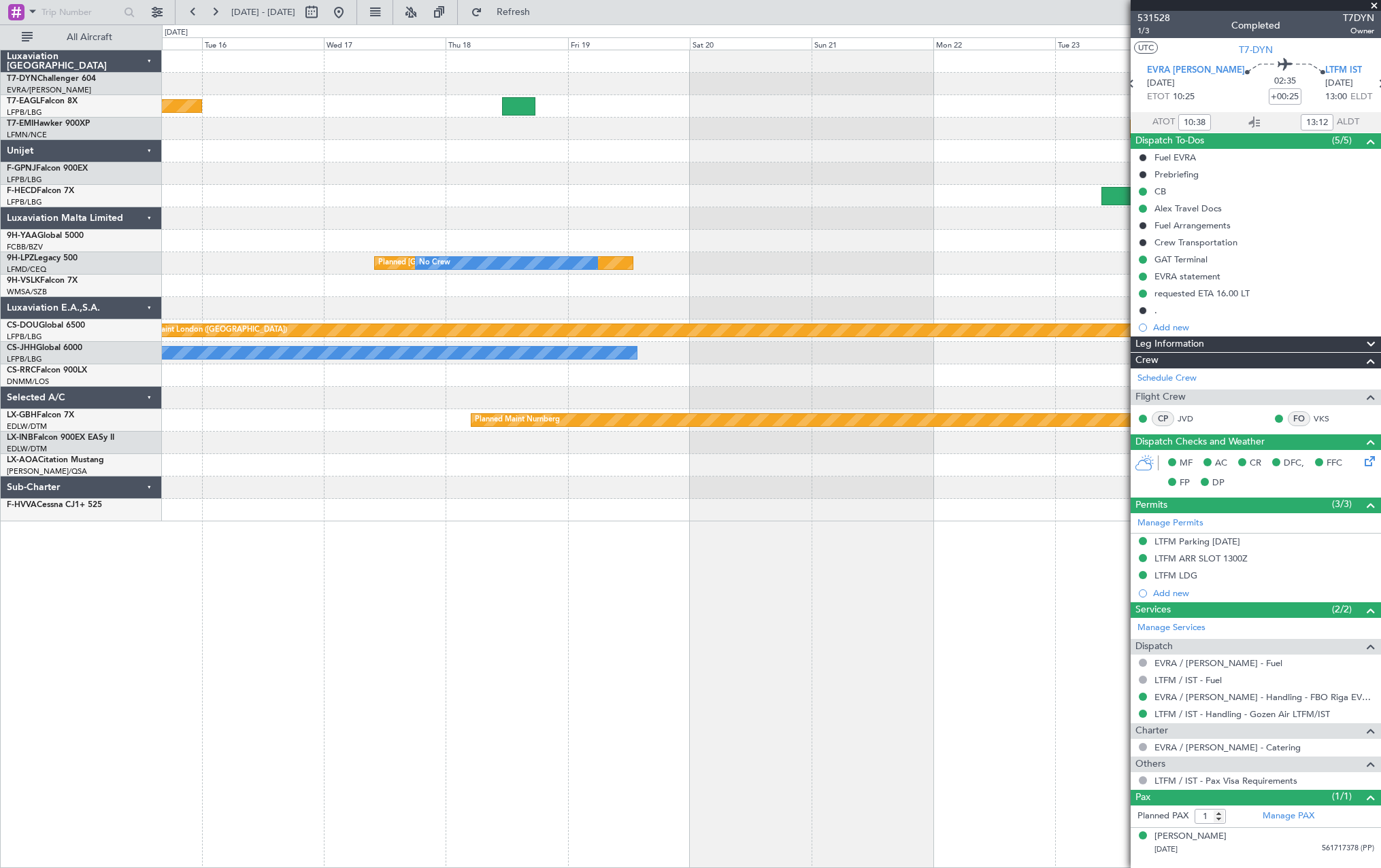
click at [425, 157] on div "Planned Maint [US_STATE] ([GEOGRAPHIC_DATA]) AOG [GEOGRAPHIC_DATA] (Maya-maya) …" at bounding box center [771, 286] width 1218 height 471
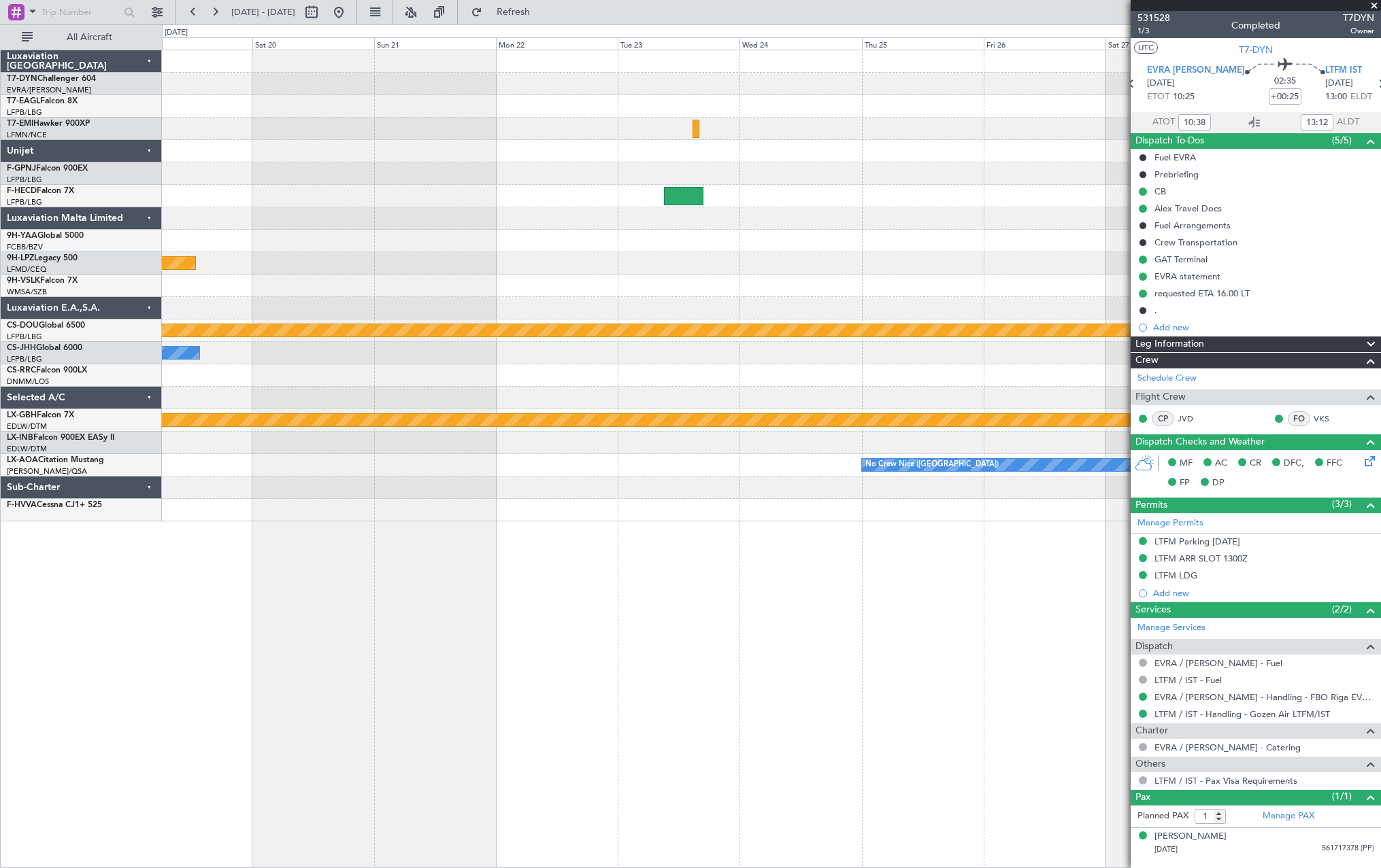
click at [1084, 128] on div "Planned [GEOGRAPHIC_DATA] ([GEOGRAPHIC_DATA]) No Crew Planned Maint [GEOGRAPHIC…" at bounding box center [771, 286] width 1218 height 471
click at [1083, 127] on div at bounding box center [771, 128] width 1218 height 22
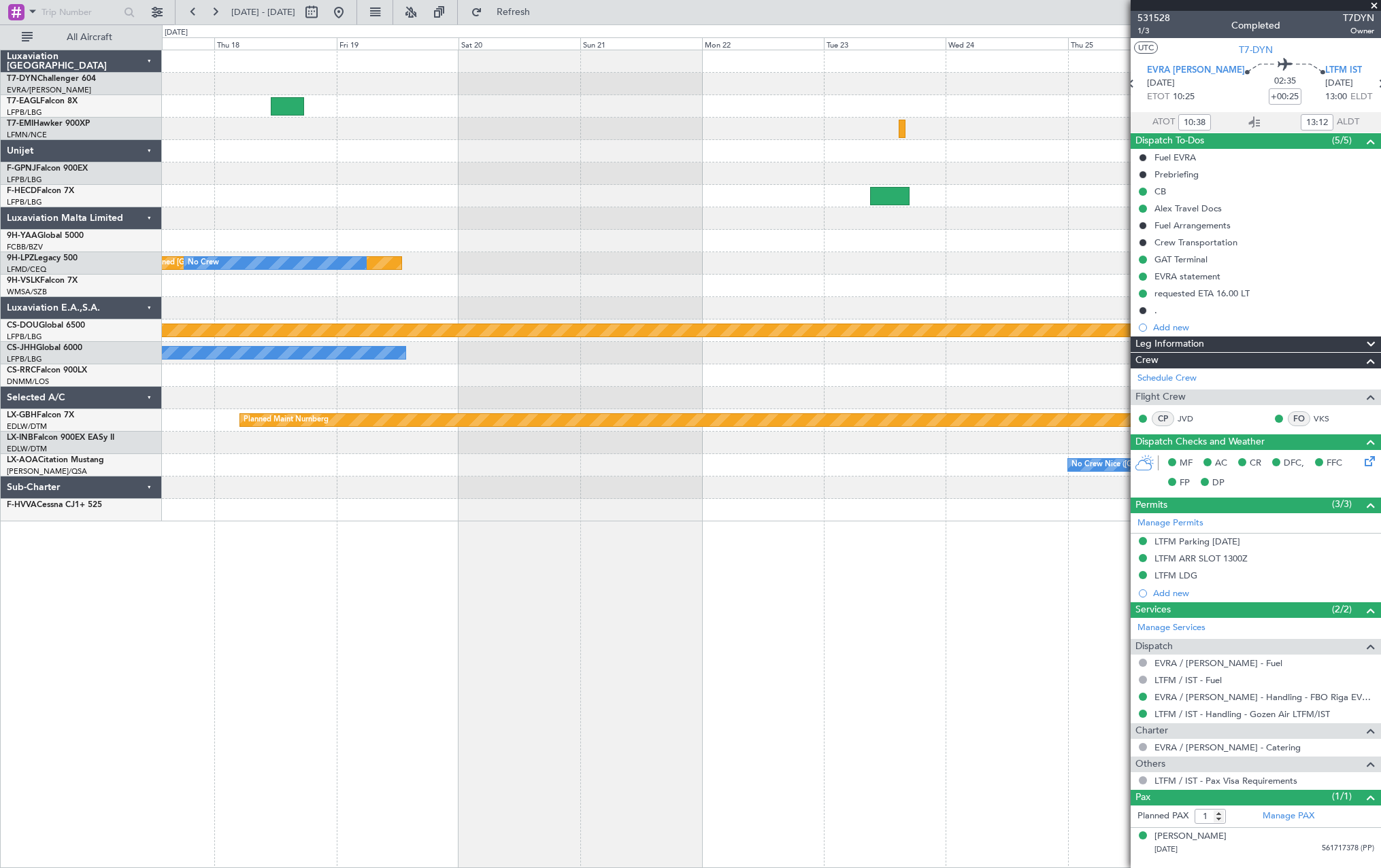
click at [886, 127] on div "Planned Maint [US_STATE] ([GEOGRAPHIC_DATA]) [GEOGRAPHIC_DATA] ([GEOGRAPHIC_DAT…" at bounding box center [771, 286] width 1218 height 471
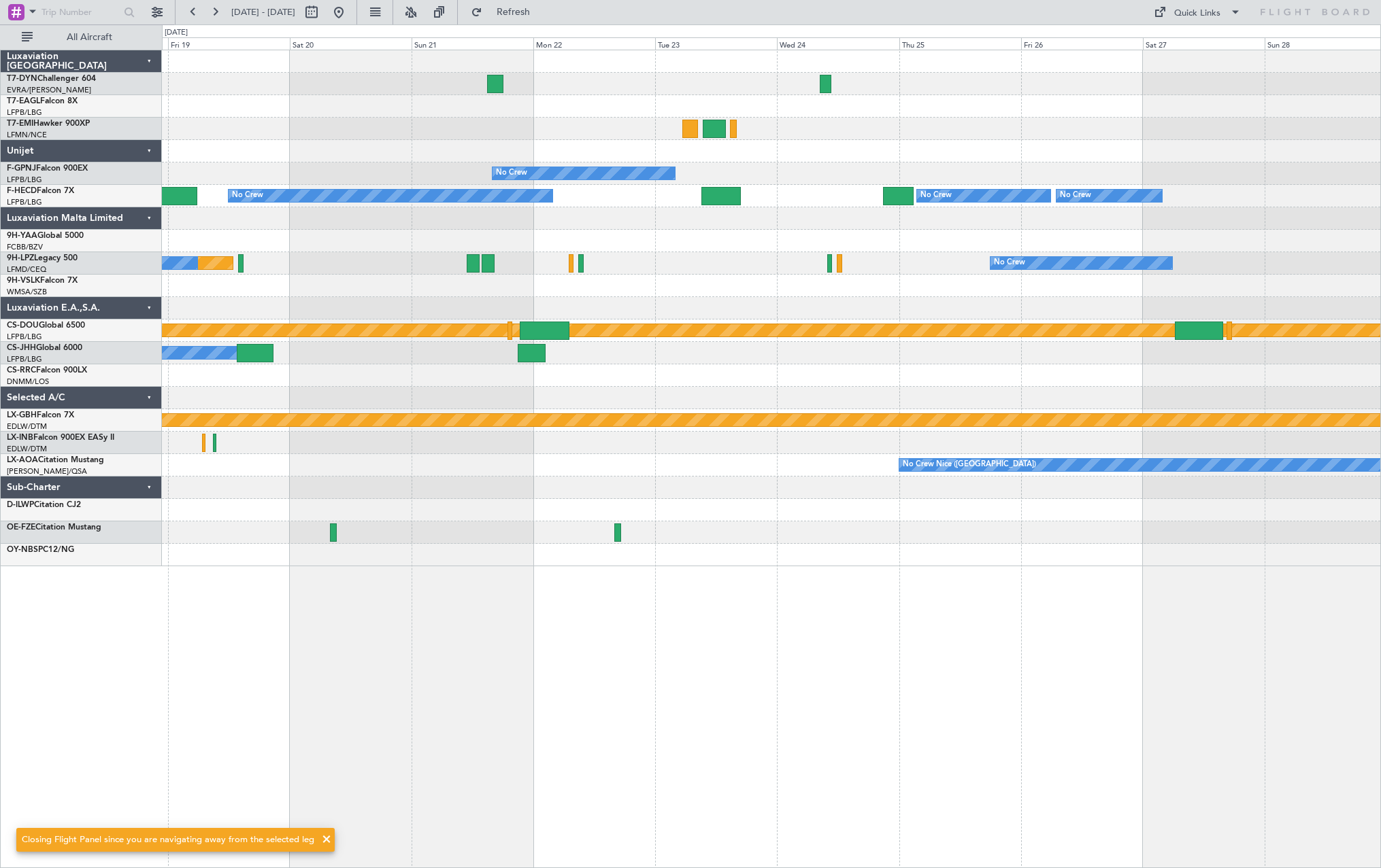
click at [768, 134] on div at bounding box center [771, 128] width 1218 height 22
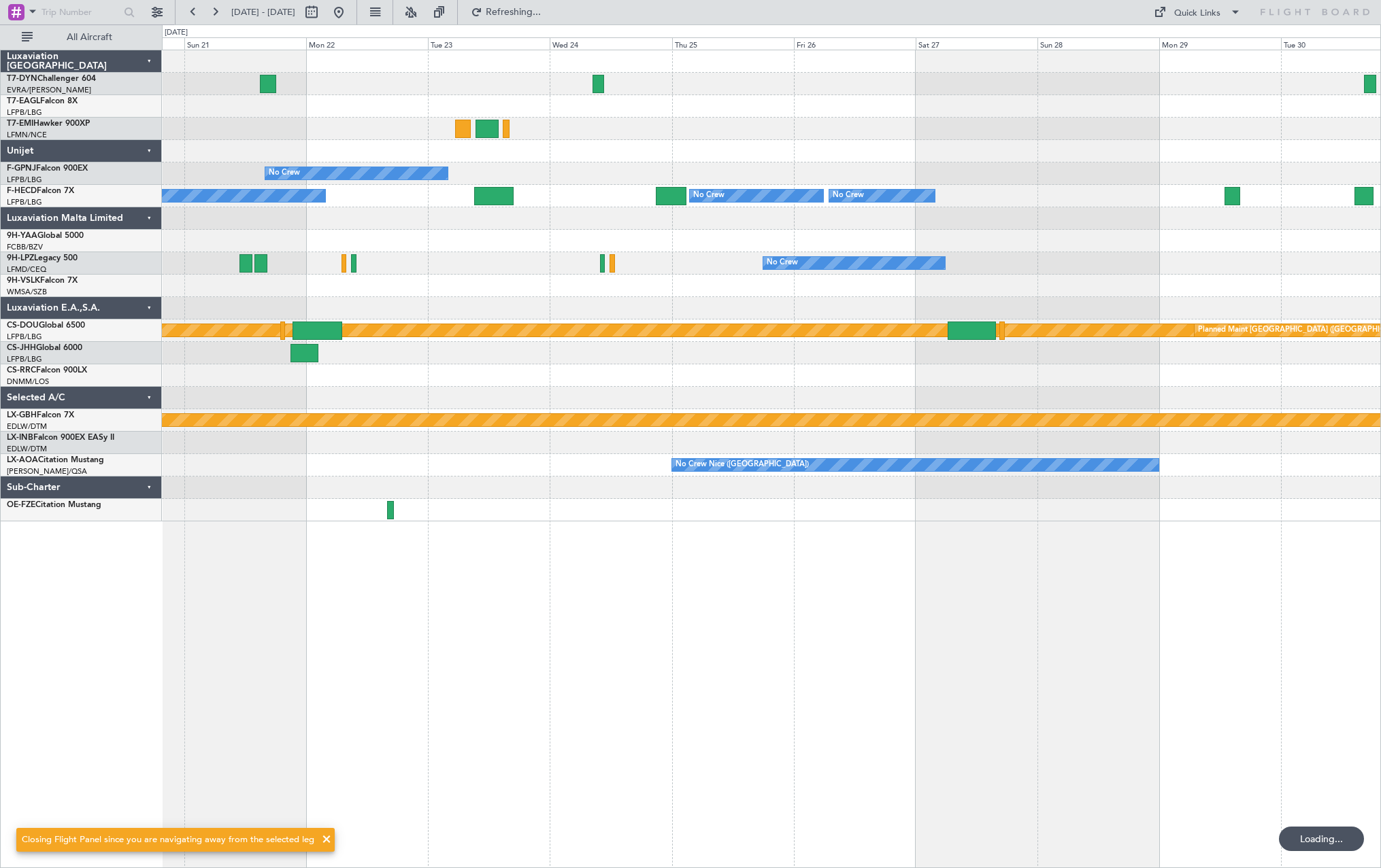
click at [593, 84] on div at bounding box center [598, 84] width 11 height 18
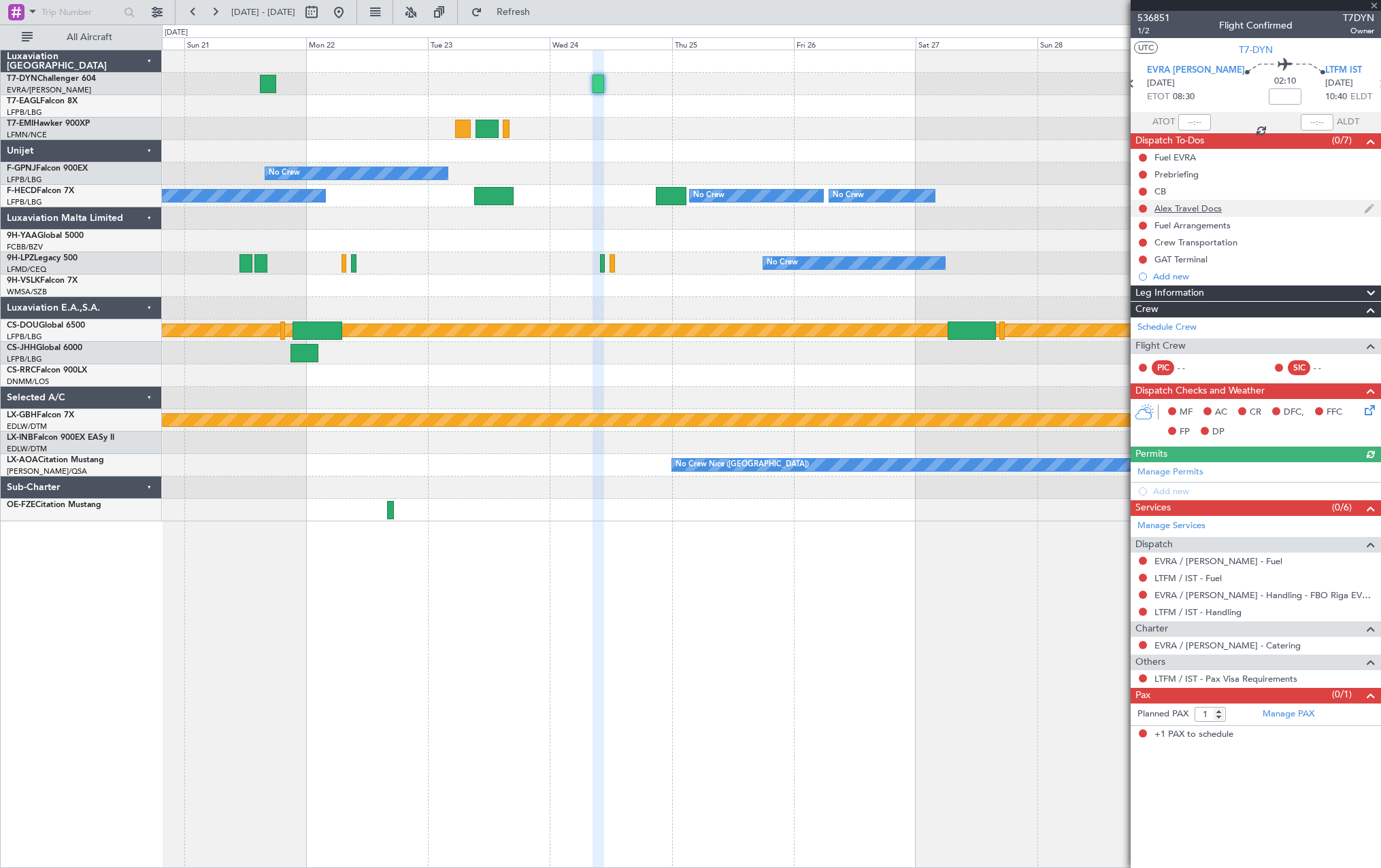
click at [1259, 204] on div "Alex Travel Docs" at bounding box center [1256, 208] width 251 height 17
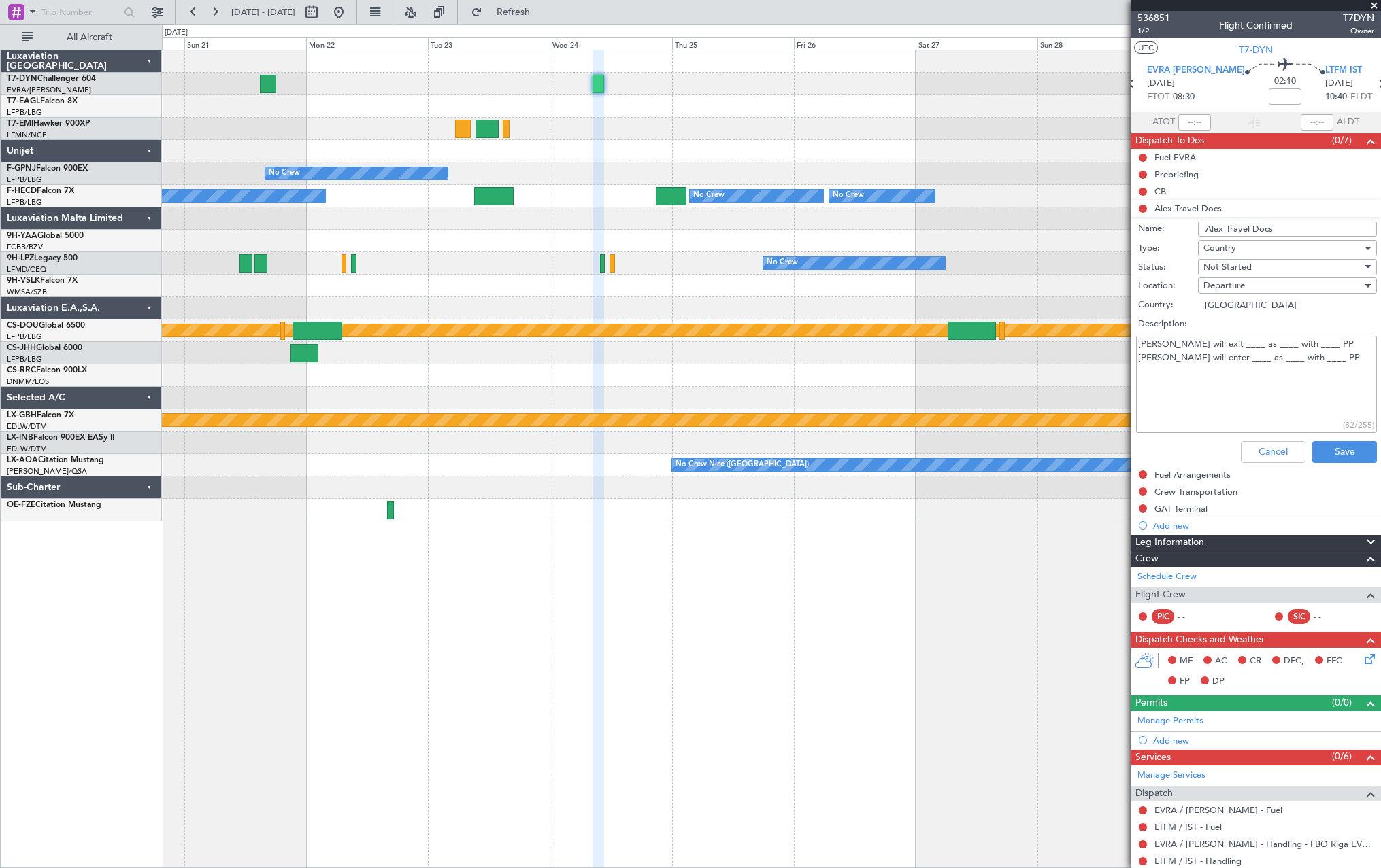
drag, startPoint x: 1323, startPoint y: 360, endPoint x: 1127, endPoint y: 365, distance: 196.1
click at [1142, 365] on textarea "[PERSON_NAME] will exit ____ as ____ with ____ PP [PERSON_NAME] will enter ____…" at bounding box center [1256, 384] width 241 height 97
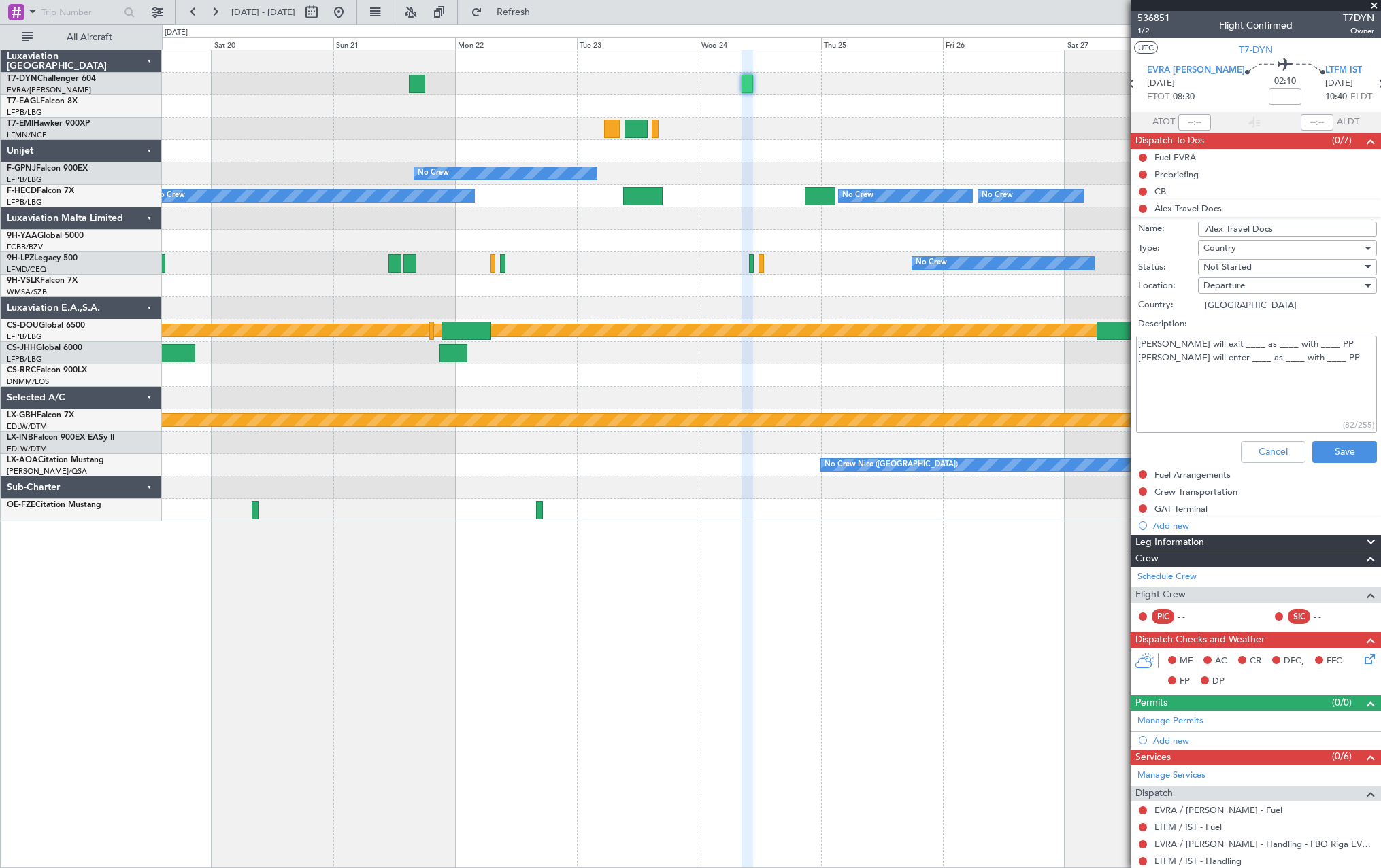
drag, startPoint x: 1332, startPoint y: 360, endPoint x: 1294, endPoint y: 357, distance: 38.1
click at [1332, 359] on textarea "[PERSON_NAME] will exit ____ as ____ with ____ PP [PERSON_NAME] will enter ____…" at bounding box center [1256, 384] width 241 height 97
click at [1294, 357] on textarea "[PERSON_NAME] will exit ____ as ____ with ____ PP [PERSON_NAME] will enter ____…" at bounding box center [1256, 384] width 241 height 97
drag, startPoint x: 1311, startPoint y: 353, endPoint x: 1140, endPoint y: 324, distance: 173.4
click at [1140, 324] on div "Status: Not Started Location: Departure Country: [GEOGRAPHIC_DATA] Description:…" at bounding box center [1255, 347] width 264 height 177
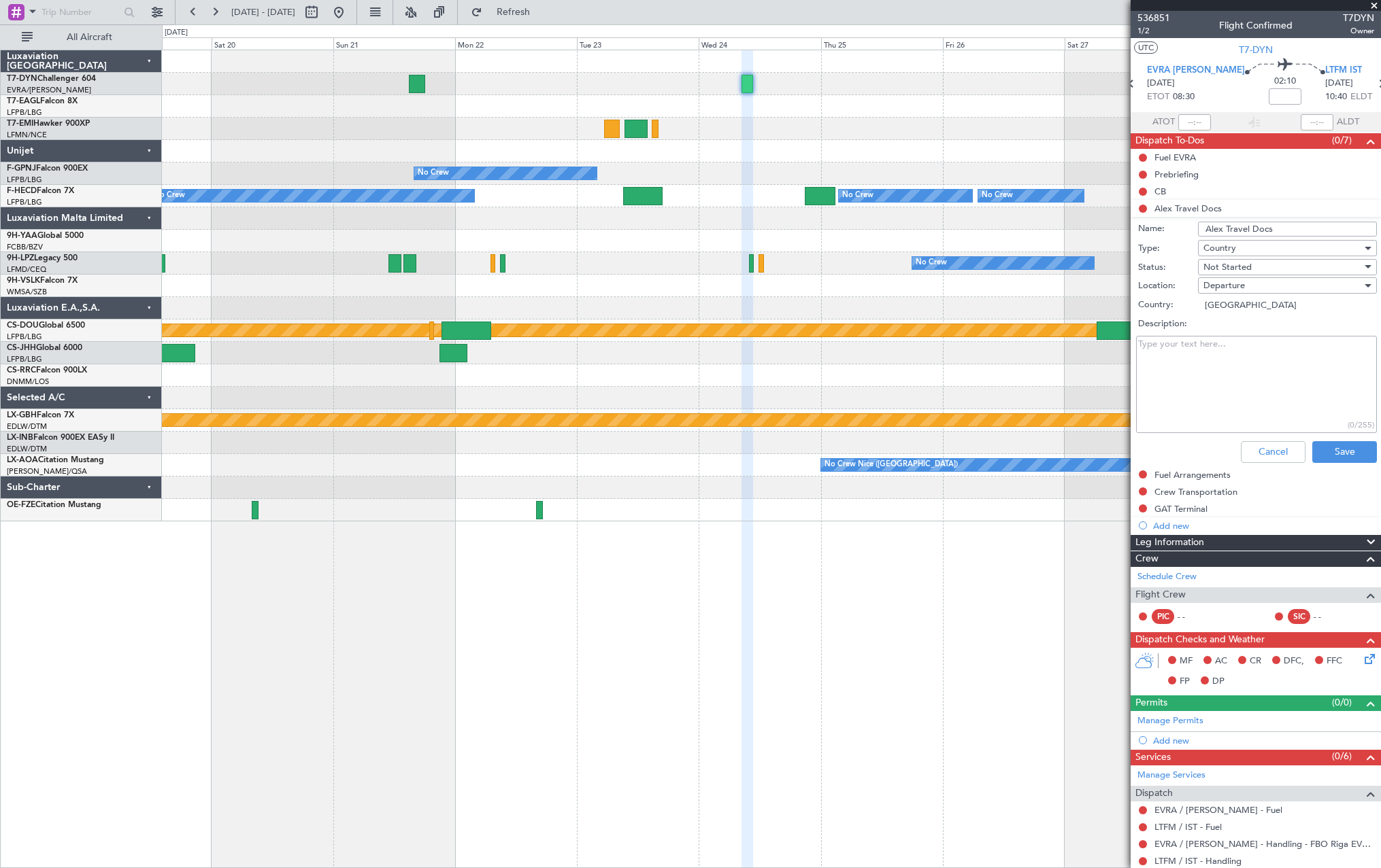
paste textarea "[PERSON_NAME] will exit _EVRA___ as PAX____ with _RO___ PP [PERSON_NAME] will e…"
type textarea "[PERSON_NAME] will exit _EVRA___ as PAX____ with _RO___ PP [PERSON_NAME] will e…"
click at [1336, 448] on button "Save" at bounding box center [1344, 452] width 65 height 21
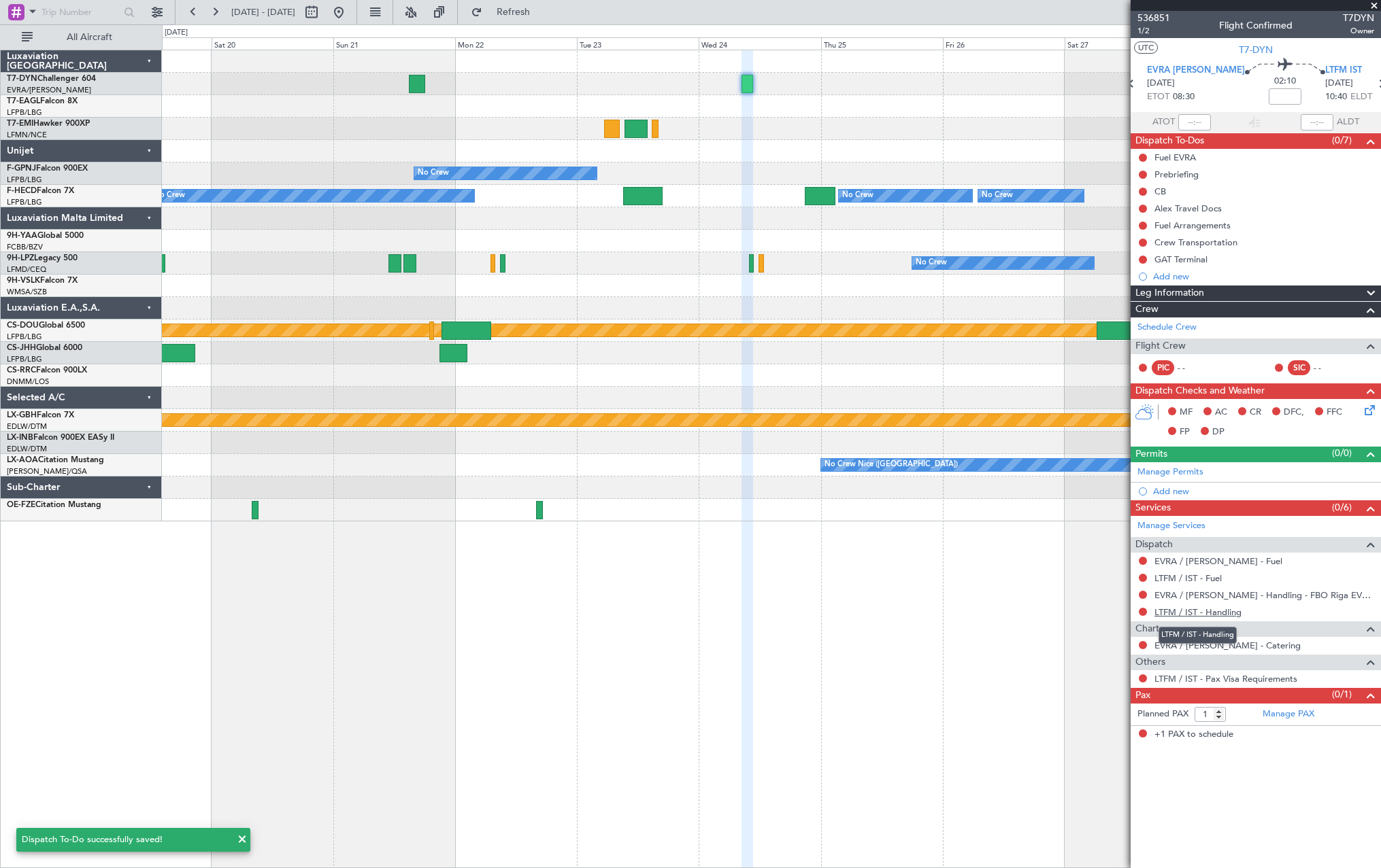
click at [1198, 611] on link "LTFM / IST - Handling" at bounding box center [1198, 611] width 87 height 11
click at [1221, 611] on link "LTFM / IST - Handling" at bounding box center [1198, 611] width 87 height 11
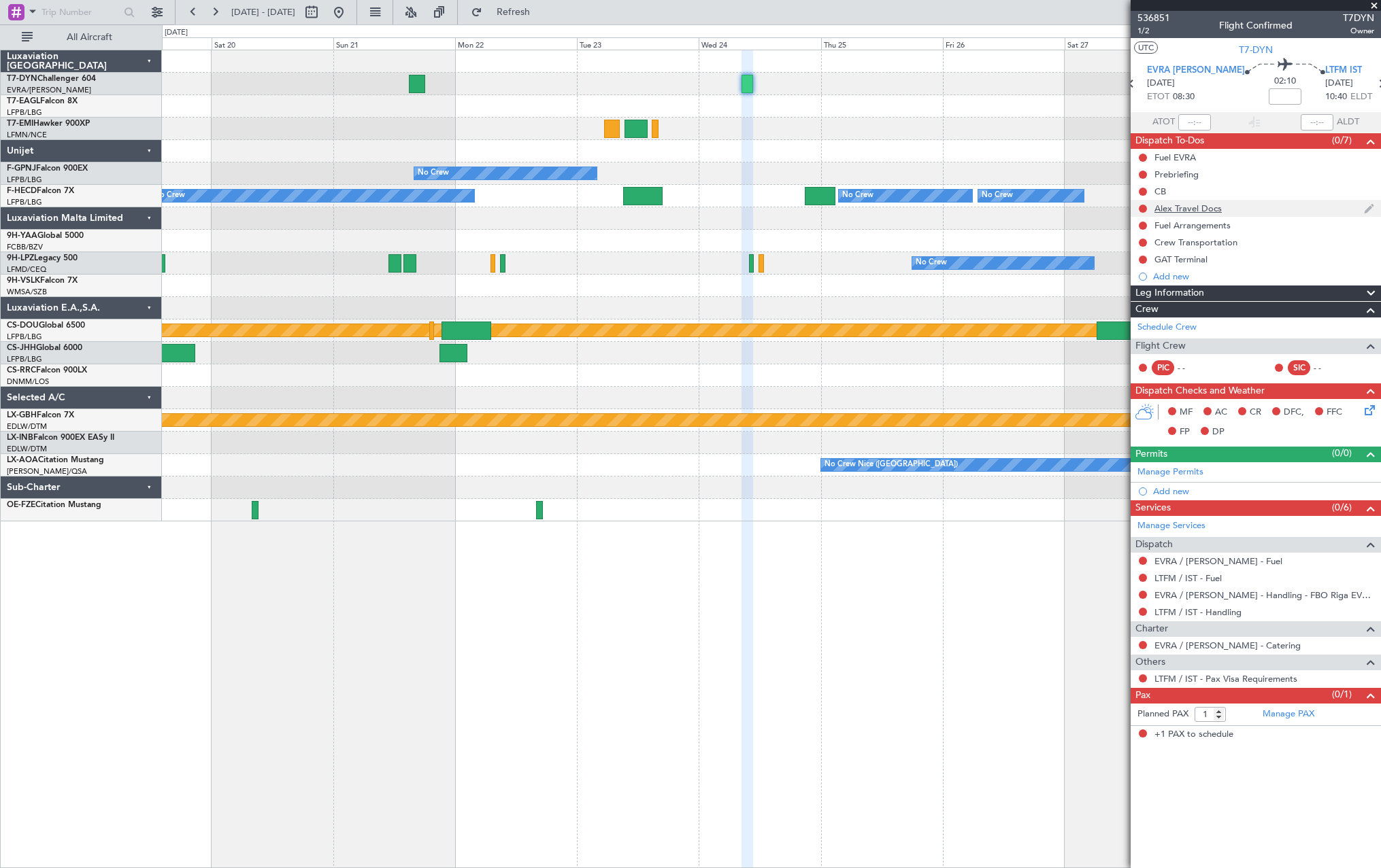
click at [1299, 206] on div "Alex Travel Docs" at bounding box center [1256, 208] width 251 height 17
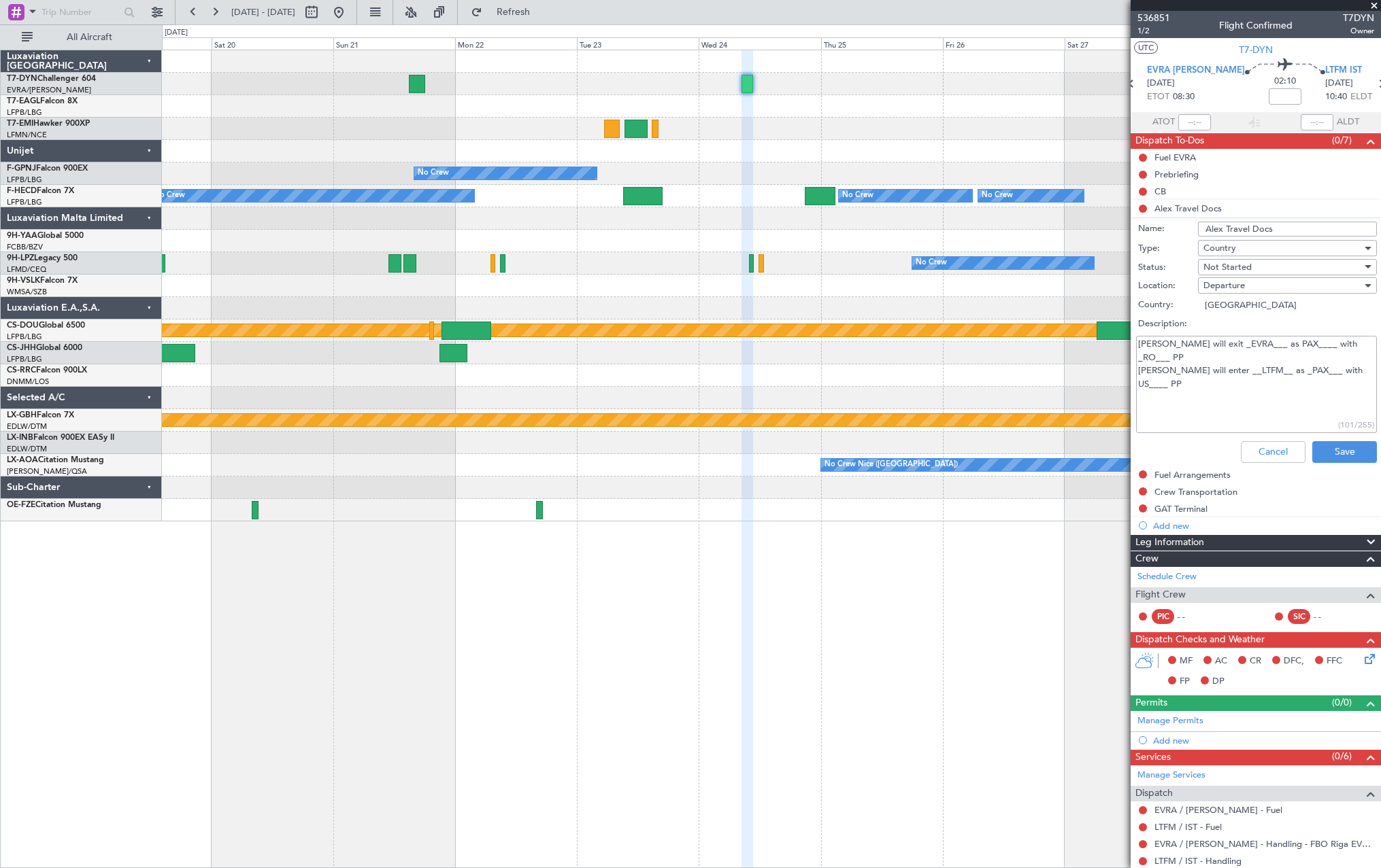
drag, startPoint x: 1353, startPoint y: 358, endPoint x: 1098, endPoint y: 344, distance: 255.4
click at [1098, 344] on fb-app "[DATE] - [DATE] Refresh Quick Links All Aircraft No Crew No Crew No Crew No Cre…" at bounding box center [690, 439] width 1381 height 858
paste textarea "To Whom It May Concern, Please note, as per below flights details, operations p…"
type textarea "To Whom It May Concern, Please note, as per below flights details, operations p…"
drag, startPoint x: 1159, startPoint y: 402, endPoint x: 1133, endPoint y: 312, distance: 93.7
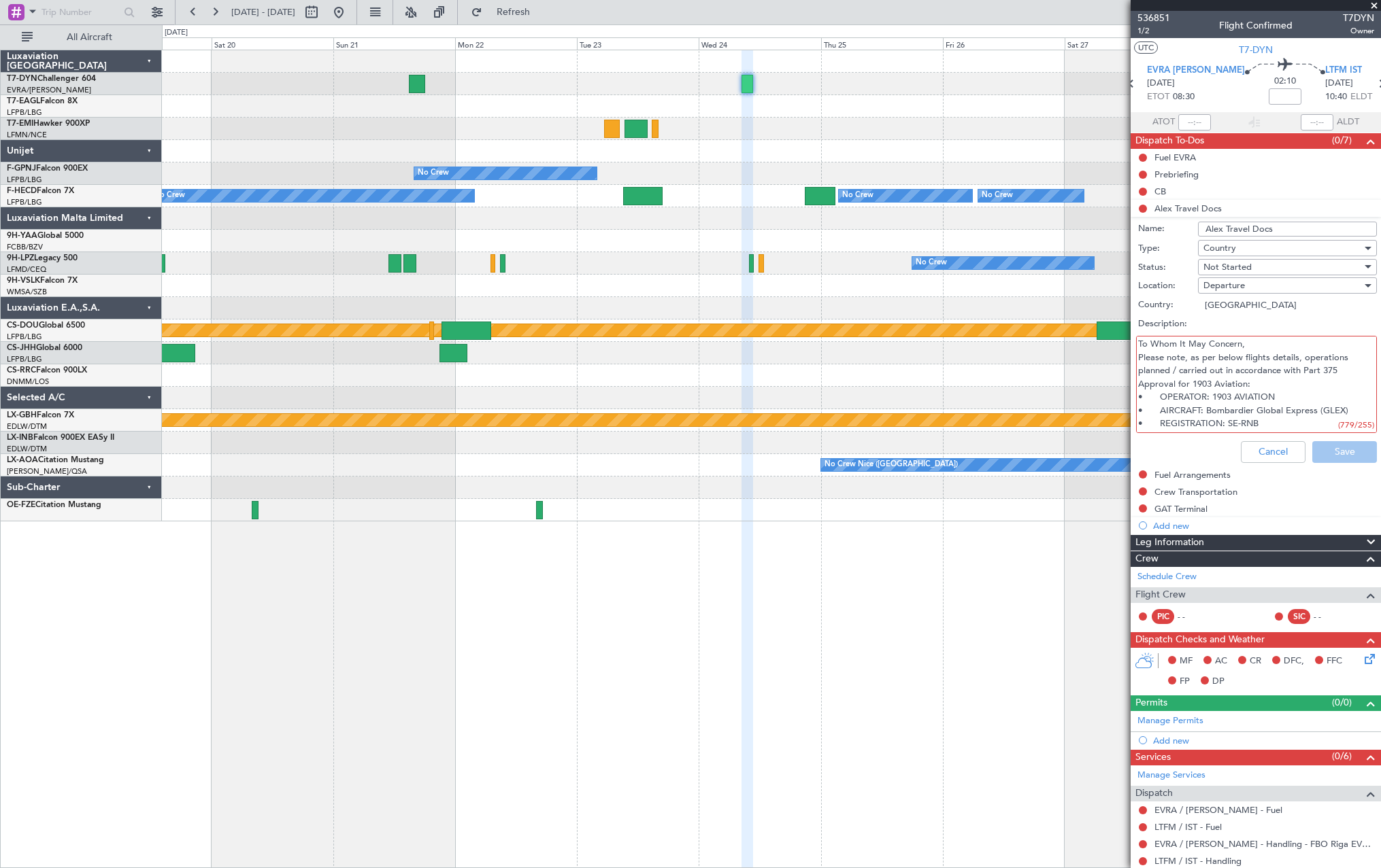
click at [1133, 312] on div "Status: Not Started Location: Departure Country: [GEOGRAPHIC_DATA] Description:…" at bounding box center [1255, 347] width 264 height 177
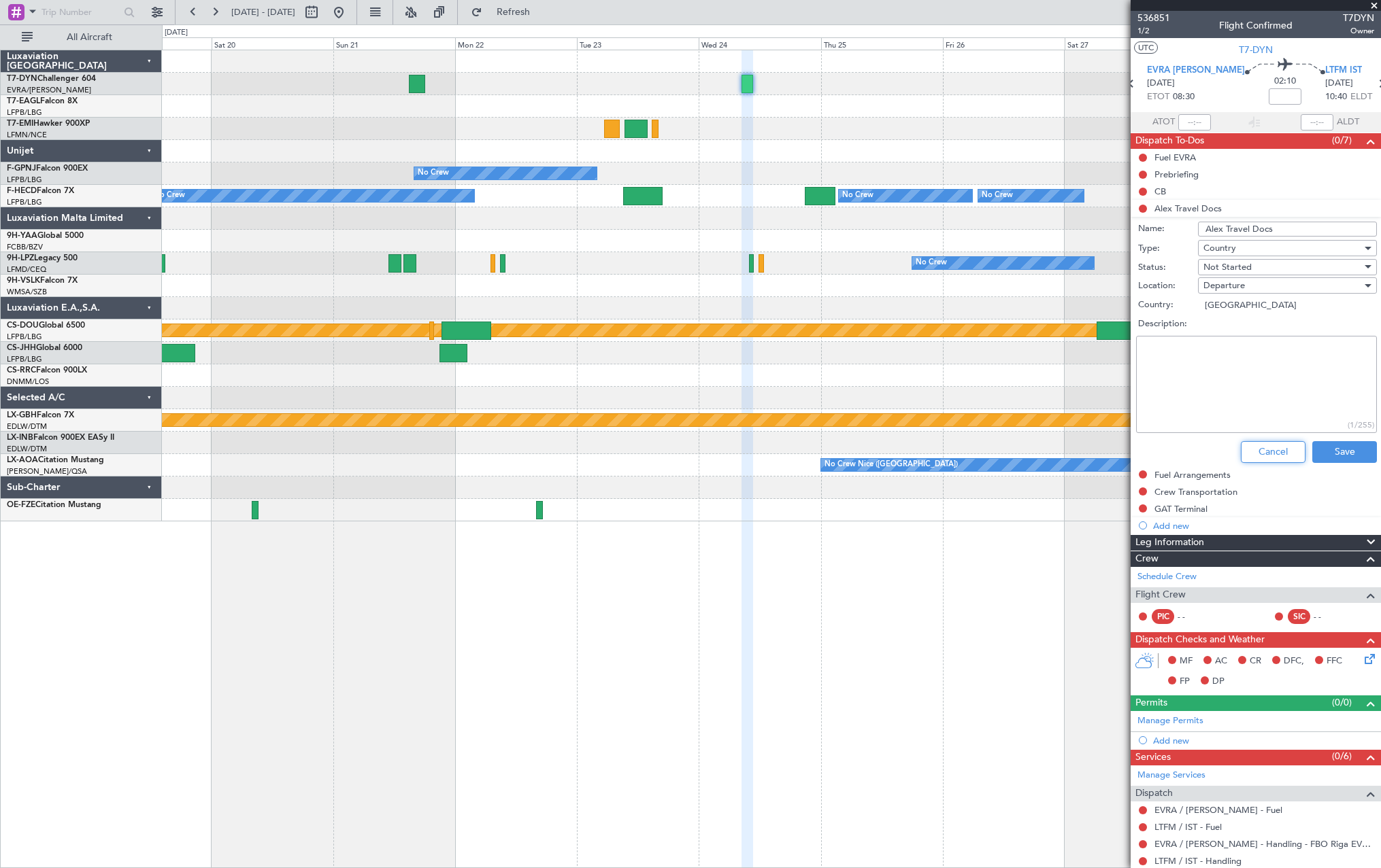
click at [1257, 452] on button "Cancel" at bounding box center [1273, 452] width 65 height 21
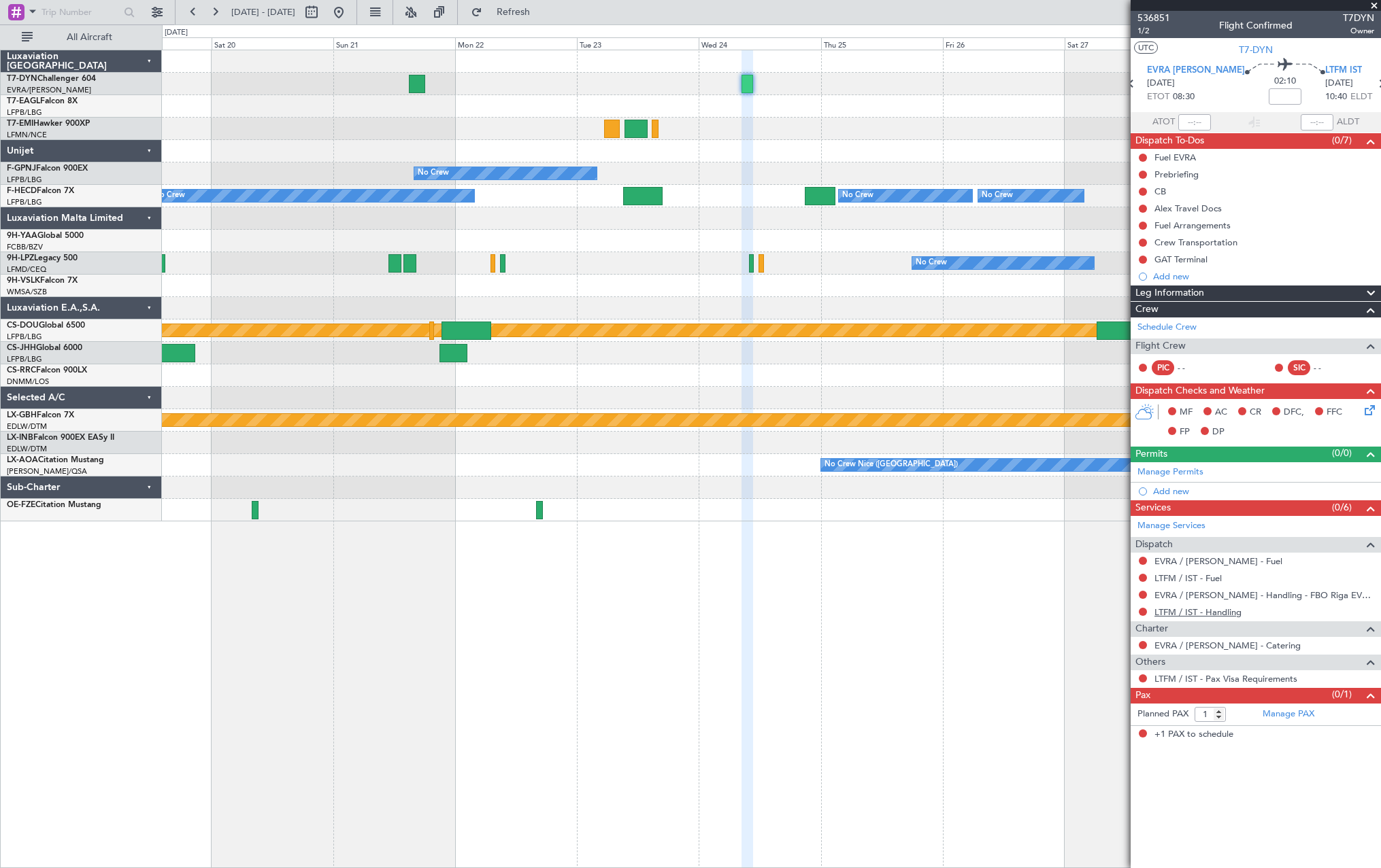
click at [1195, 611] on link "LTFM / IST - Handling" at bounding box center [1198, 611] width 87 height 11
click at [546, 2] on button "Refresh" at bounding box center [505, 12] width 82 height 21
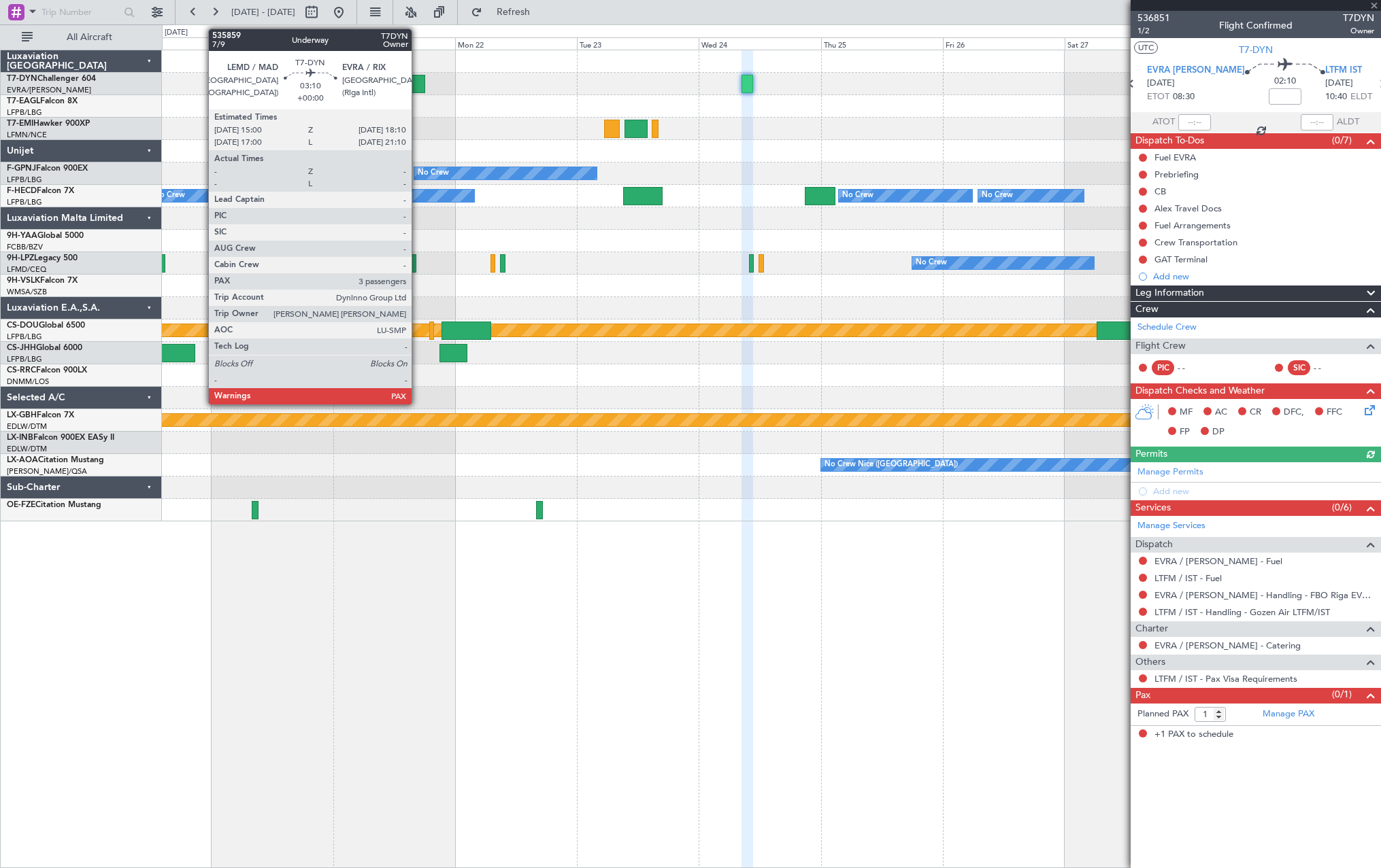
click at [418, 79] on div at bounding box center [416, 84] width 16 height 18
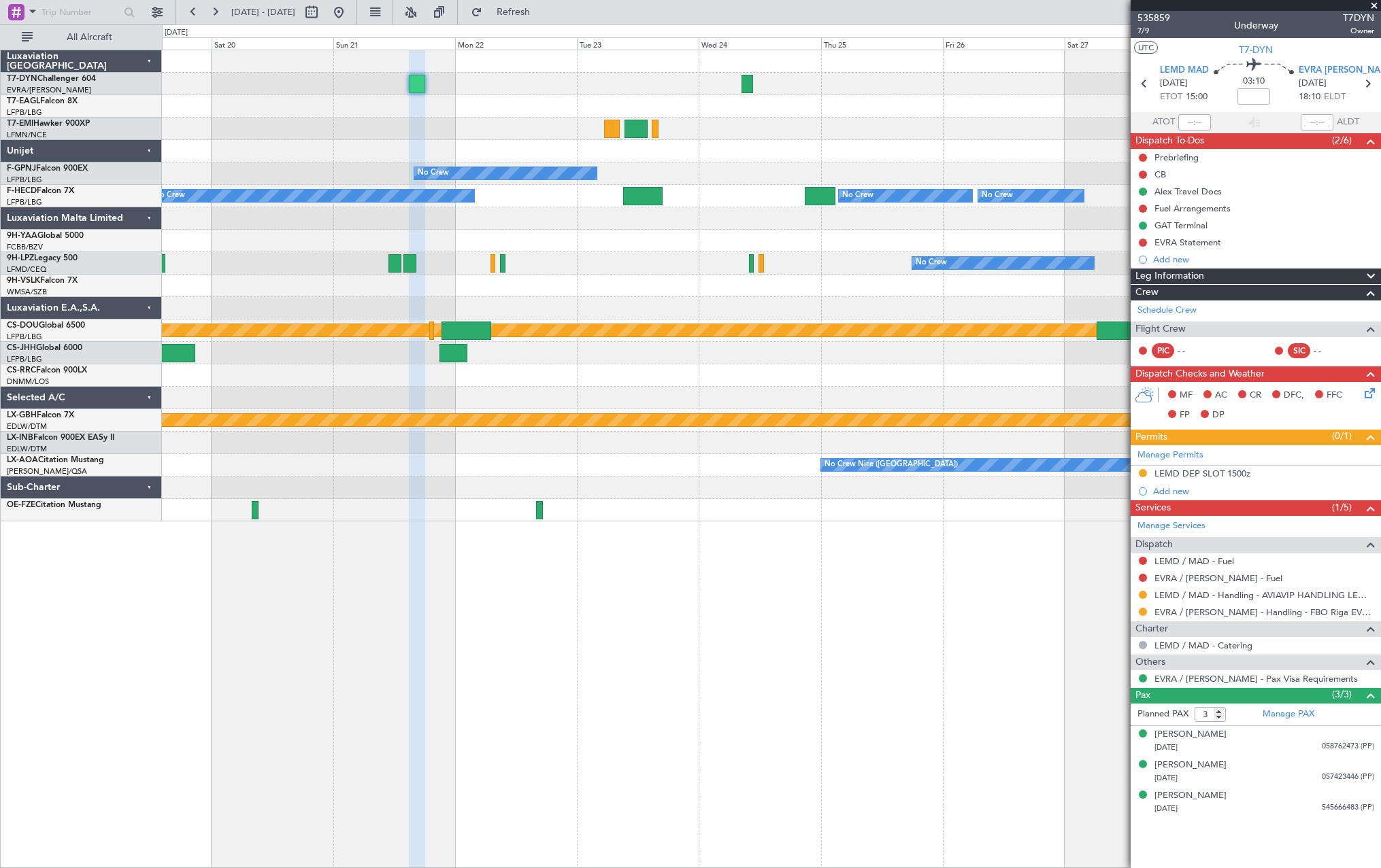
click at [607, 93] on div at bounding box center [771, 83] width 1218 height 22
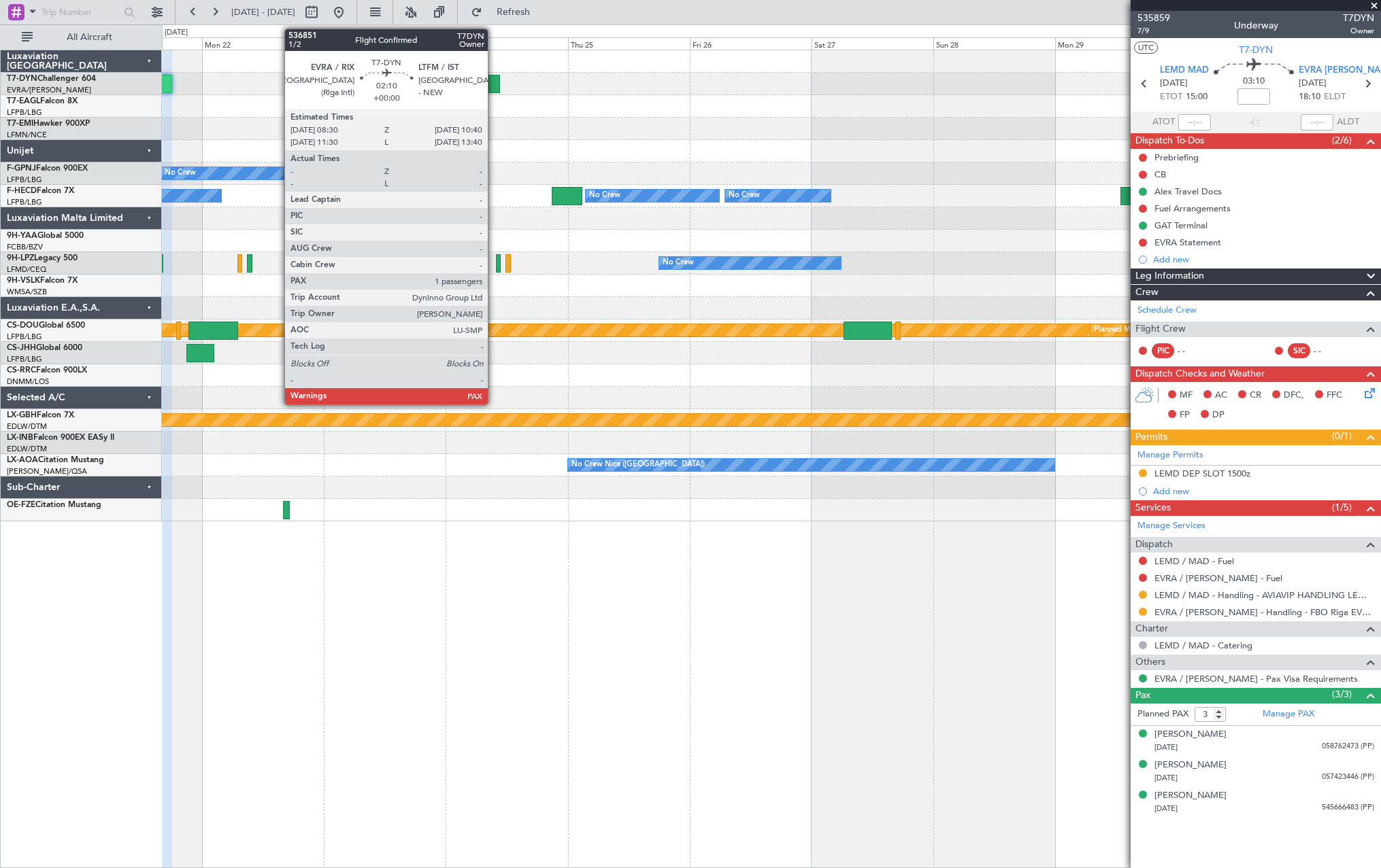
click at [493, 82] on div at bounding box center [493, 84] width 11 height 18
click at [492, 79] on div at bounding box center [493, 84] width 11 height 18
type input "1"
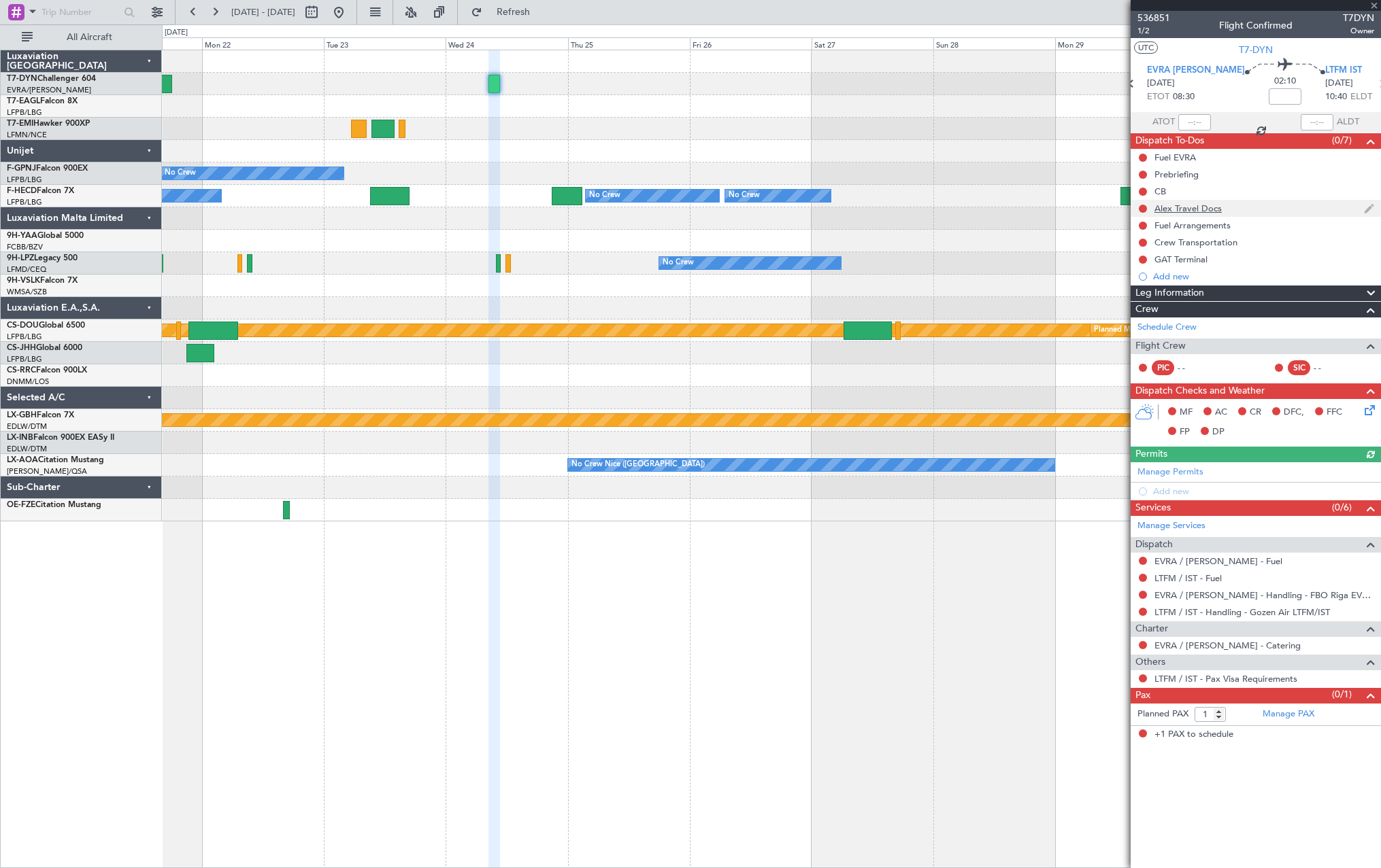
click at [1252, 203] on div "Alex Travel Docs" at bounding box center [1256, 208] width 251 height 17
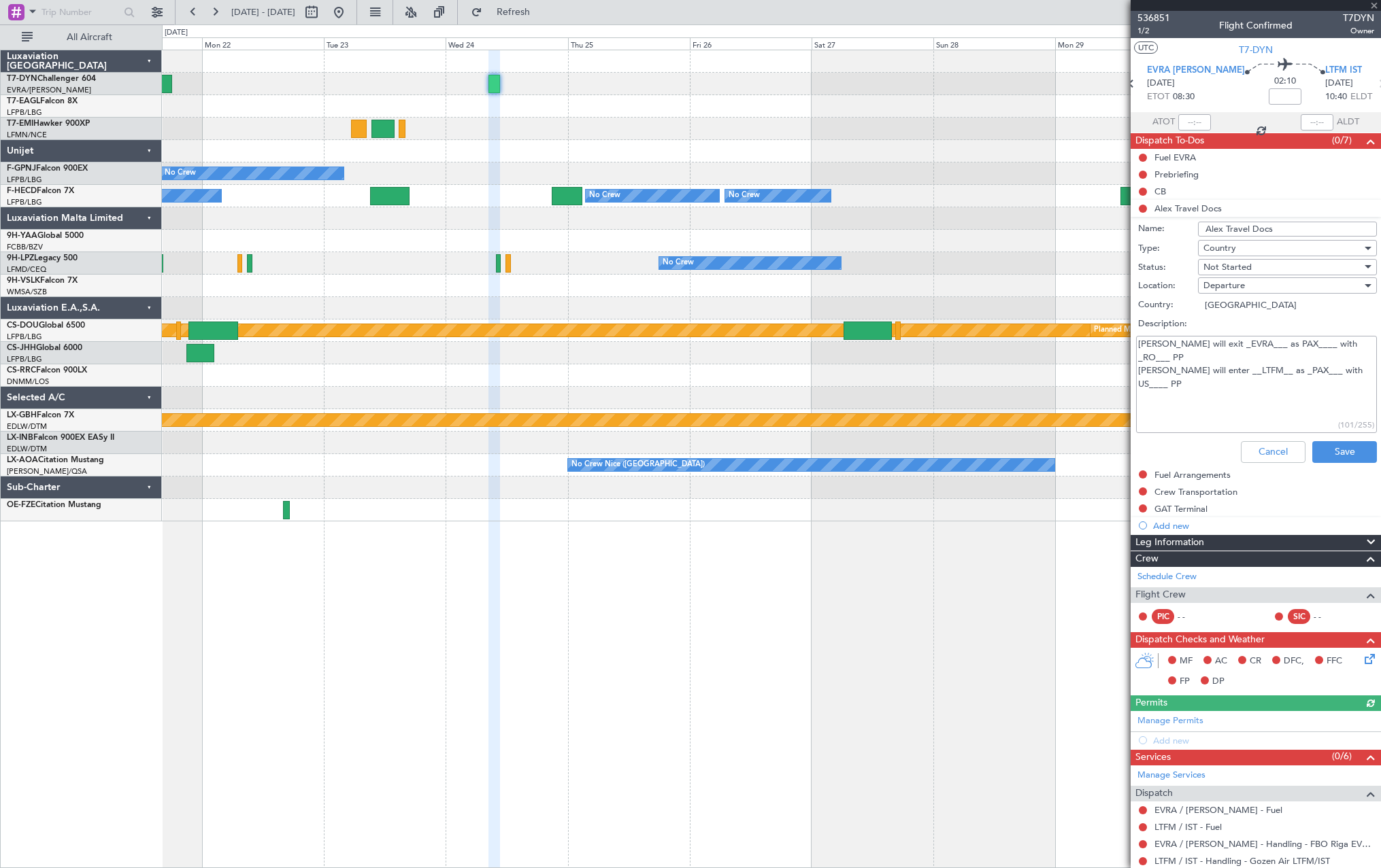
click at [1242, 347] on textarea "[PERSON_NAME] will exit _EVRA___ as PAX____ with _RO___ PP [PERSON_NAME] will e…" at bounding box center [1256, 384] width 241 height 97
click at [1189, 357] on textarea "[PERSON_NAME] will exit _EVRA___ as PAX____ with _RO___ PP [PERSON_NAME] will e…" at bounding box center [1256, 384] width 241 height 97
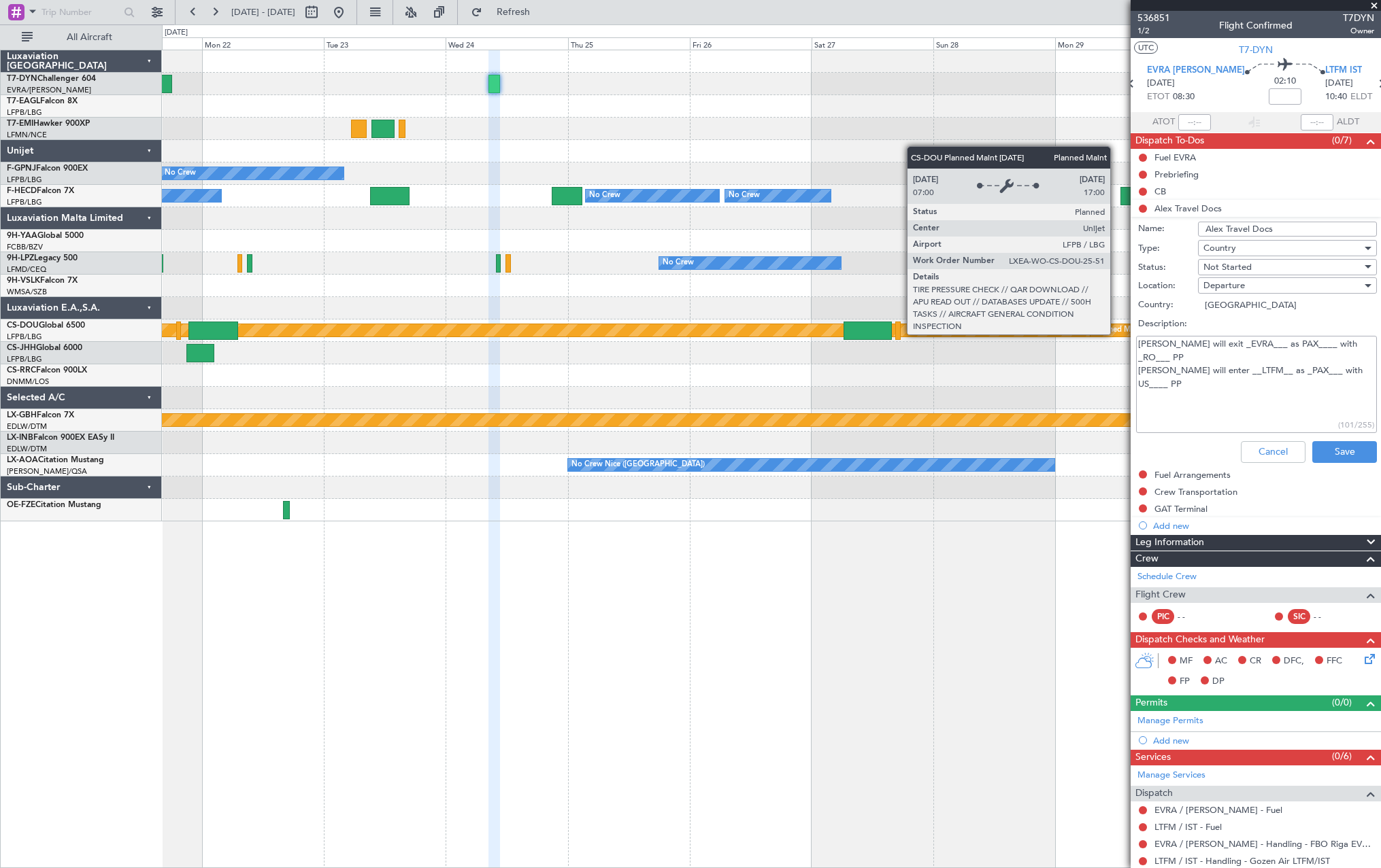
drag, startPoint x: 1334, startPoint y: 353, endPoint x: 1116, endPoint y: 334, distance: 218.8
click at [1116, 334] on fb-app "[DATE] - [DATE] Refresh Quick Links All Aircraft No Crew No Crew No Crew No Cre…" at bounding box center [690, 439] width 1381 height 858
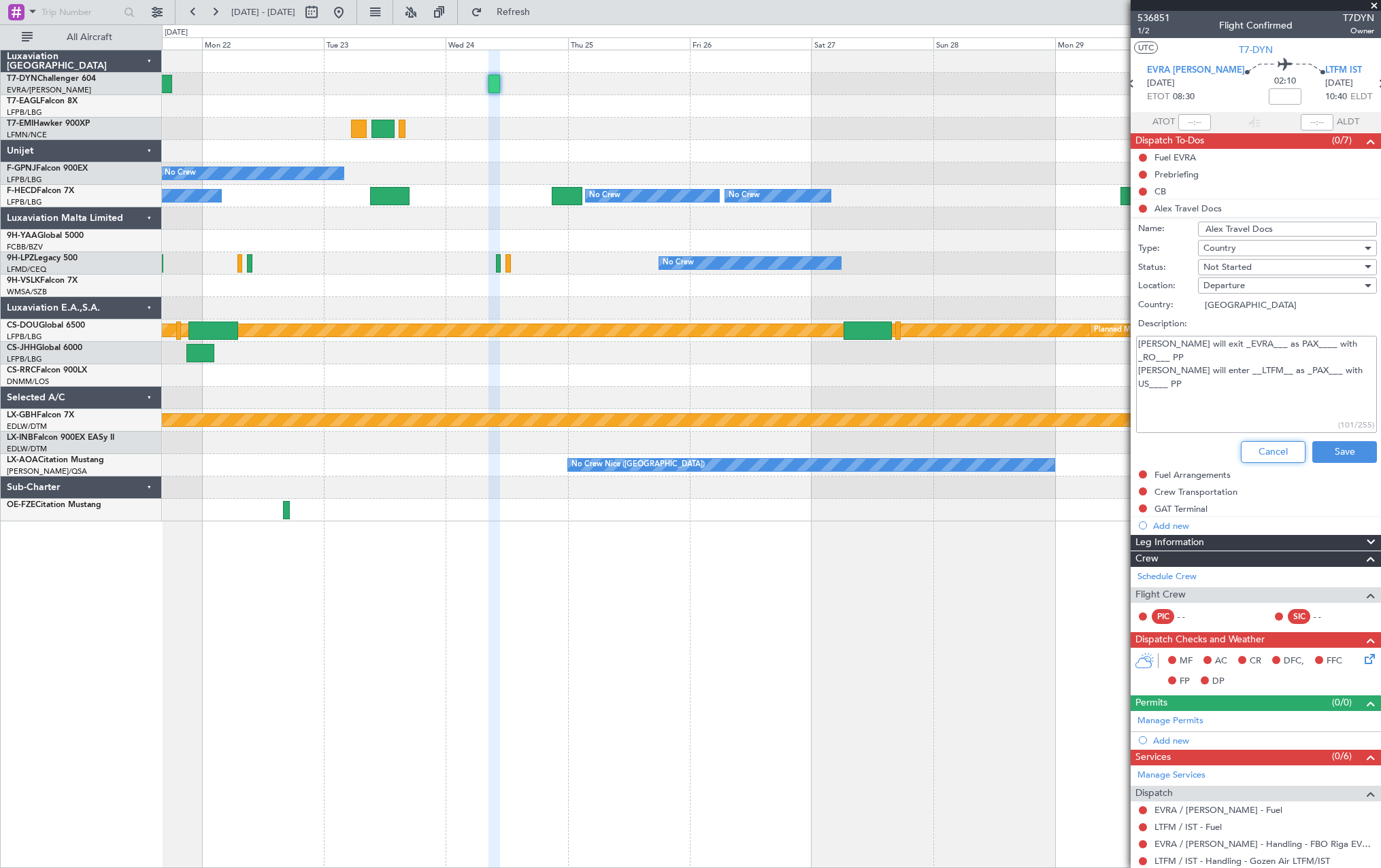
click at [1272, 447] on button "Cancel" at bounding box center [1273, 452] width 65 height 21
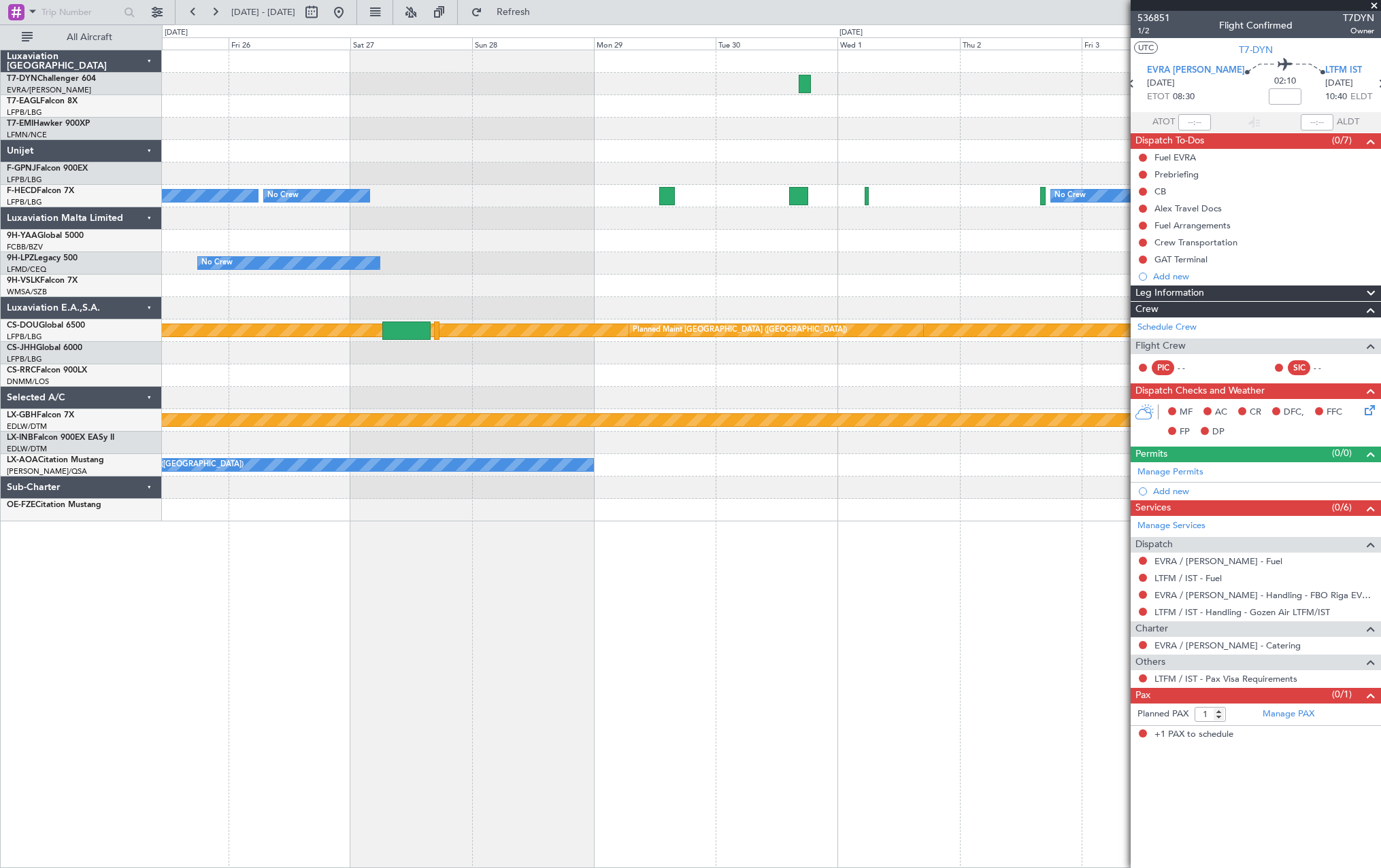
click at [529, 164] on div "Planned Maint [GEOGRAPHIC_DATA] ([GEOGRAPHIC_DATA]) No Crew No Crew No Crew No …" at bounding box center [771, 286] width 1218 height 471
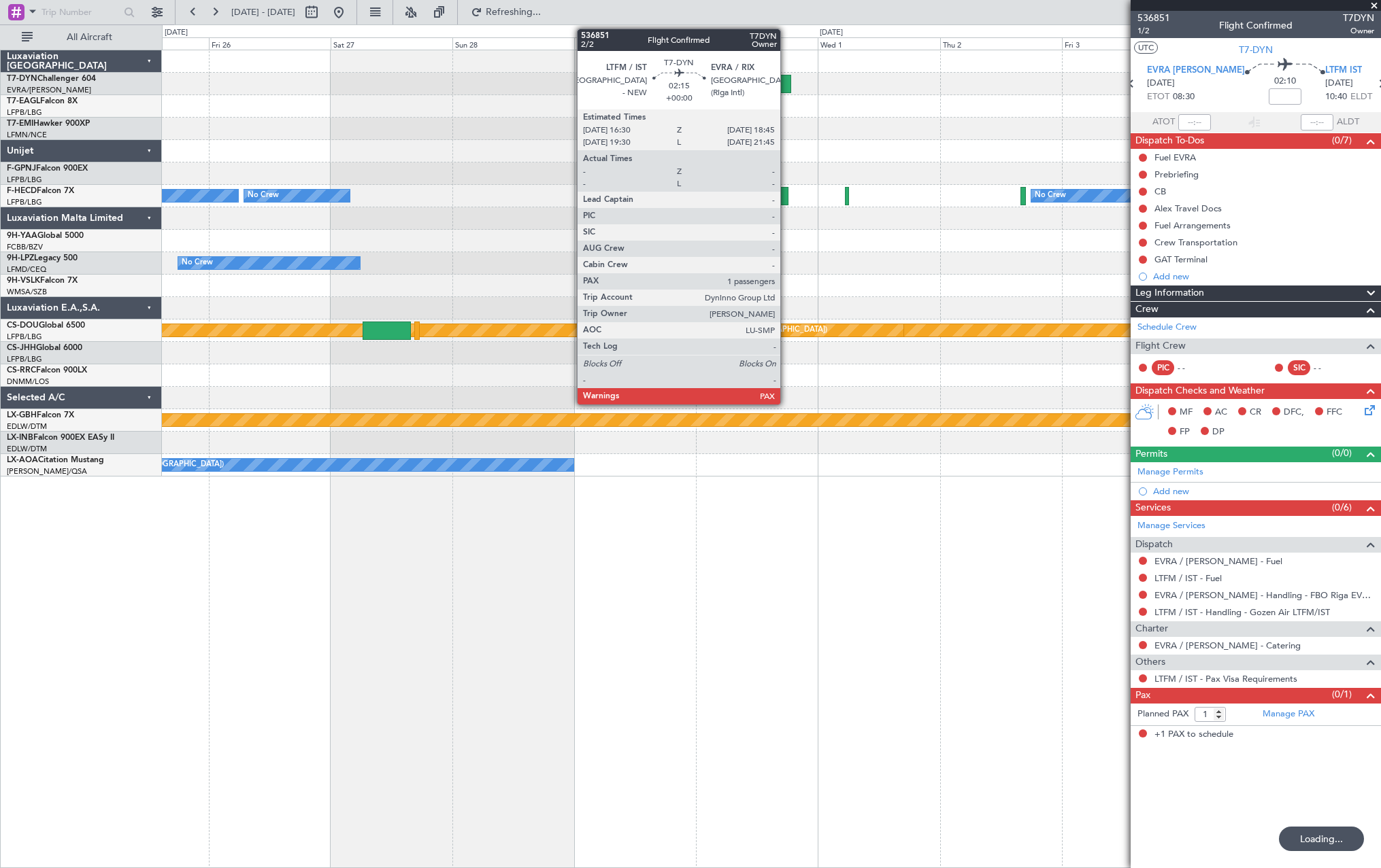
click at [786, 83] on div at bounding box center [784, 84] width 11 height 18
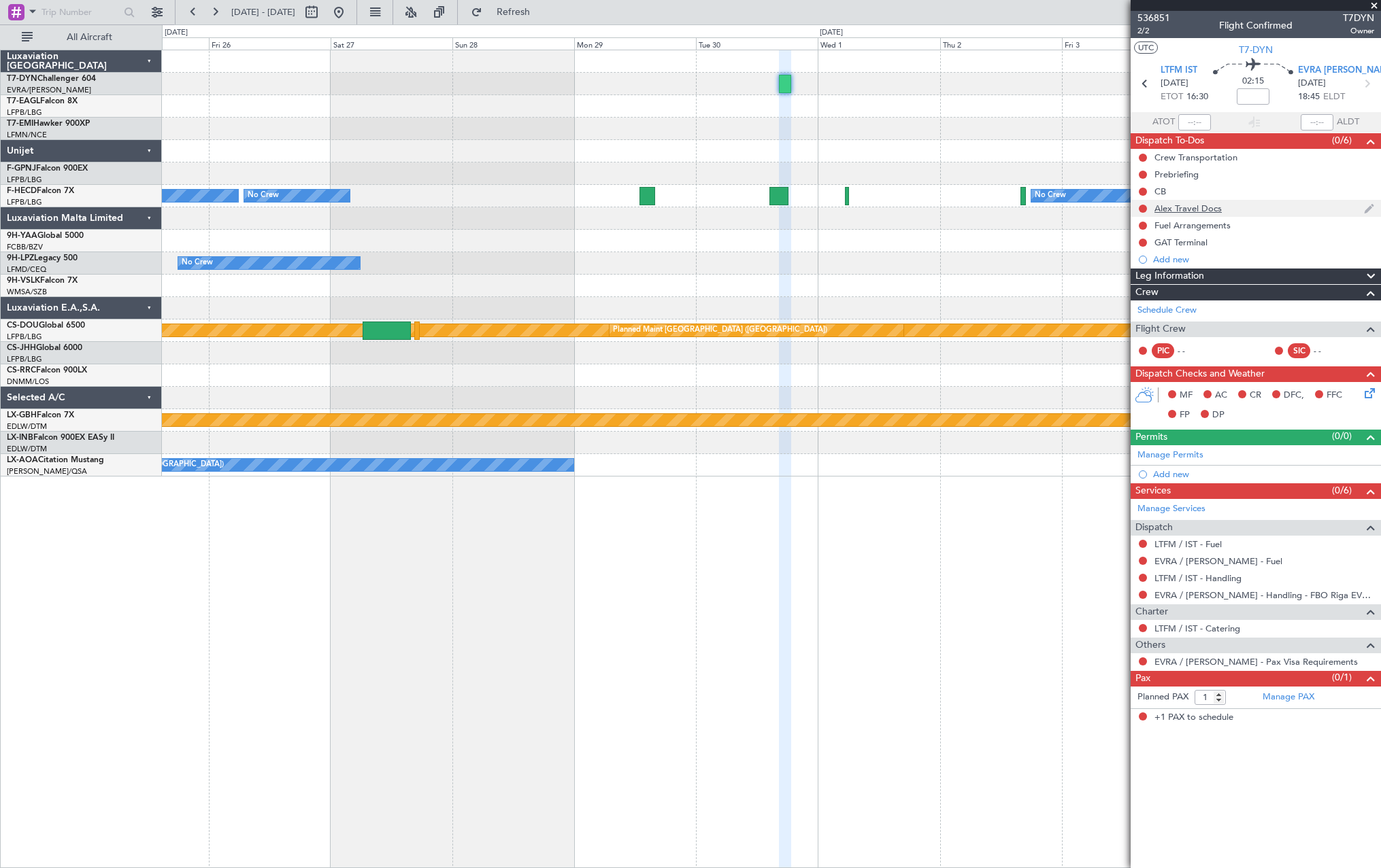
click at [1244, 209] on div "Alex Travel Docs" at bounding box center [1256, 208] width 251 height 17
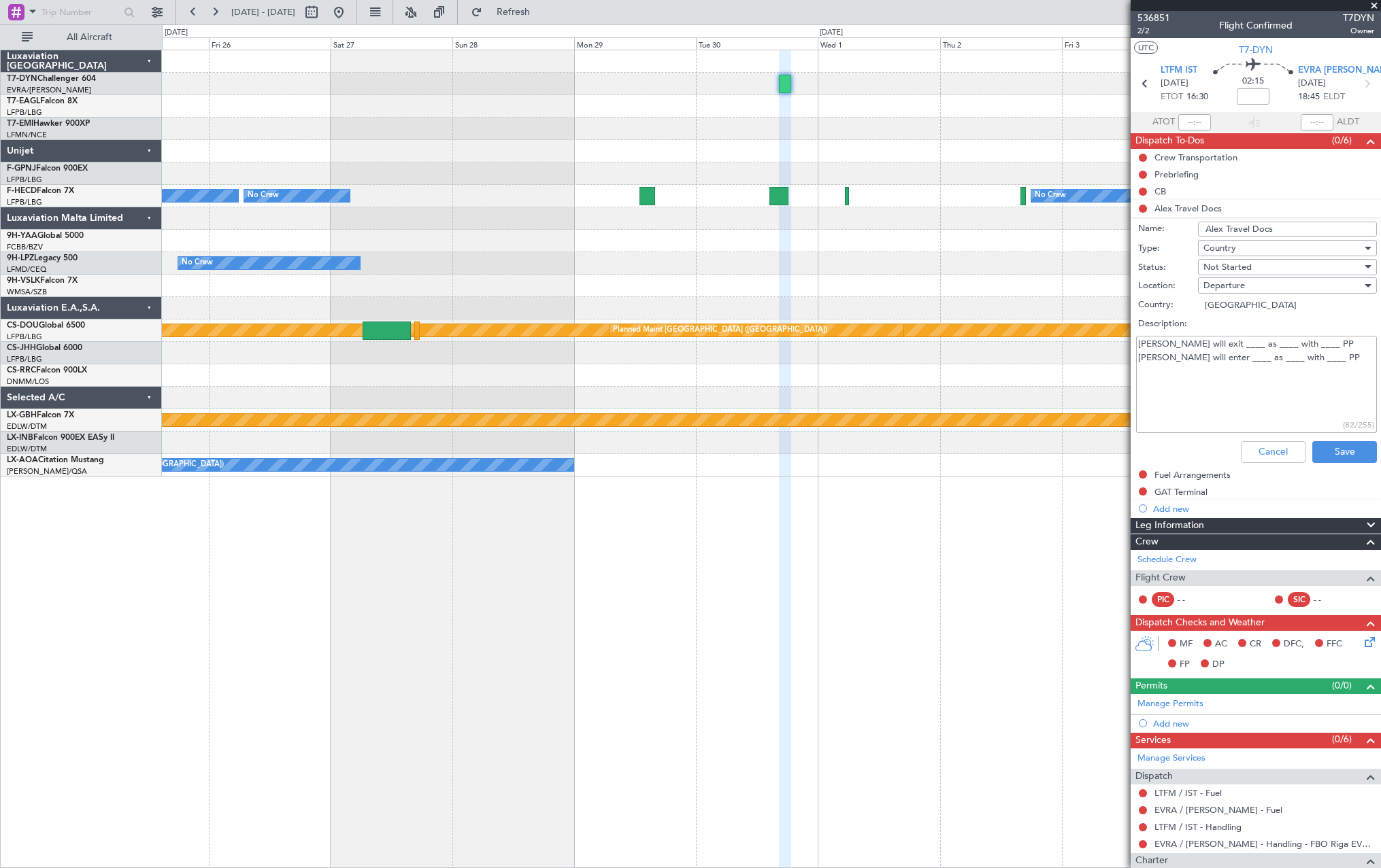
drag, startPoint x: 1288, startPoint y: 355, endPoint x: 1120, endPoint y: 341, distance: 168.6
click at [1120, 341] on fb-app "[DATE] - [DATE] Refresh Quick Links All Aircraft Planned Maint [GEOGRAPHIC_DATA…" at bounding box center [690, 439] width 1381 height 858
paste textarea "[PERSON_NAME] will exit _EVRA___ as PAX____ with _RO___ PP [PERSON_NAME] will e…"
click at [1218, 344] on textarea "[PERSON_NAME] will exit _EVRA___ as PAX____ with _RO___ PP [PERSON_NAME] will e…" at bounding box center [1256, 384] width 241 height 97
click at [1186, 344] on textarea "[PERSON_NAME] will exit _EVRA___ as PAX____ with _RO___ PP [PERSON_NAME] will e…" at bounding box center [1256, 384] width 241 height 97
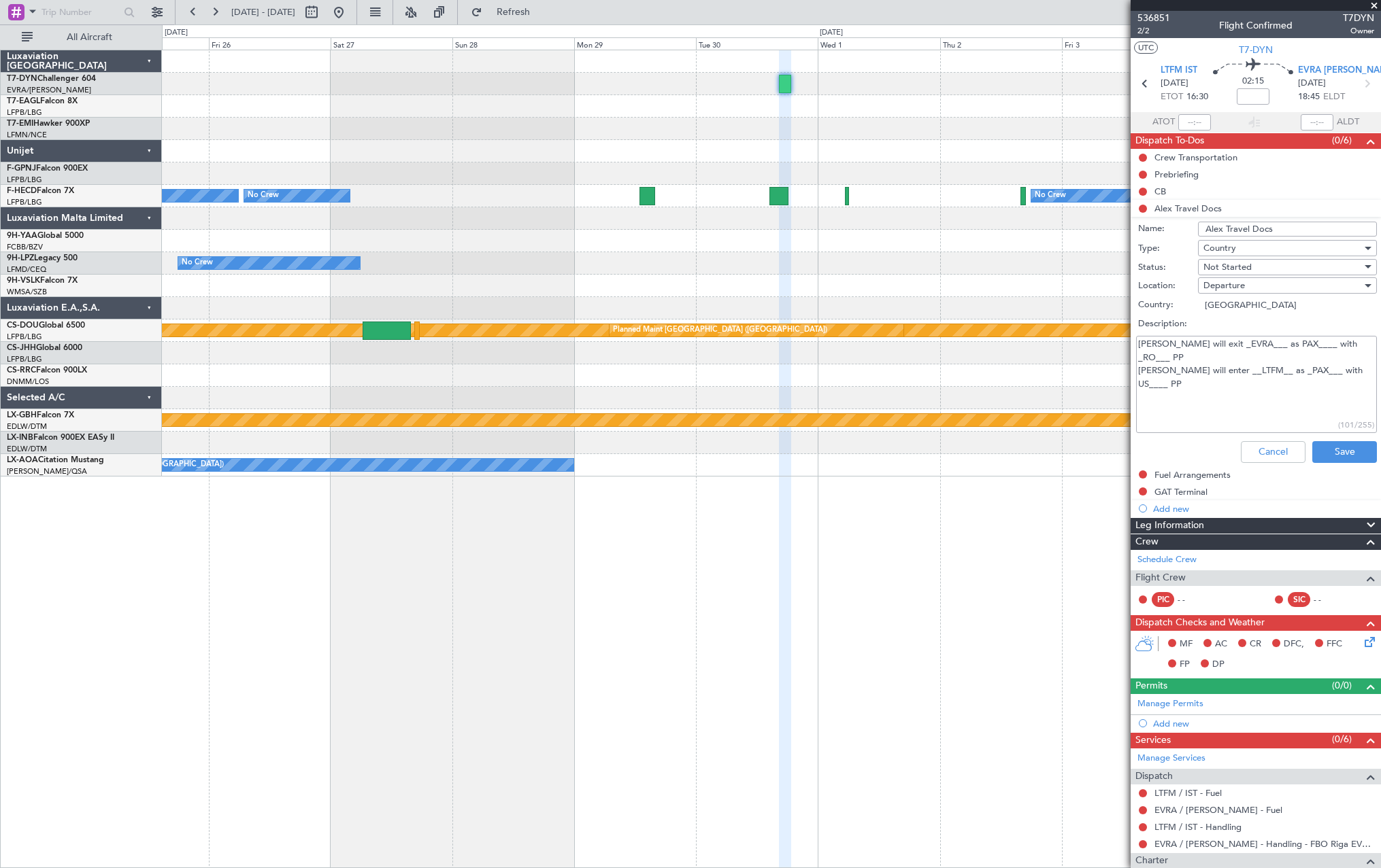
click at [1189, 344] on textarea "[PERSON_NAME] will exit _EVRA___ as PAX____ with _RO___ PP [PERSON_NAME] will e…" at bounding box center [1256, 384] width 241 height 97
click at [1195, 357] on textarea "[PERSON_NAME] will enter _EVRA___ as PAX____ with _RO___ PP [PERSON_NAME] will …" at bounding box center [1256, 384] width 241 height 97
drag, startPoint x: 1195, startPoint y: 357, endPoint x: 1192, endPoint y: 369, distance: 12.4
click at [1195, 357] on textarea "[PERSON_NAME] will enter _EVRA___ as PAX____ with _RO___ PP [PERSON_NAME] will …" at bounding box center [1256, 384] width 241 height 97
type textarea "[PERSON_NAME] will enter _EVRA___ as PAX____ with _RO___ PP [PERSON_NAME] will …"
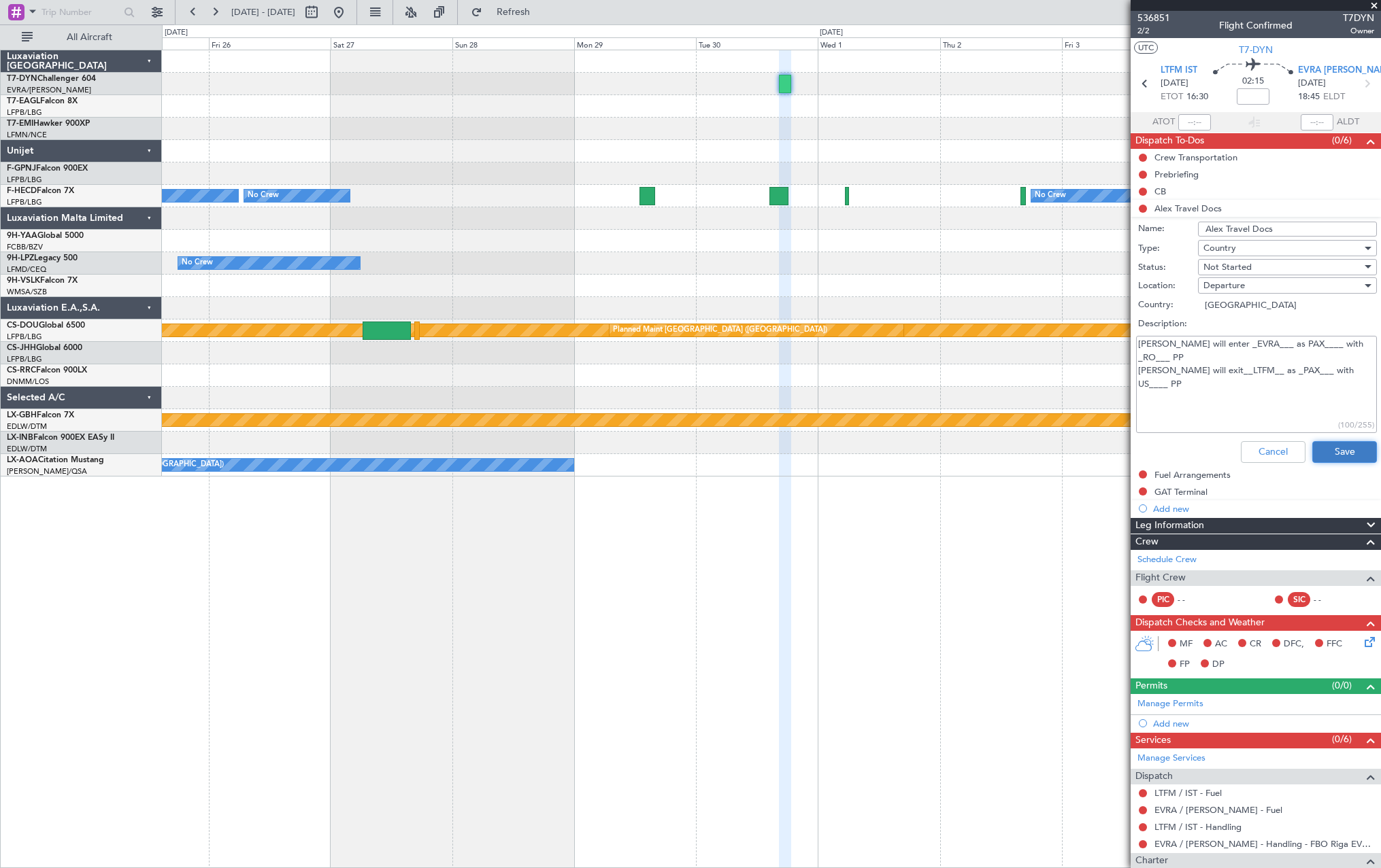
click at [1322, 451] on button "Save" at bounding box center [1344, 452] width 65 height 21
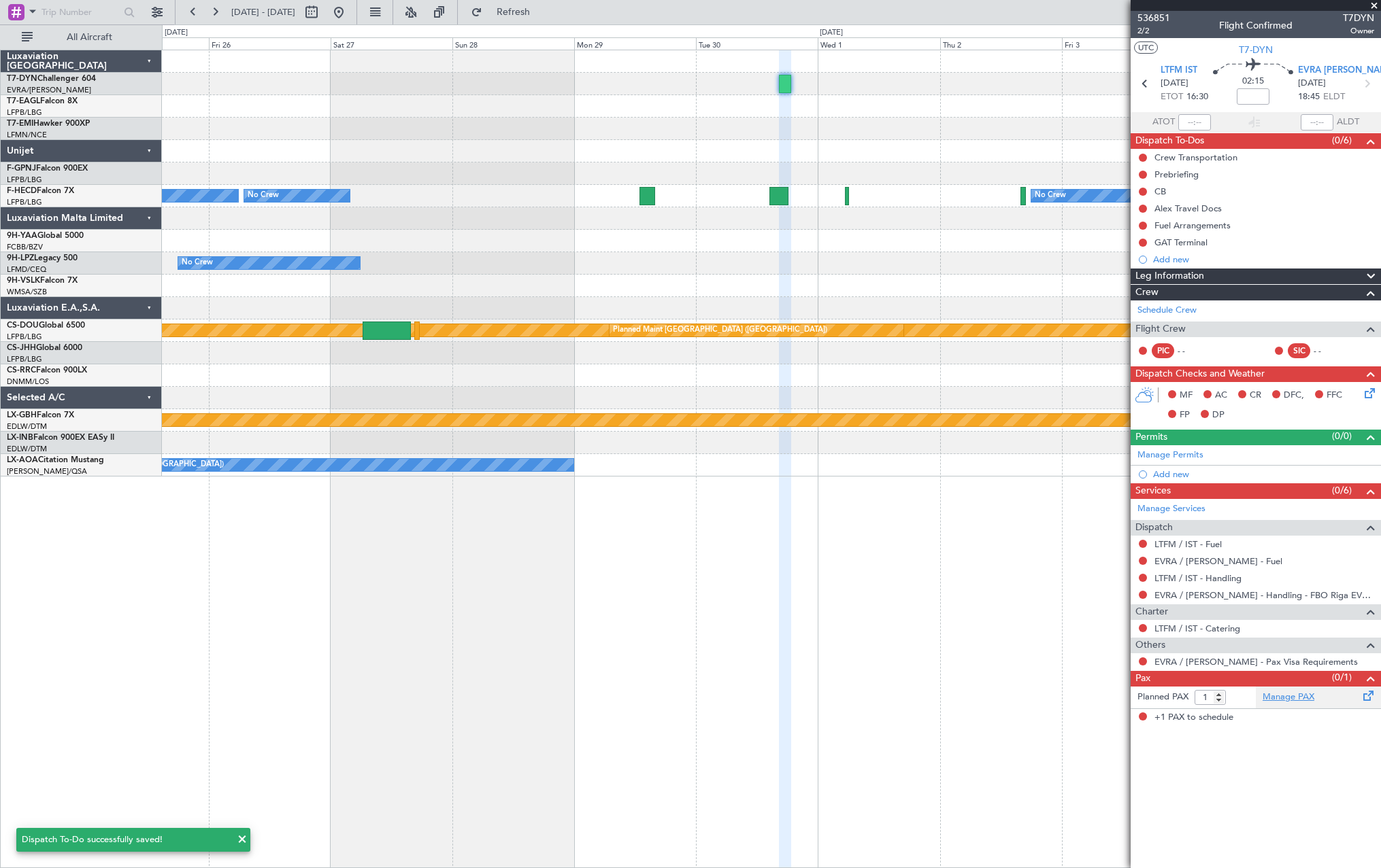
click at [1284, 699] on link "Manage PAX" at bounding box center [1289, 698] width 52 height 14
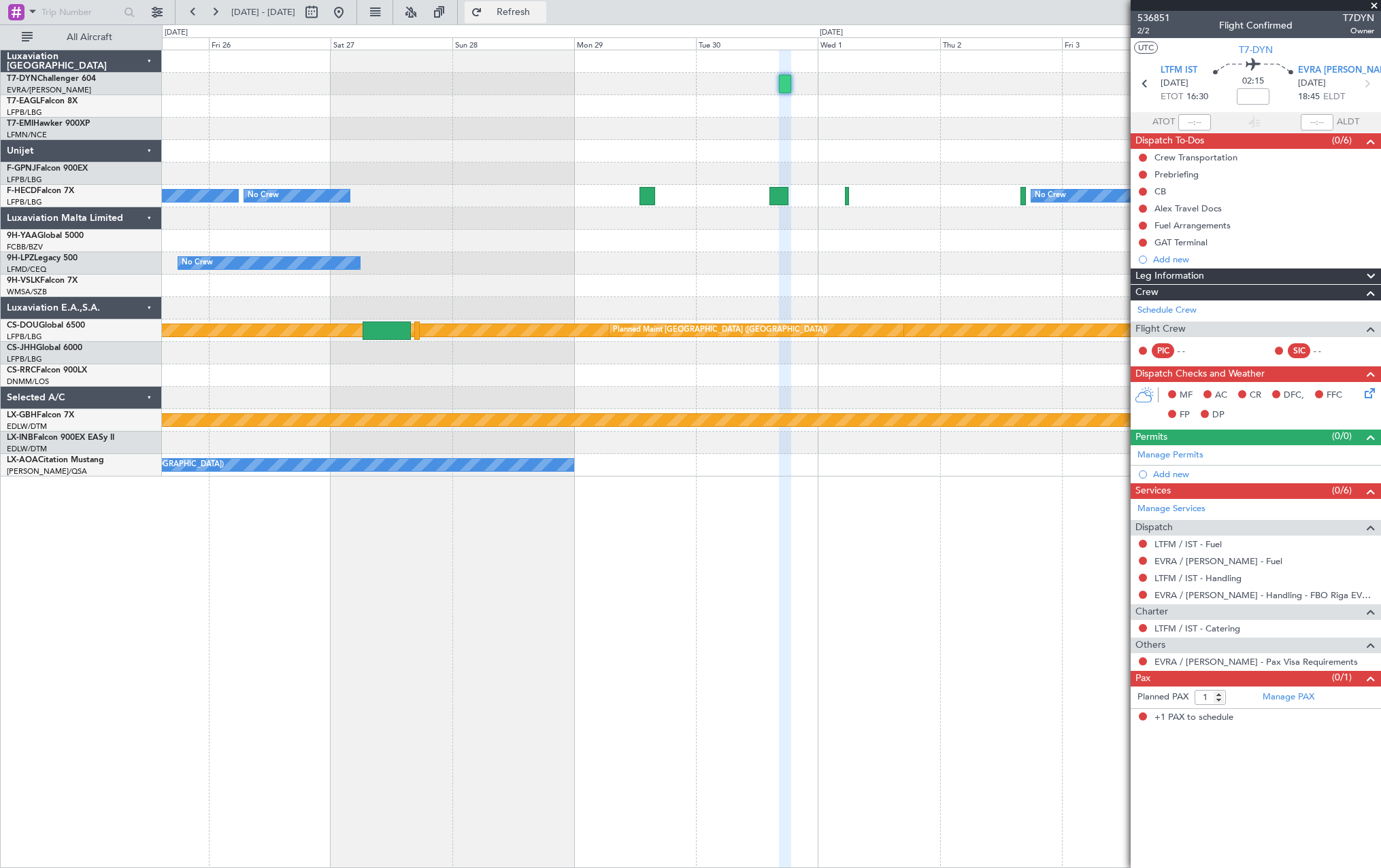
click at [542, 15] on span "Refresh" at bounding box center [513, 12] width 57 height 9
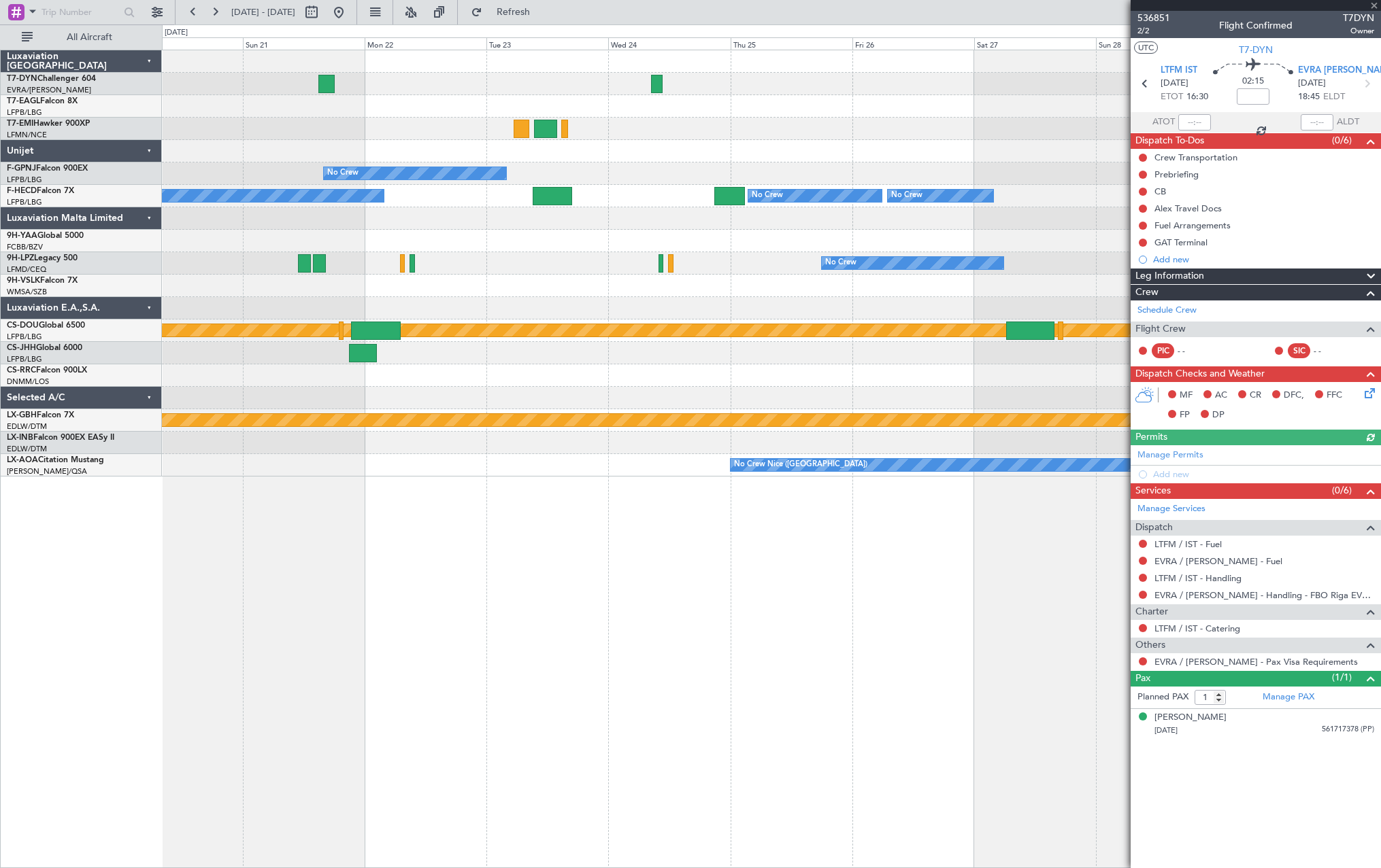
click at [964, 148] on div at bounding box center [771, 150] width 1218 height 22
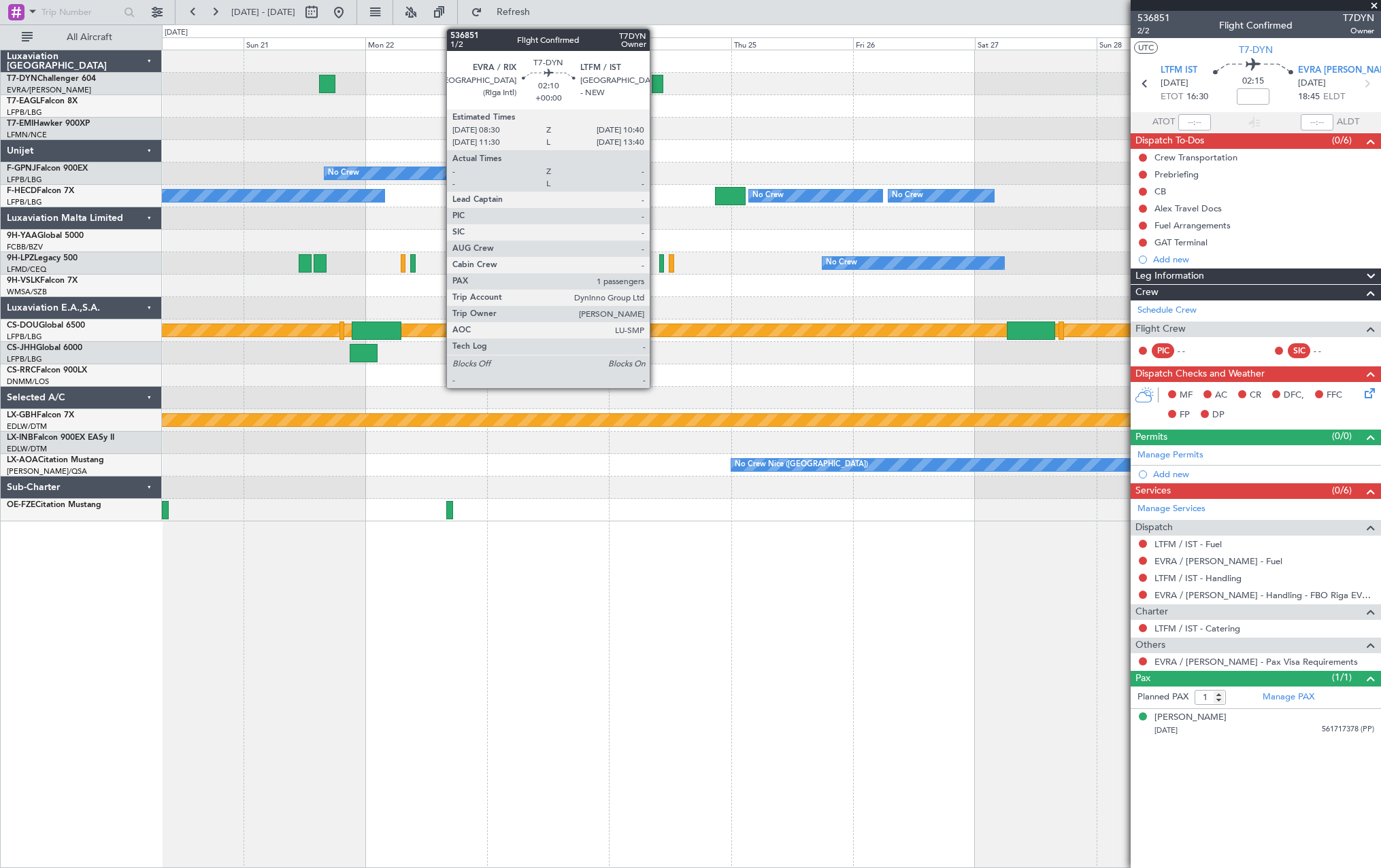
click at [655, 79] on div at bounding box center [657, 84] width 11 height 18
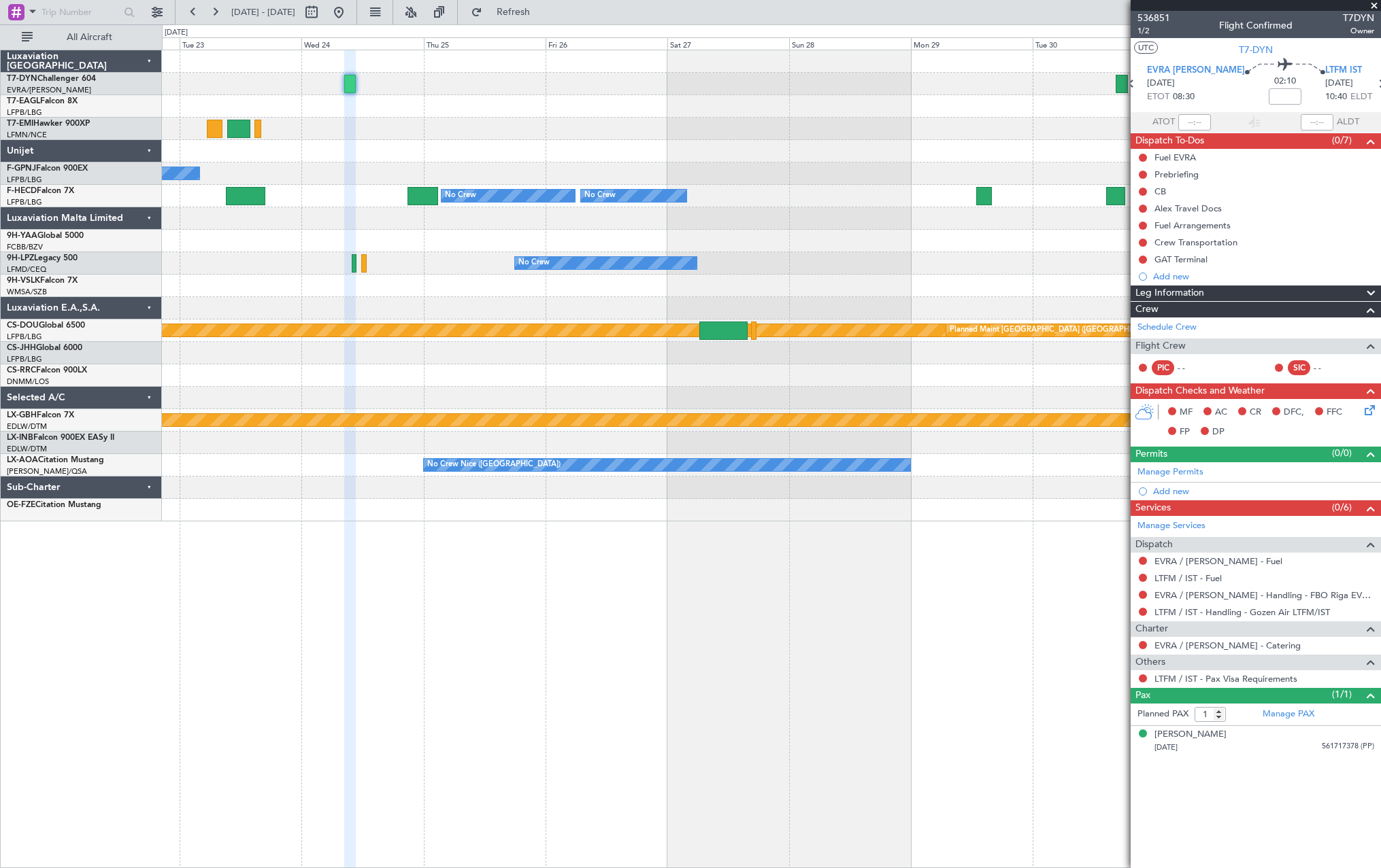
click at [332, 134] on div "No Crew No Crew No Crew No Crew No Crew No Crew Planned Maint [GEOGRAPHIC_DATA]…" at bounding box center [771, 286] width 1218 height 471
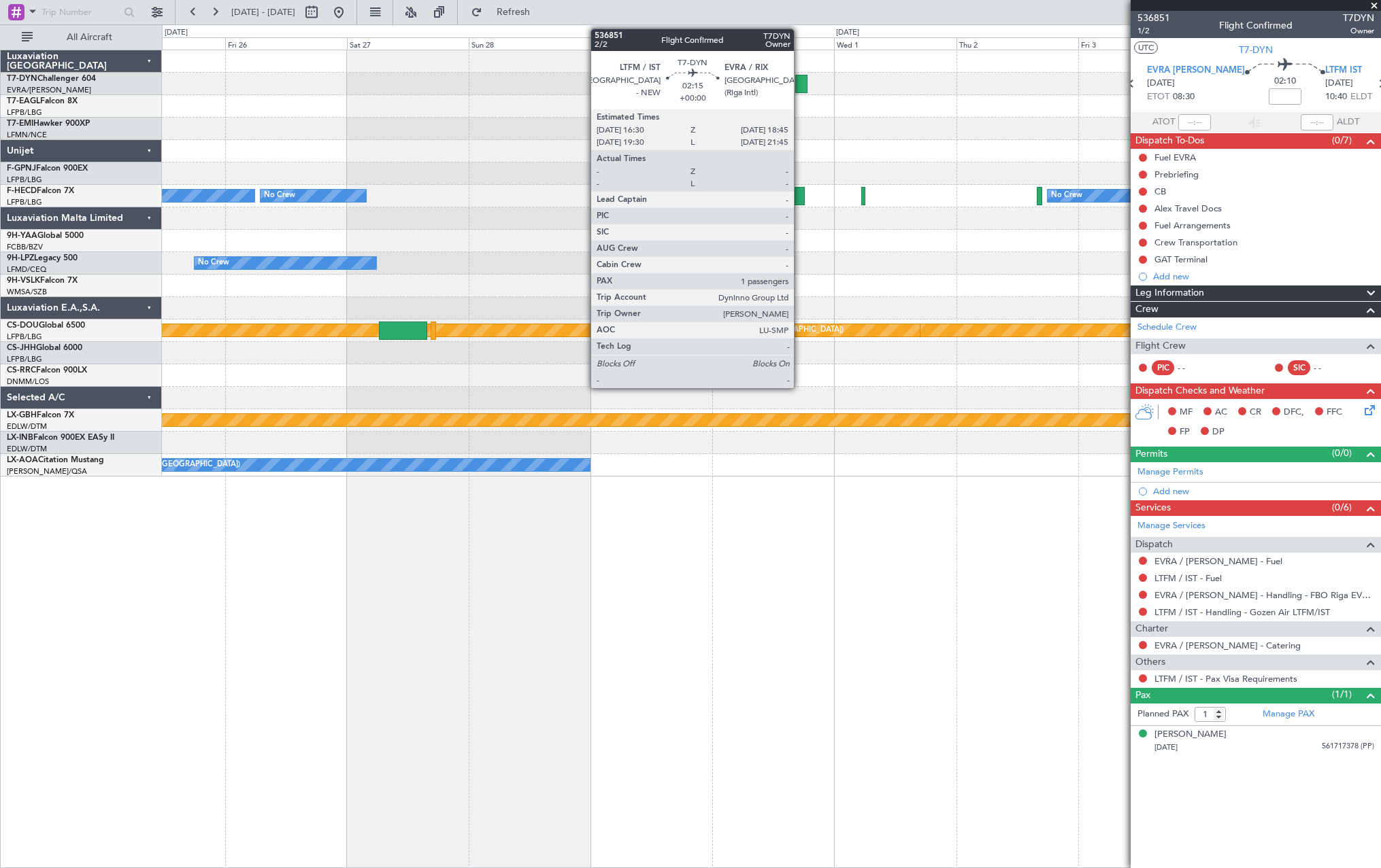
click at [800, 82] on div at bounding box center [800, 84] width 11 height 18
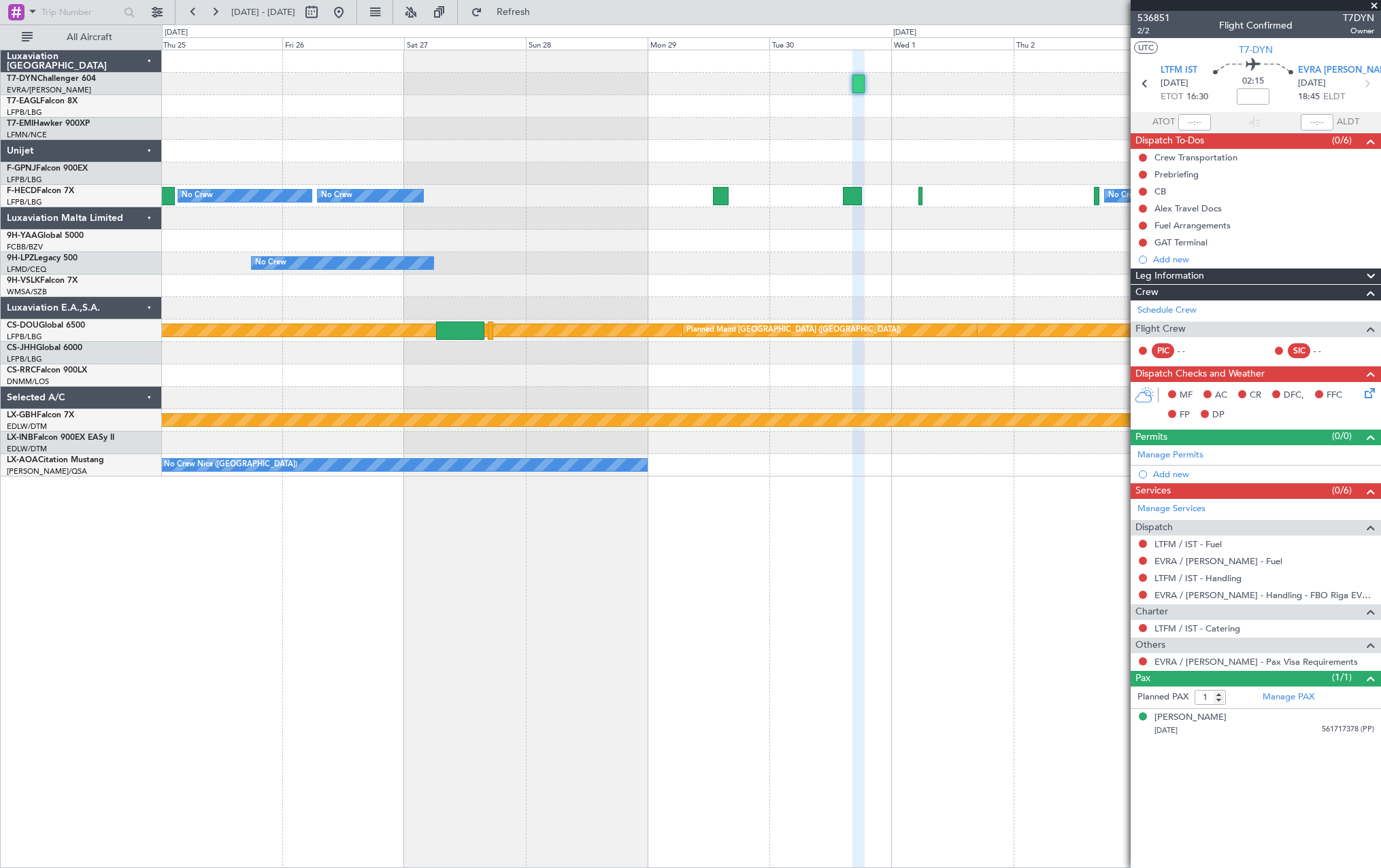
click at [833, 140] on div at bounding box center [771, 128] width 1218 height 22
click at [949, 140] on div at bounding box center [771, 128] width 1218 height 22
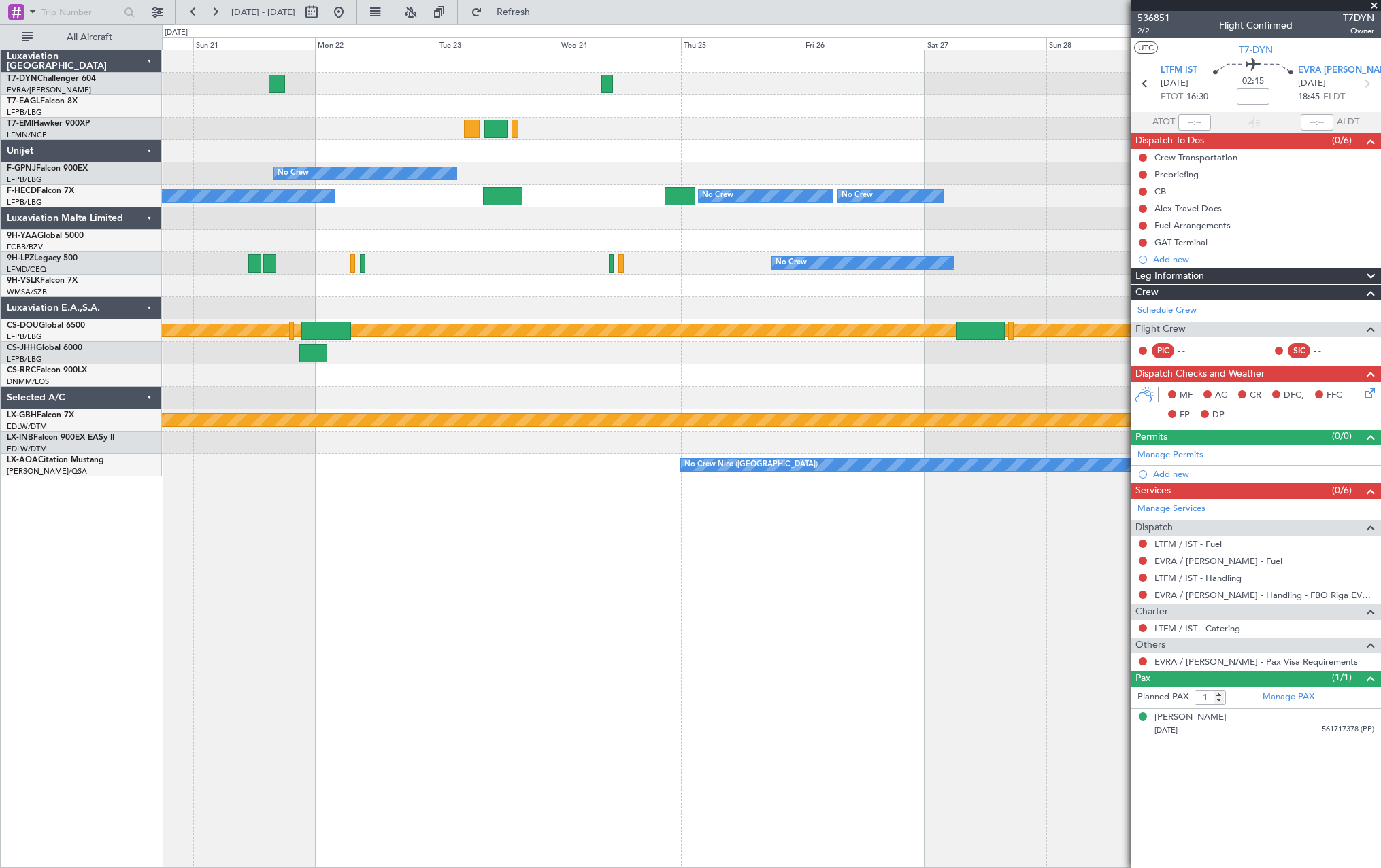
click at [998, 137] on div at bounding box center [771, 128] width 1218 height 22
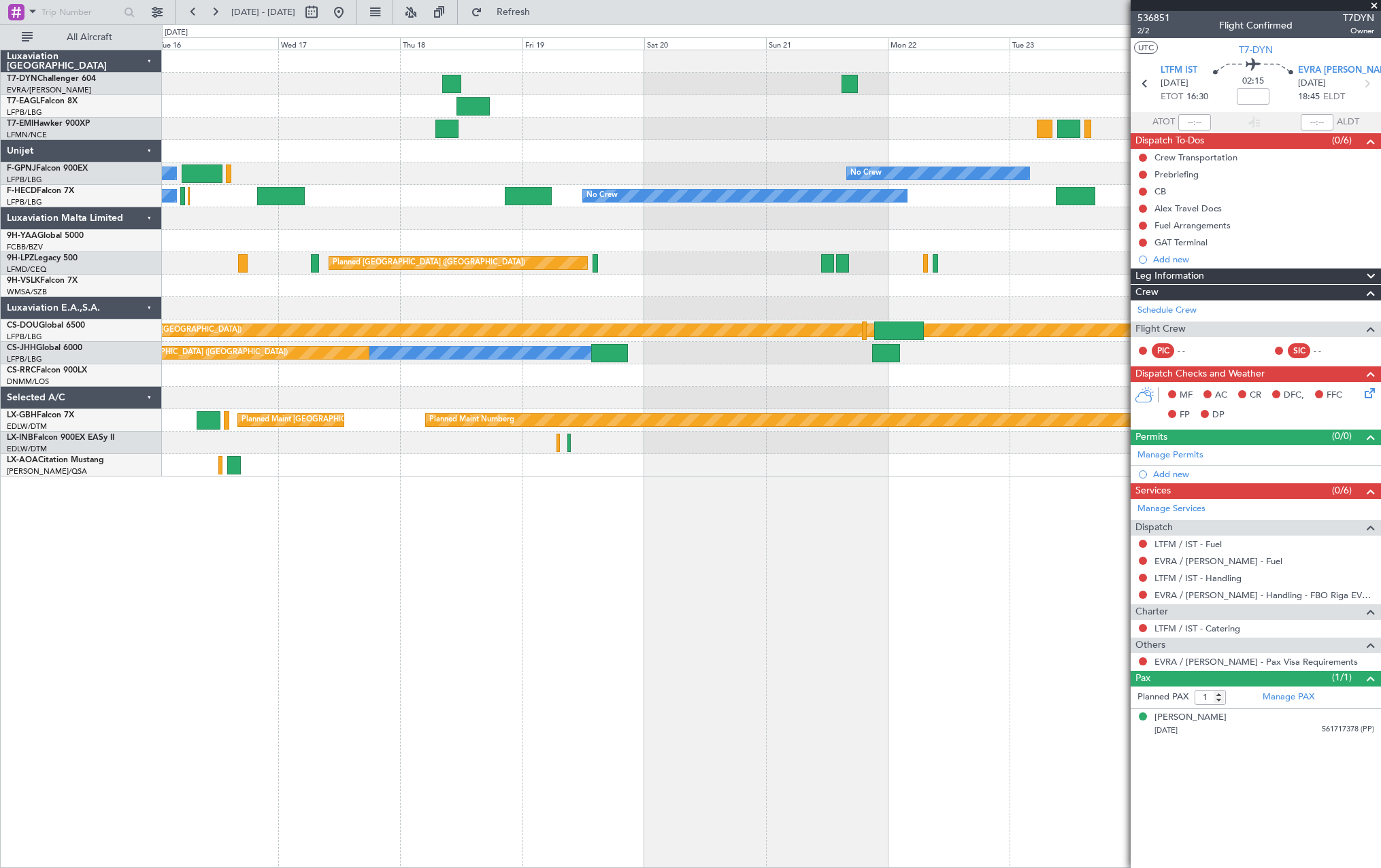
click at [1015, 138] on div "Planned Maint [GEOGRAPHIC_DATA]" at bounding box center [771, 128] width 1218 height 22
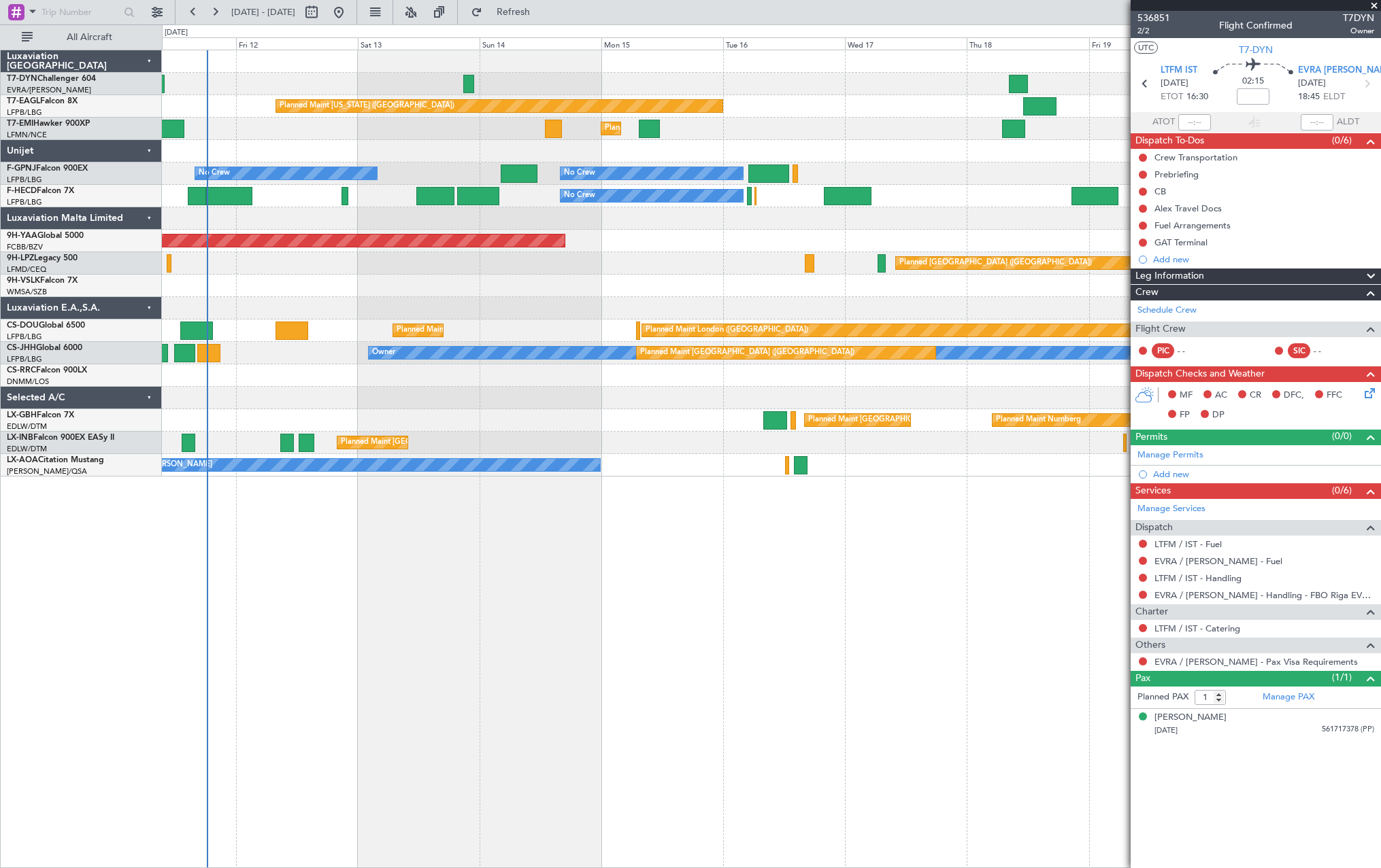
click at [998, 161] on div "Planned Maint [US_STATE] ([GEOGRAPHIC_DATA]) Planned Maint [GEOGRAPHIC_DATA] Pl…" at bounding box center [771, 263] width 1218 height 426
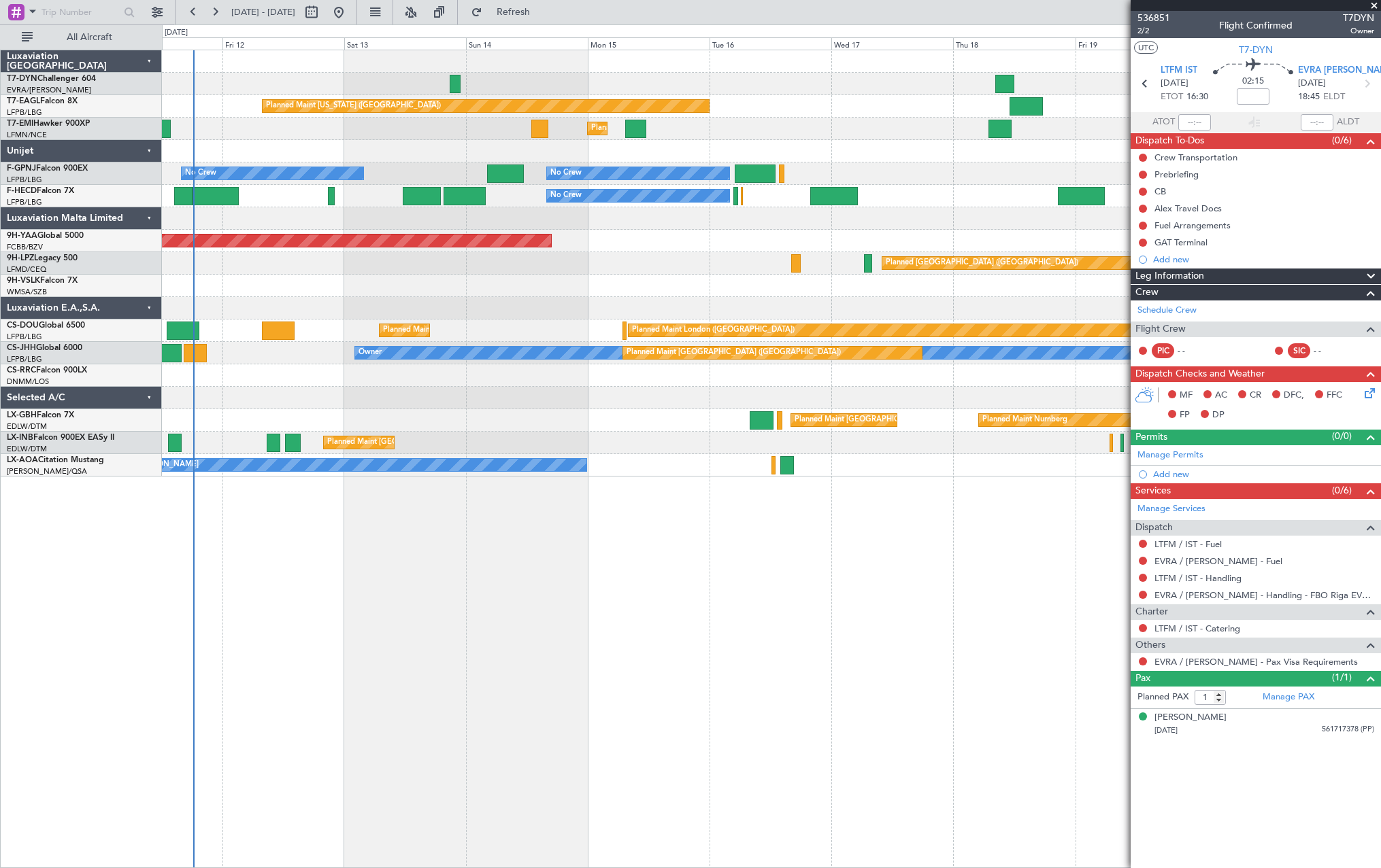
click at [394, 171] on div "No Crew No Crew No Crew No Crew No Crew" at bounding box center [771, 173] width 1218 height 22
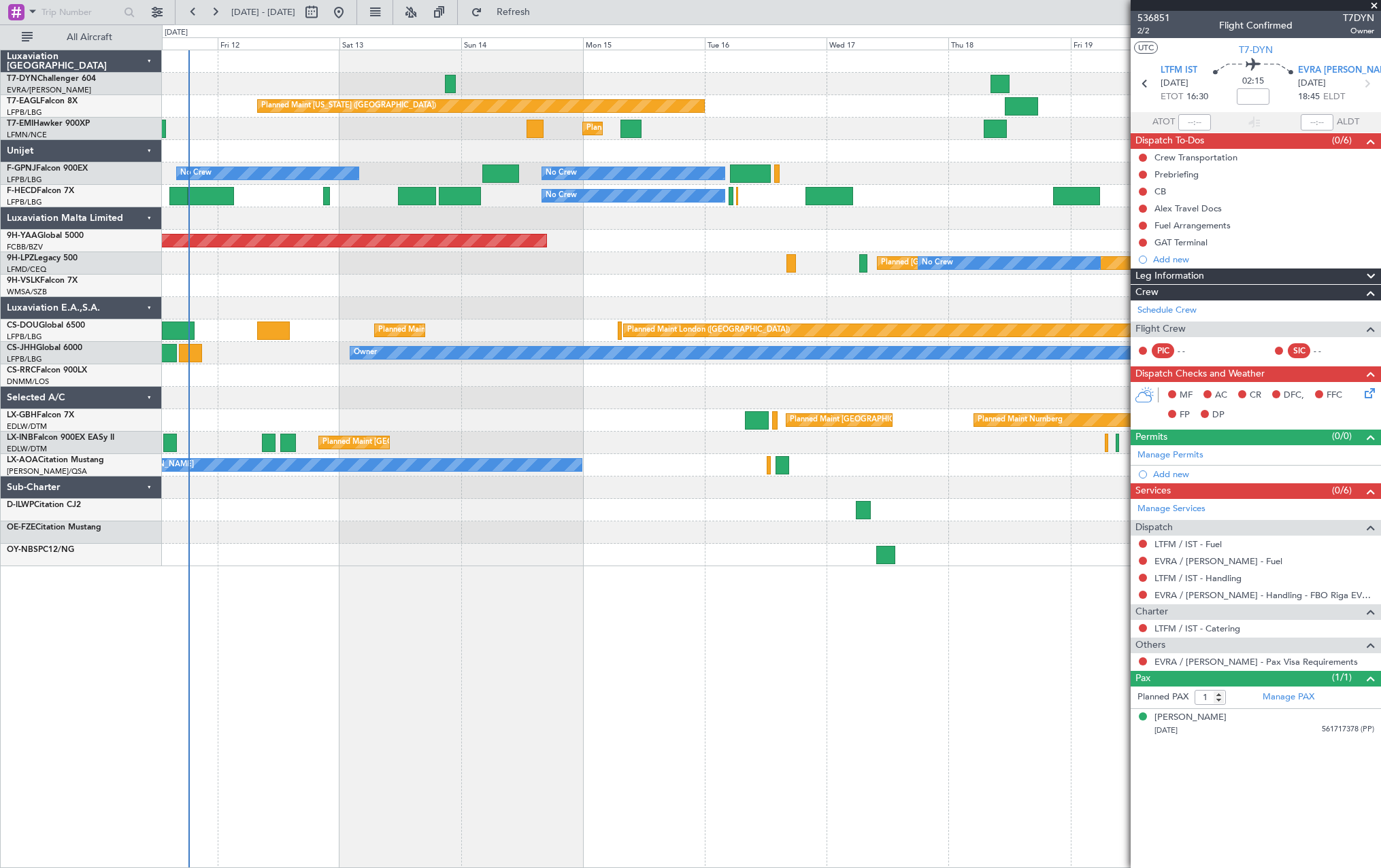
click at [766, 146] on div at bounding box center [771, 150] width 1218 height 22
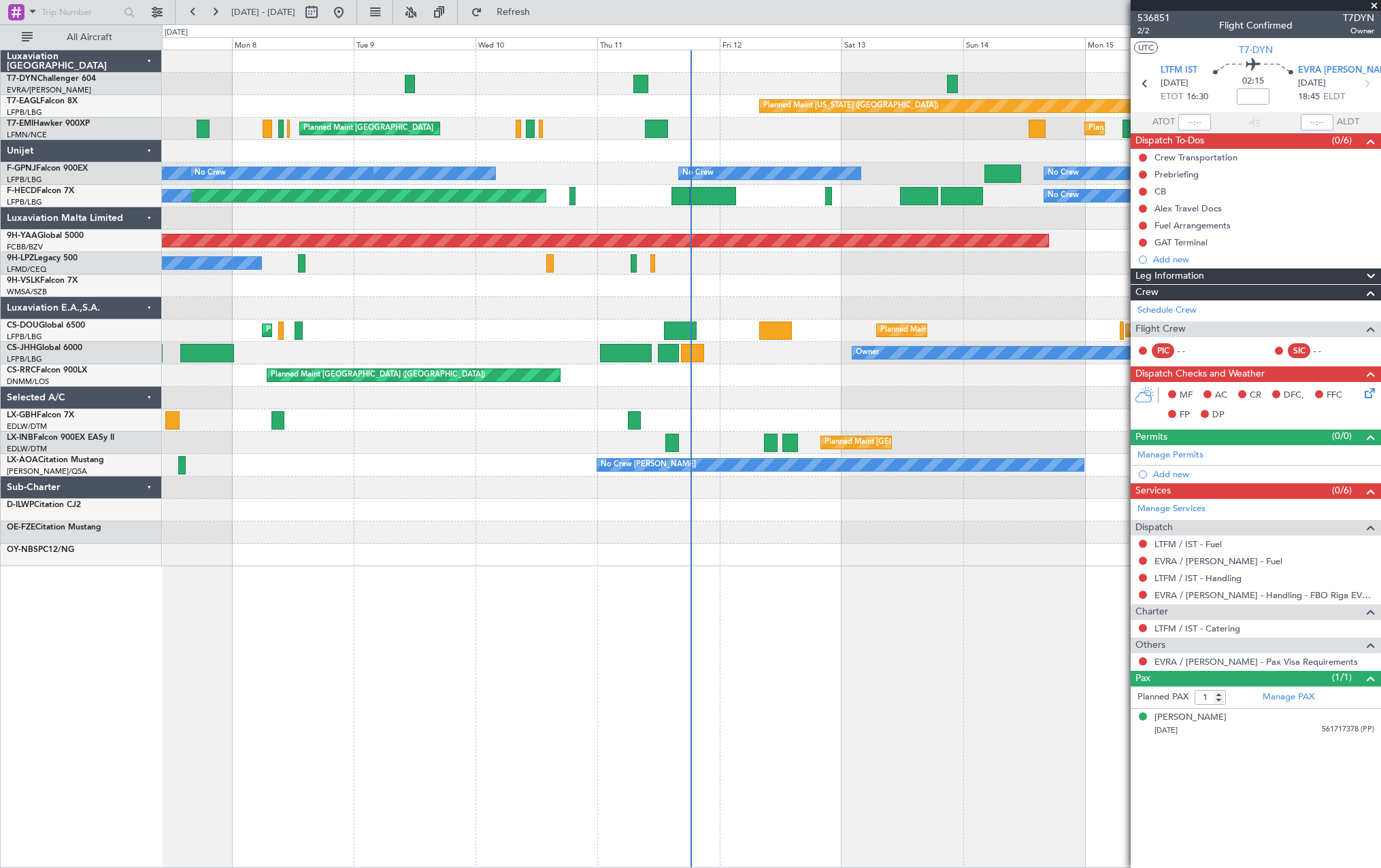
click at [769, 146] on div at bounding box center [771, 150] width 1218 height 22
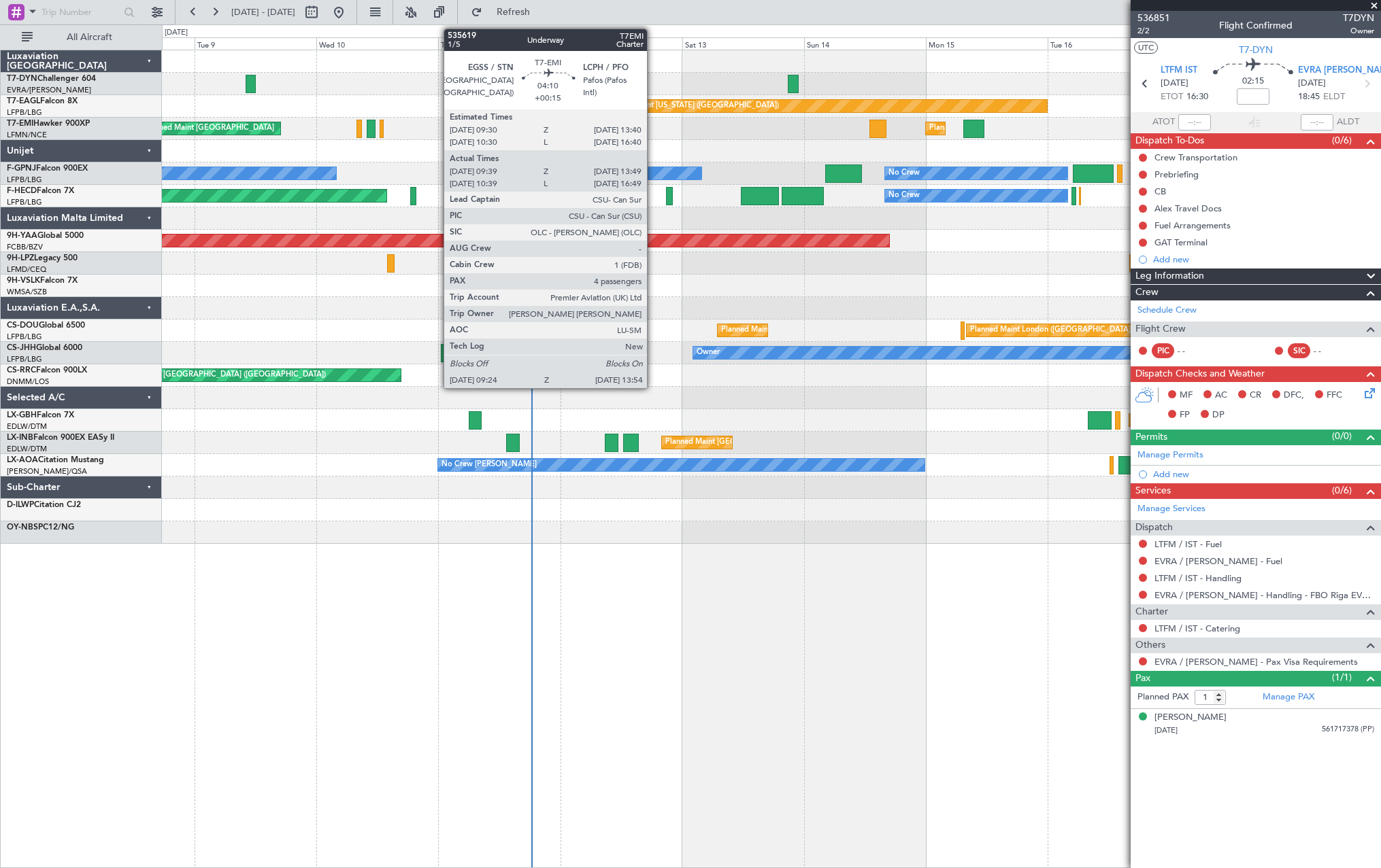
click at [640, 163] on div "Planned Maint [US_STATE] ([GEOGRAPHIC_DATA]) Planned Maint [GEOGRAPHIC_DATA] Pl…" at bounding box center [771, 297] width 1218 height 493
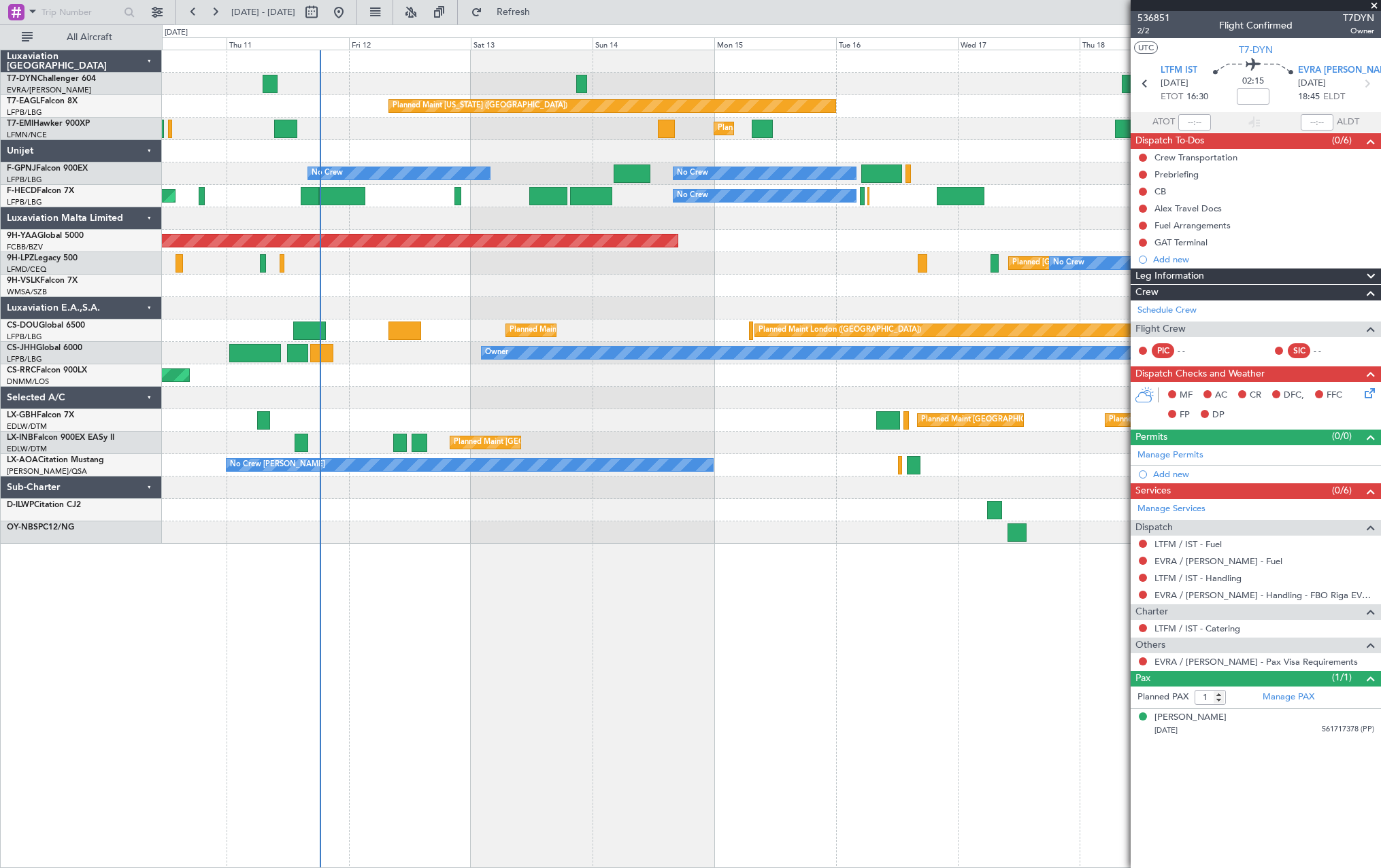
click at [251, 153] on div "Planned Maint [US_STATE] ([GEOGRAPHIC_DATA]) Planned Maint [GEOGRAPHIC_DATA] Pl…" at bounding box center [771, 297] width 1218 height 493
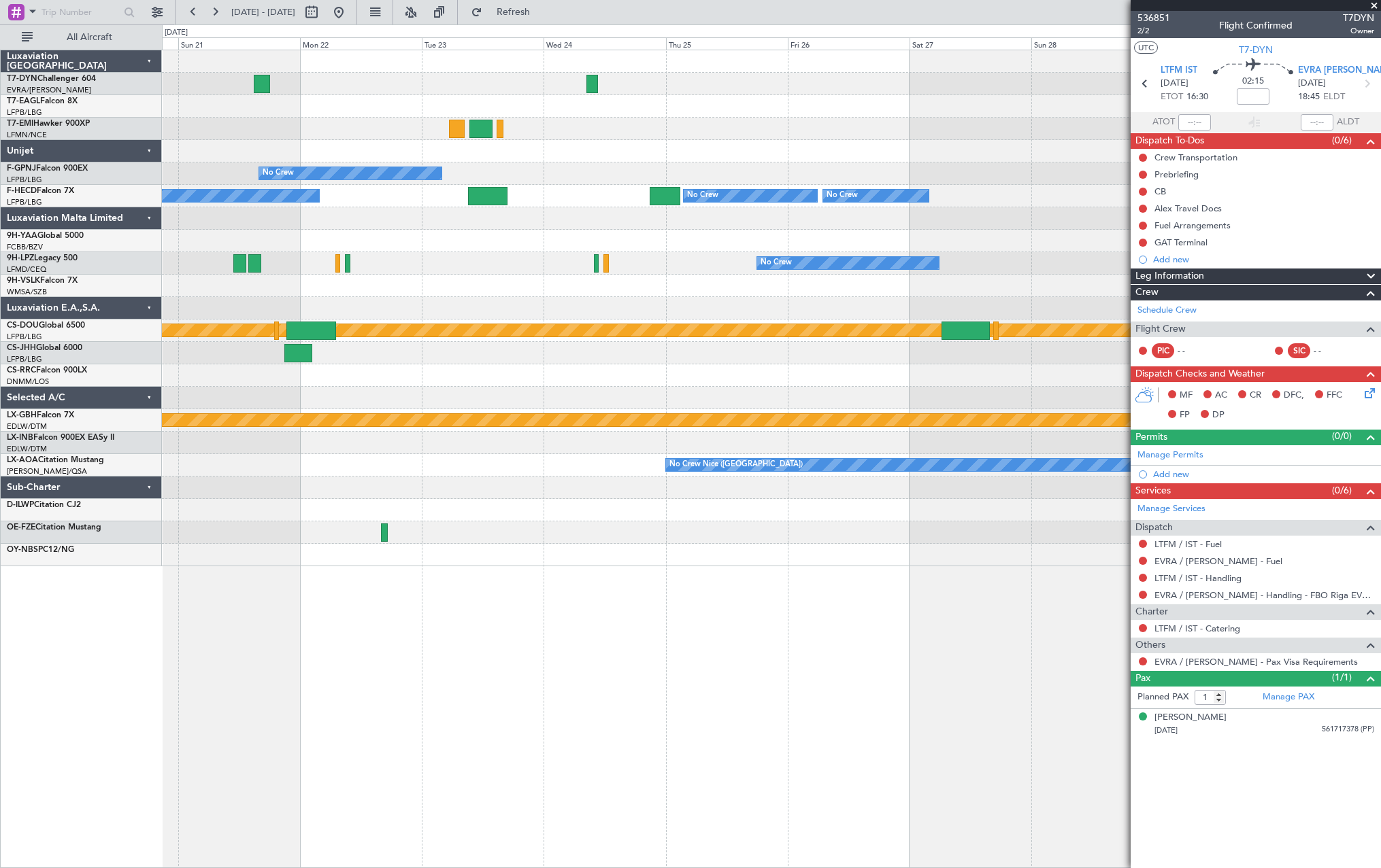
click at [779, 118] on div "No Crew No Crew No Crew No Crew No Crew No Crew [GEOGRAPHIC_DATA] ([GEOGRAPHIC_…" at bounding box center [771, 308] width 1218 height 516
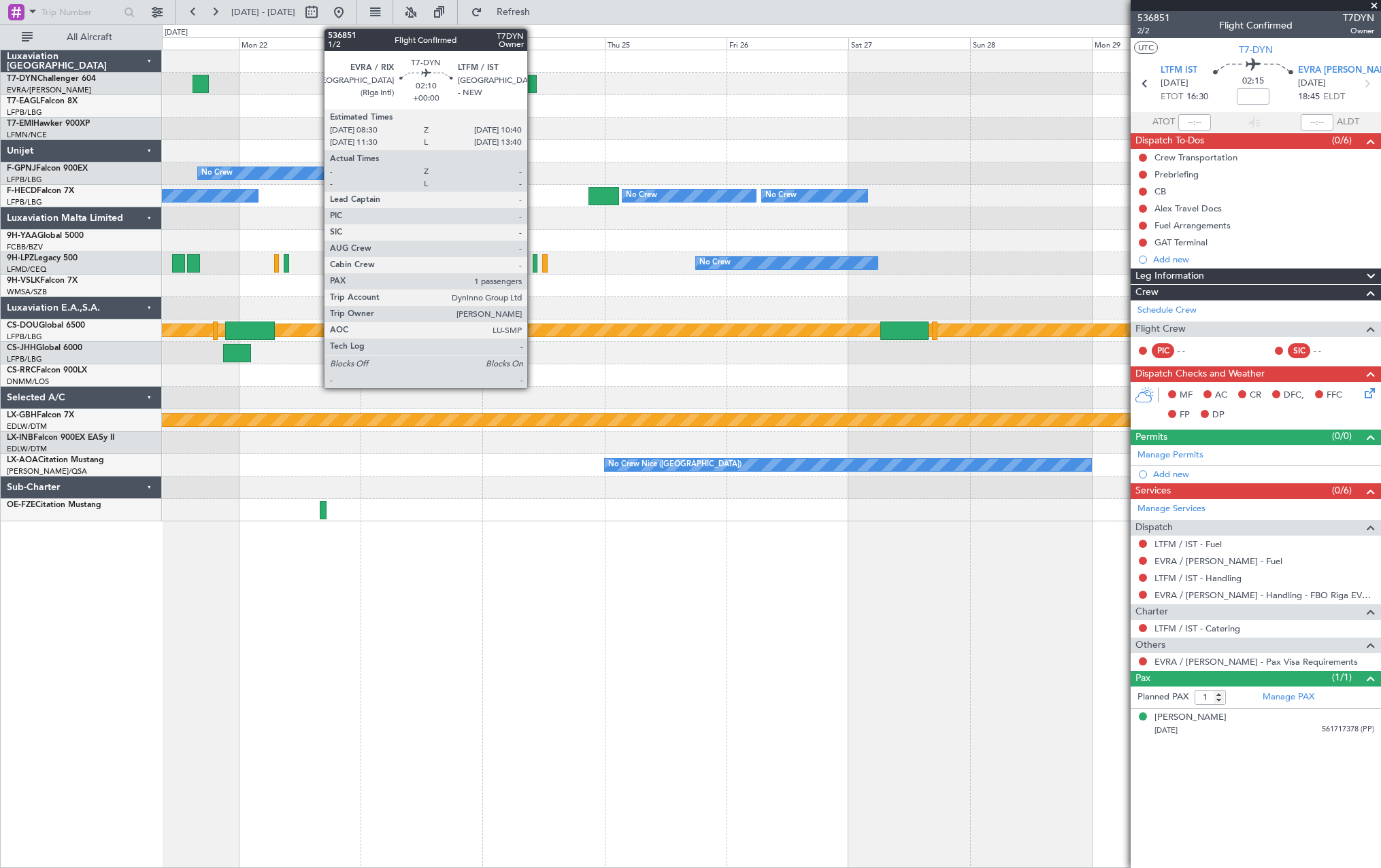
click at [533, 89] on div at bounding box center [530, 84] width 11 height 18
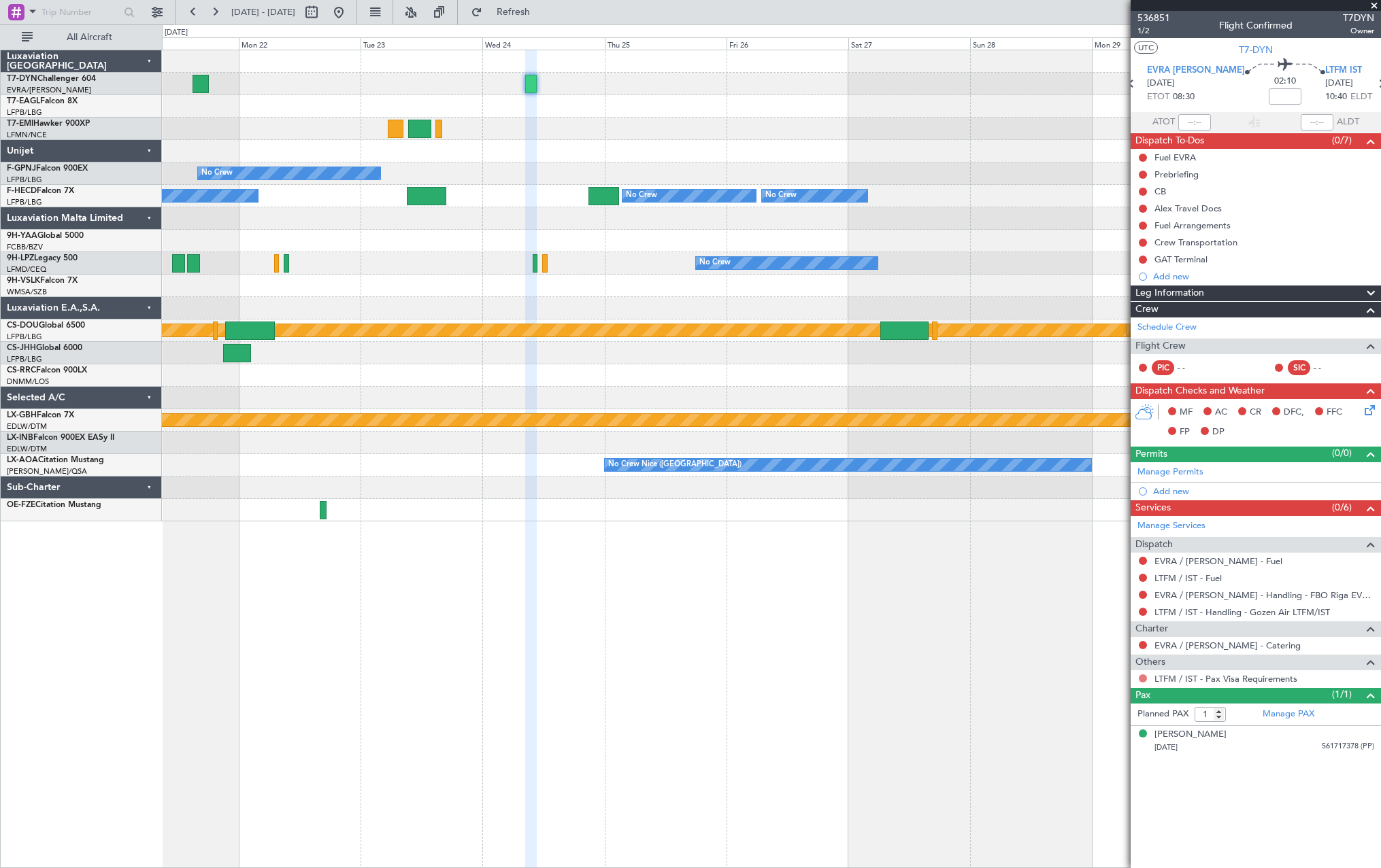
click at [1144, 679] on button at bounding box center [1143, 678] width 8 height 8
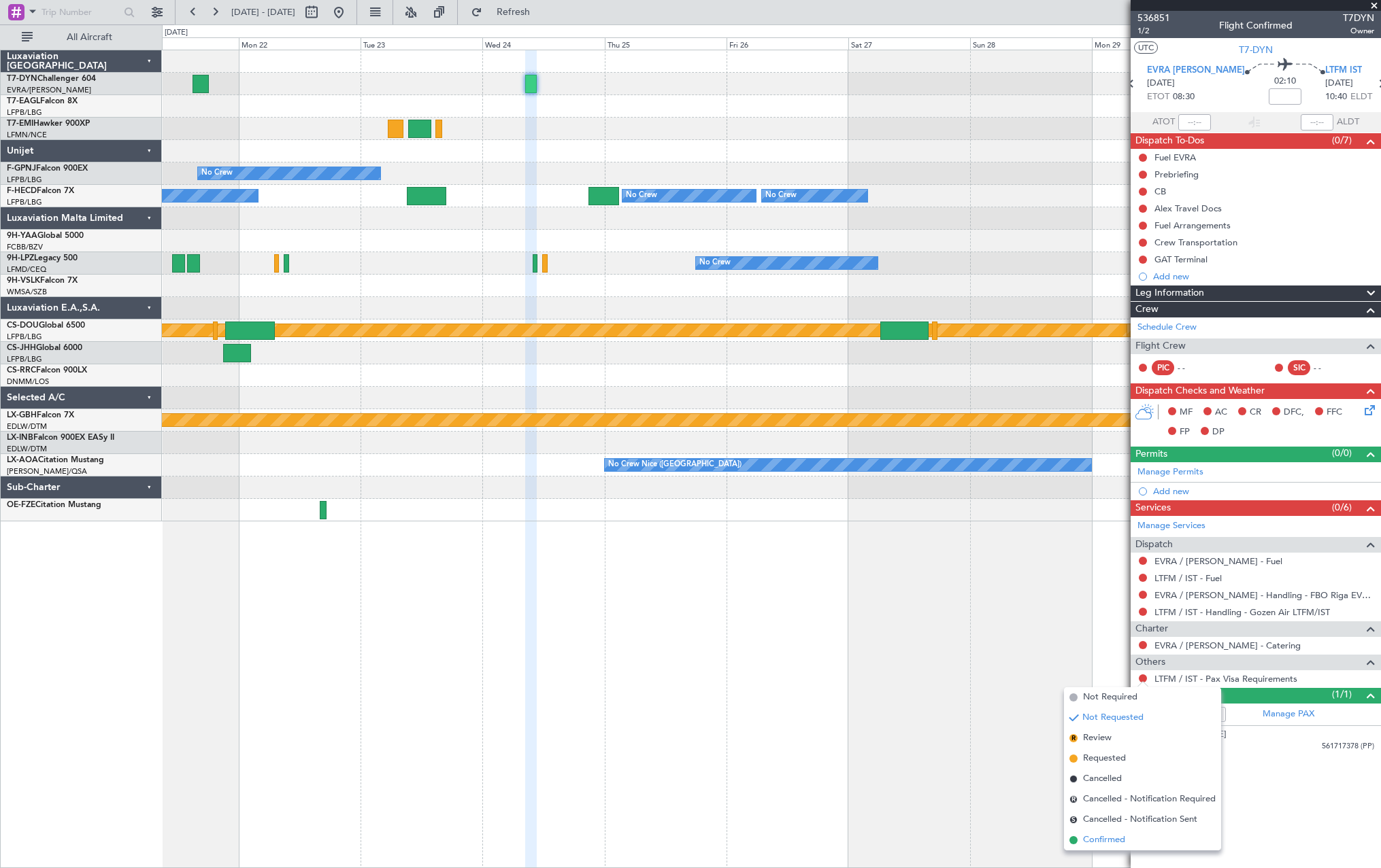
click at [1081, 837] on li "Confirmed" at bounding box center [1143, 840] width 157 height 21
click at [1081, 837] on div "No Crew No Crew No Crew No Crew No Crew No Crew [GEOGRAPHIC_DATA] ([GEOGRAPHIC_…" at bounding box center [771, 459] width 1219 height 818
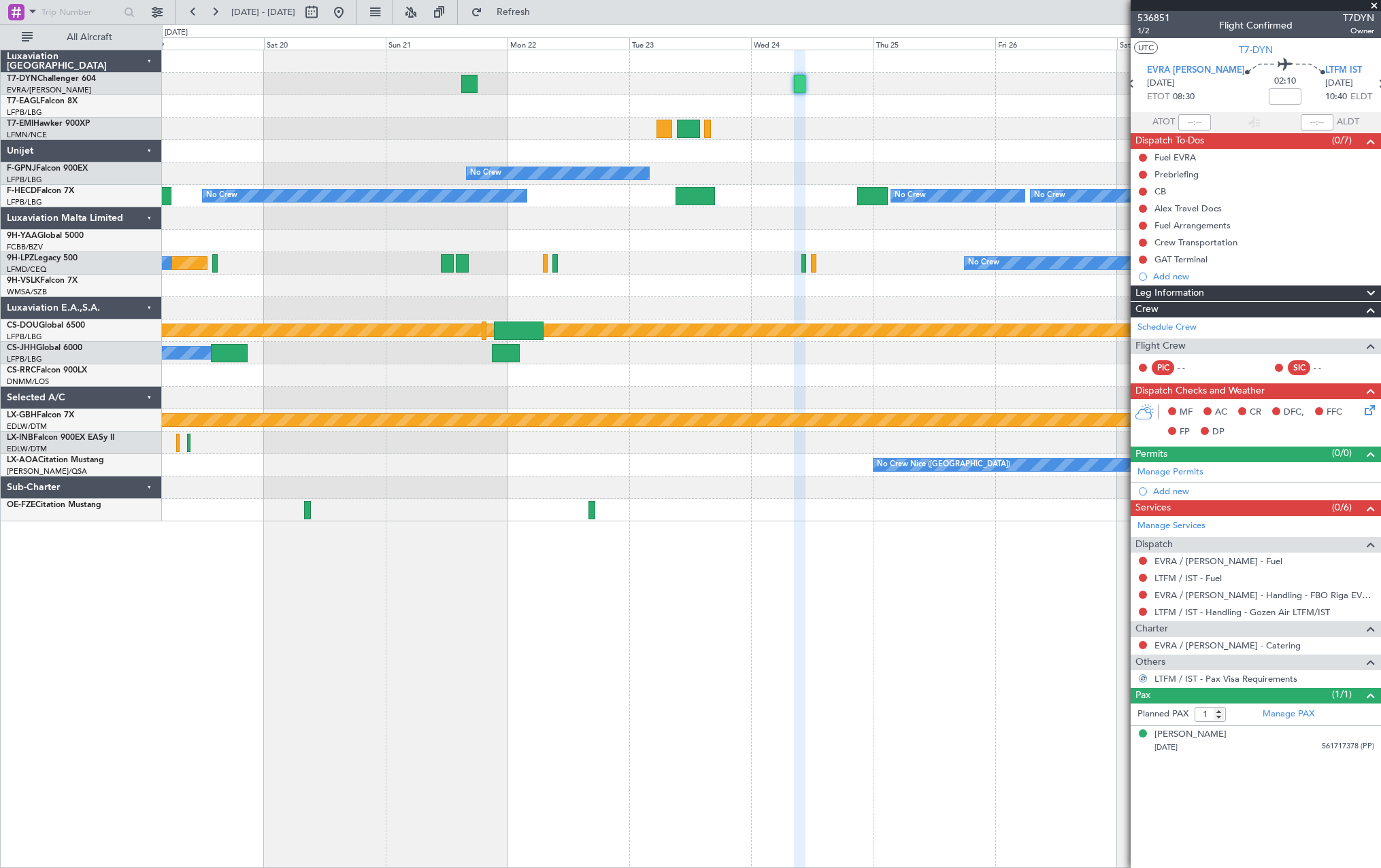
click at [519, 108] on div at bounding box center [771, 106] width 1218 height 22
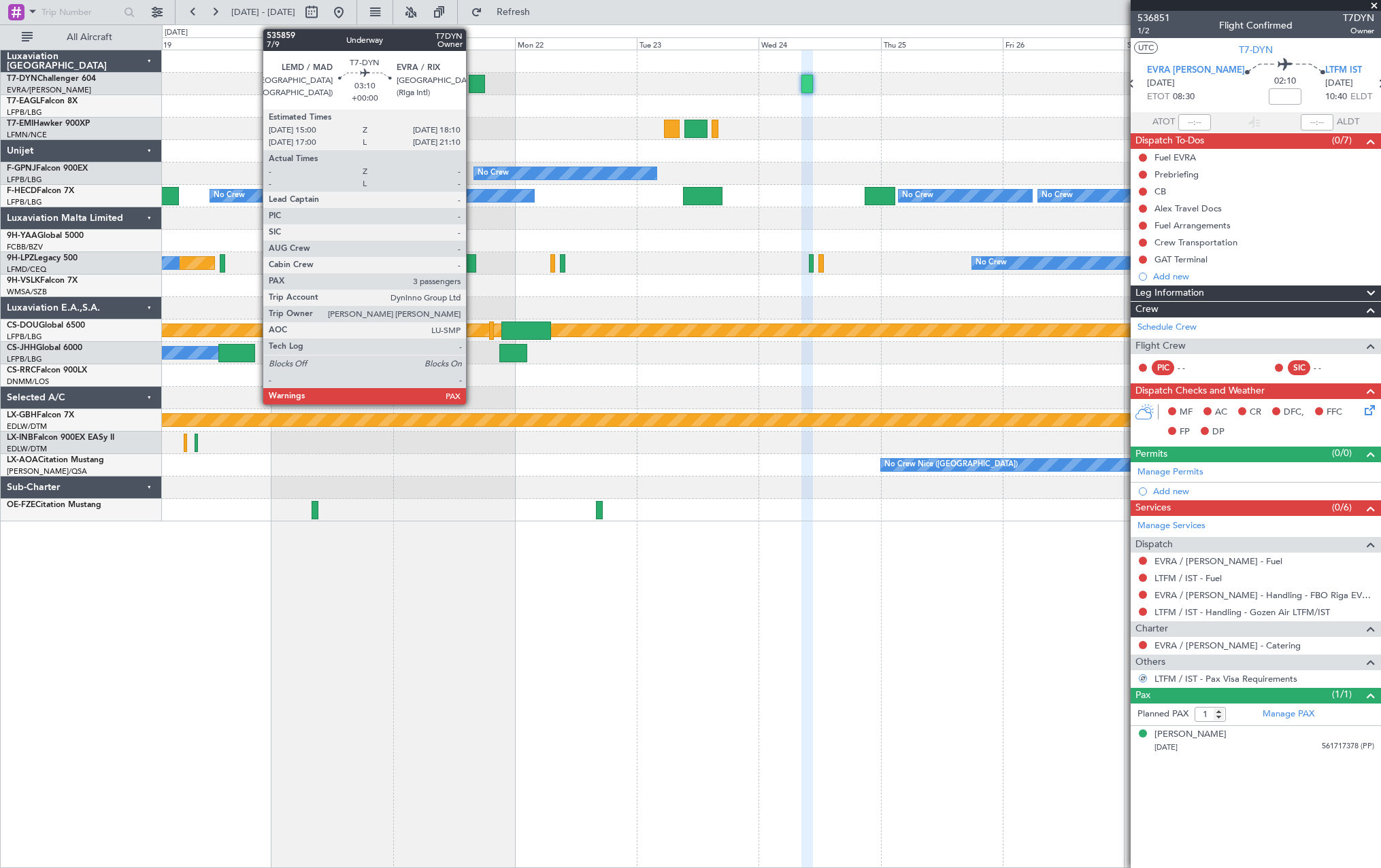
click at [472, 88] on div at bounding box center [477, 84] width 16 height 18
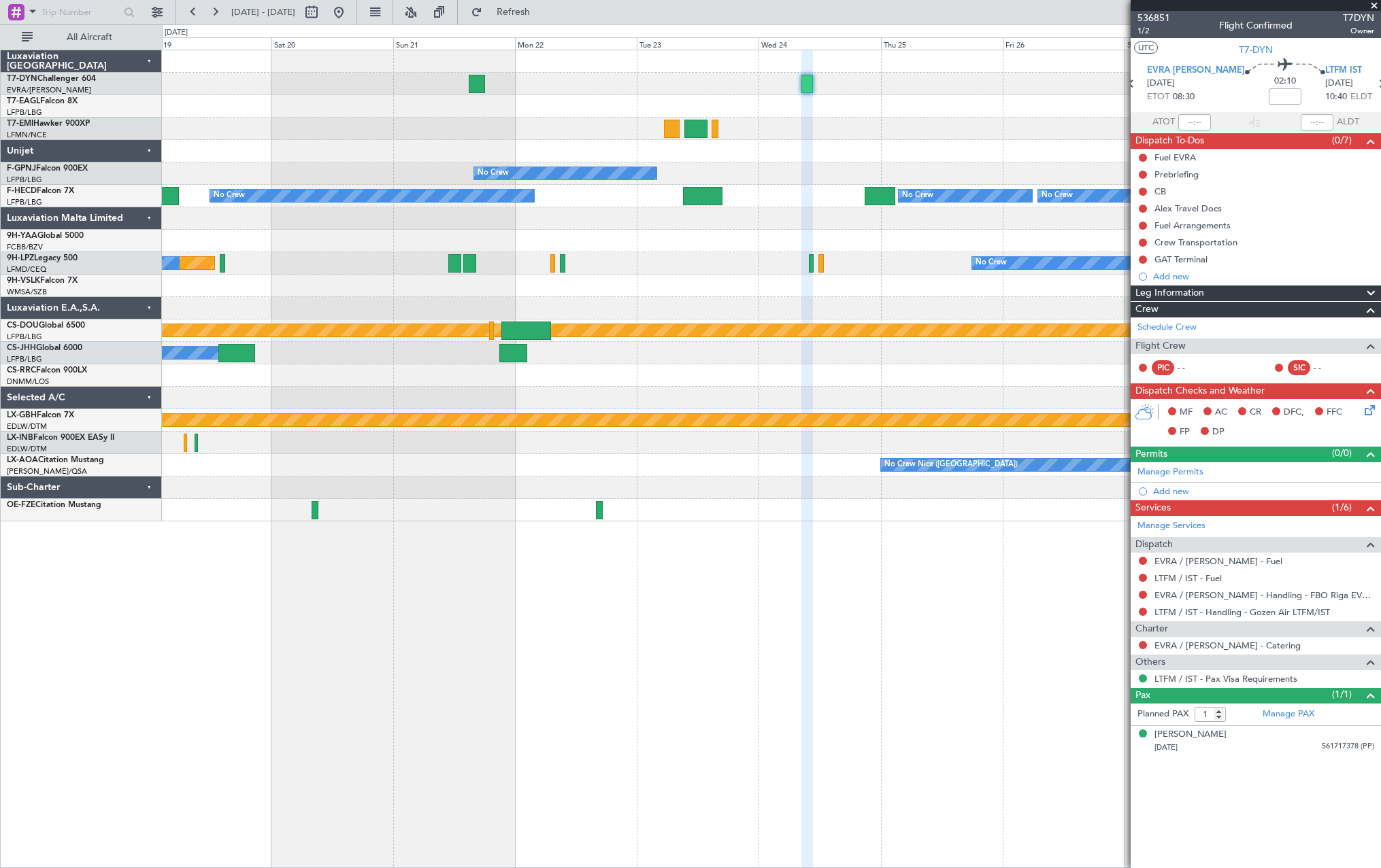
click at [604, 134] on div "No Crew No Crew No Crew No Crew No Crew [GEOGRAPHIC_DATA] ([GEOGRAPHIC_DATA]) N…" at bounding box center [771, 286] width 1218 height 471
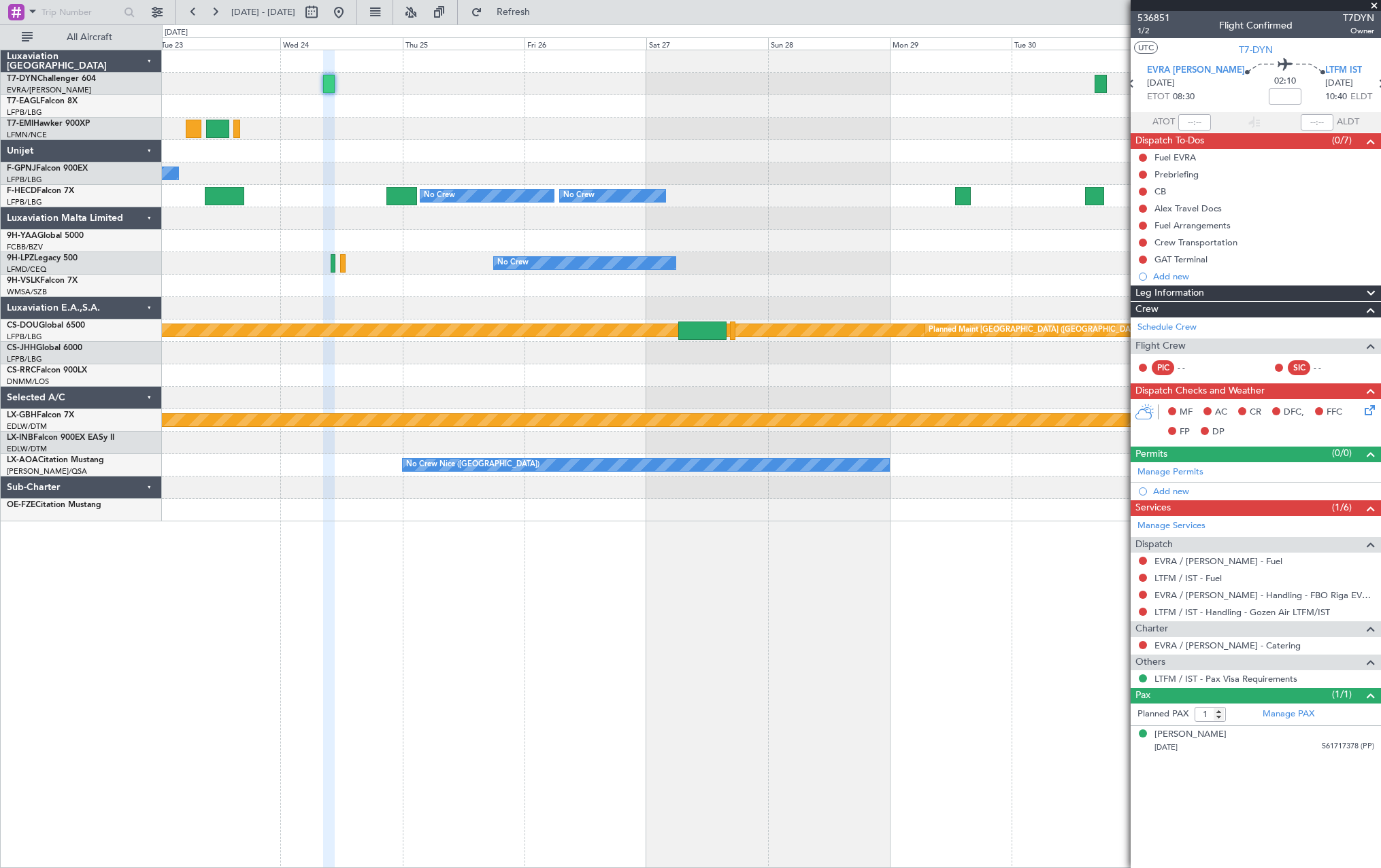
click at [313, 134] on div at bounding box center [771, 128] width 1218 height 22
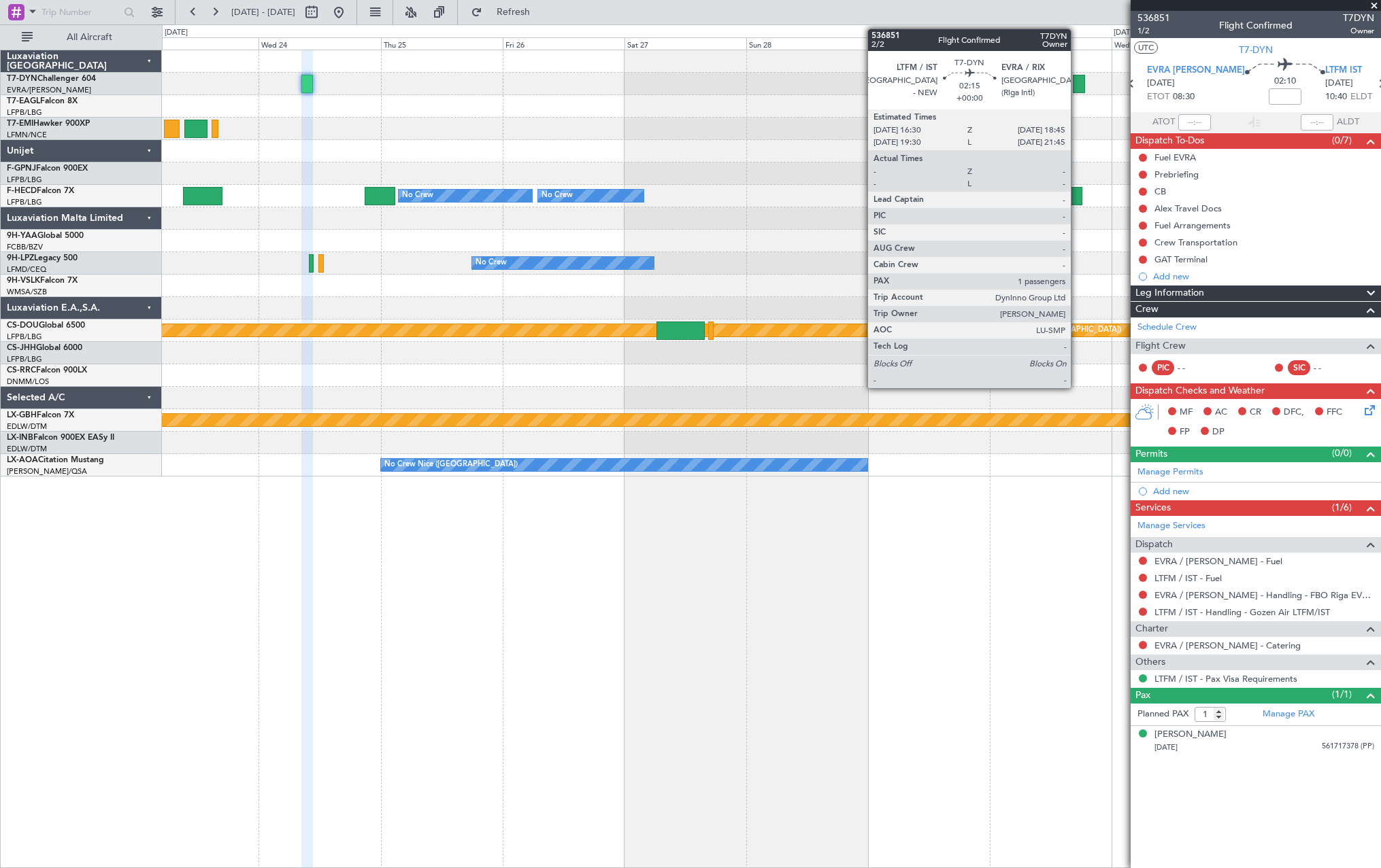
click at [1077, 80] on div at bounding box center [1078, 84] width 11 height 18
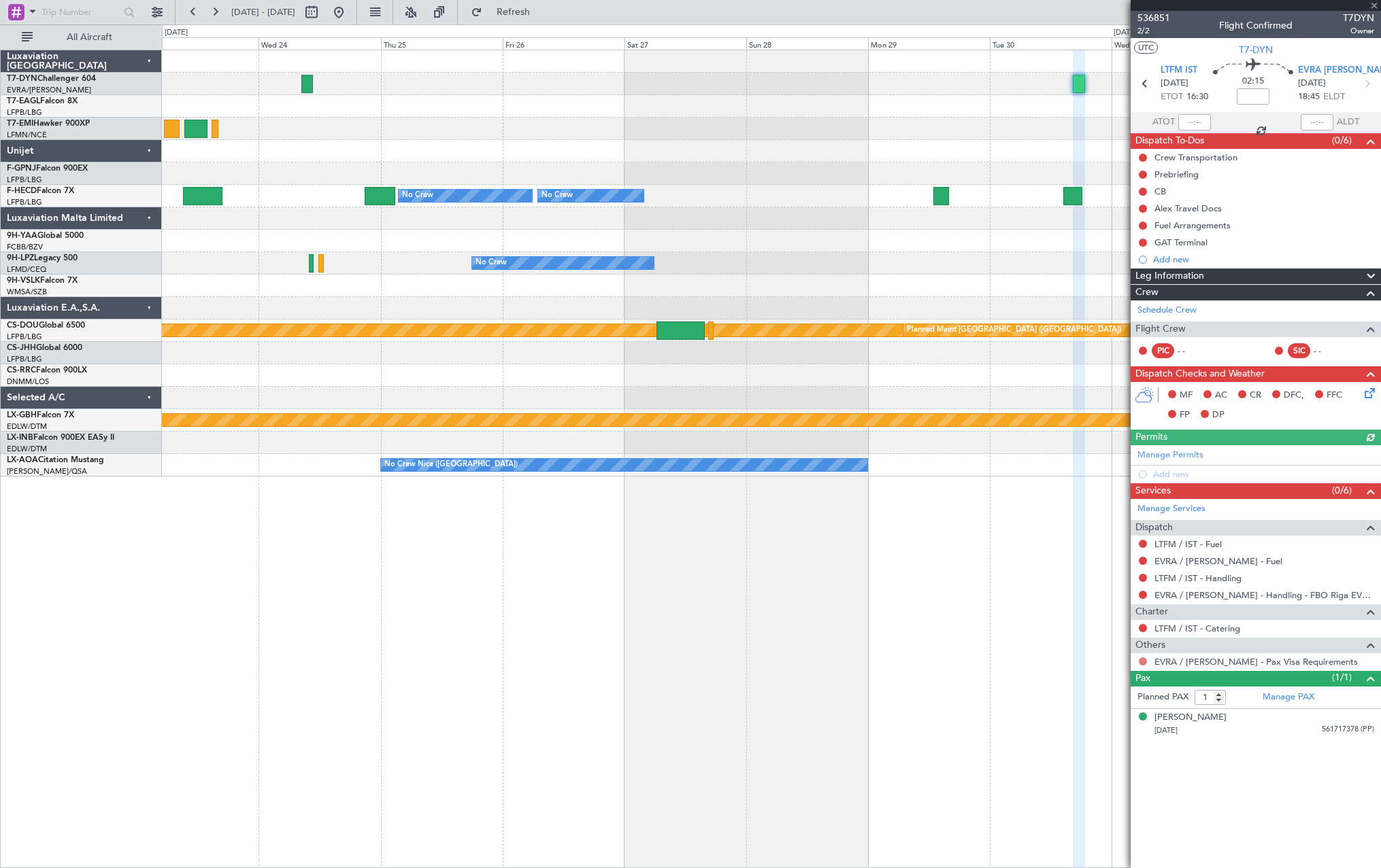
click at [1140, 660] on button at bounding box center [1143, 661] width 8 height 8
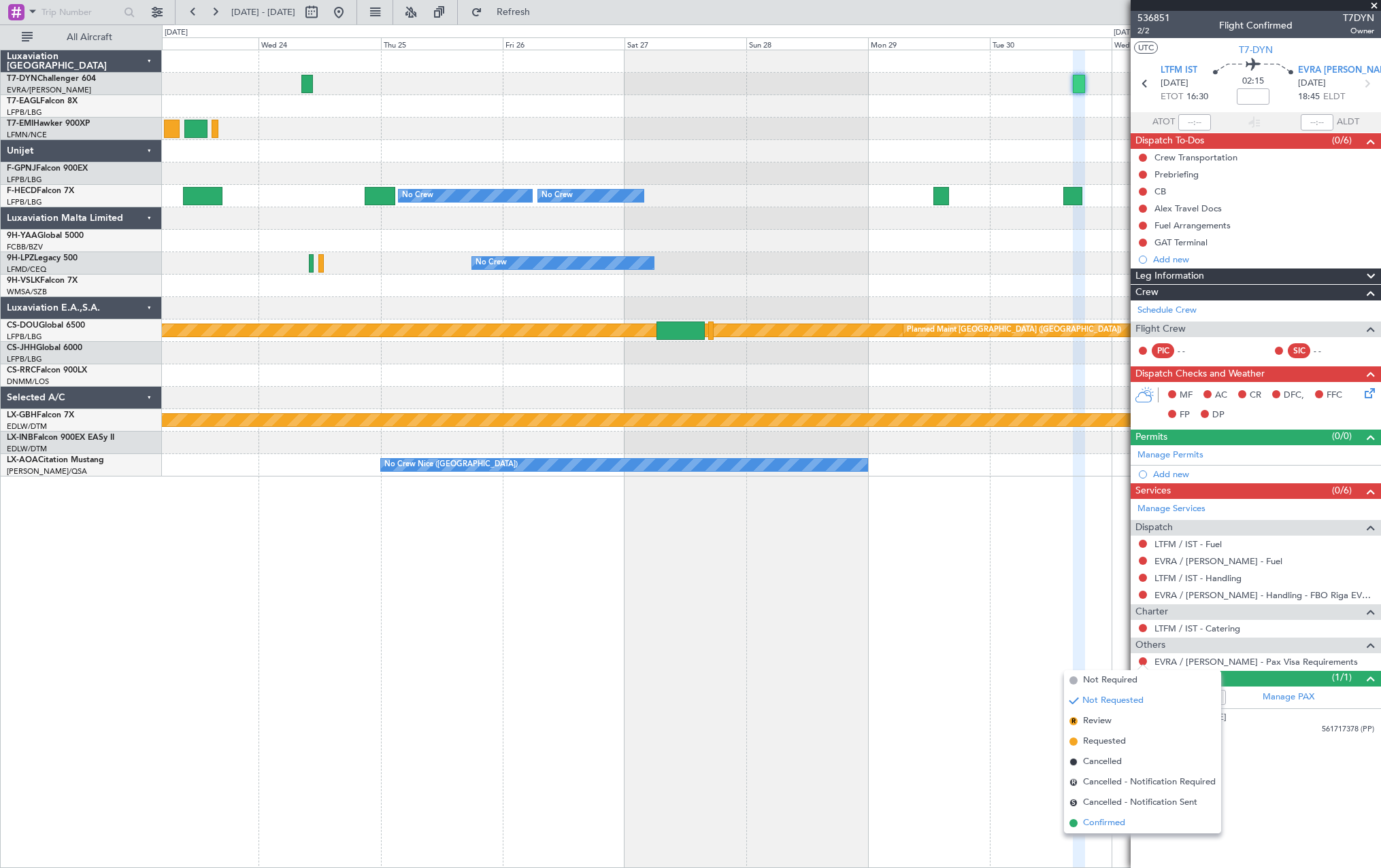
click at [1077, 819] on li "Confirmed" at bounding box center [1143, 823] width 157 height 21
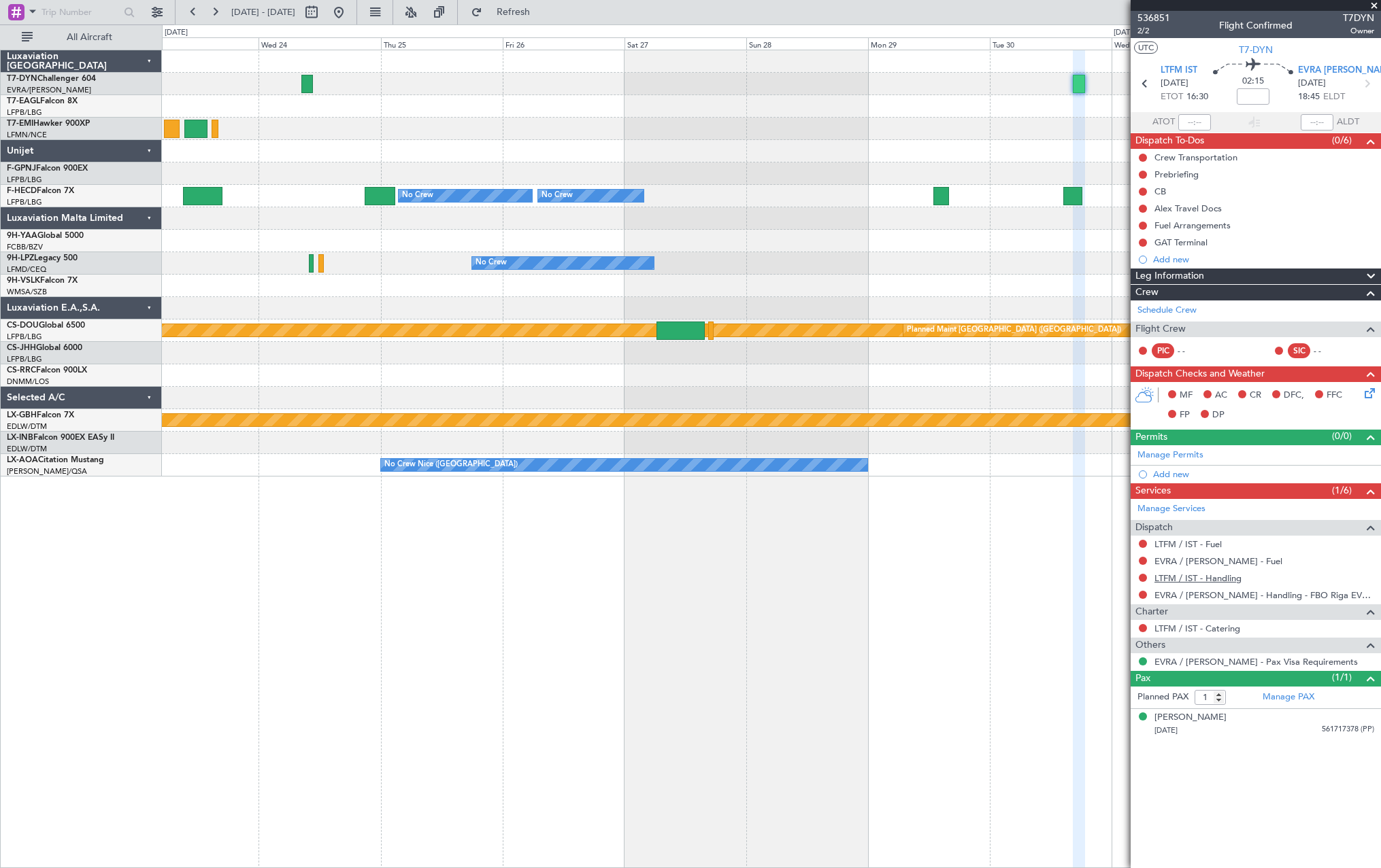
click at [1204, 577] on link "LTFM / IST - Handling" at bounding box center [1198, 578] width 87 height 11
click at [542, 8] on span "Refresh" at bounding box center [513, 12] width 57 height 9
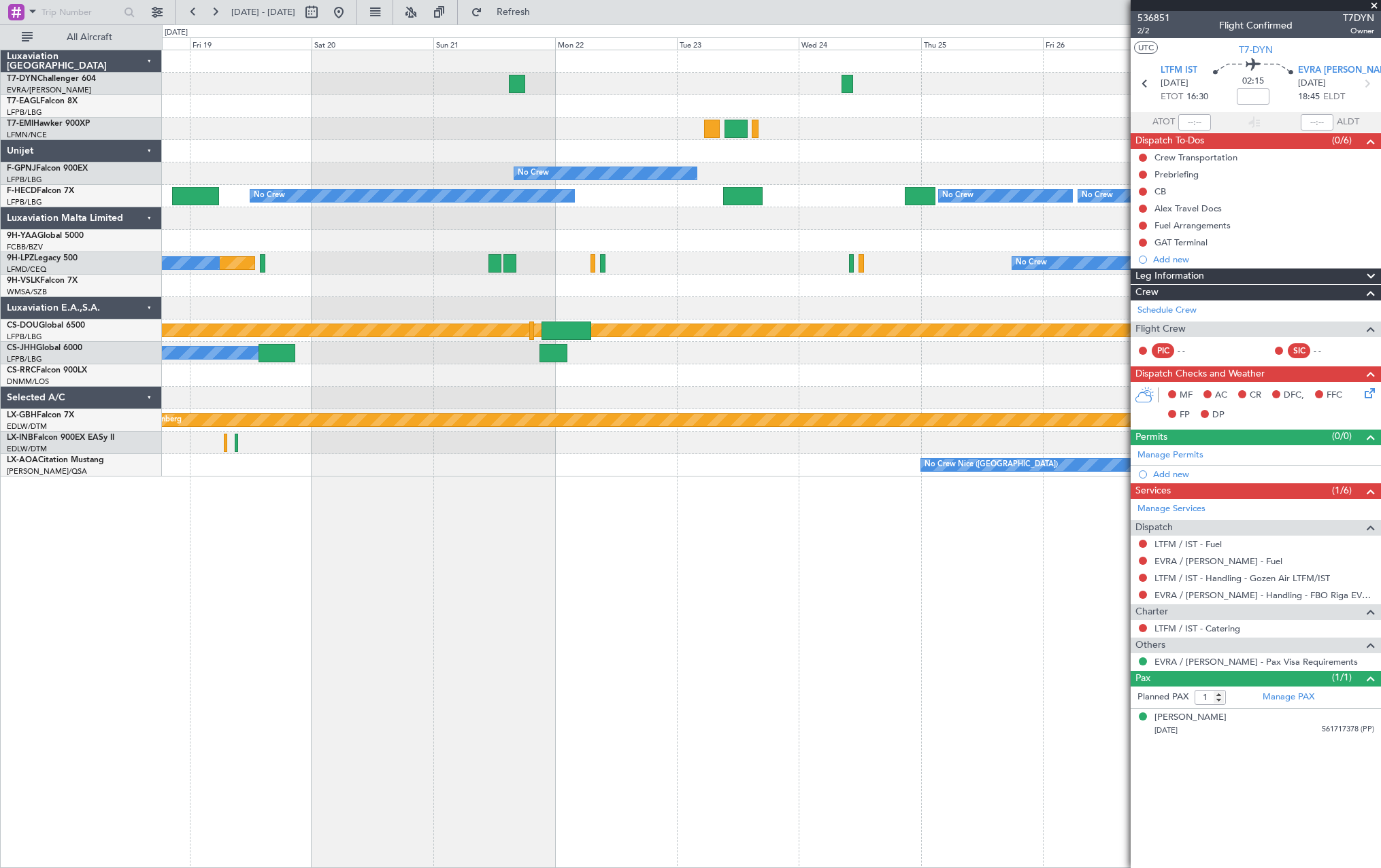
click at [1022, 269] on div "No Crew No Crew No Crew No Crew No Crew [GEOGRAPHIC_DATA] ([GEOGRAPHIC_DATA]) N…" at bounding box center [771, 263] width 1218 height 426
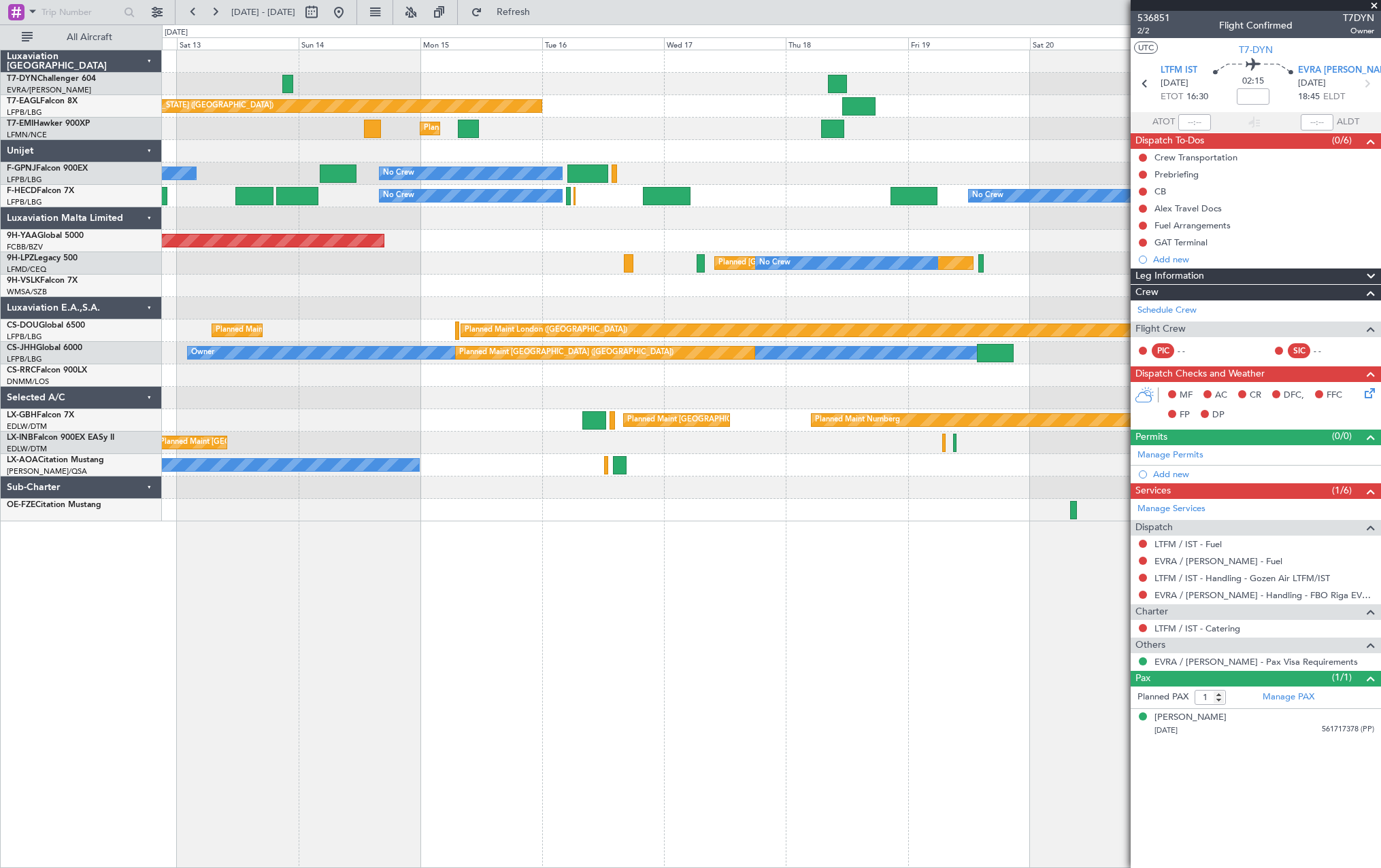
click at [1108, 263] on div "Planned [GEOGRAPHIC_DATA] ([GEOGRAPHIC_DATA]) No Crew" at bounding box center [771, 263] width 1218 height 22
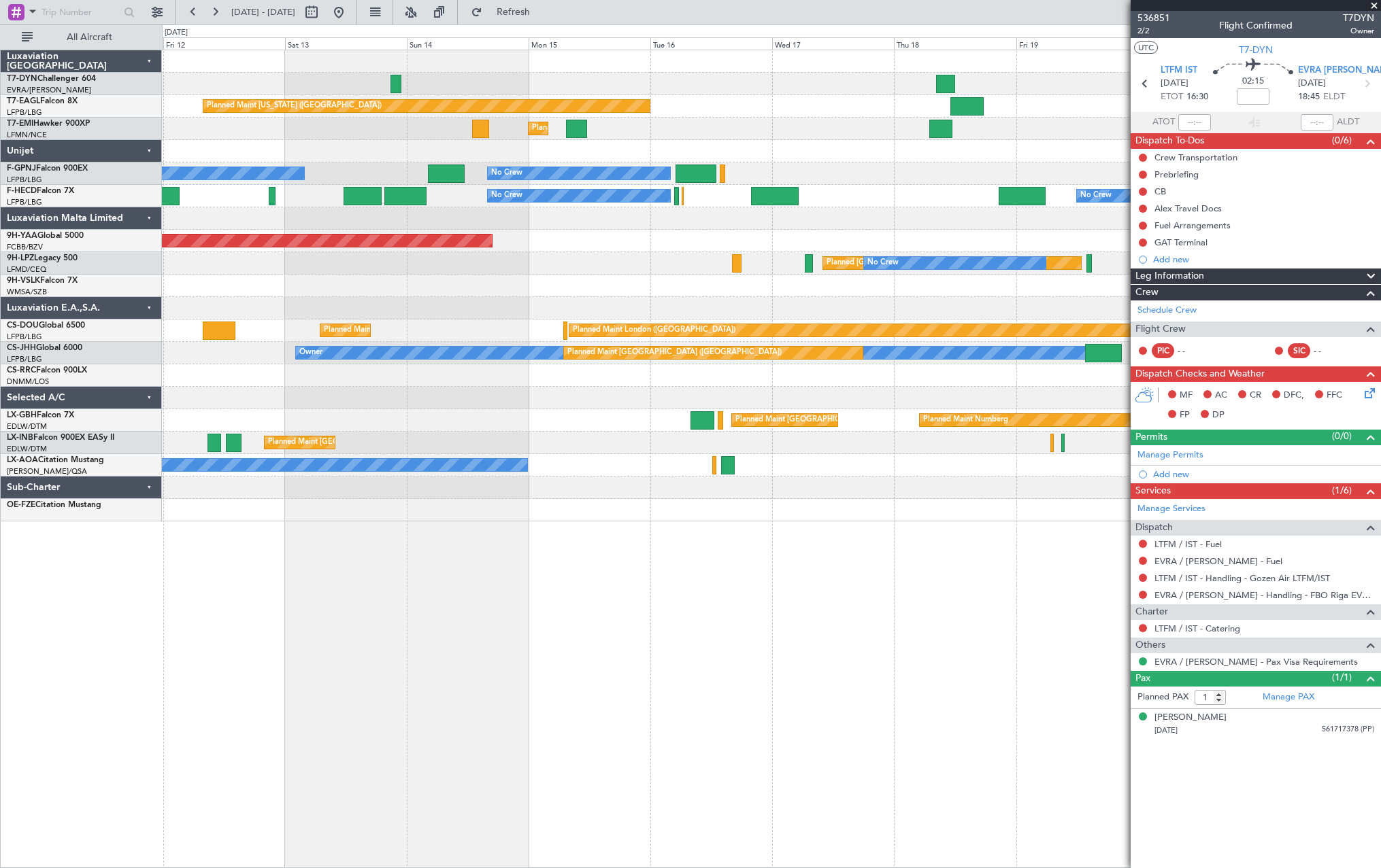
click at [285, 308] on div "Planned Maint [US_STATE] ([GEOGRAPHIC_DATA]) Planned Maint [GEOGRAPHIC_DATA] Pl…" at bounding box center [771, 286] width 1218 height 471
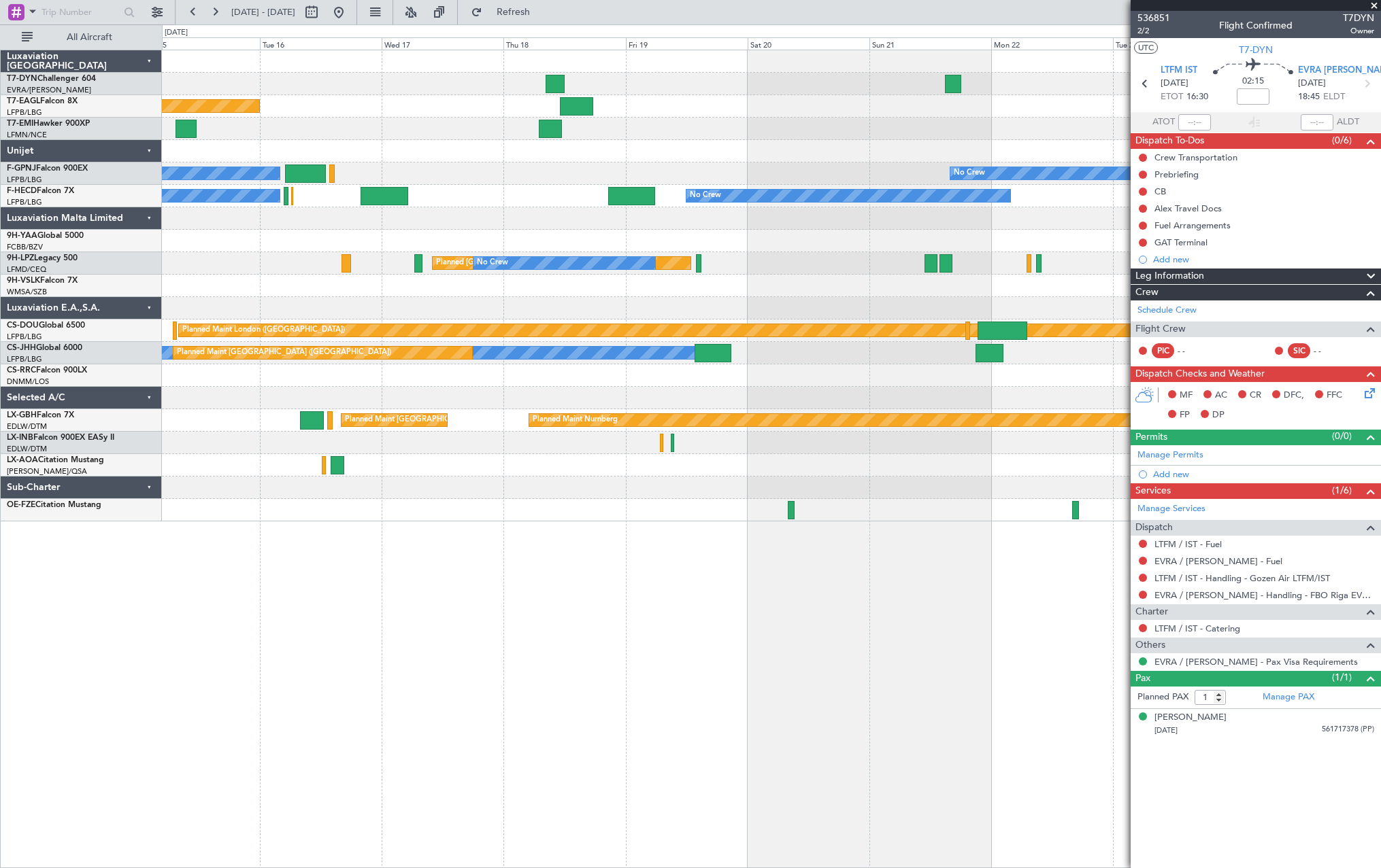
click at [400, 194] on div "Planned Maint [US_STATE] ([GEOGRAPHIC_DATA]) Planned Maint [GEOGRAPHIC_DATA] No…" at bounding box center [771, 286] width 1218 height 471
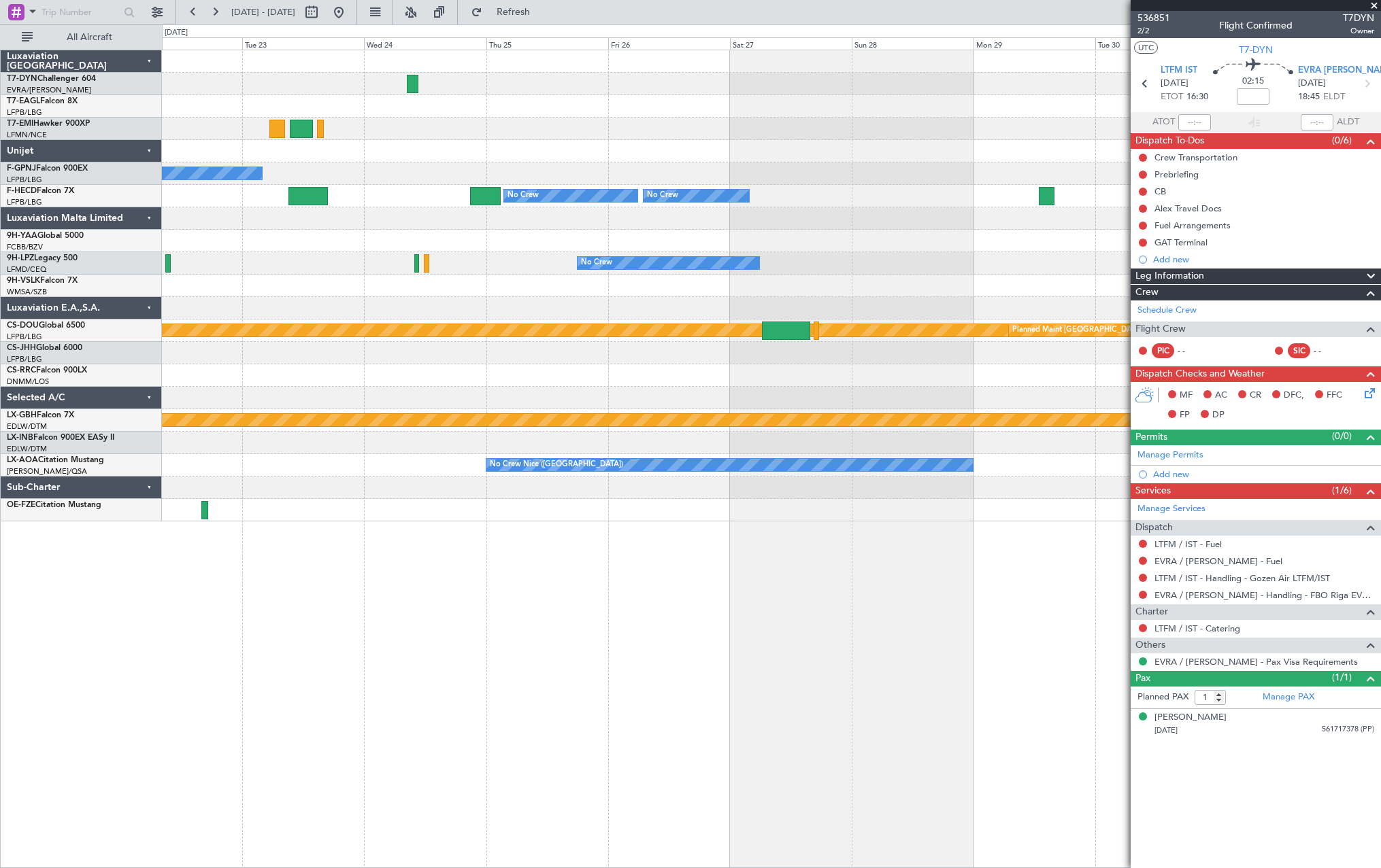
click at [609, 135] on div "No Crew No Crew No Crew No Crew No Crew No Crew Planned Maint [GEOGRAPHIC_DATA]…" at bounding box center [771, 286] width 1218 height 471
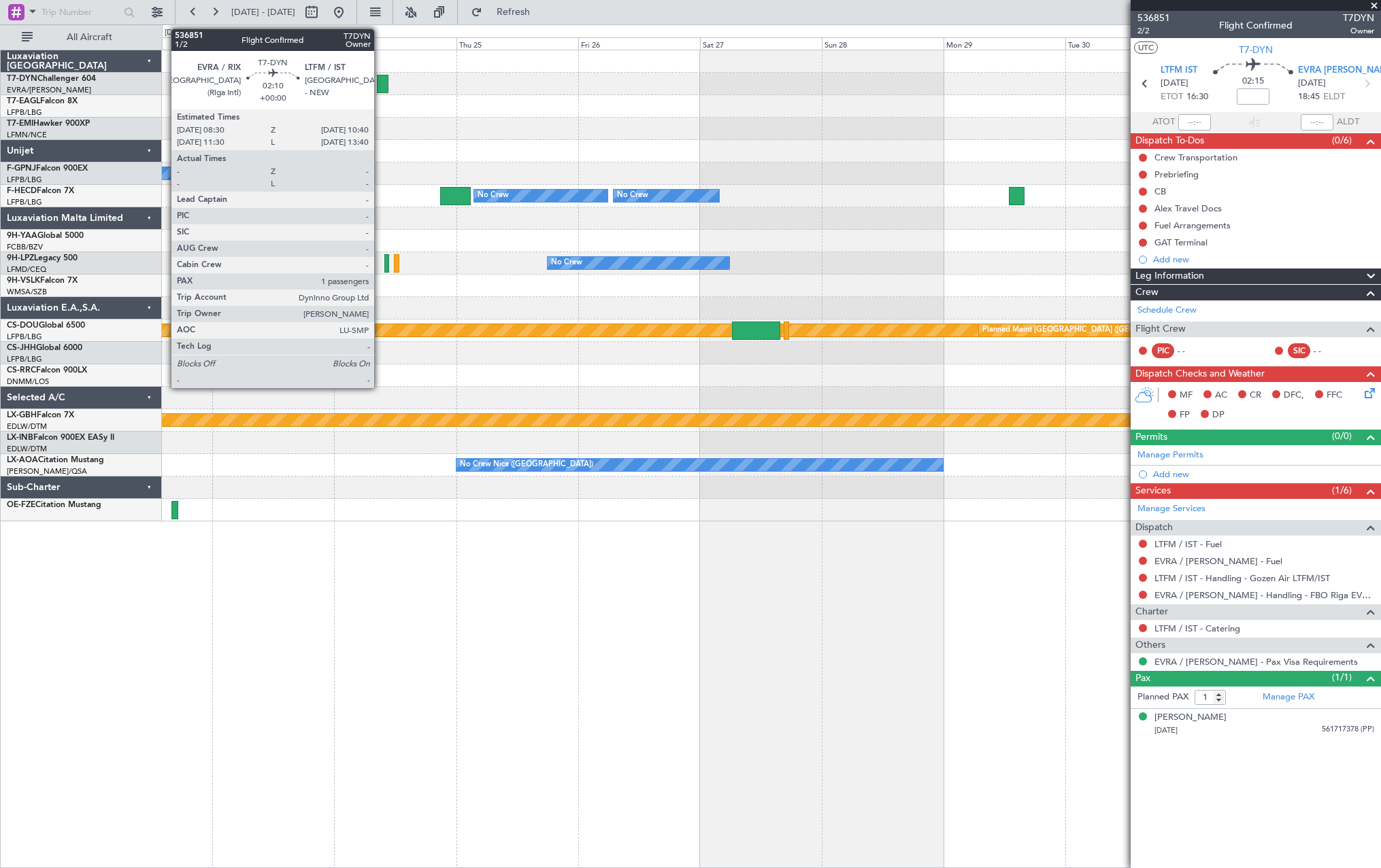
click at [380, 83] on div at bounding box center [382, 84] width 11 height 18
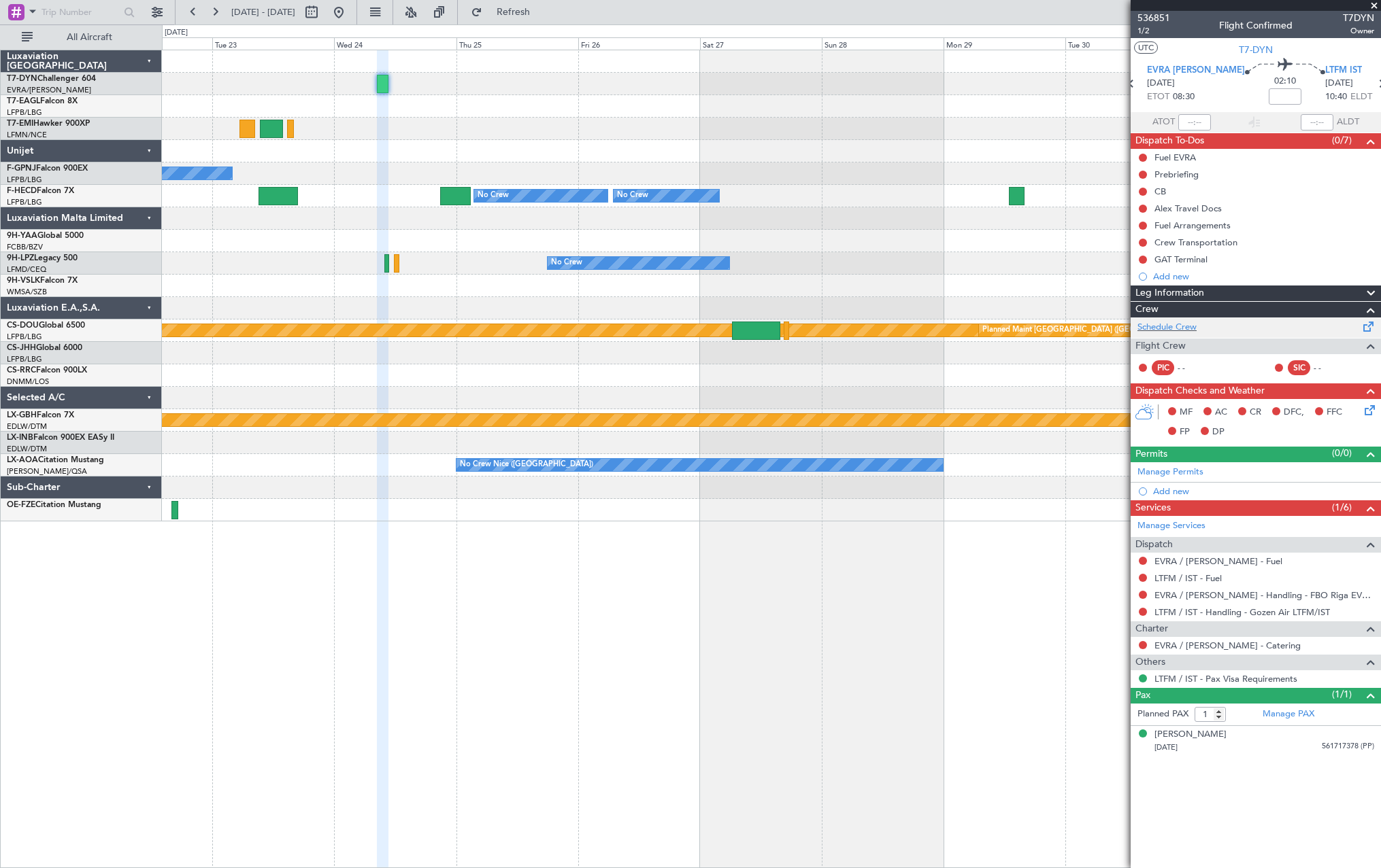
click at [1367, 329] on span at bounding box center [1368, 324] width 16 height 10
click at [546, 20] on button "Refresh" at bounding box center [505, 12] width 82 height 21
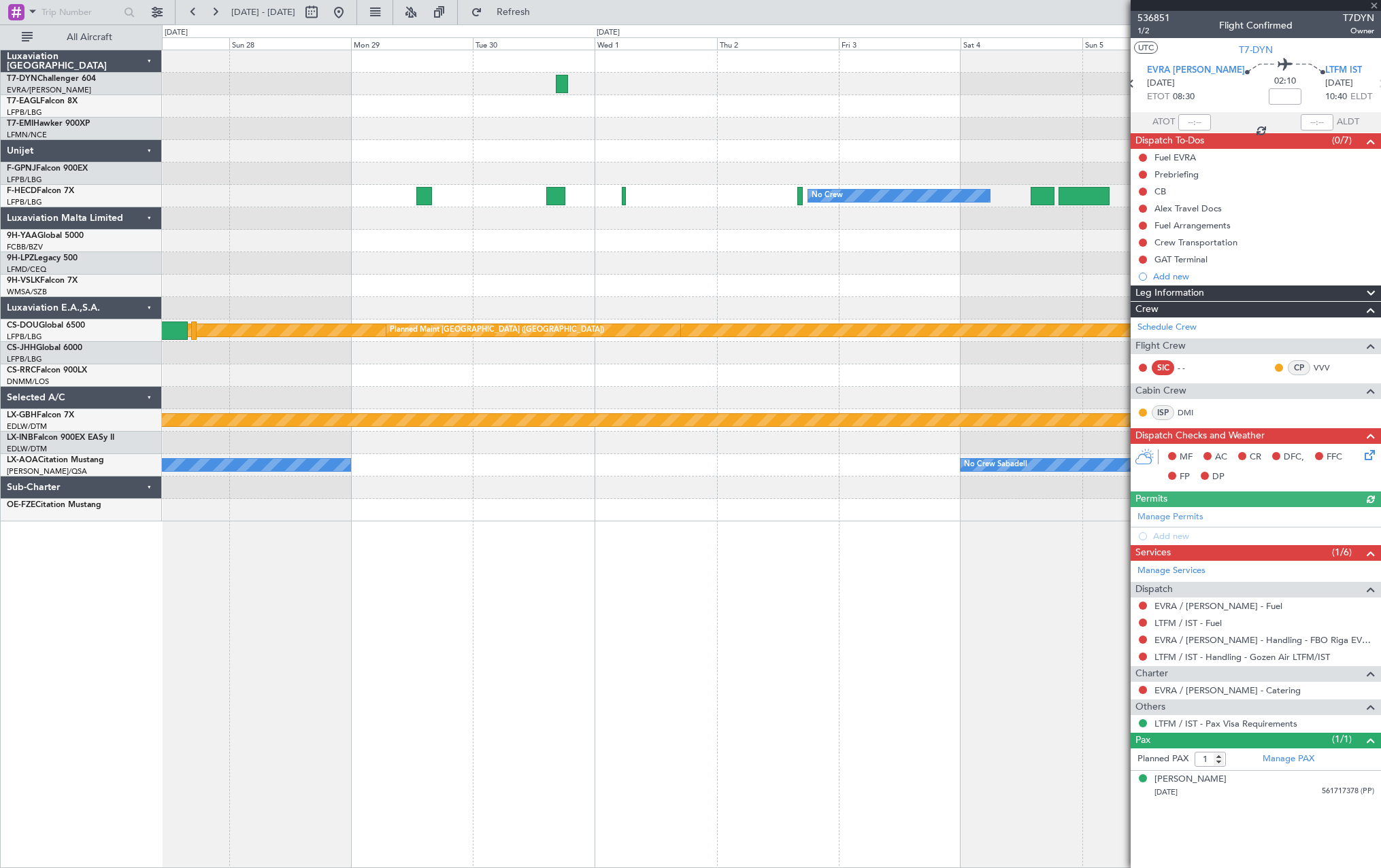
click at [272, 118] on div "Planned Maint [GEOGRAPHIC_DATA] ([GEOGRAPHIC_DATA]) No Crew No Crew No Crew No …" at bounding box center [771, 286] width 1218 height 471
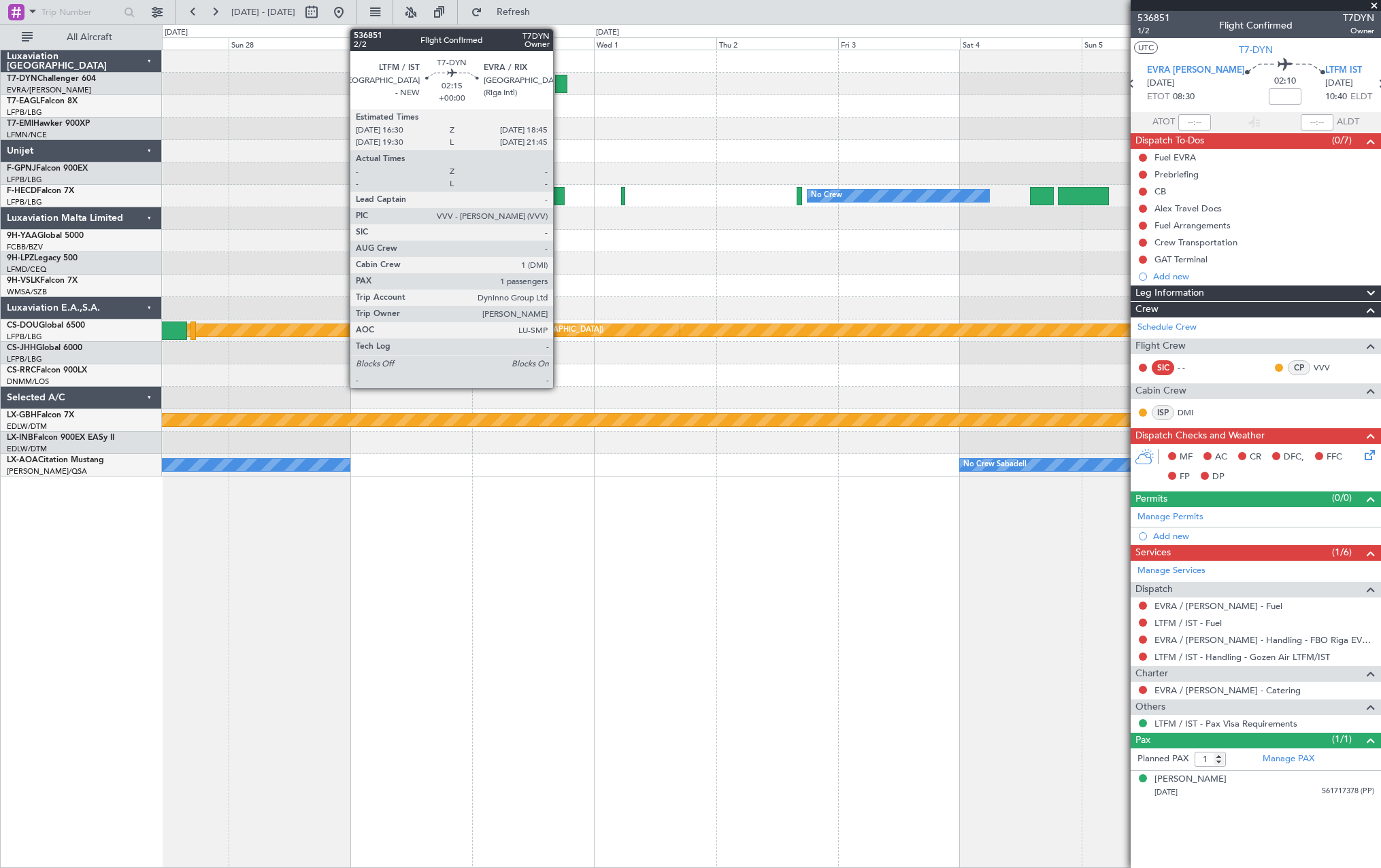
click at [559, 77] on div at bounding box center [561, 84] width 11 height 18
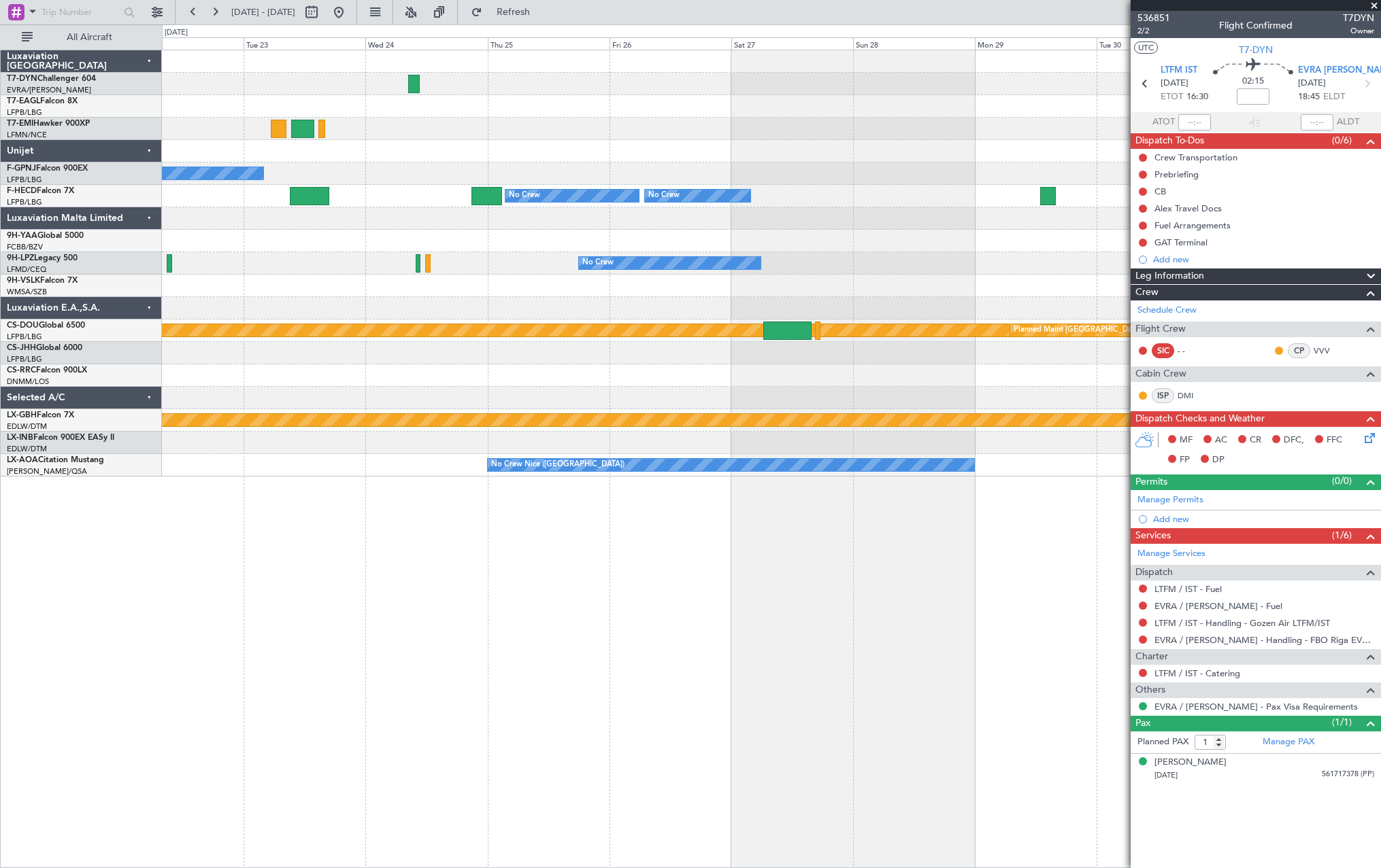
click at [1056, 112] on div at bounding box center [771, 106] width 1218 height 22
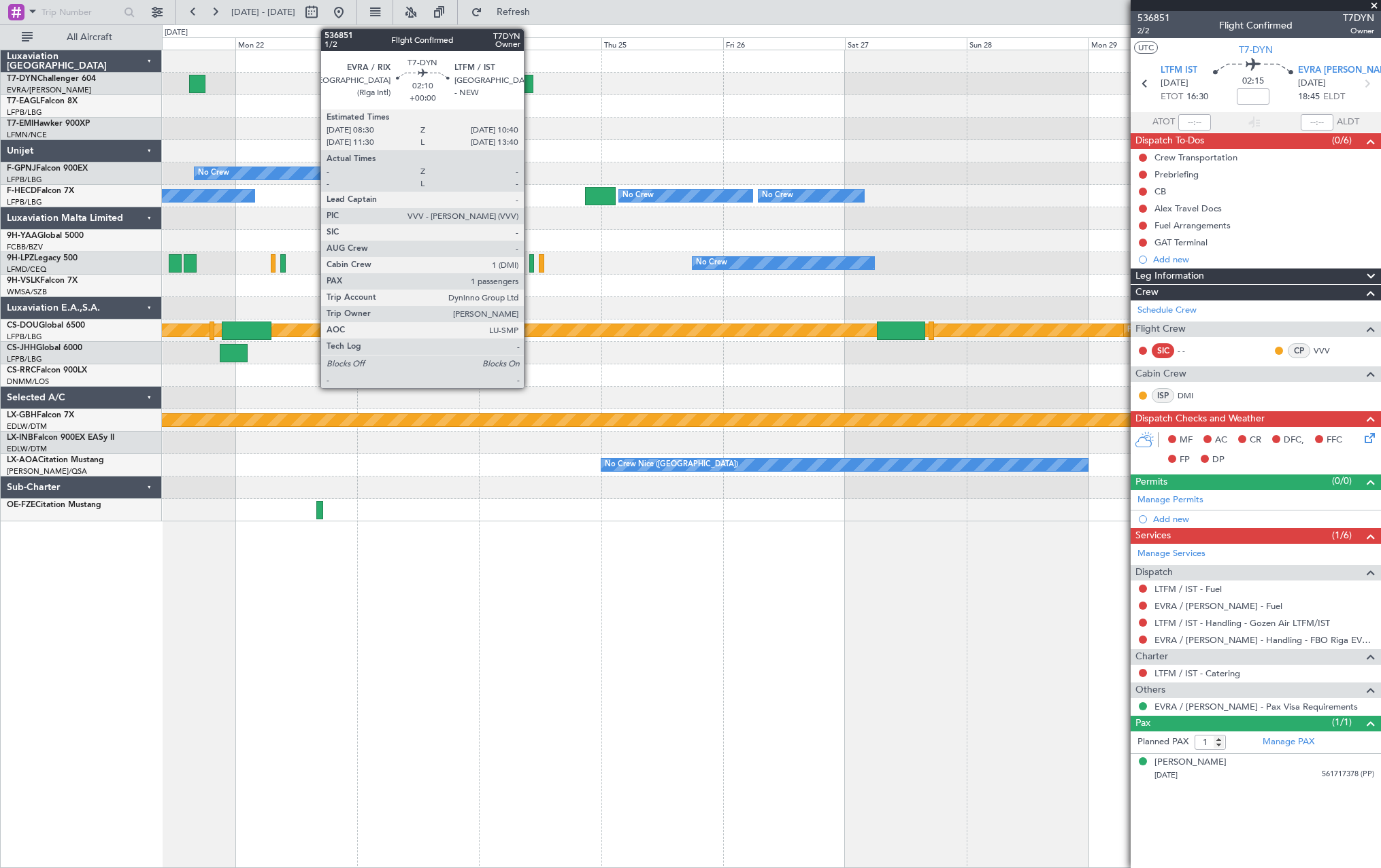
click at [530, 80] on div at bounding box center [527, 84] width 11 height 18
click at [527, 86] on div at bounding box center [527, 84] width 11 height 18
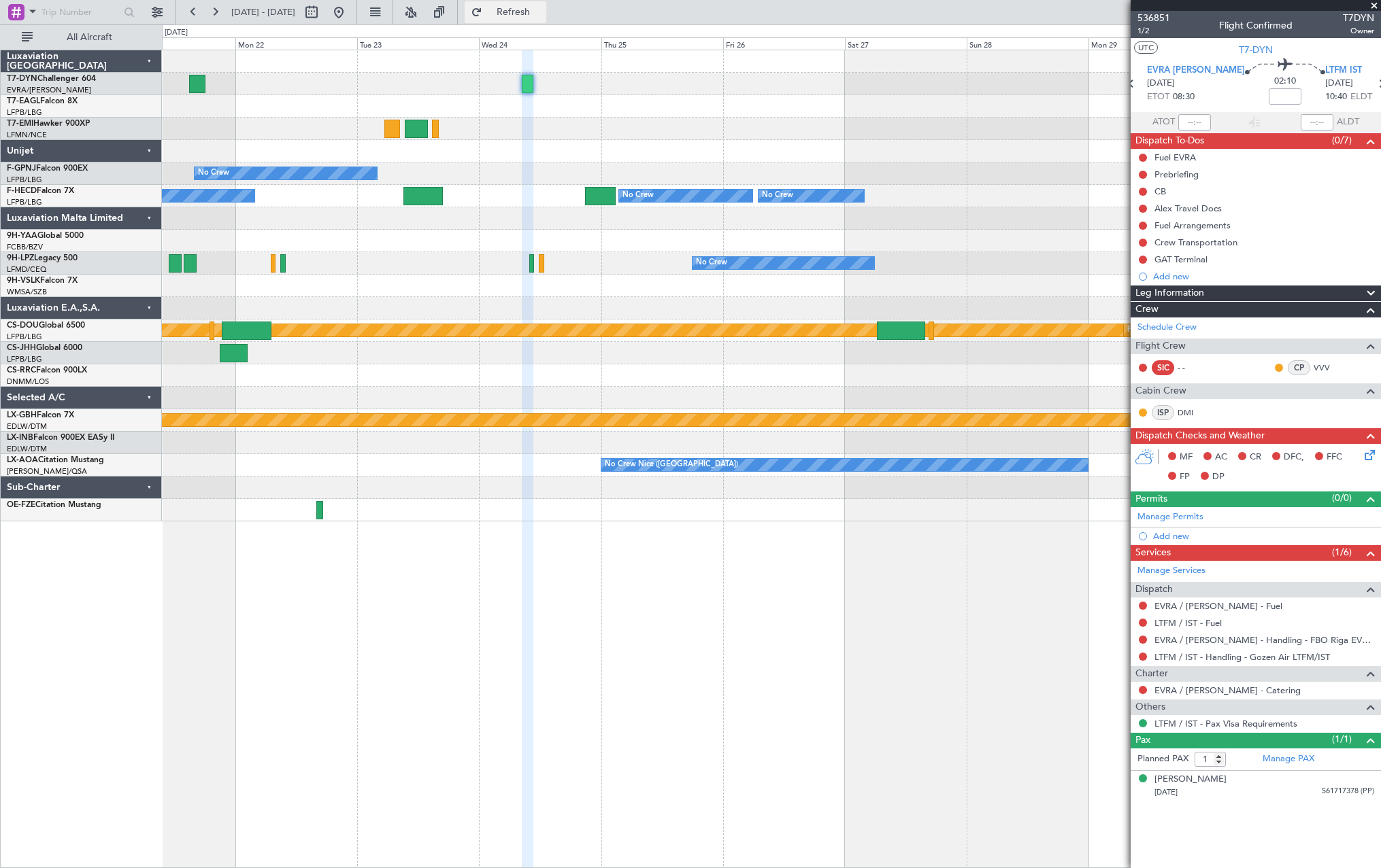
click at [542, 12] on span "Refresh" at bounding box center [513, 12] width 57 height 9
click at [1147, 28] on span "1/2" at bounding box center [1153, 31] width 33 height 11
click at [1156, 15] on span "536851" at bounding box center [1153, 18] width 33 height 15
click at [542, 17] on span "Refresh" at bounding box center [513, 12] width 57 height 9
click at [542, 17] on span "Refreshing..." at bounding box center [513, 12] width 57 height 9
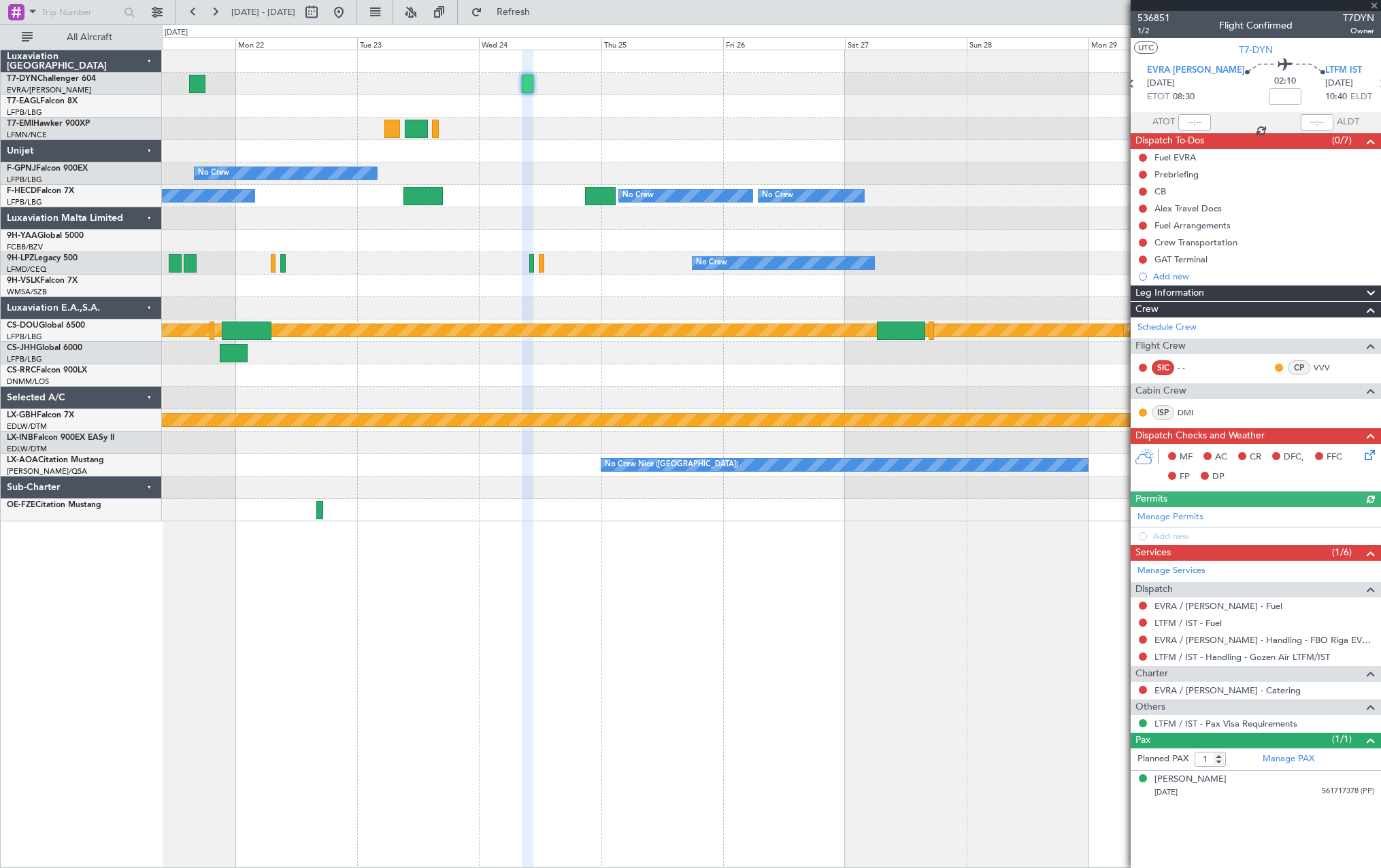
click at [1139, 692] on div at bounding box center [1143, 690] width 11 height 11
click at [1142, 690] on button at bounding box center [1143, 689] width 8 height 8
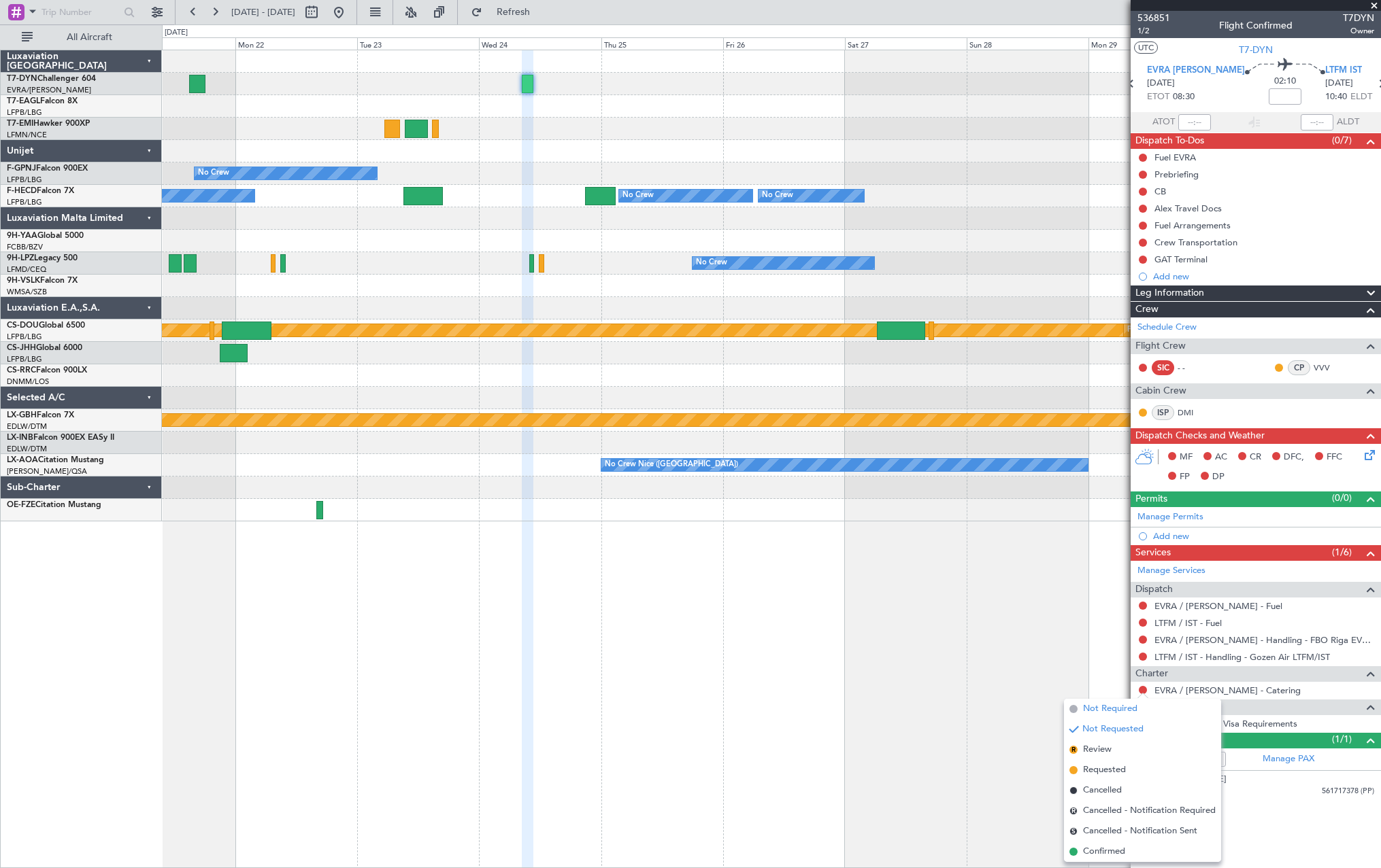
click at [1117, 709] on span "Not Required" at bounding box center [1110, 709] width 54 height 14
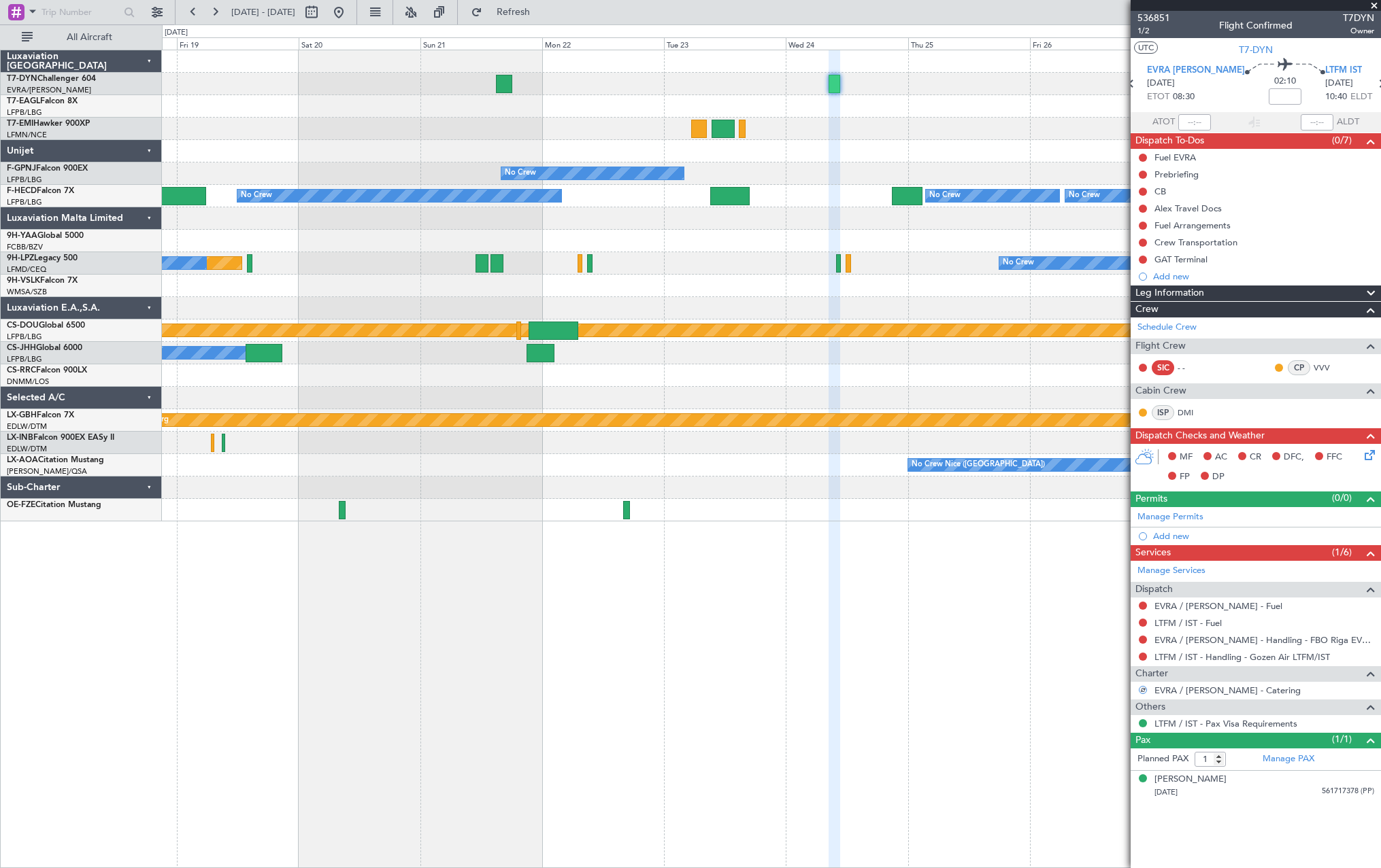
click at [561, 106] on div "No Crew No Crew No Crew No Crew No Crew [GEOGRAPHIC_DATA] ([GEOGRAPHIC_DATA]) N…" at bounding box center [771, 286] width 1218 height 471
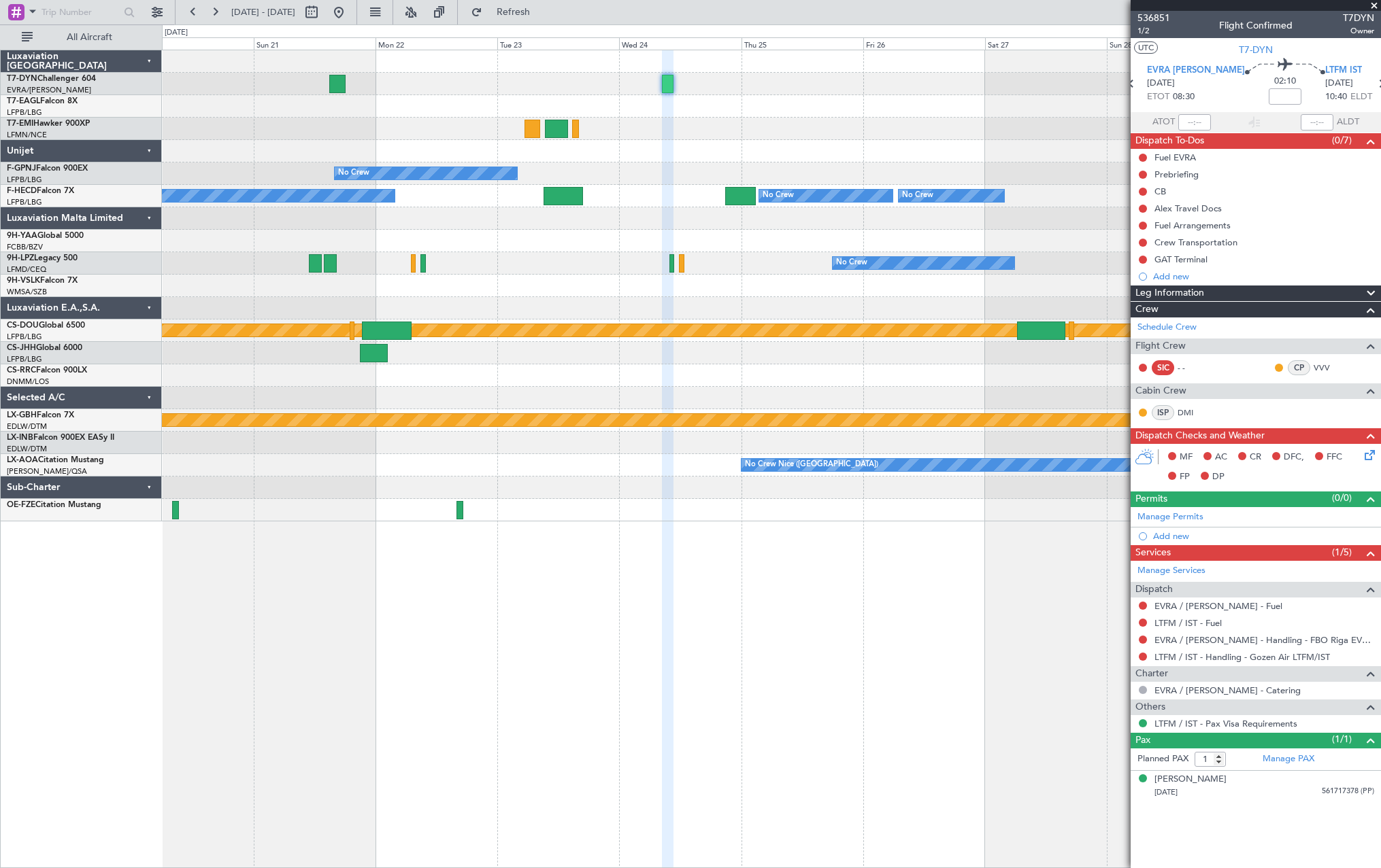
click at [387, 143] on div "No Crew No Crew No Crew No Crew No Crew No Crew No Crew [GEOGRAPHIC_DATA] ([GEO…" at bounding box center [771, 286] width 1218 height 471
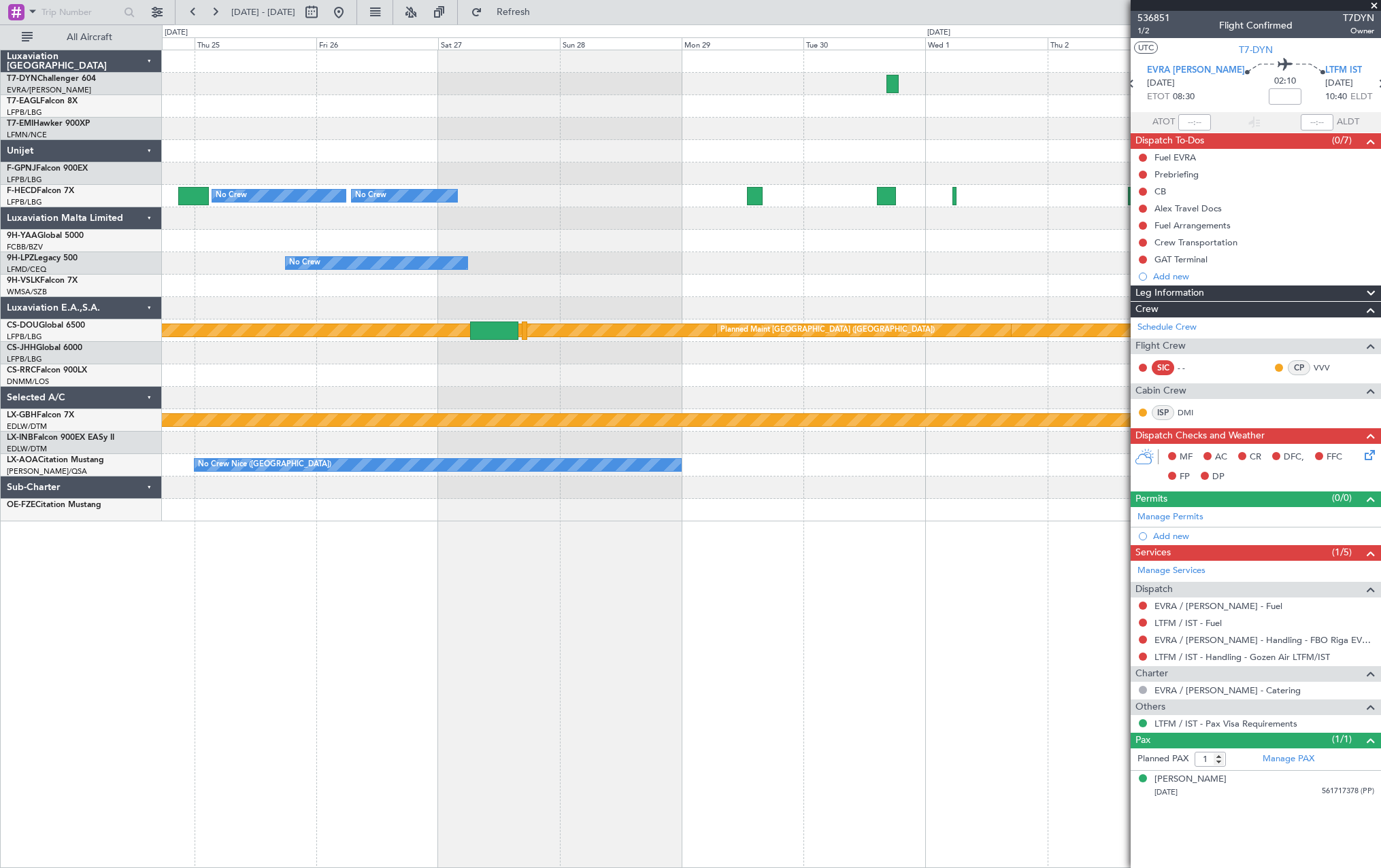
click at [534, 131] on div at bounding box center [771, 128] width 1218 height 22
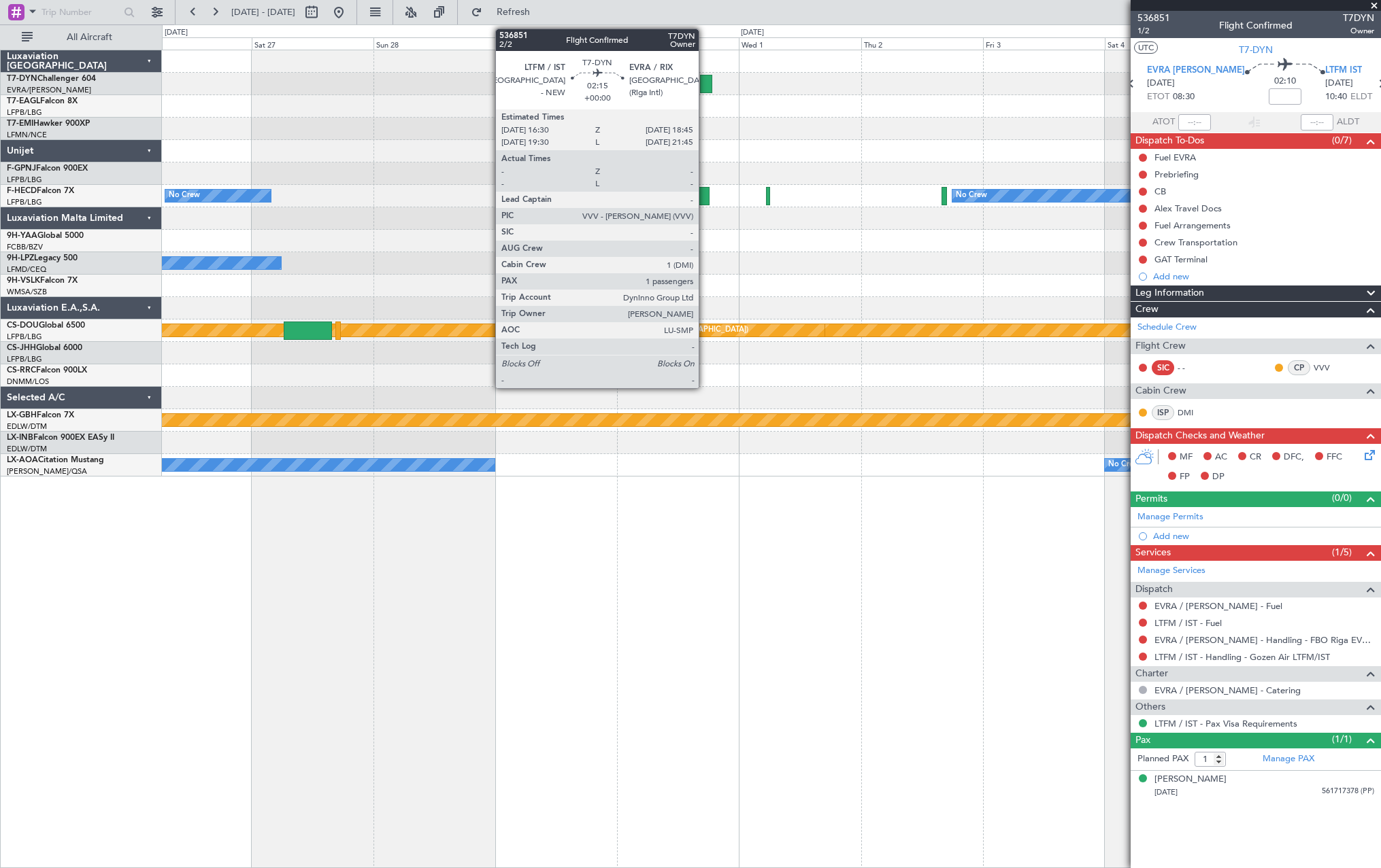
click at [705, 82] on div at bounding box center [705, 84] width 11 height 18
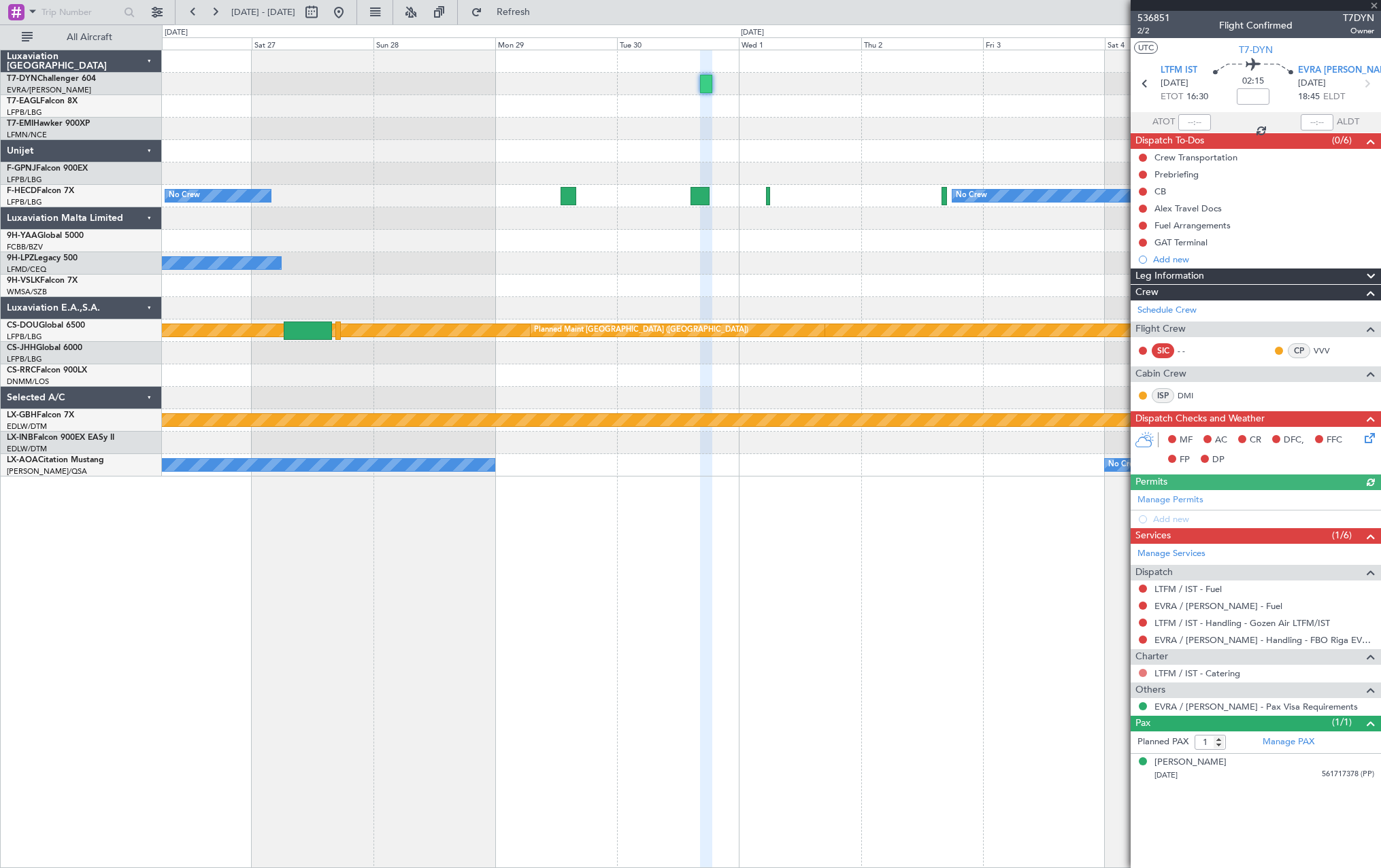
click at [1142, 670] on button at bounding box center [1143, 673] width 8 height 8
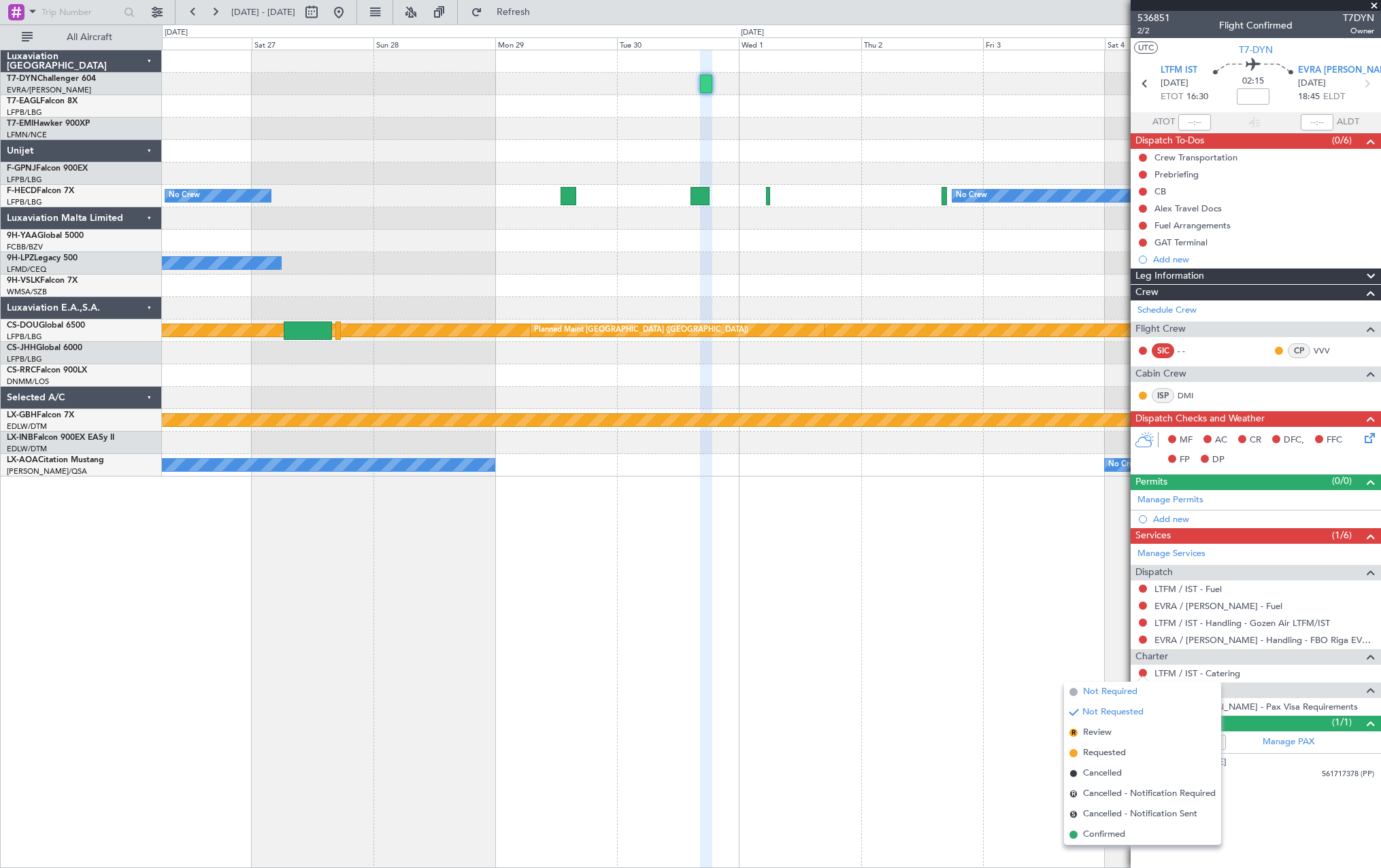
click at [1075, 692] on span at bounding box center [1073, 692] width 8 height 8
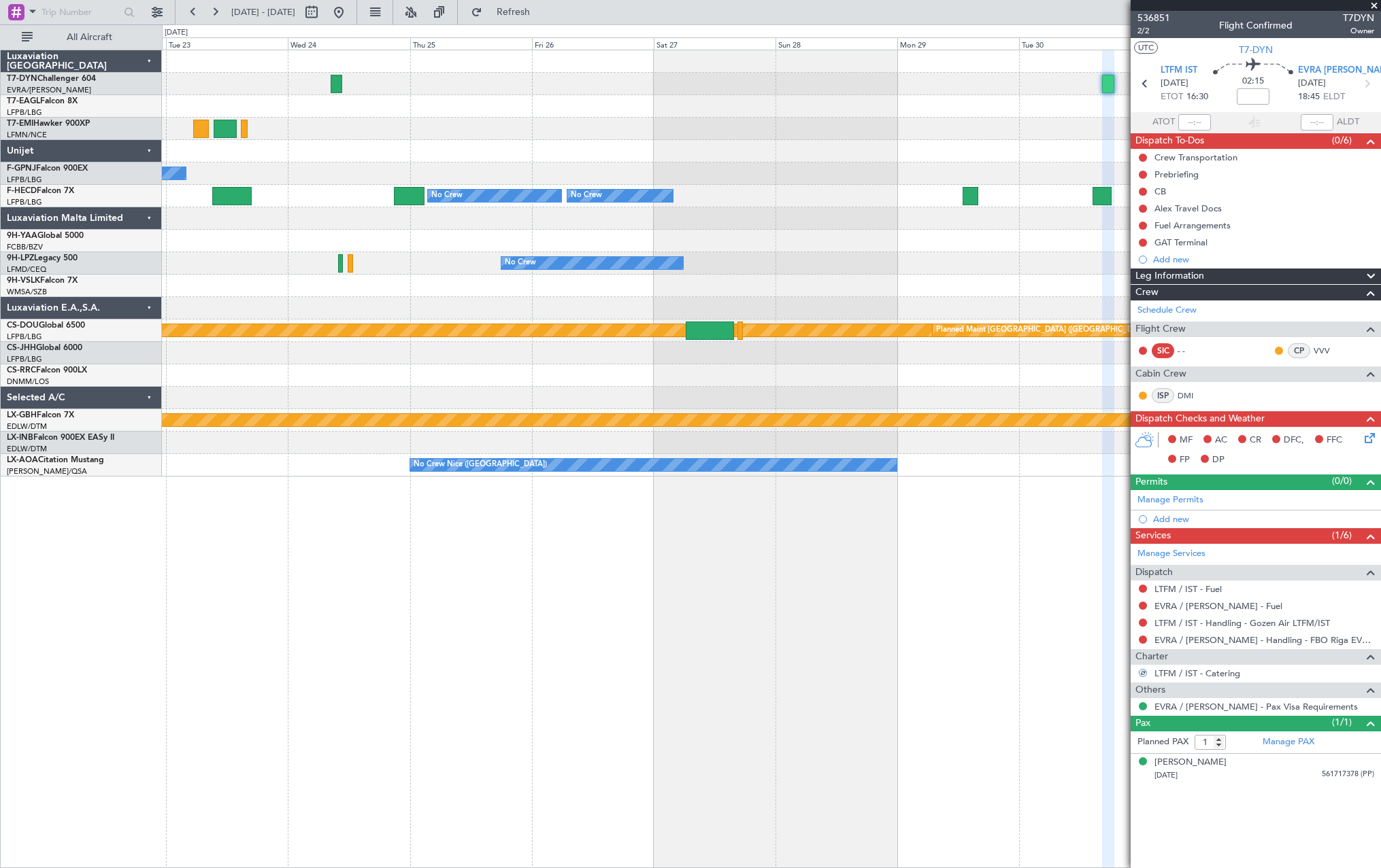
click at [833, 149] on div "No Crew No Crew No Crew No Crew No Crew No Crew Planned Maint [GEOGRAPHIC_DATA]…" at bounding box center [771, 263] width 1218 height 426
click at [836, 149] on div at bounding box center [771, 150] width 1218 height 22
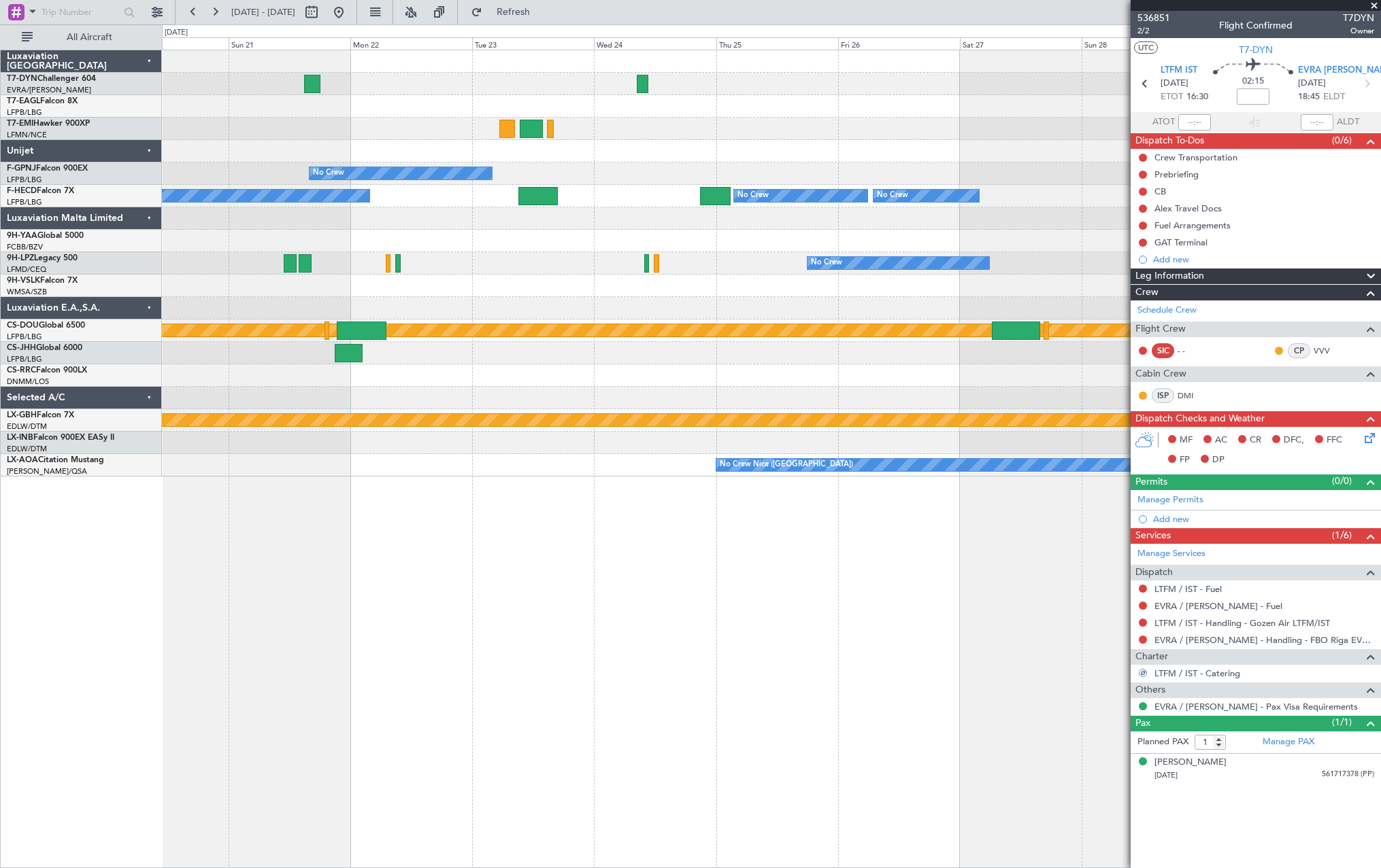
click at [995, 143] on div at bounding box center [771, 150] width 1218 height 22
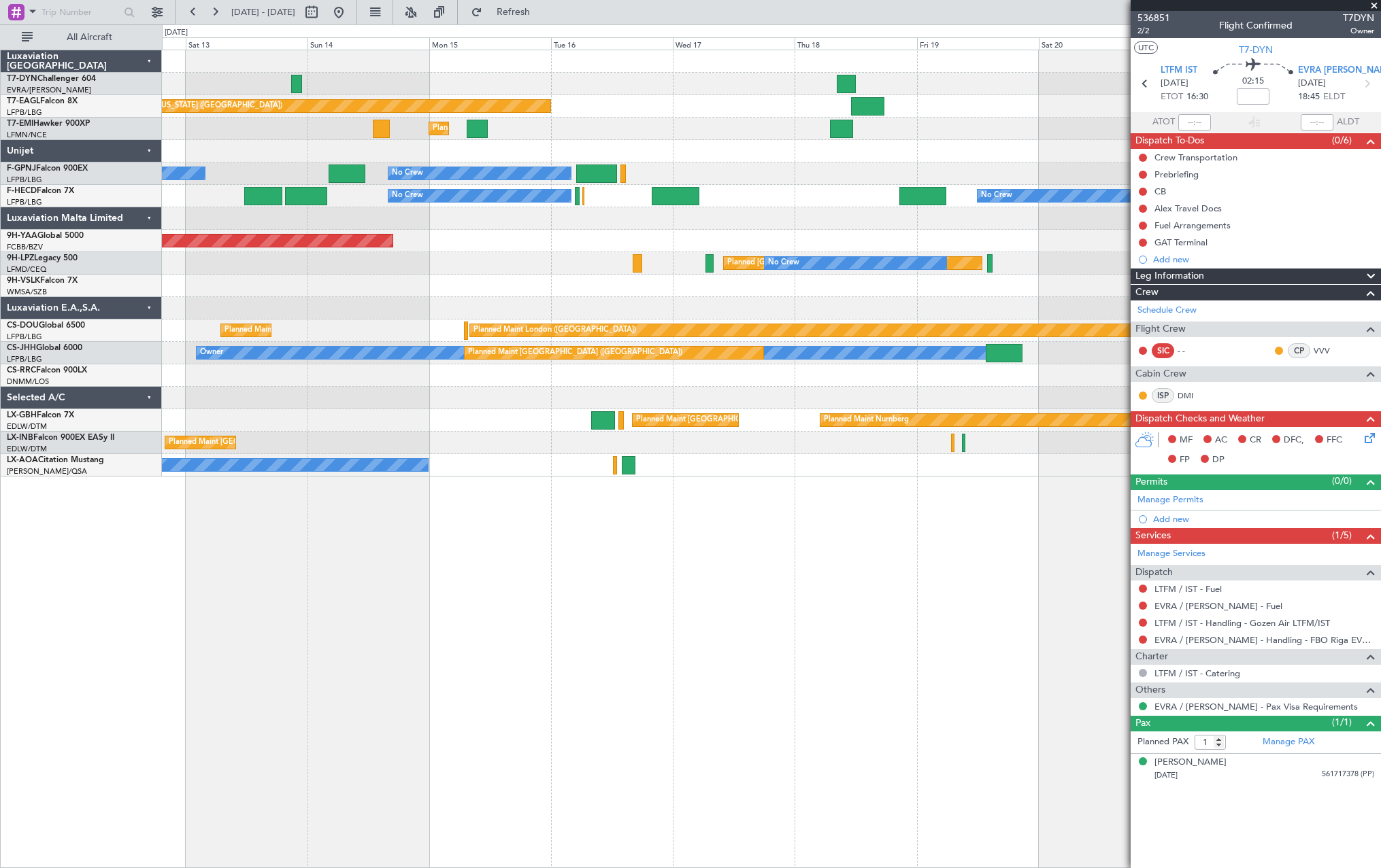
click at [1092, 126] on div "Planned Maint [GEOGRAPHIC_DATA]" at bounding box center [771, 128] width 1218 height 22
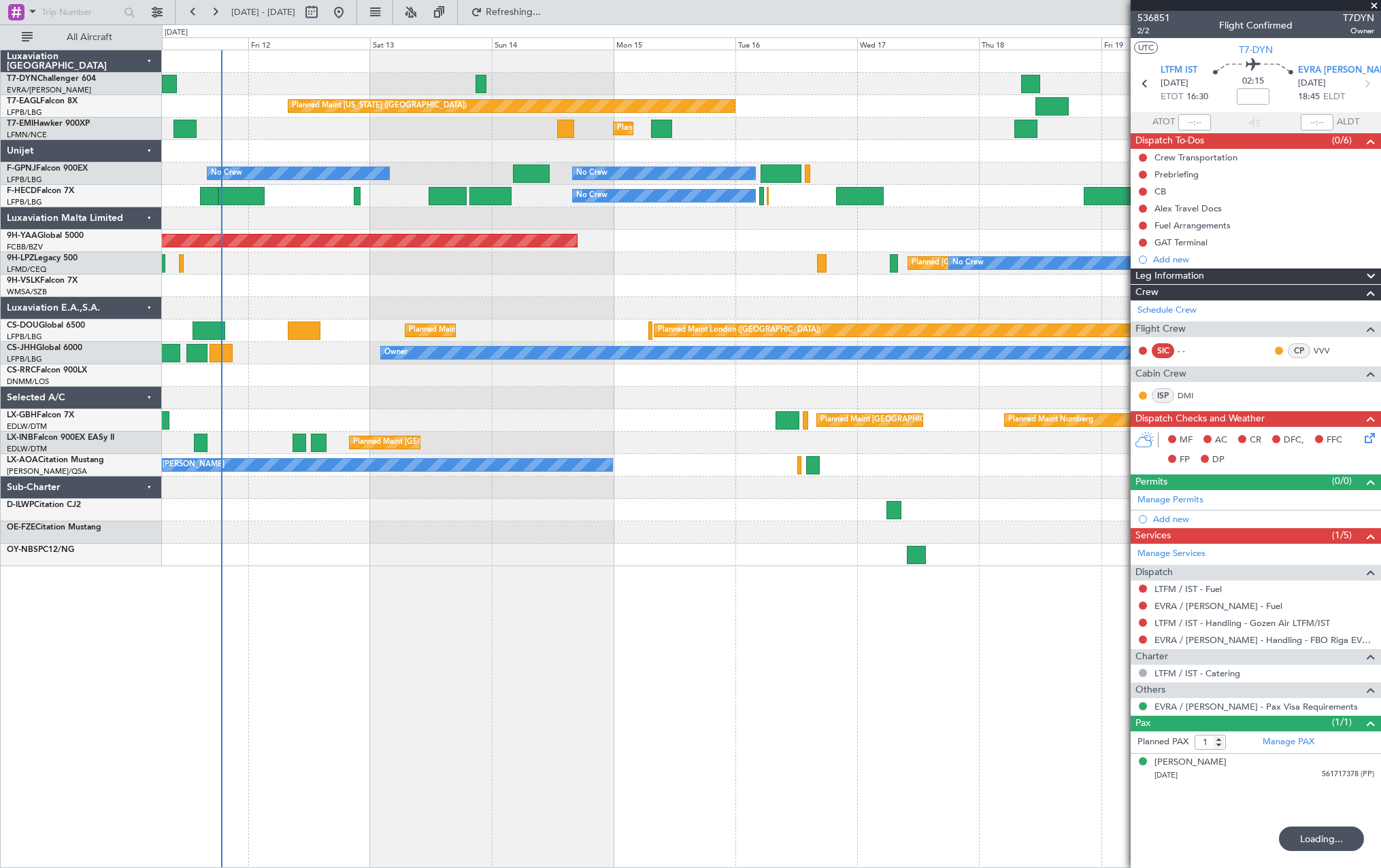
type input "+00:05"
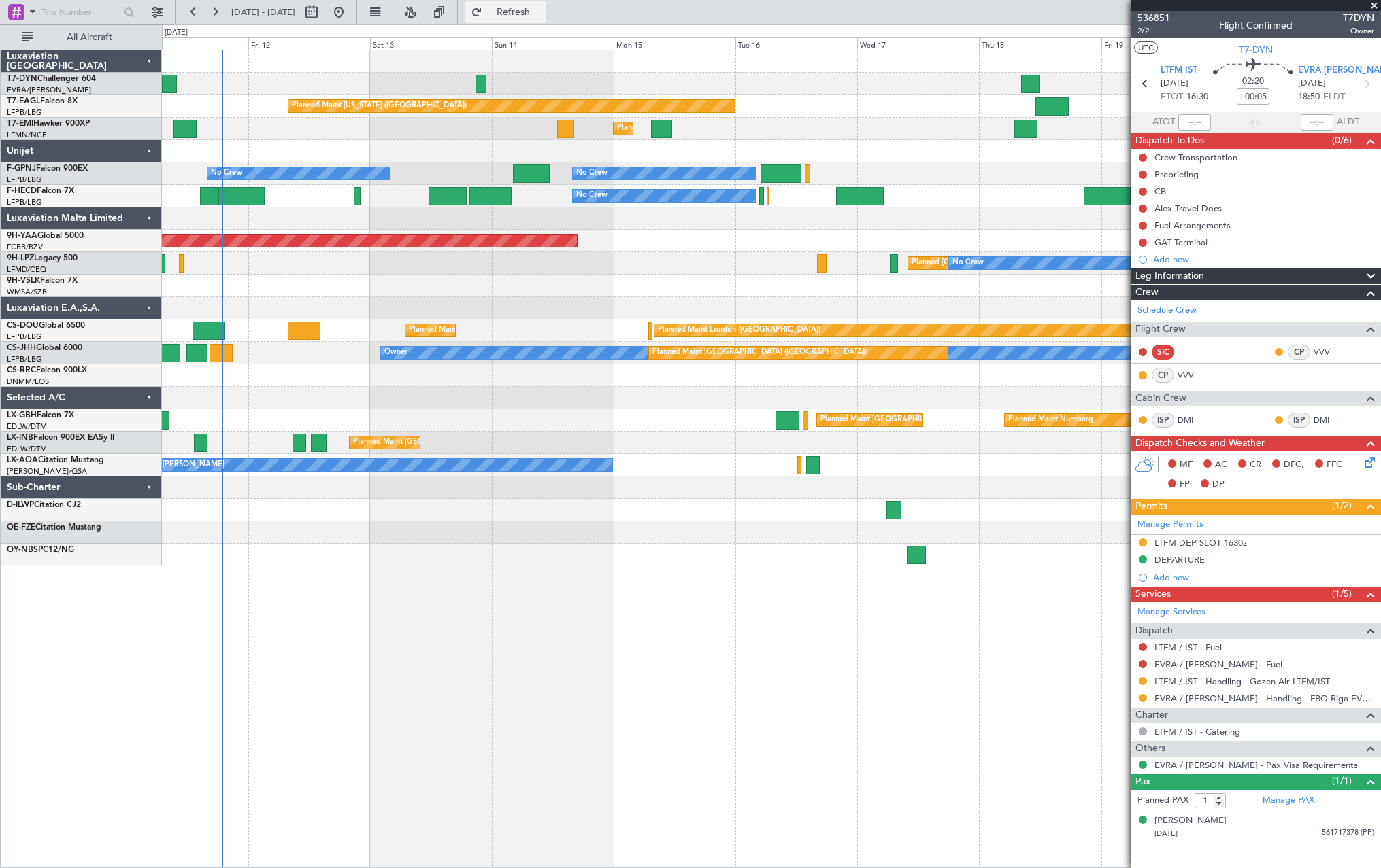
click at [542, 17] on span "Refresh" at bounding box center [513, 12] width 57 height 9
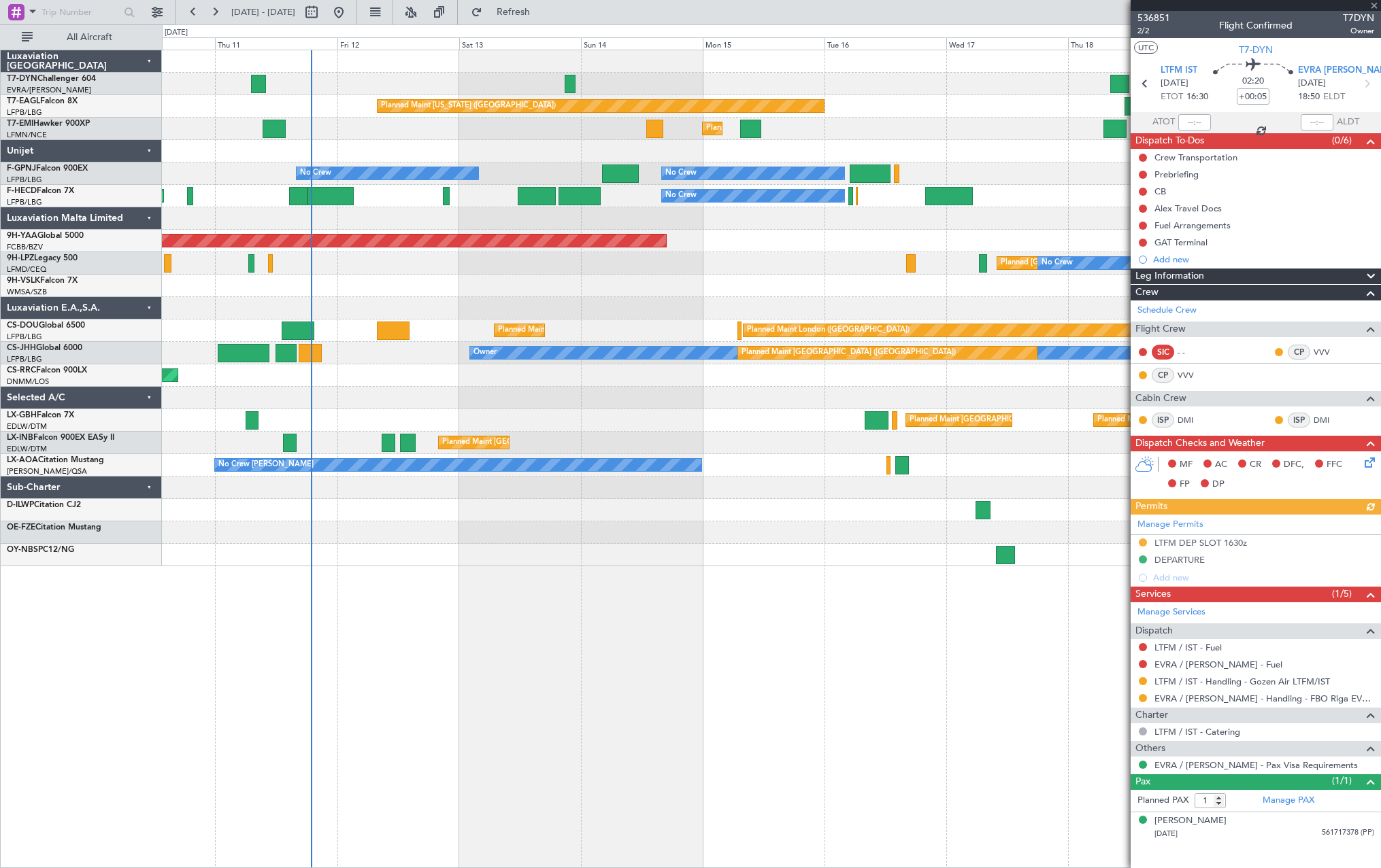
click at [492, 314] on div at bounding box center [771, 308] width 1218 height 22
click at [542, 9] on span "Refresh" at bounding box center [513, 12] width 57 height 9
